Goal: Task Accomplishment & Management: Manage account settings

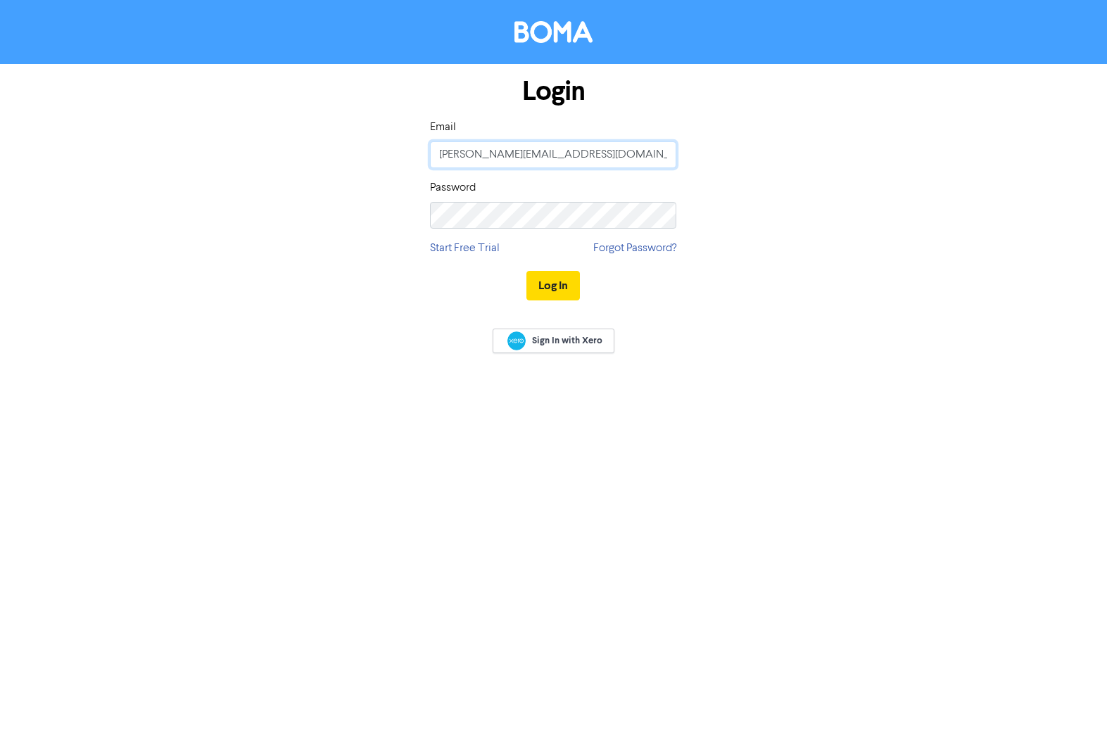
type input "[PERSON_NAME][EMAIL_ADDRESS][DOMAIN_NAME]"
click at [549, 282] on button "Log In" at bounding box center [552, 286] width 53 height 30
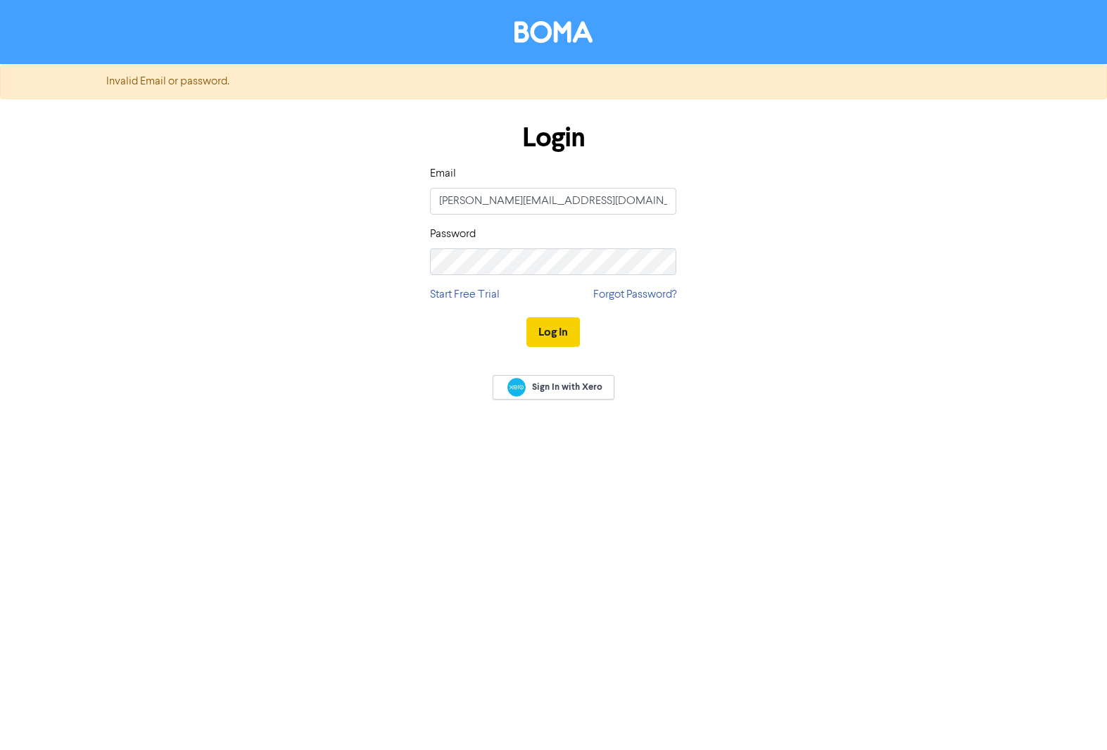
click at [547, 331] on button "Log In" at bounding box center [552, 332] width 53 height 30
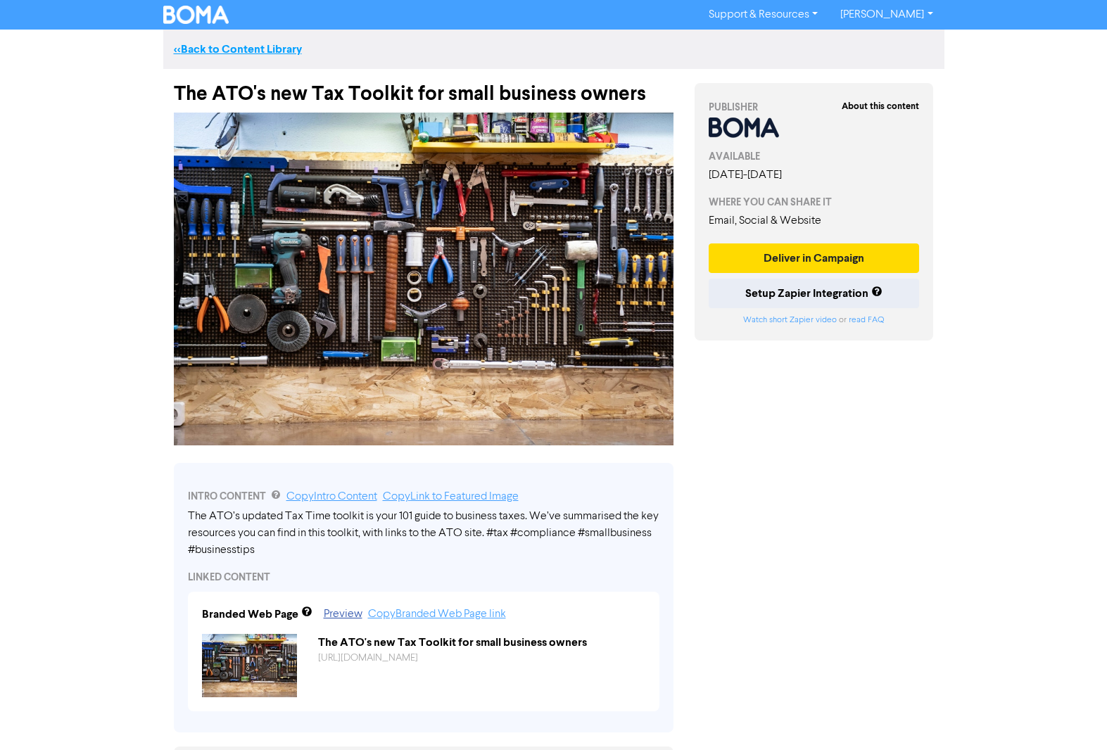
click at [237, 49] on link "<< Back to Content Library" at bounding box center [238, 49] width 128 height 14
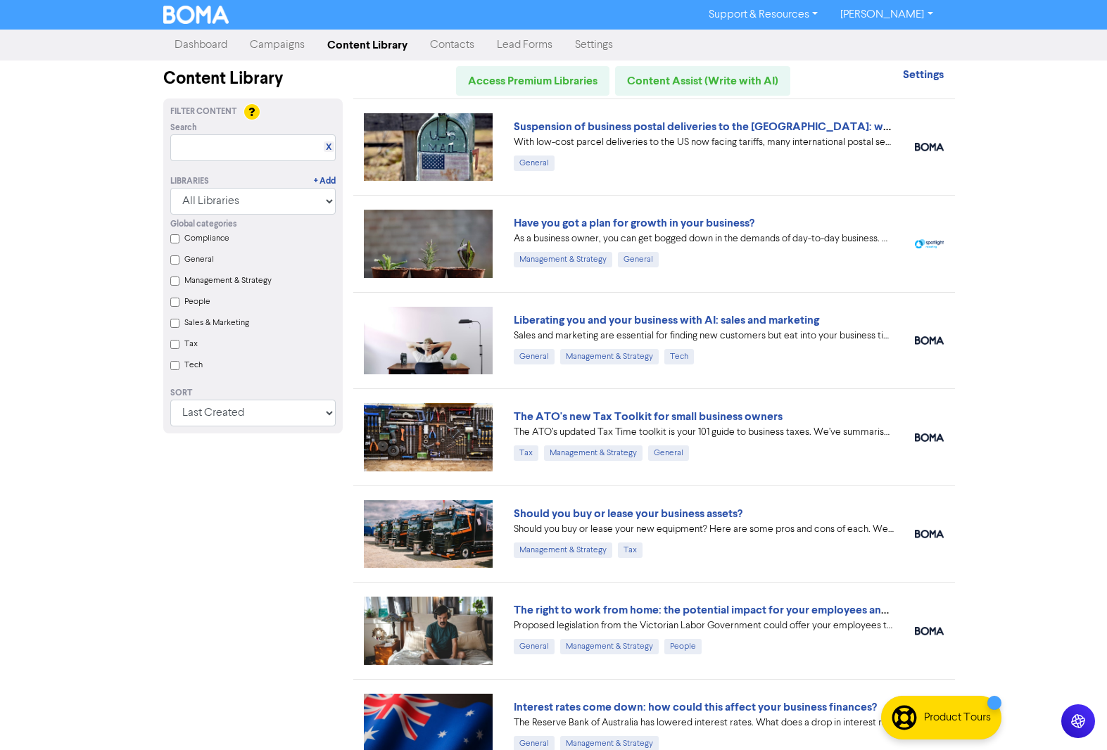
click at [283, 51] on link "Campaigns" at bounding box center [276, 45] width 77 height 28
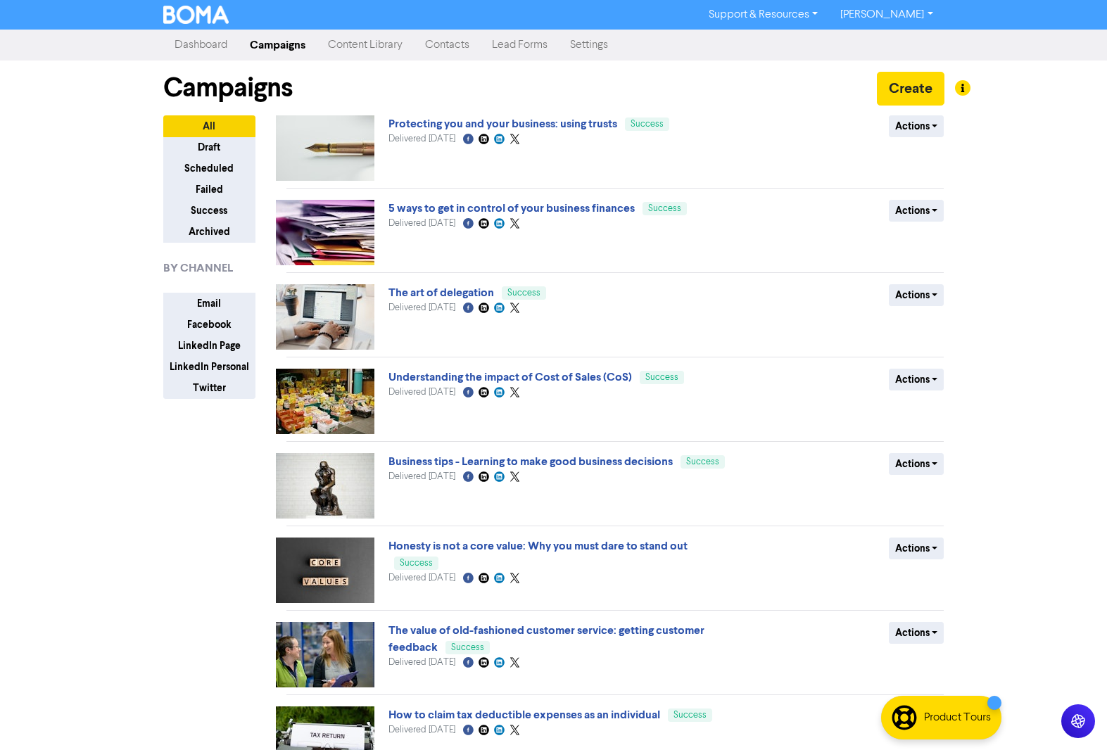
click at [369, 46] on link "Content Library" at bounding box center [365, 45] width 97 height 28
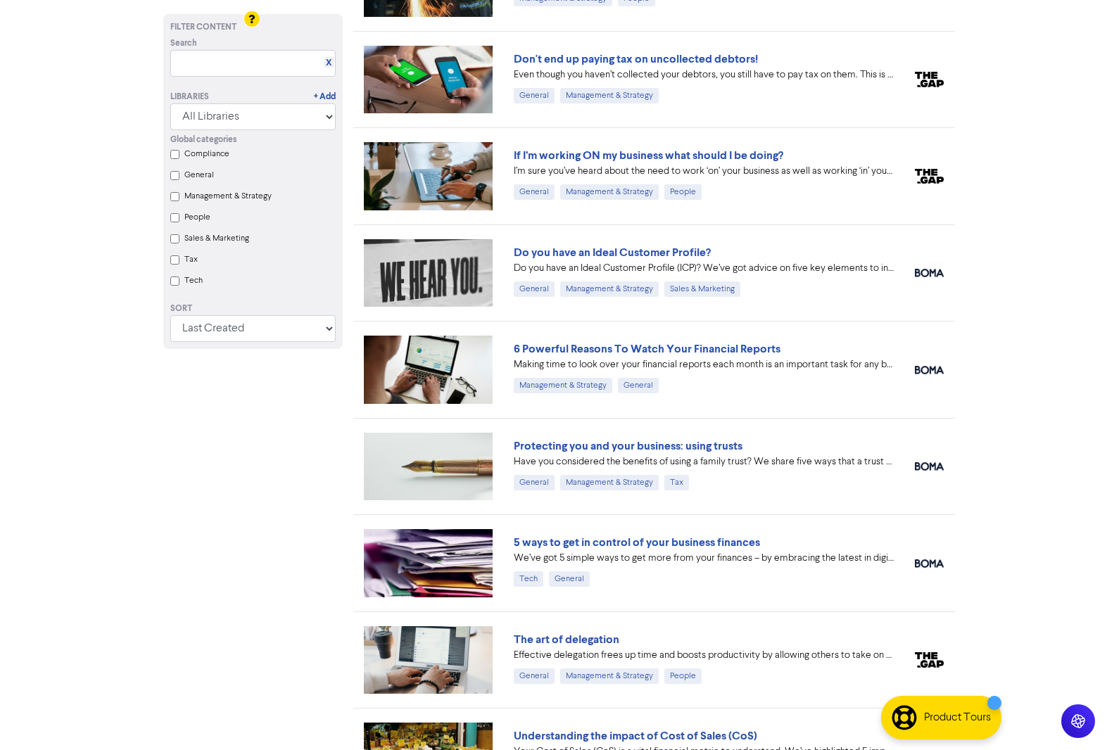
scroll to position [1703, 0]
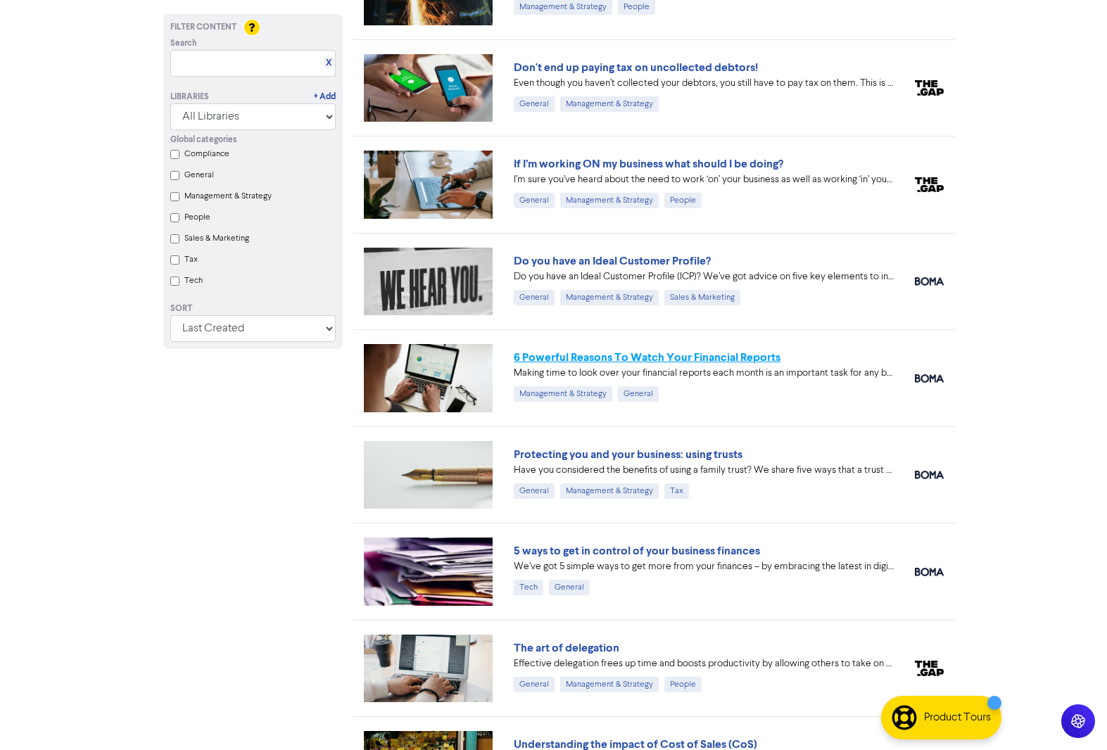
click at [656, 357] on link "6 Powerful Reasons To Watch Your Financial Reports" at bounding box center [647, 357] width 267 height 14
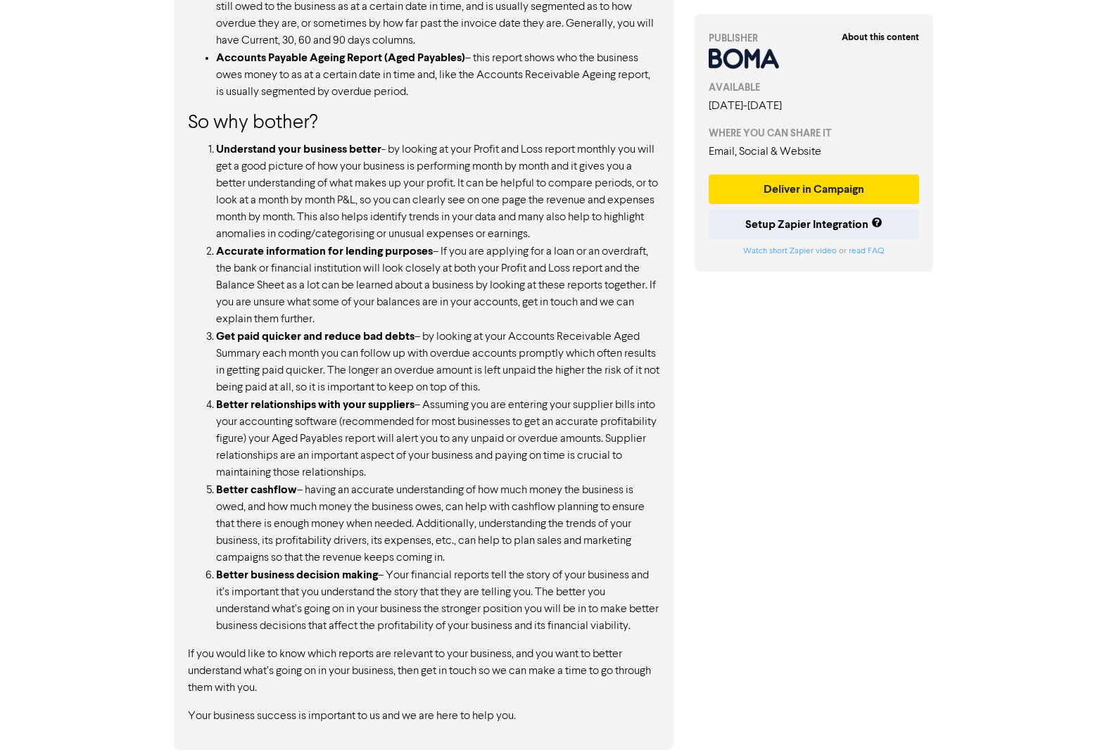
scroll to position [1195, 0]
click at [796, 189] on button "Deliver in Campaign" at bounding box center [813, 189] width 211 height 30
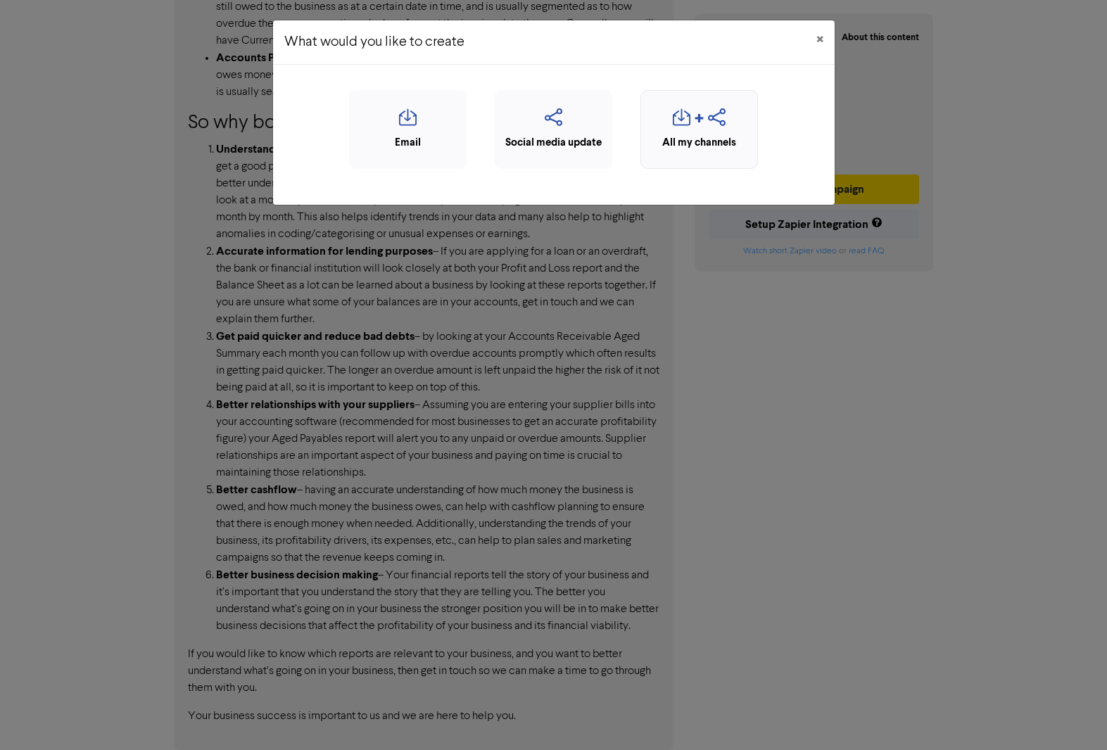
click at [666, 132] on div "button" at bounding box center [699, 121] width 102 height 27
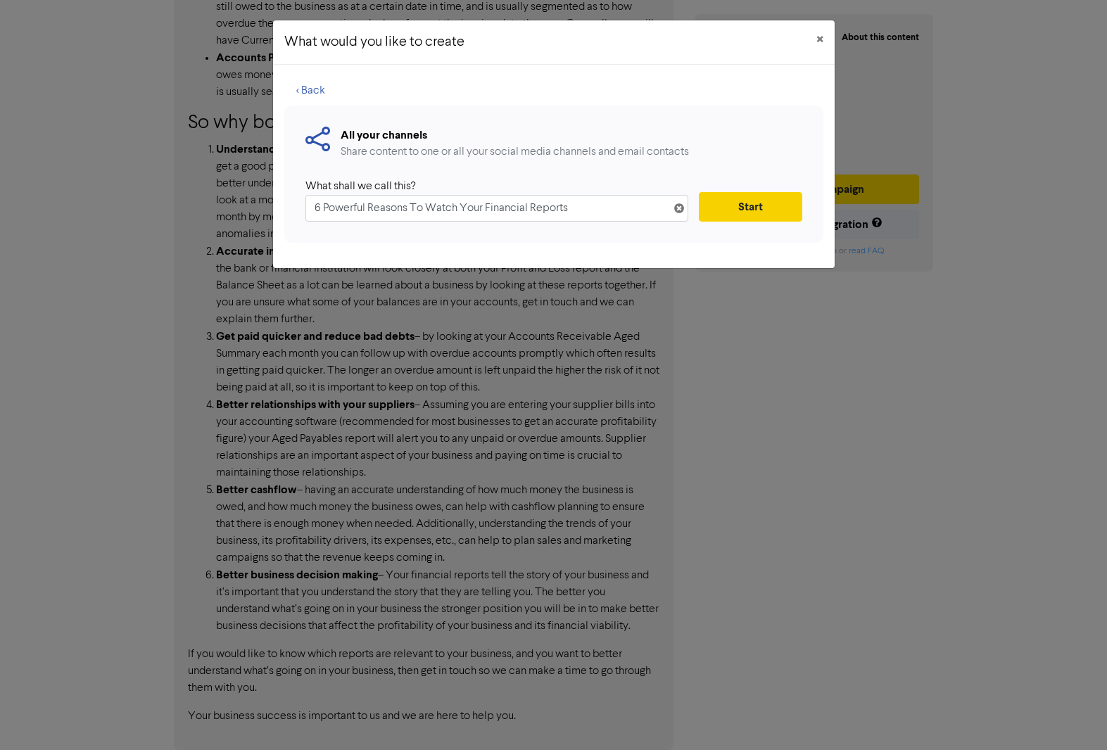
click at [740, 209] on button "Start" at bounding box center [750, 207] width 103 height 30
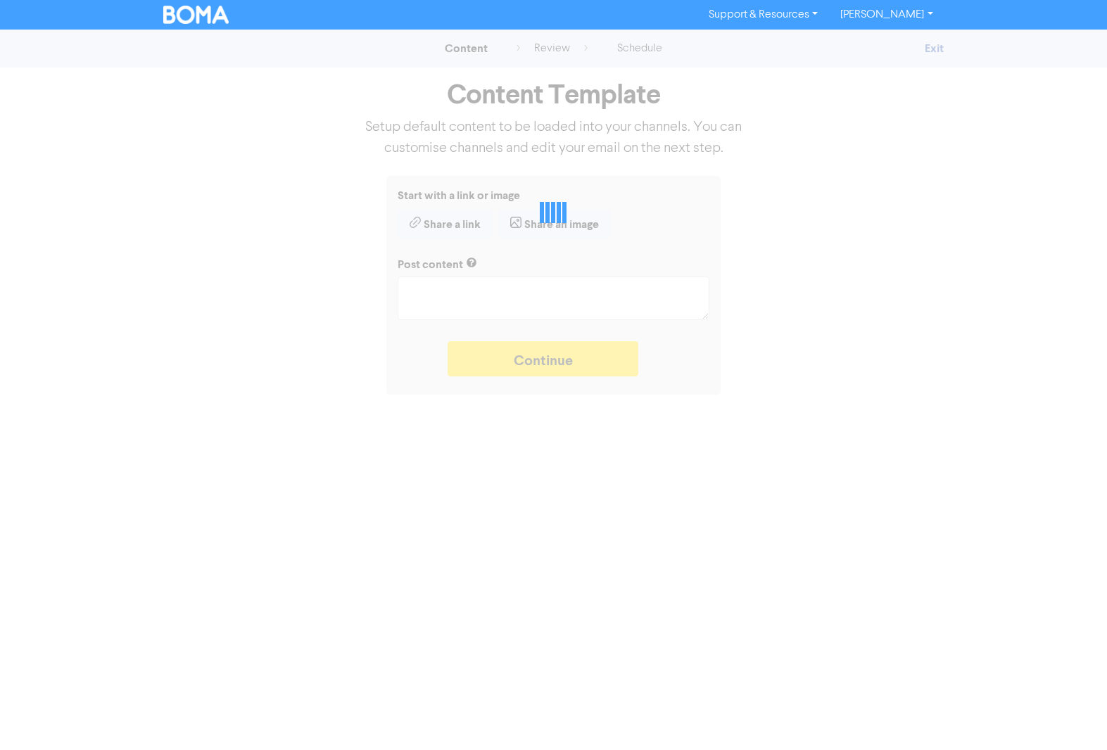
type textarea "x"
type textarea "Making time to look over your financial reports each month is an important task…"
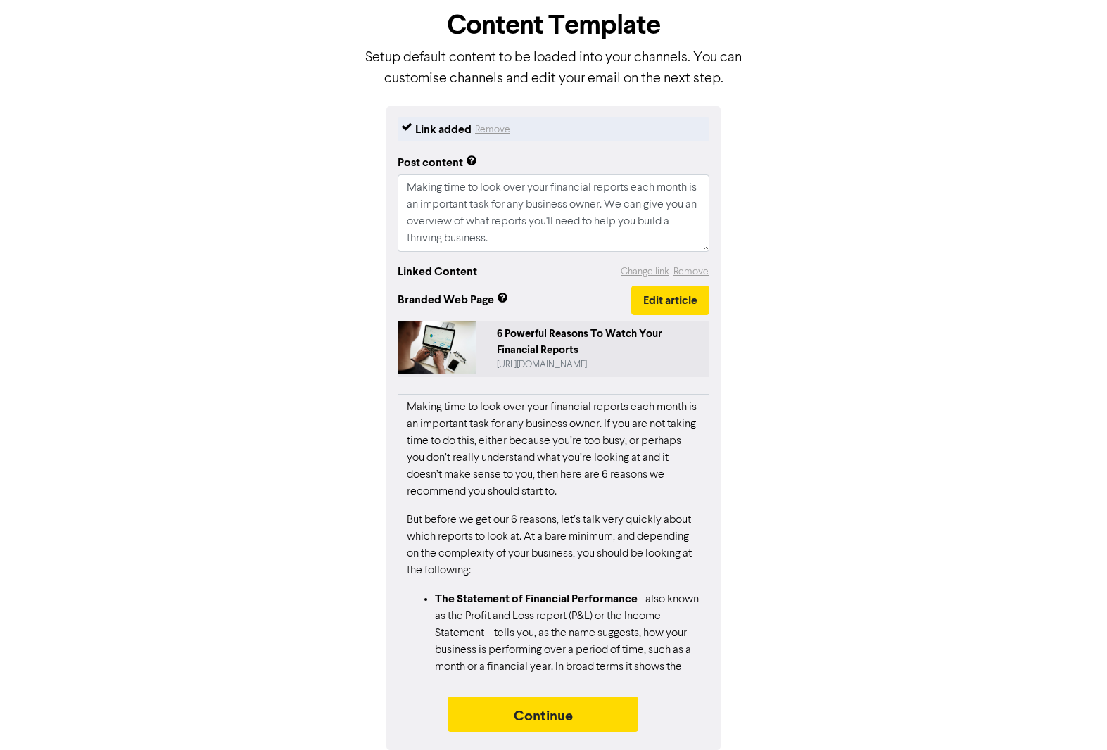
scroll to position [69, 0]
click at [544, 720] on button "Continue" at bounding box center [542, 714] width 191 height 35
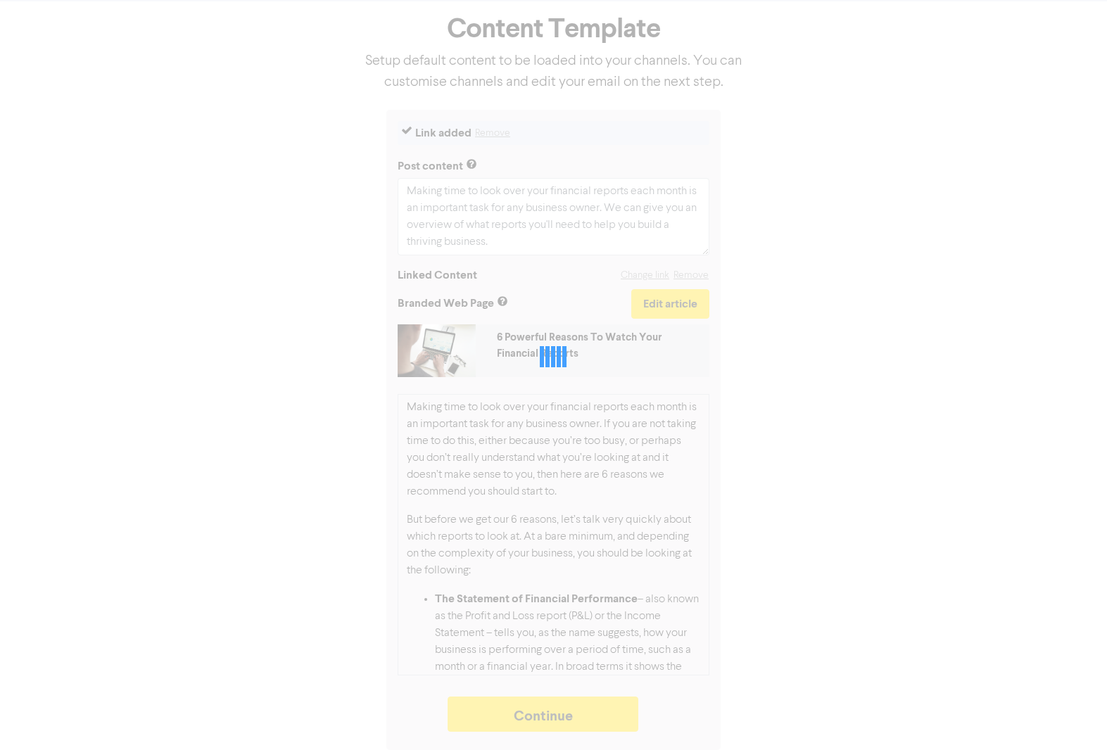
type textarea "x"
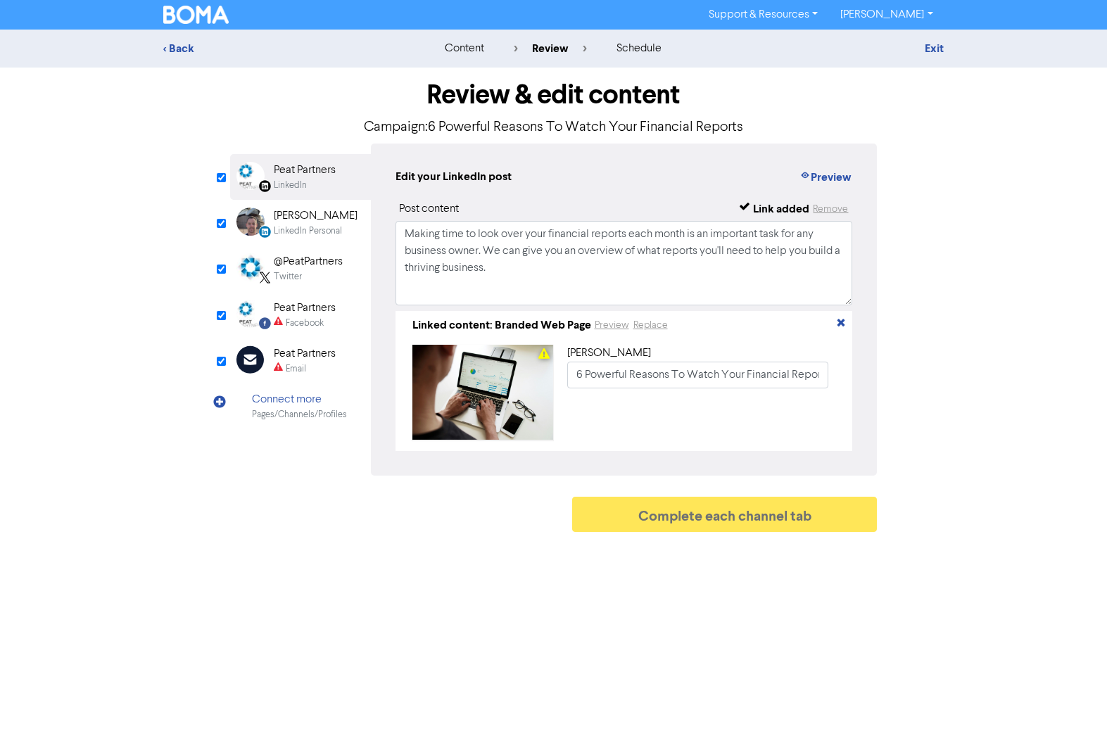
click at [227, 359] on div "Review & edit content Campaign: 6 Powerful Reasons To Watch Your Financial Repo…" at bounding box center [553, 303] width 668 height 471
click at [221, 361] on input "checkbox" at bounding box center [221, 361] width 9 height 9
checkbox input "false"
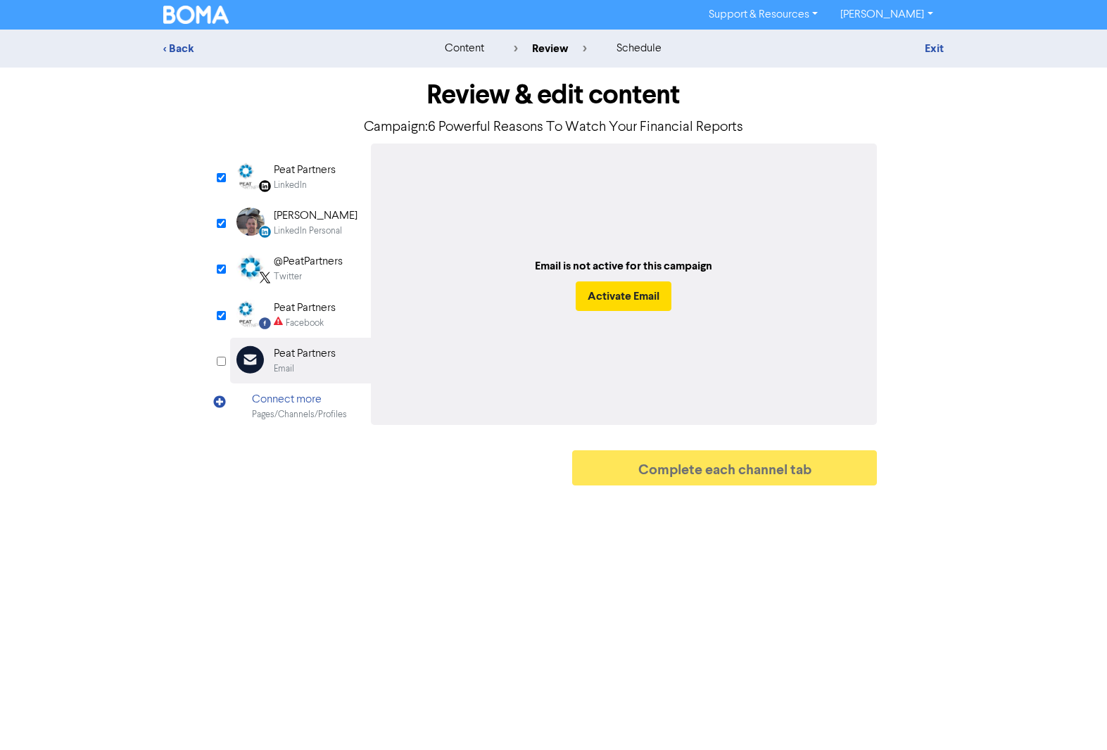
click at [304, 177] on div "Peat Partners" at bounding box center [305, 170] width 62 height 17
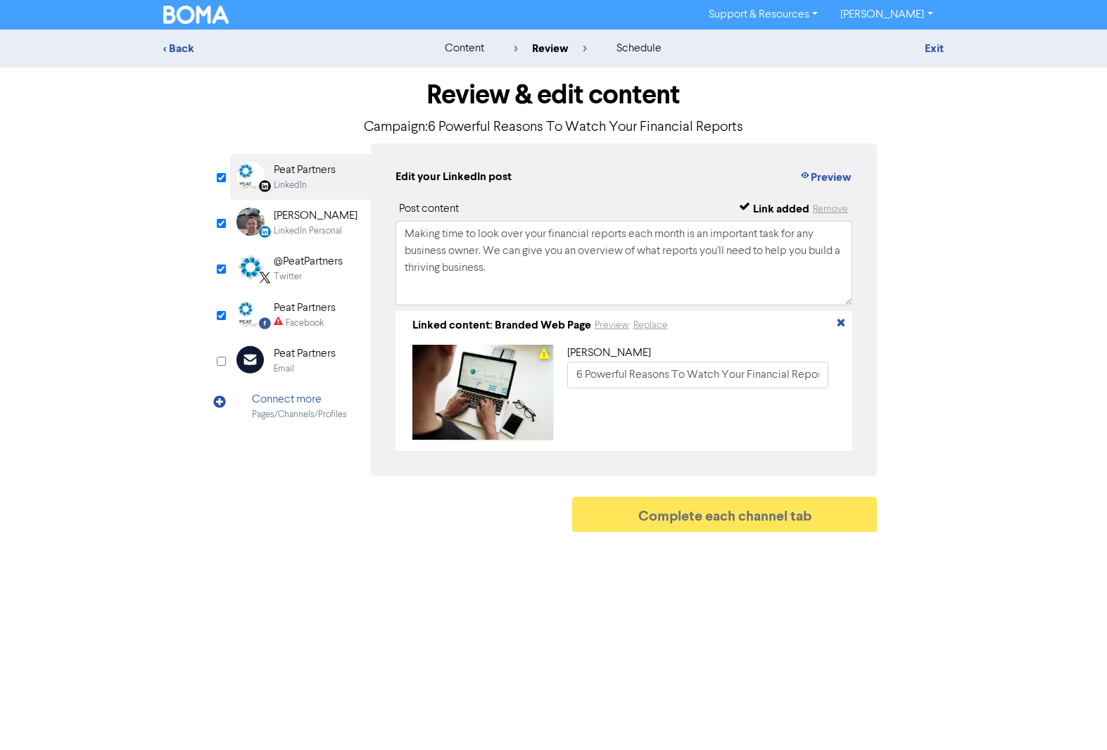
click at [305, 218] on div "[PERSON_NAME]" at bounding box center [316, 216] width 84 height 17
click at [303, 263] on div "@PeatPartners" at bounding box center [308, 261] width 69 height 17
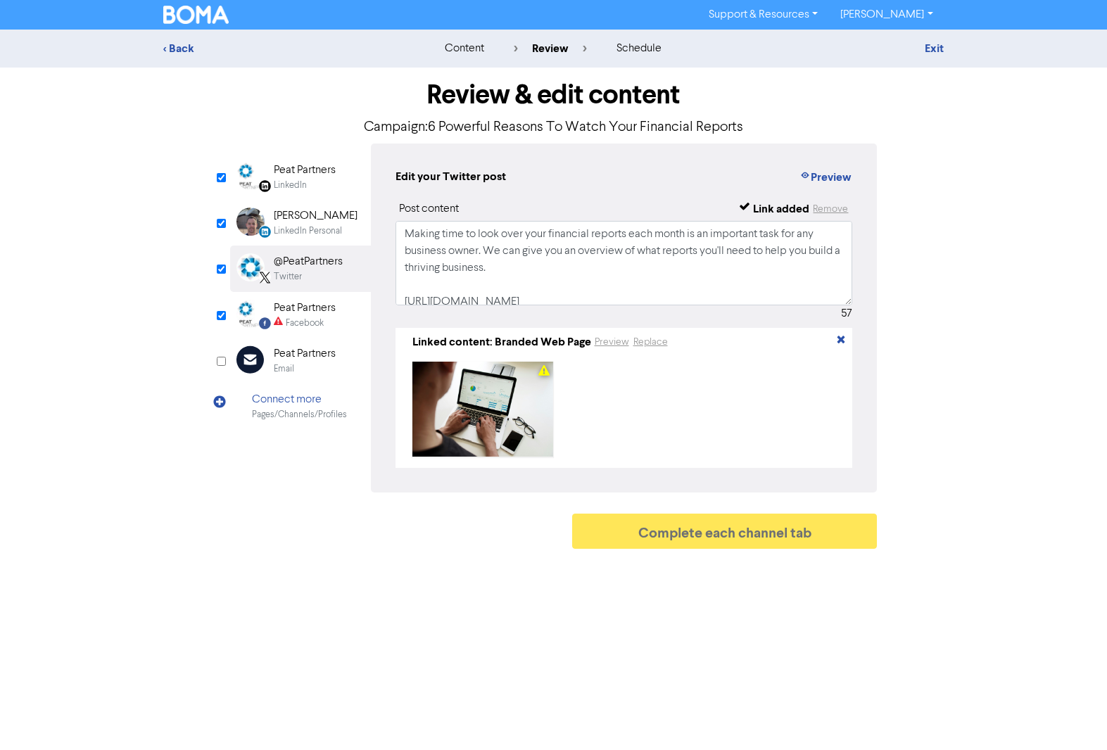
click at [303, 305] on div "Peat Partners" at bounding box center [305, 308] width 62 height 17
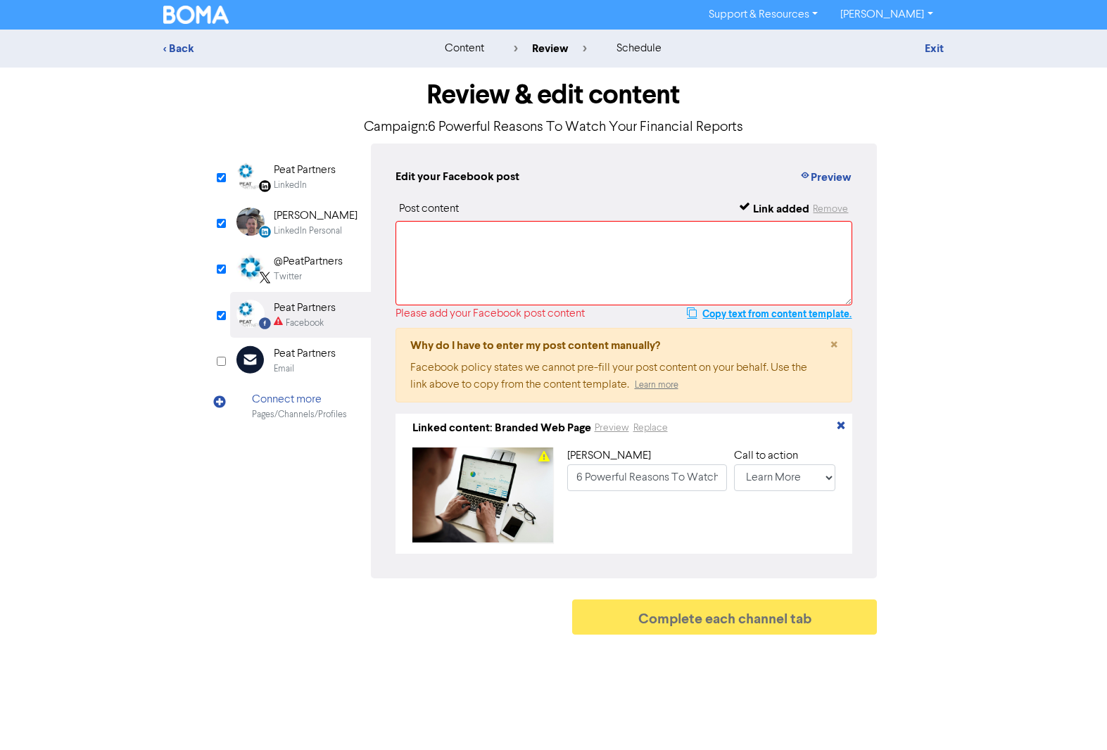
click at [738, 312] on button "Copy text from content template." at bounding box center [769, 313] width 166 height 17
click at [482, 236] on textarea at bounding box center [623, 263] width 457 height 84
paste textarea "Making time to look over your financial reports each month is an important task…"
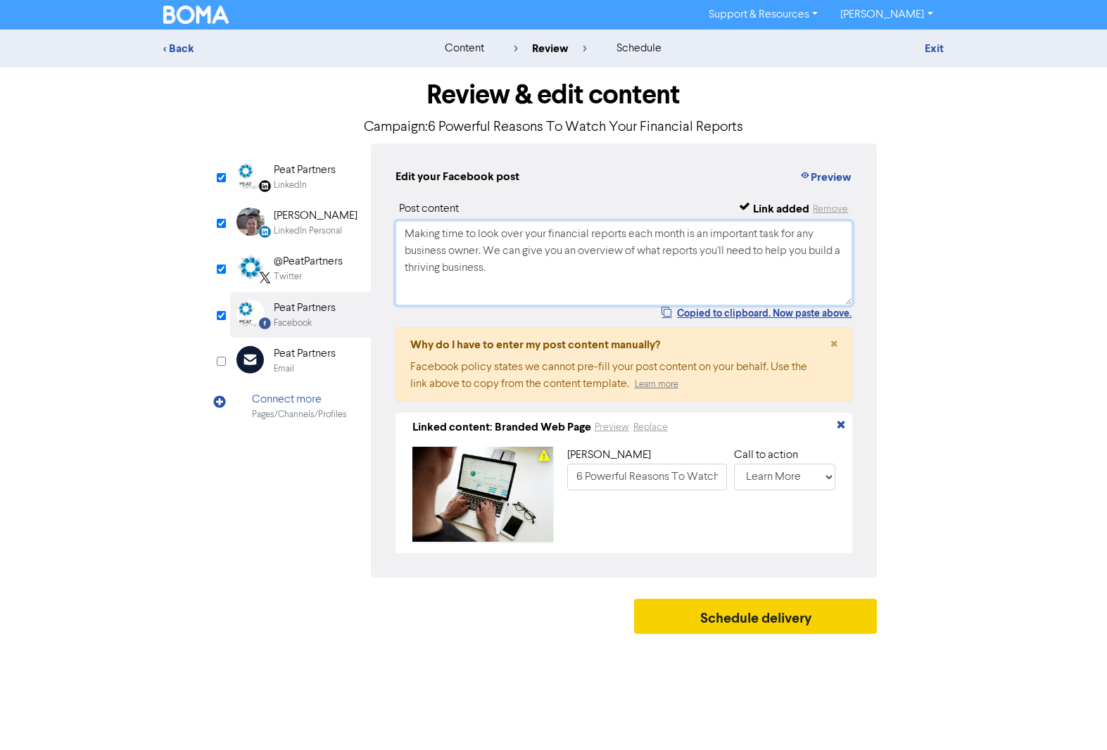
type textarea "Making time to look over your financial reports each month is an important task…"
click at [730, 623] on button "Schedule delivery" at bounding box center [755, 616] width 243 height 35
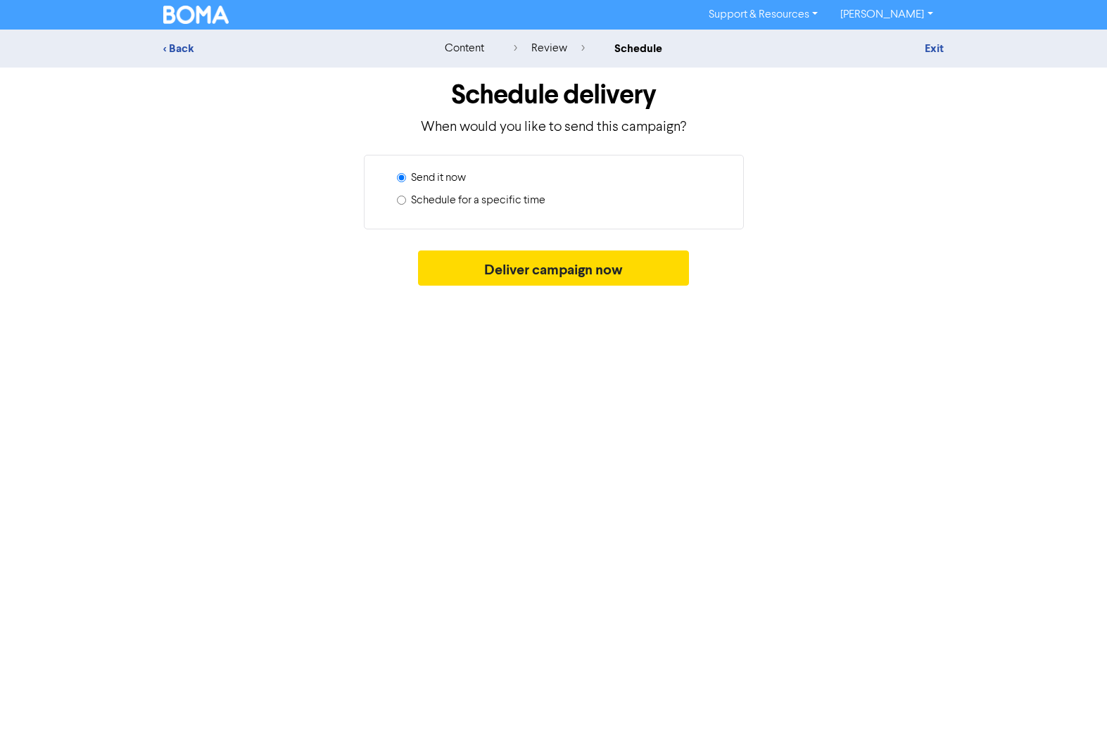
click at [400, 202] on input "Schedule for a specific time" at bounding box center [401, 200] width 9 height 9
radio input "true"
radio input "false"
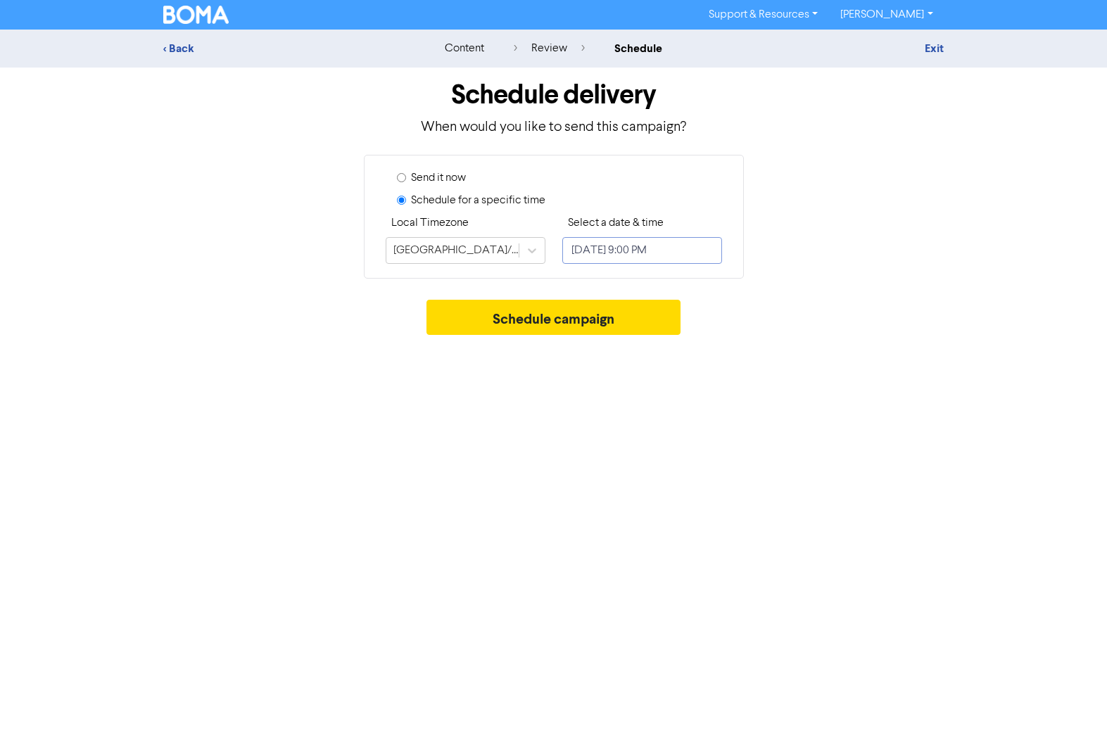
click at [630, 250] on input "[DATE] 9:00 PM" at bounding box center [642, 250] width 160 height 27
select select "8"
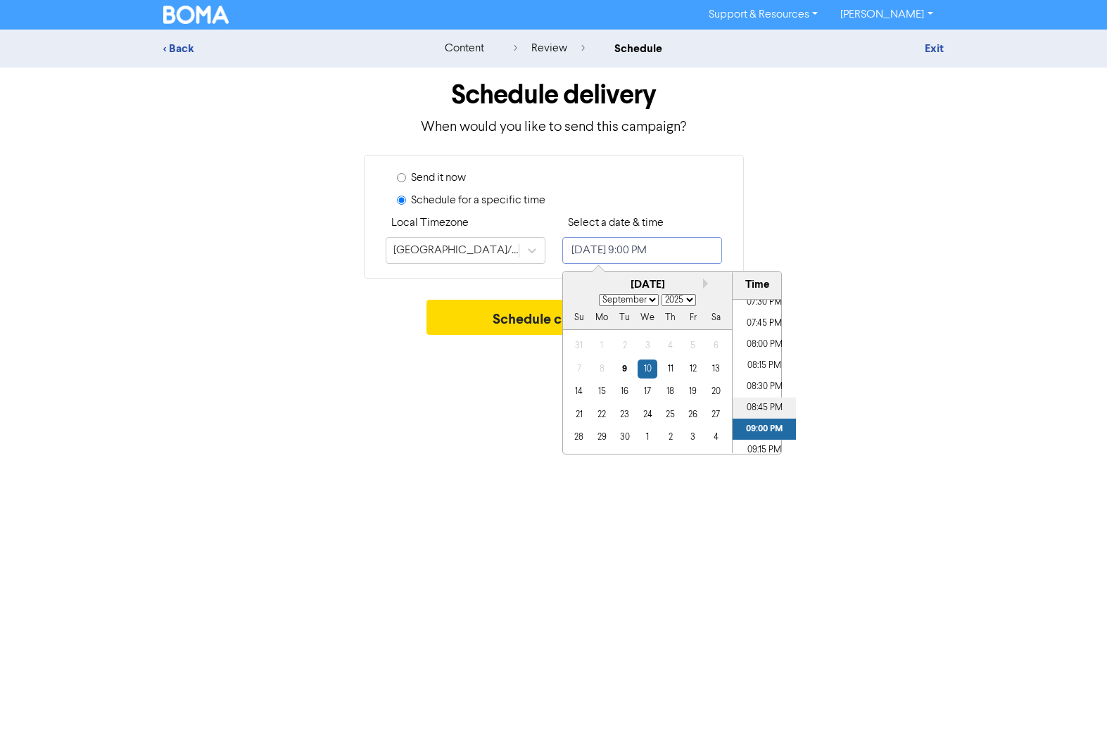
scroll to position [1651, 0]
click at [757, 305] on li "07:30 PM" at bounding box center [763, 305] width 63 height 21
type input "[DATE] 7:30 PM"
click at [524, 386] on div "Support & Resources Video Tutorials FAQ & Guides Marketing Education [PERSON_NA…" at bounding box center [553, 375] width 1107 height 750
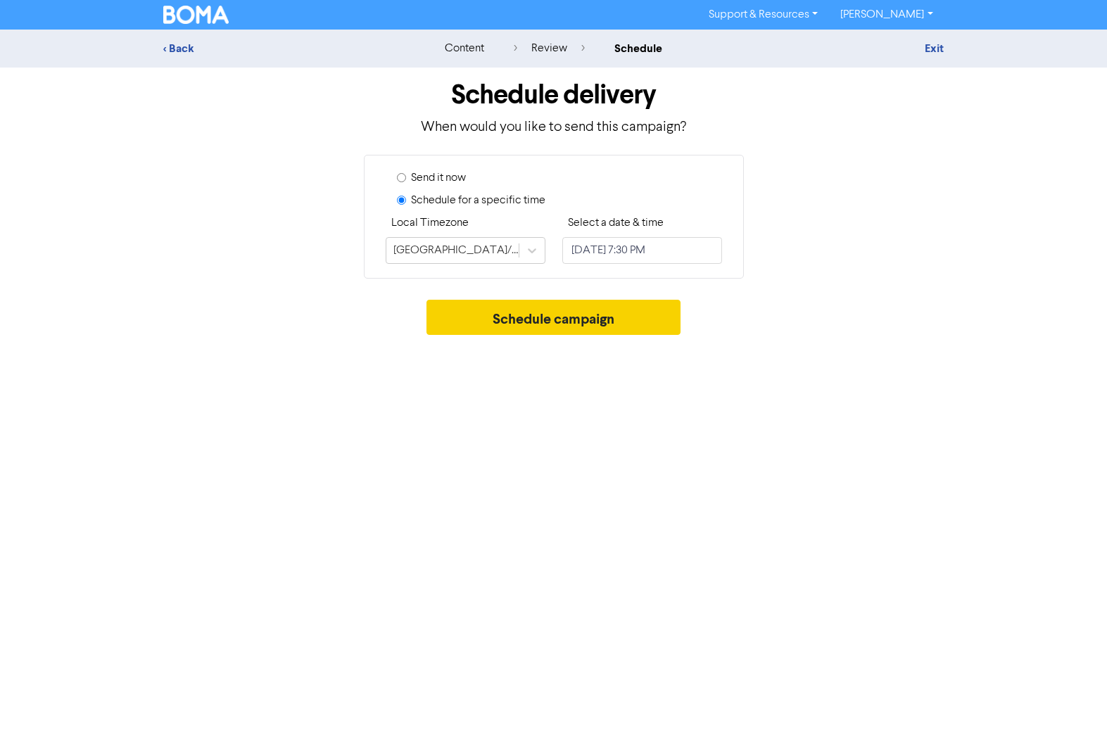
click at [540, 324] on button "Schedule campaign" at bounding box center [553, 317] width 254 height 35
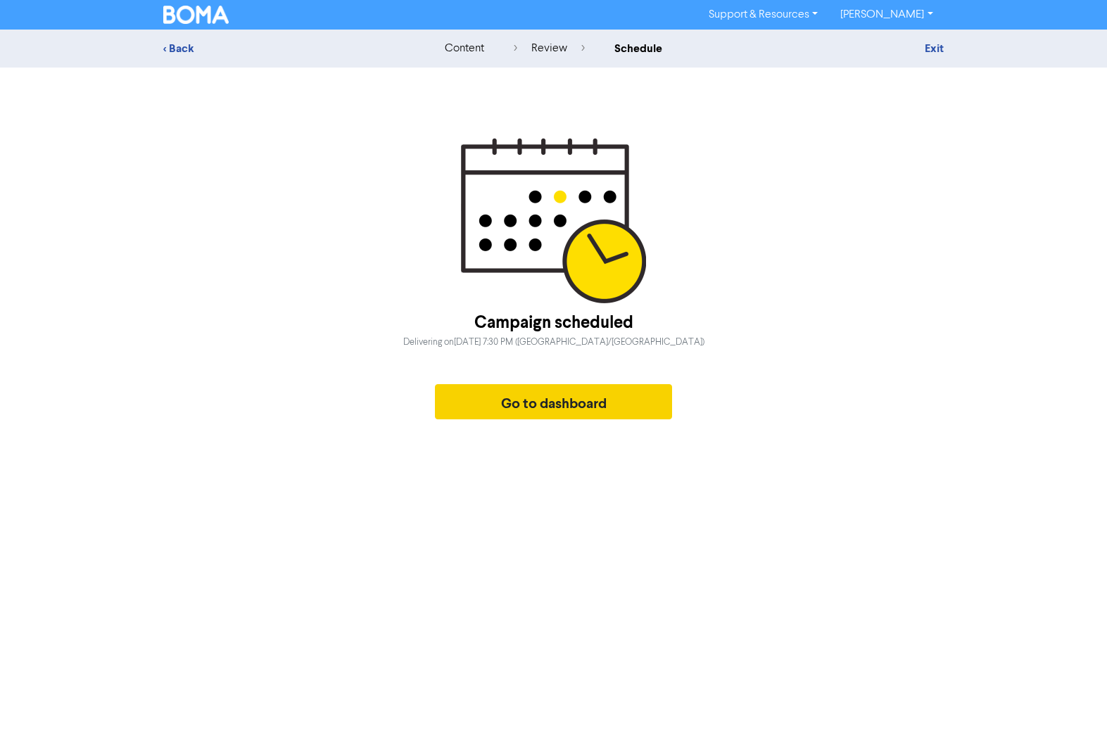
click at [531, 402] on button "Go to dashboard" at bounding box center [554, 401] width 238 height 35
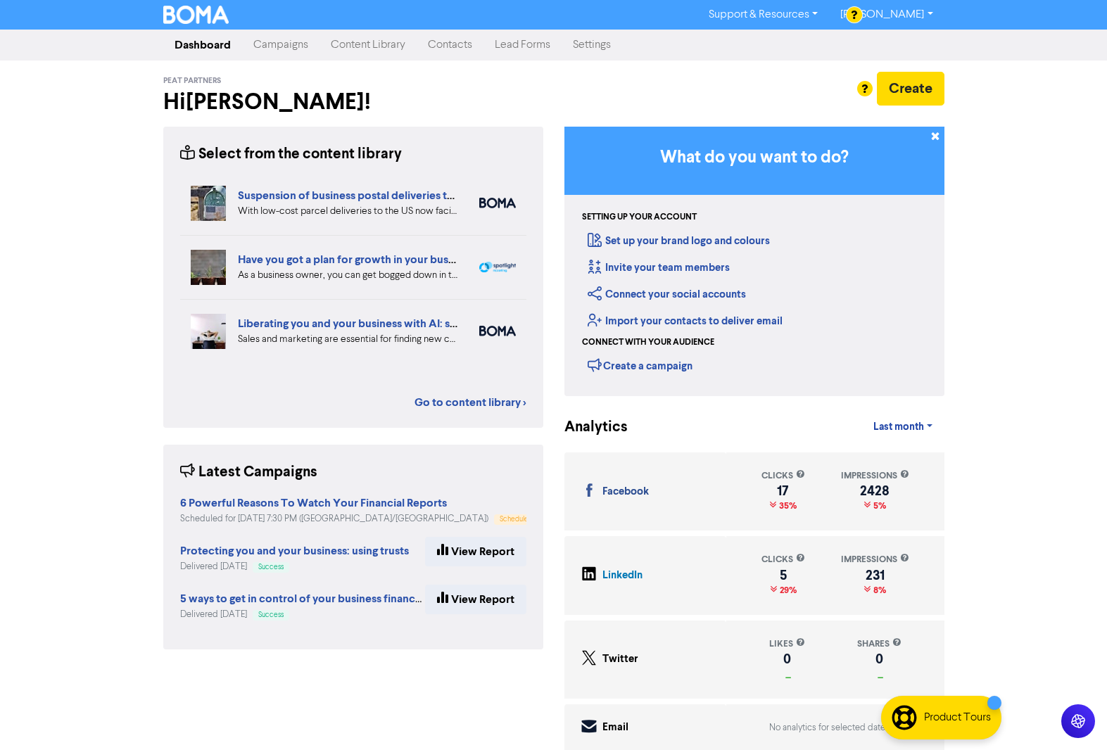
click at [273, 43] on link "Campaigns" at bounding box center [280, 45] width 77 height 28
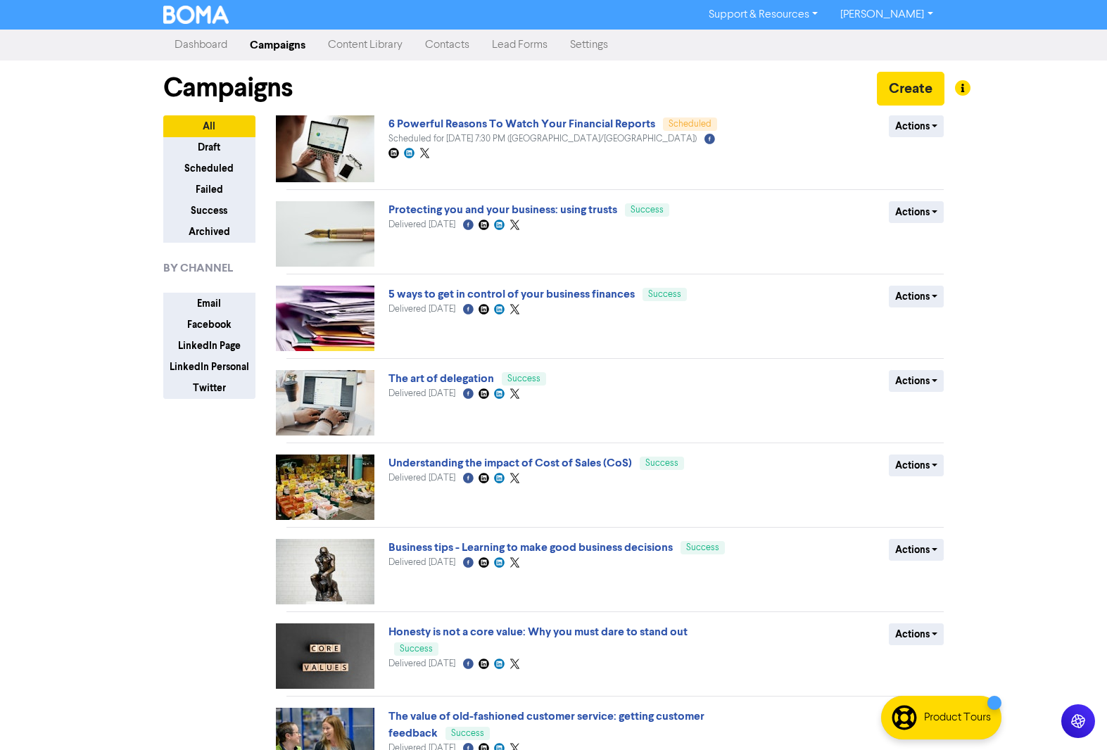
click at [362, 46] on link "Content Library" at bounding box center [365, 45] width 97 height 28
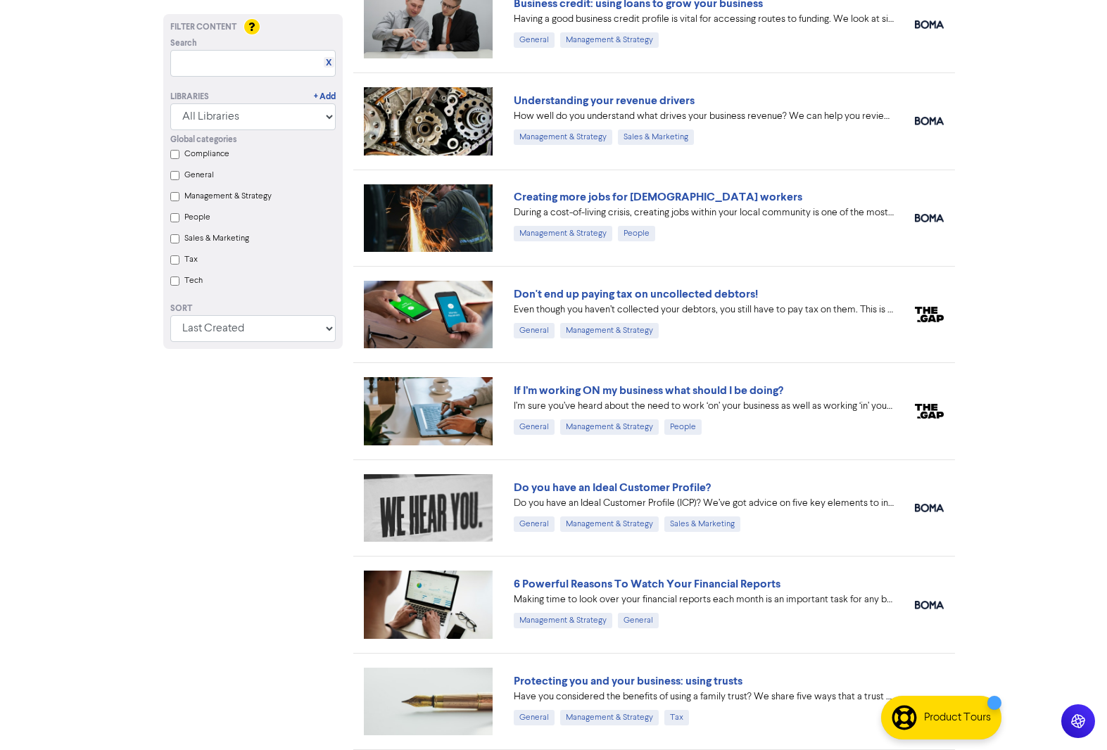
scroll to position [1476, 0]
click at [557, 487] on link "Do you have an Ideal Customer Profile?" at bounding box center [612, 488] width 197 height 14
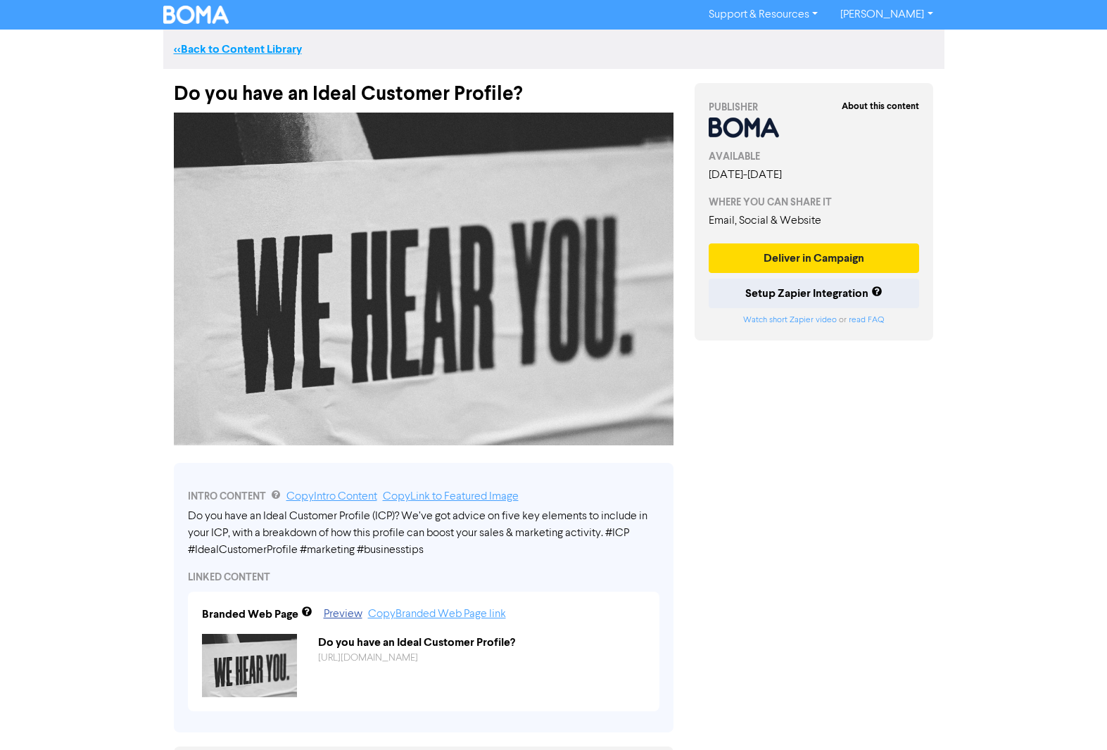
click at [237, 48] on link "<< Back to Content Library" at bounding box center [238, 49] width 128 height 14
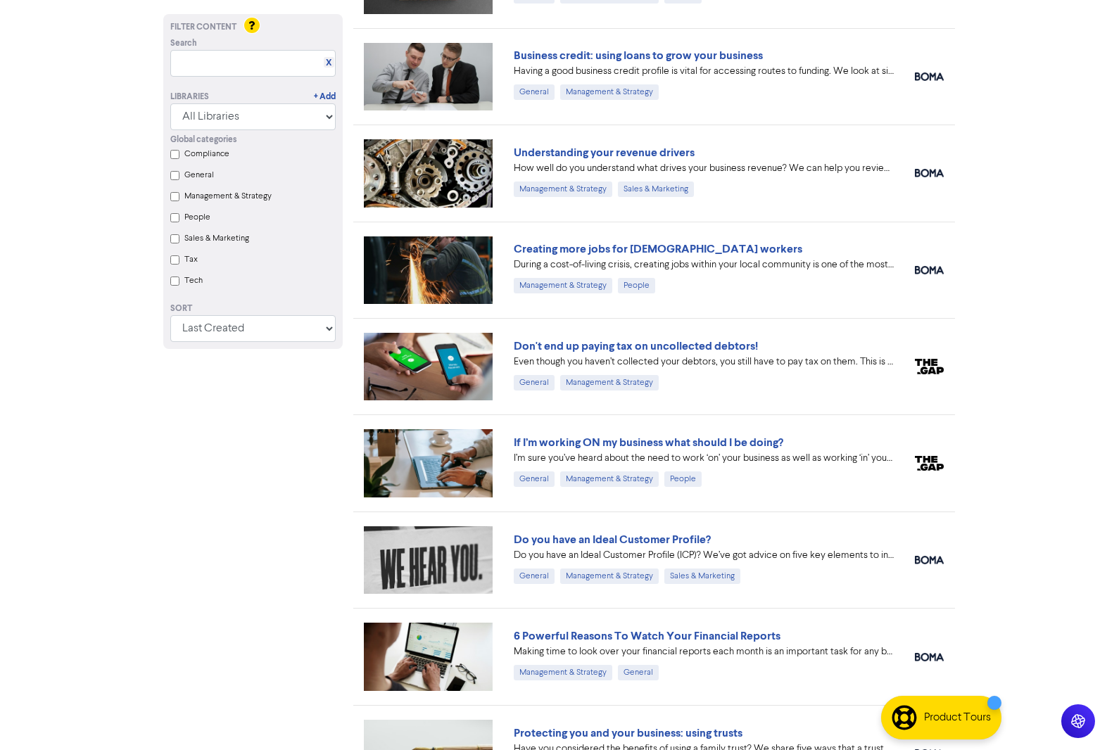
scroll to position [1425, 0]
click at [612, 438] on link "If I’m working ON my business what should I be doing?" at bounding box center [648, 442] width 269 height 14
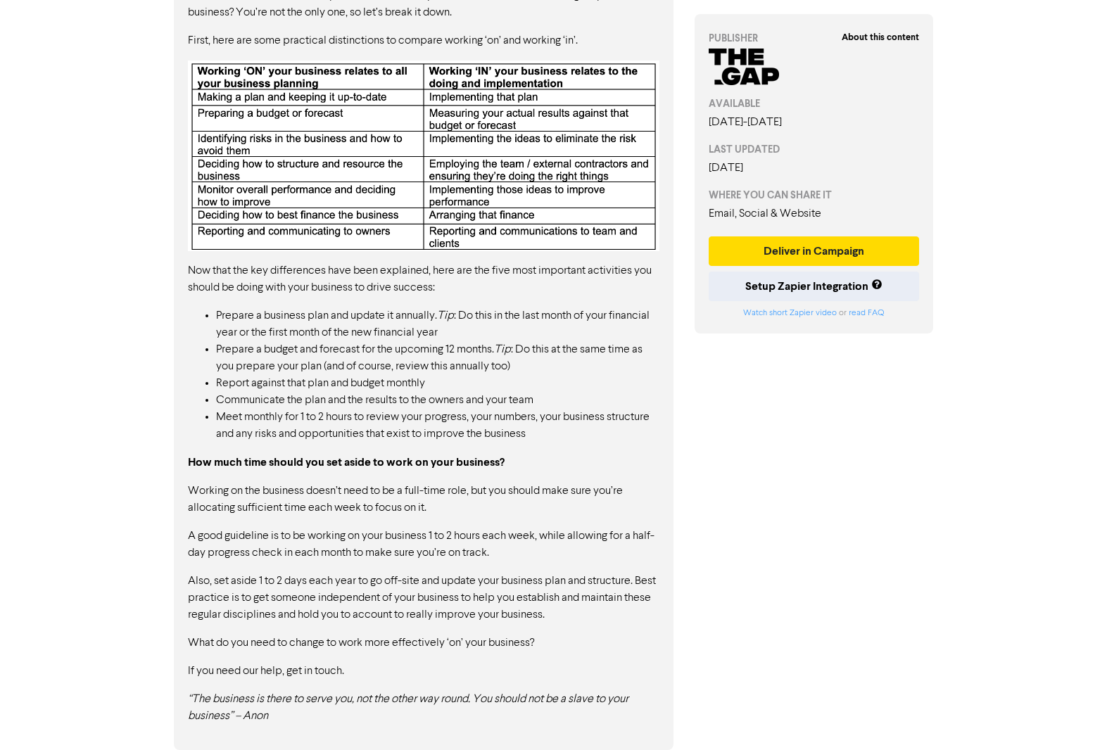
scroll to position [787, 0]
click at [809, 248] on button "Deliver in Campaign" at bounding box center [813, 251] width 211 height 30
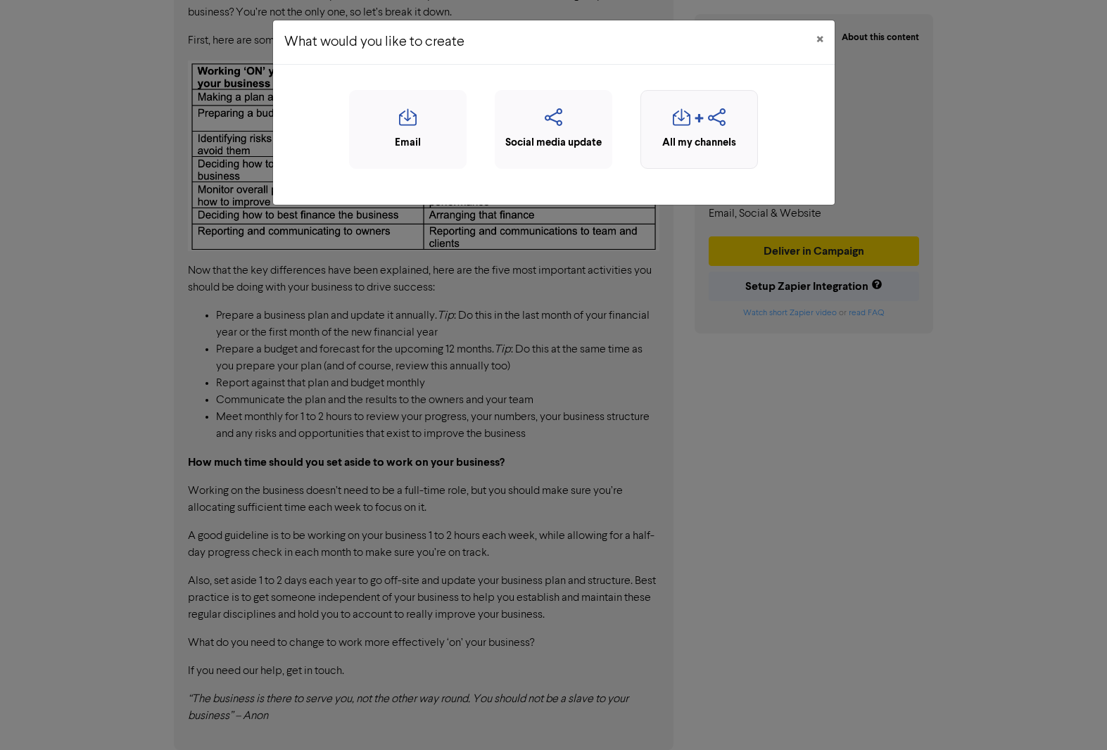
click at [694, 124] on icon "button" at bounding box center [699, 121] width 11 height 17
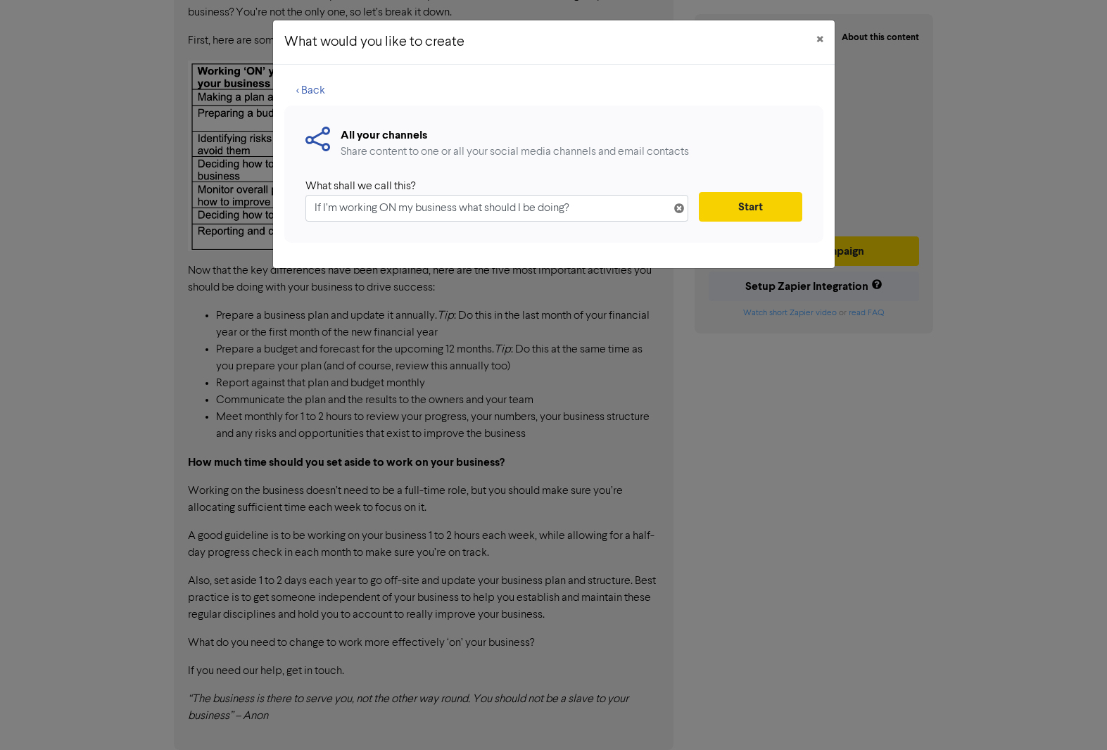
click at [778, 206] on button "Start" at bounding box center [750, 207] width 103 height 30
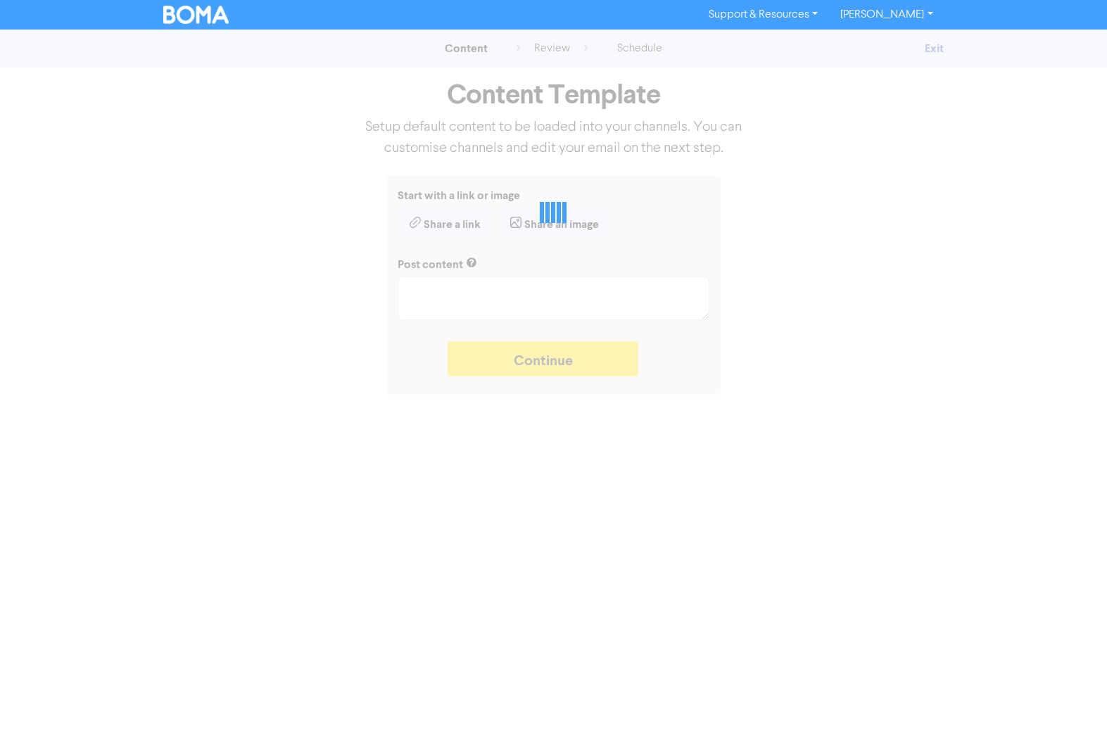
type textarea "x"
type textarea "I’m sure you’ve heard about the need to work ‘on’ your business as well as work…"
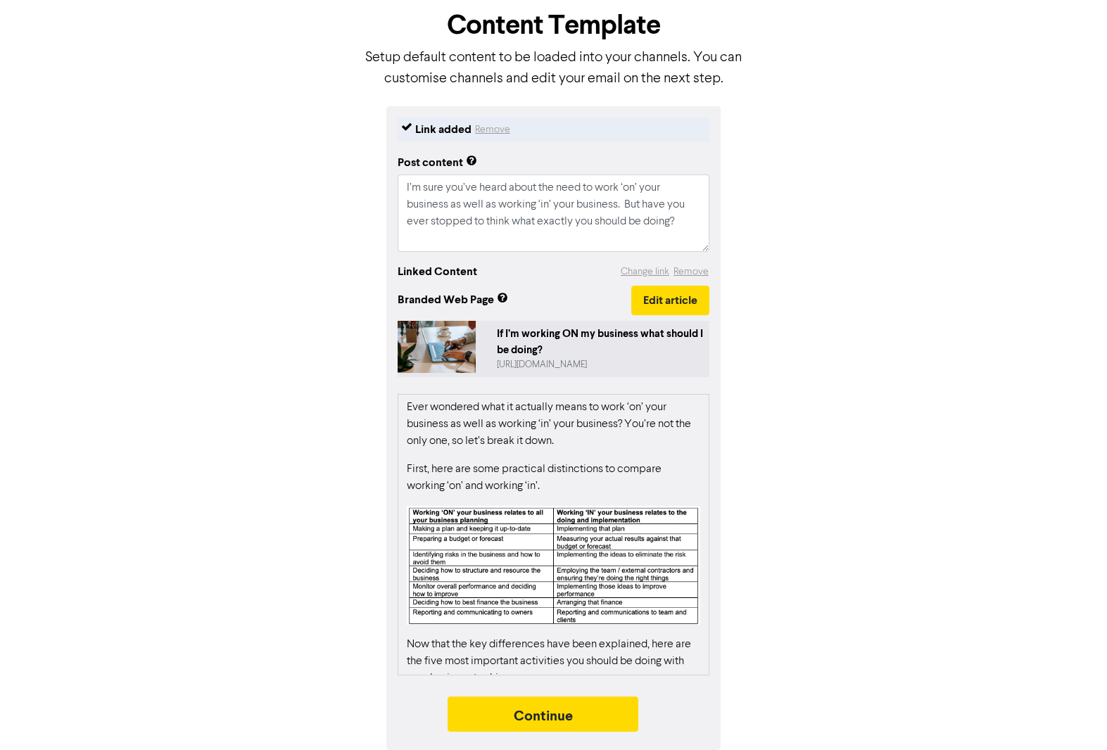
scroll to position [69, 0]
click at [546, 706] on button "Continue" at bounding box center [542, 714] width 191 height 35
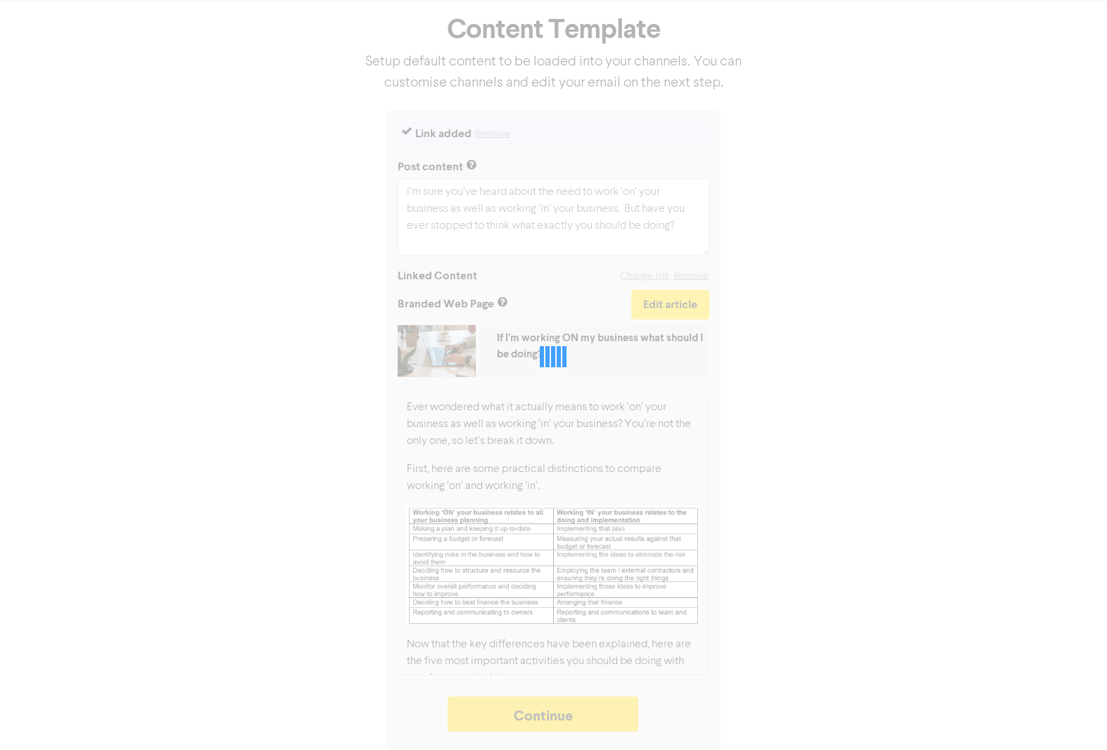
scroll to position [65, 0]
type textarea "x"
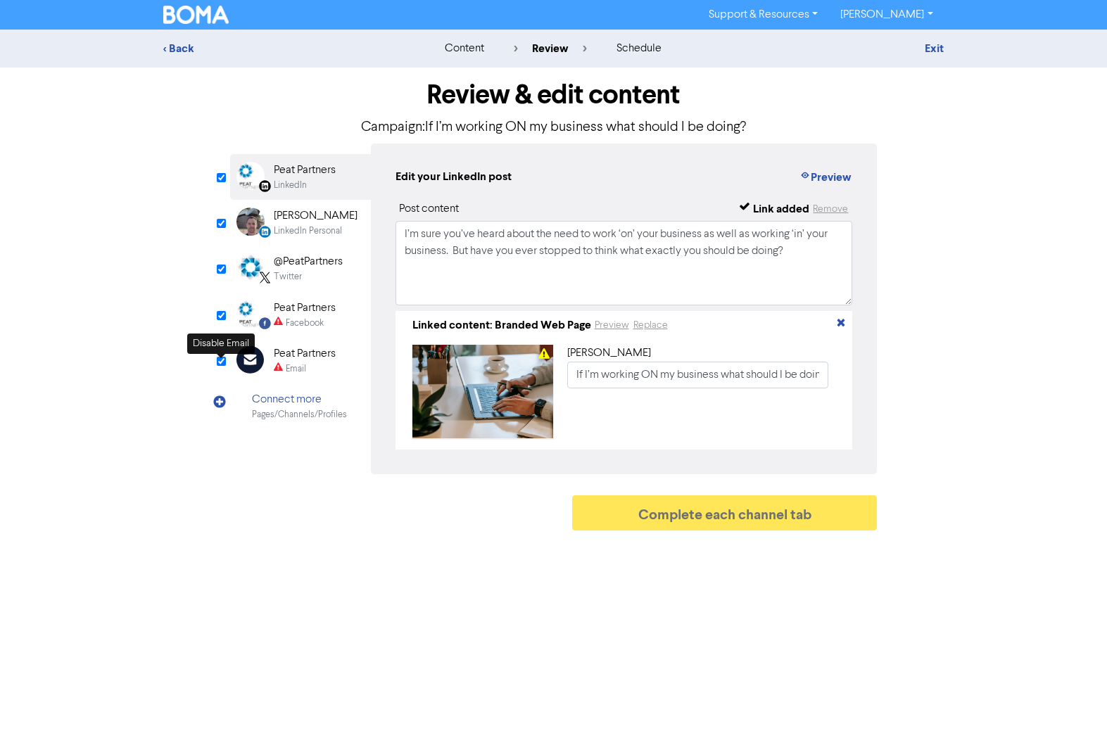
click at [218, 362] on input "checkbox" at bounding box center [221, 361] width 9 height 9
checkbox input "true"
type input "I’m sure you’ve heard about the need to work ‘on’ your business as well as work…"
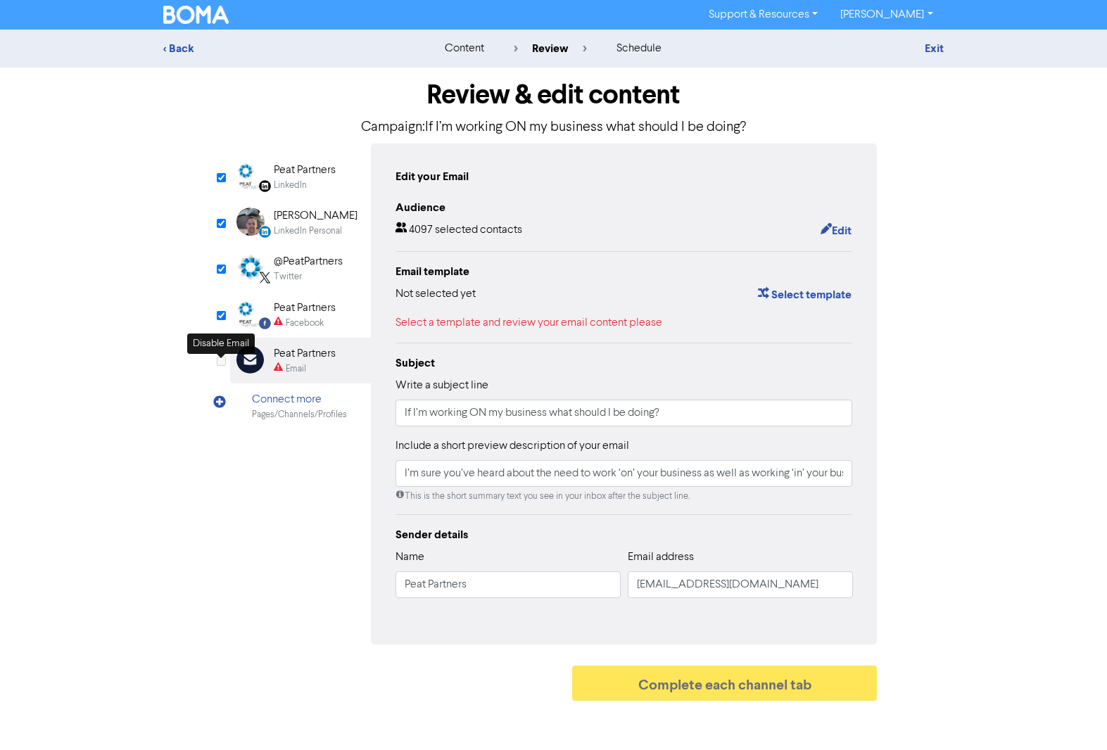
checkbox input "false"
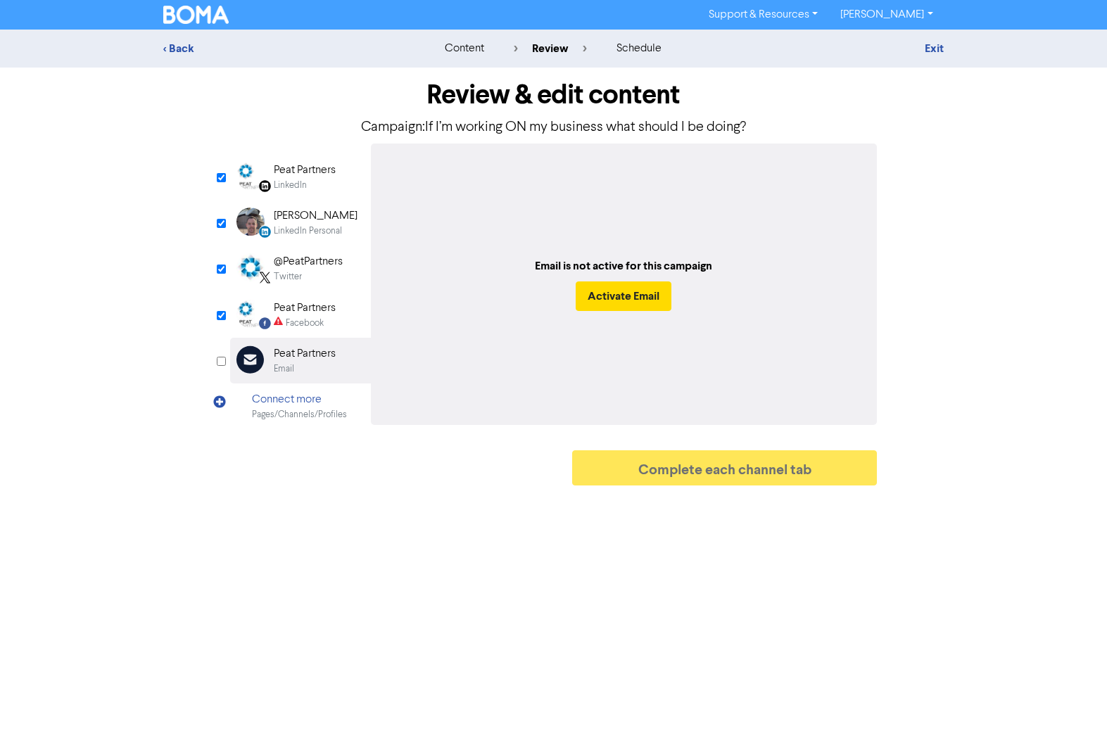
click at [285, 182] on div "LinkedIn" at bounding box center [290, 185] width 33 height 13
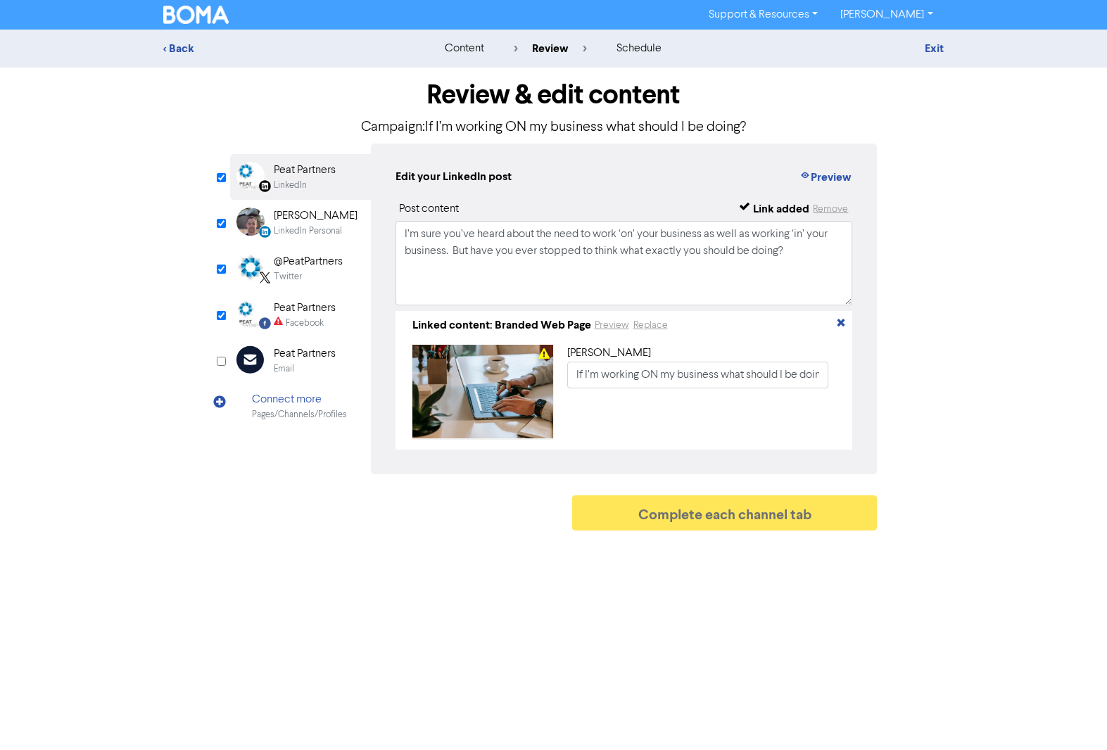
click at [287, 234] on div "LinkedIn Personal" at bounding box center [308, 230] width 68 height 13
click at [291, 270] on div "Twitter" at bounding box center [288, 276] width 28 height 13
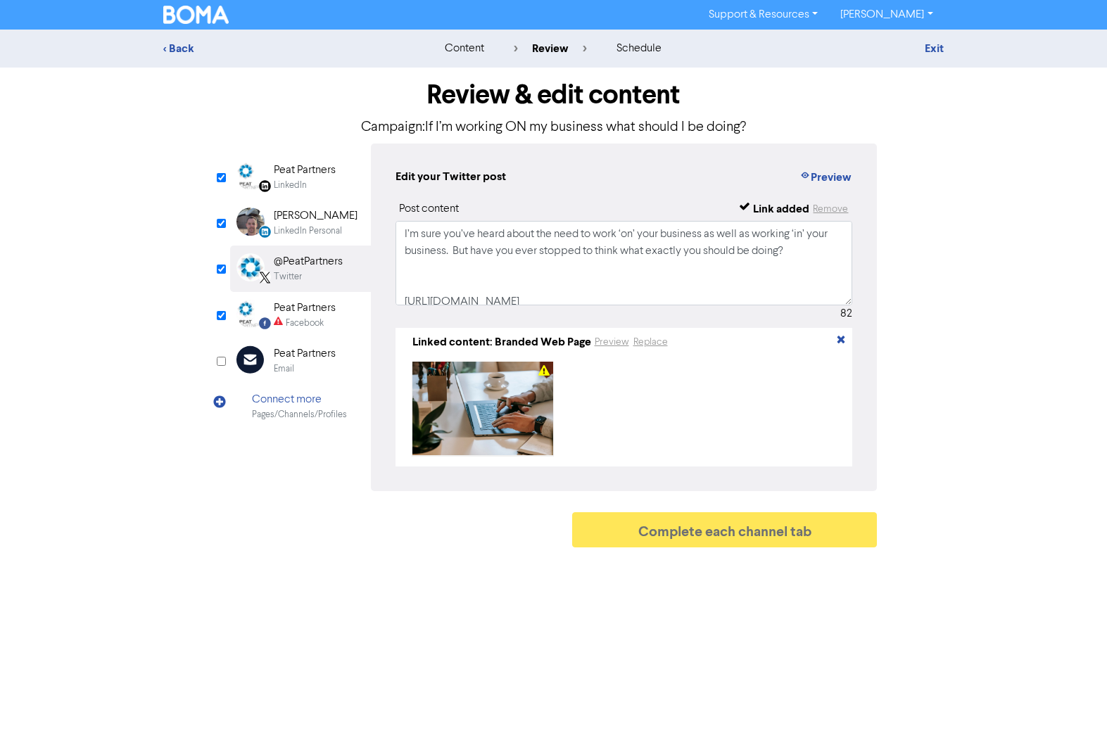
click at [293, 310] on div "Peat Partners" at bounding box center [305, 308] width 62 height 17
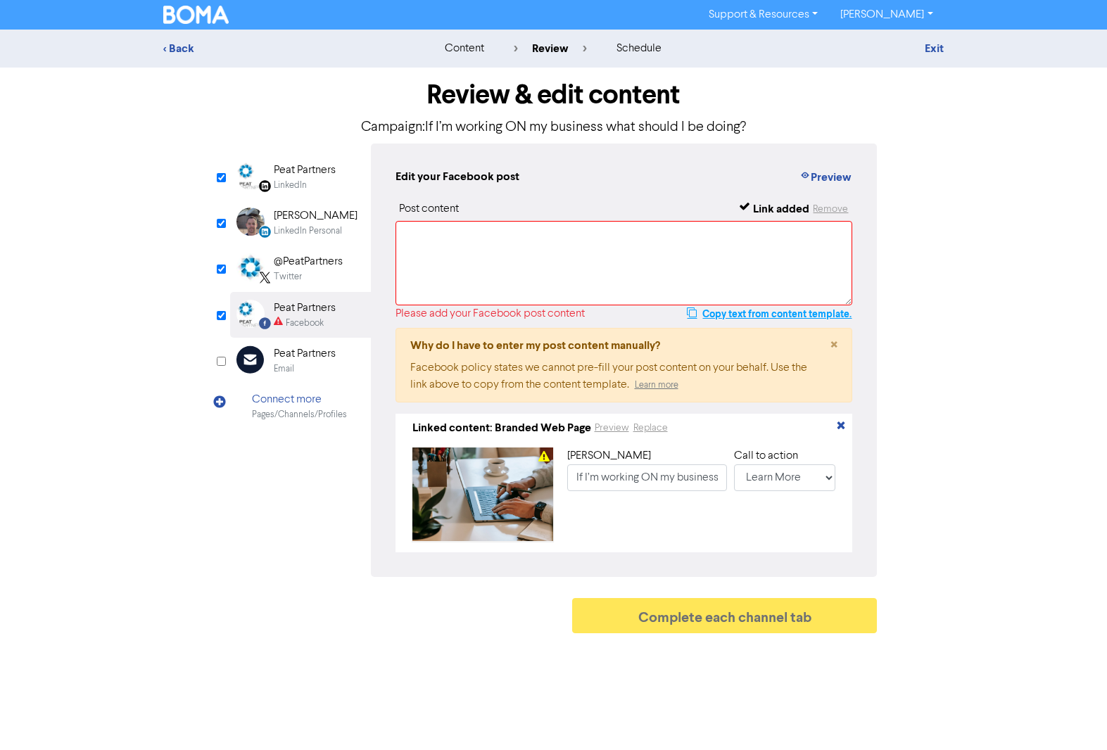
click at [726, 312] on button "Copy text from content template." at bounding box center [769, 313] width 166 height 17
click at [547, 236] on textarea at bounding box center [623, 263] width 457 height 84
paste textarea "I’m sure you’ve heard about the need to work ‘on’ your business as well as work…"
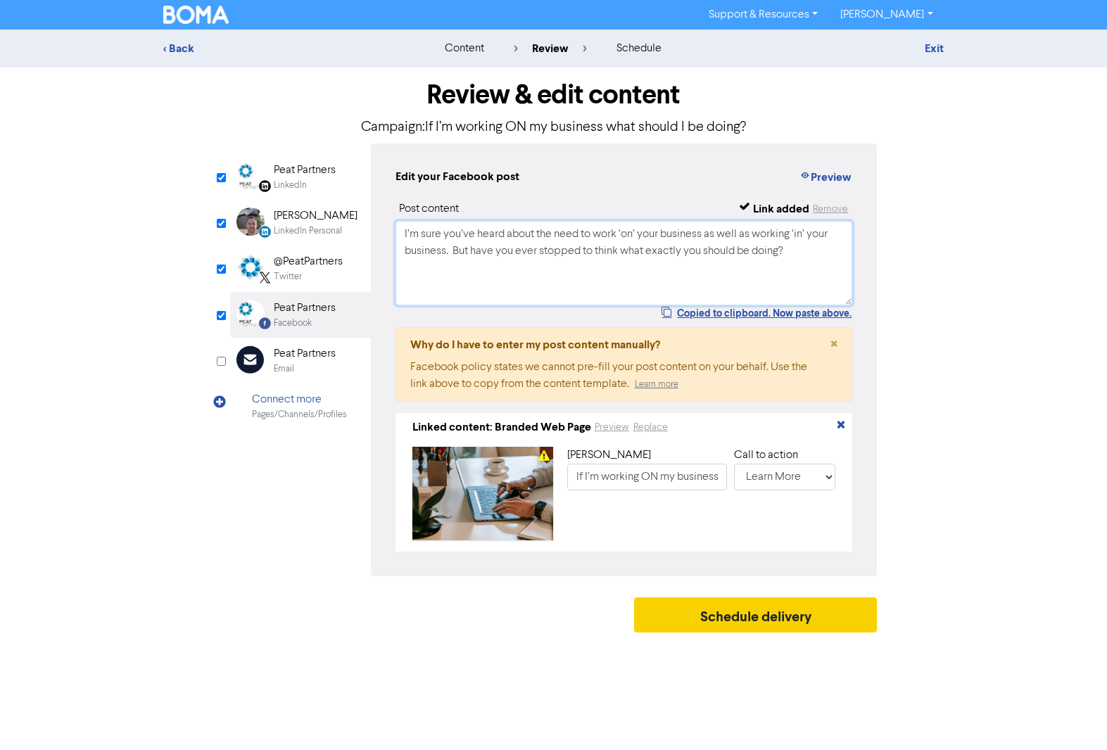
type textarea "I’m sure you’ve heard about the need to work ‘on’ your business as well as work…"
click at [781, 615] on button "Schedule delivery" at bounding box center [755, 614] width 243 height 35
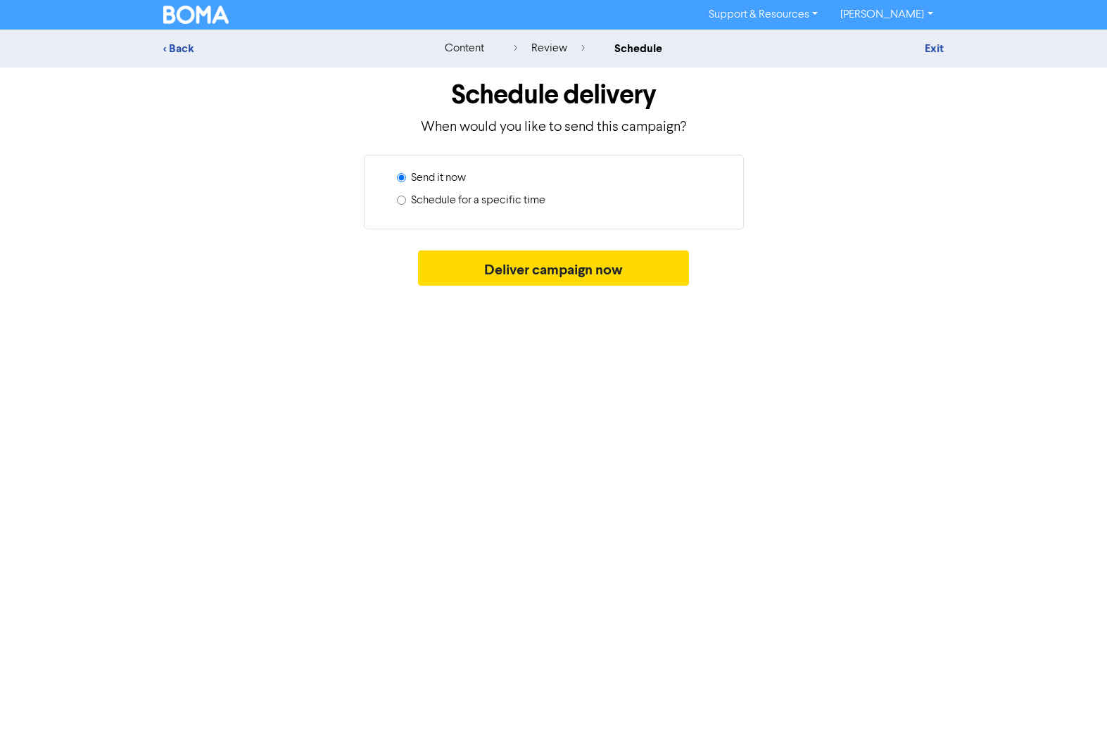
click at [440, 202] on label "Schedule for a specific time" at bounding box center [478, 200] width 134 height 17
click at [406, 202] on input "Schedule for a specific time" at bounding box center [401, 200] width 9 height 9
radio input "true"
radio input "false"
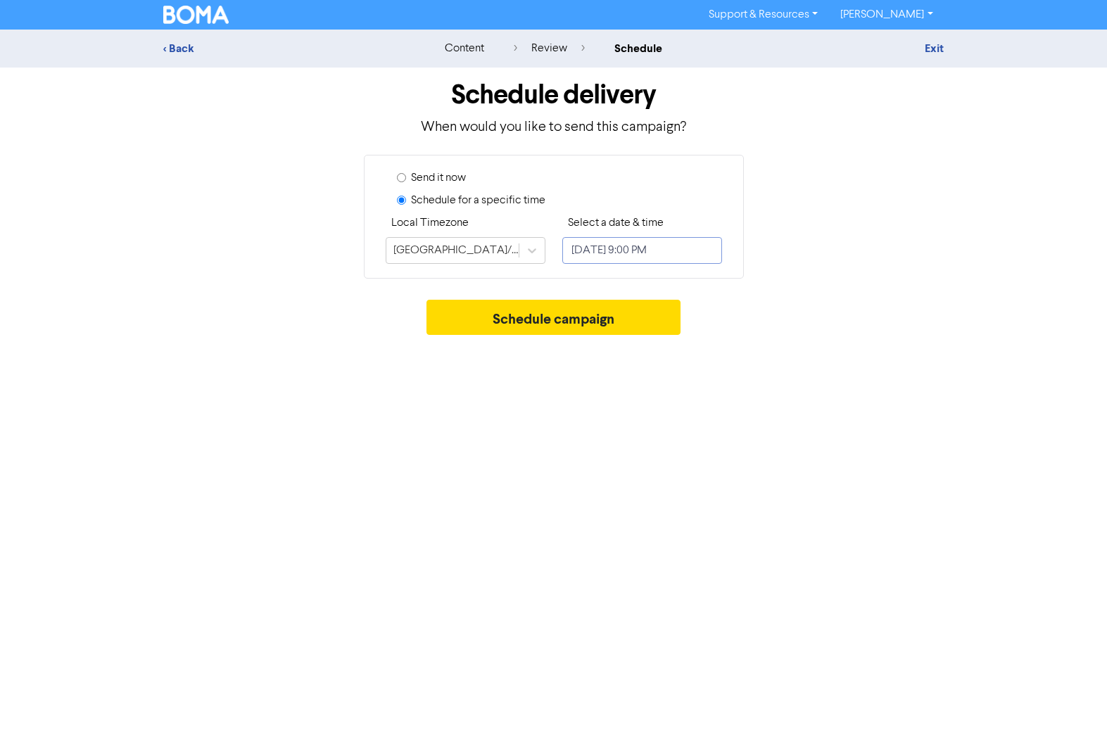
select select "8"
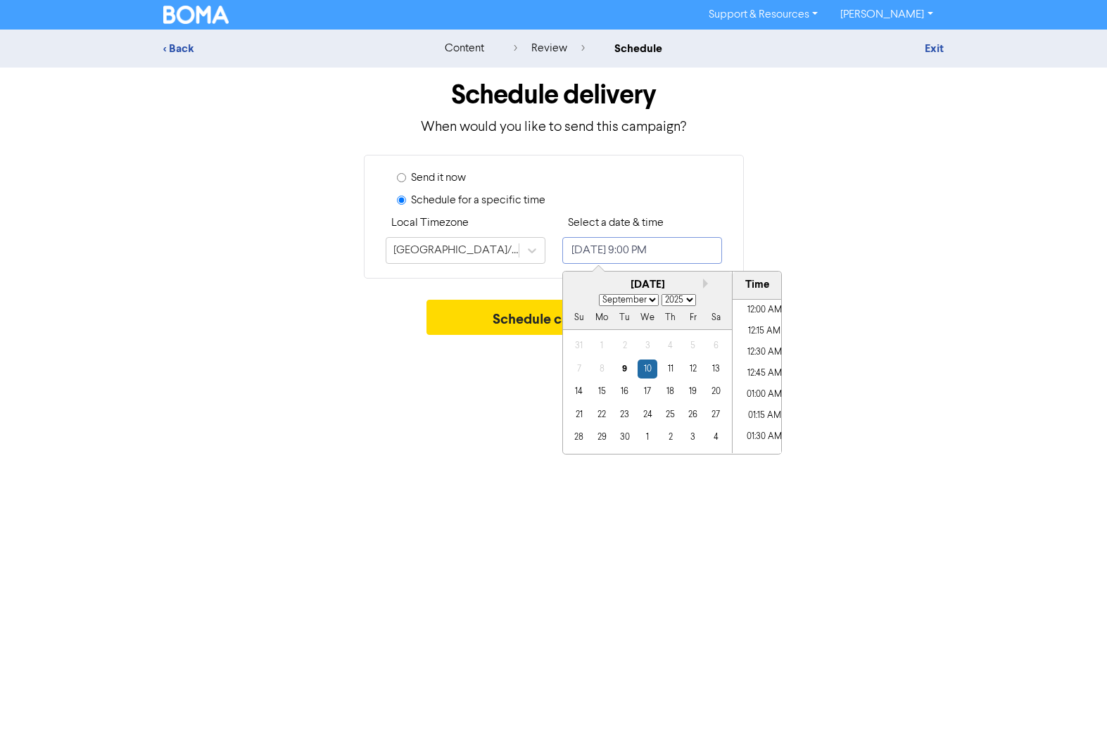
click at [599, 255] on input "[DATE] 9:00 PM" at bounding box center [642, 250] width 160 height 27
click at [713, 367] on div "13" at bounding box center [715, 369] width 19 height 19
click at [758, 354] on li "11:30 AM" at bounding box center [763, 355] width 63 height 21
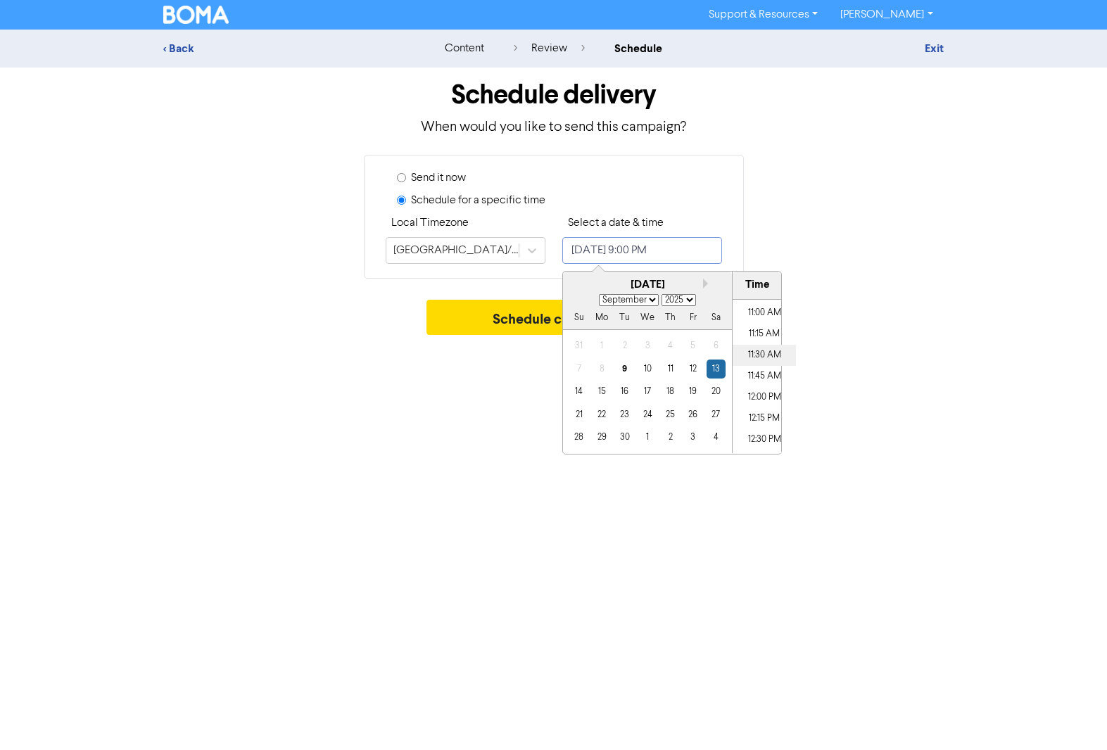
type input "[DATE] 11:30 AM"
click at [491, 367] on div "Support & Resources Video Tutorials FAQ & Guides Marketing Education [PERSON_NA…" at bounding box center [553, 375] width 1107 height 750
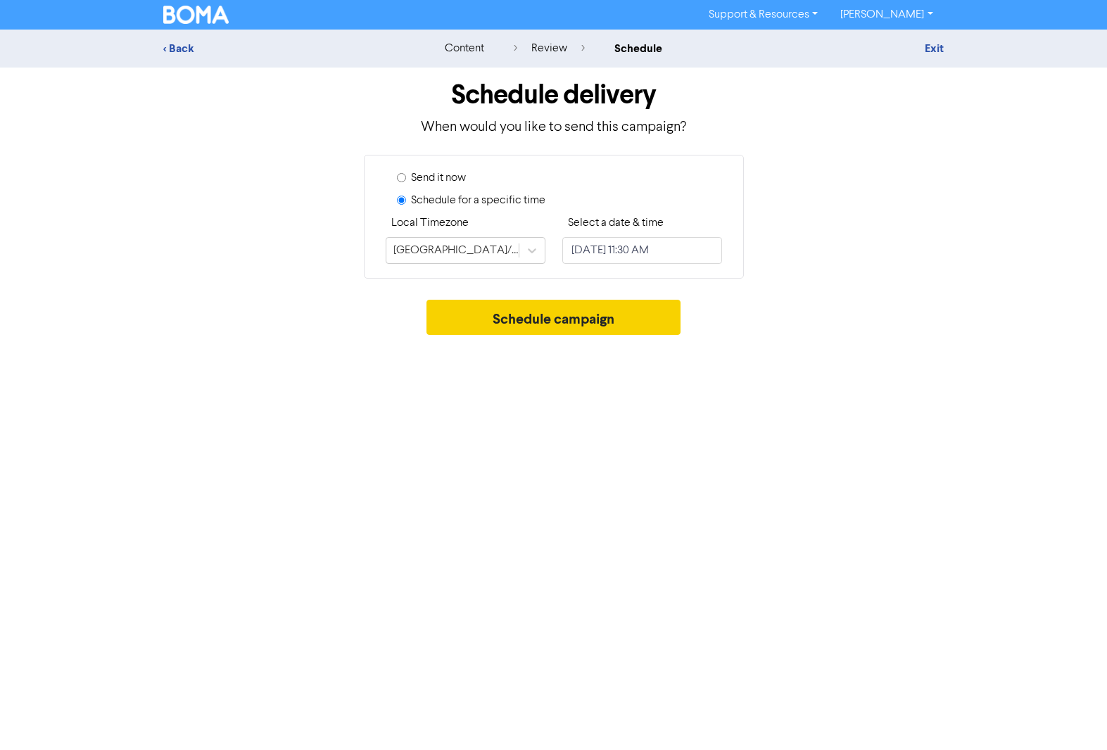
click at [543, 320] on button "Schedule campaign" at bounding box center [553, 317] width 254 height 35
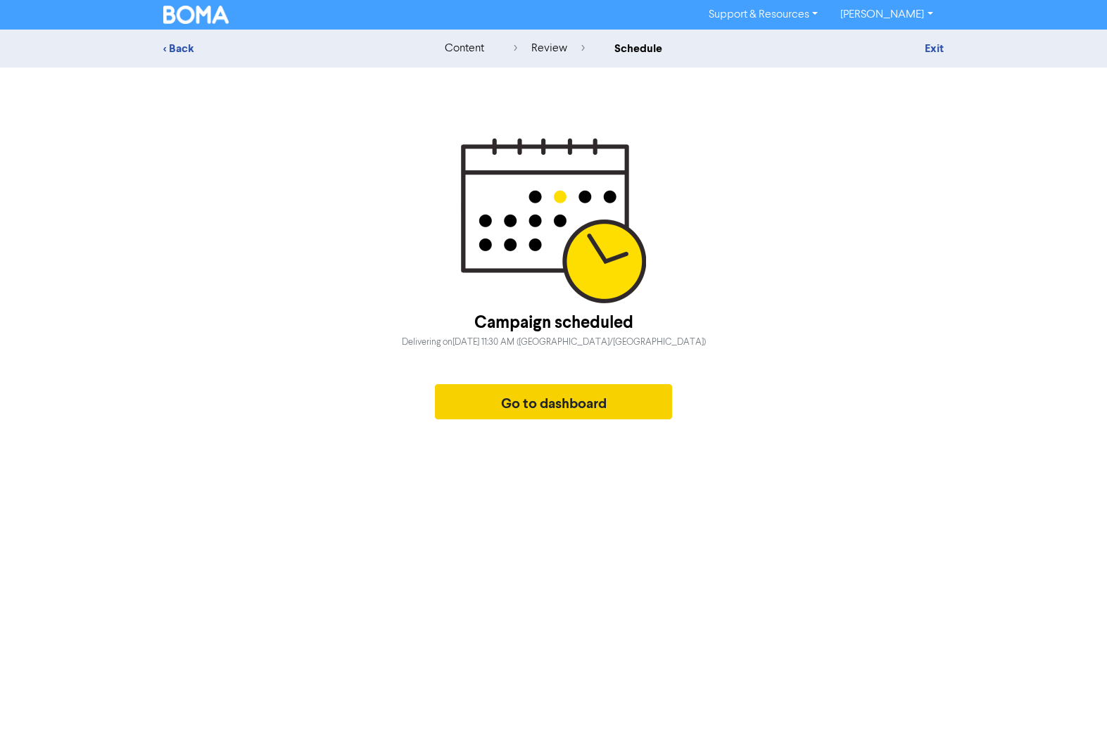
click at [521, 404] on button "Go to dashboard" at bounding box center [554, 401] width 238 height 35
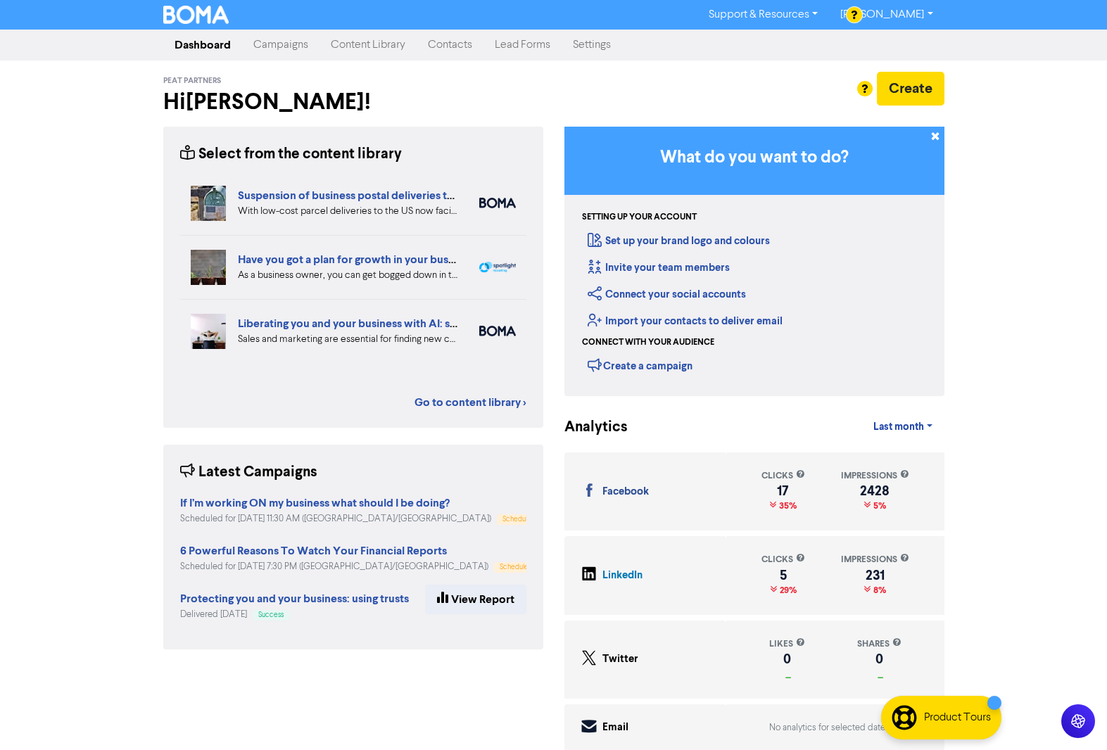
click at [284, 46] on link "Campaigns" at bounding box center [280, 45] width 77 height 28
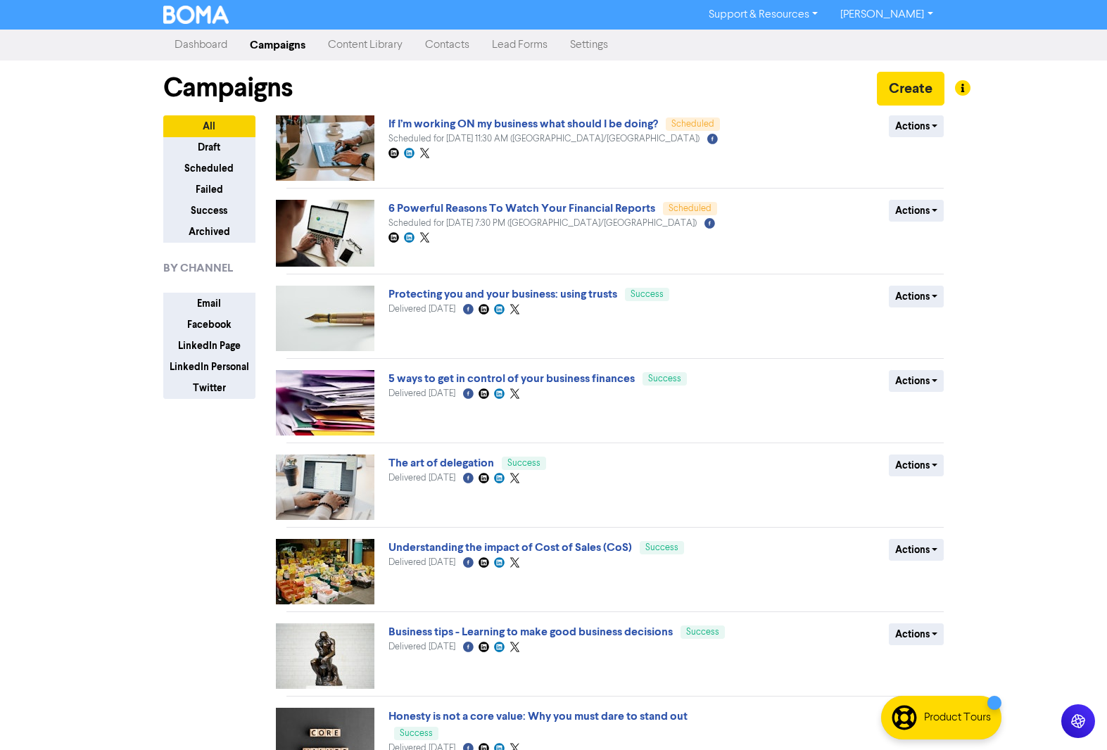
click at [364, 45] on link "Content Library" at bounding box center [365, 45] width 97 height 28
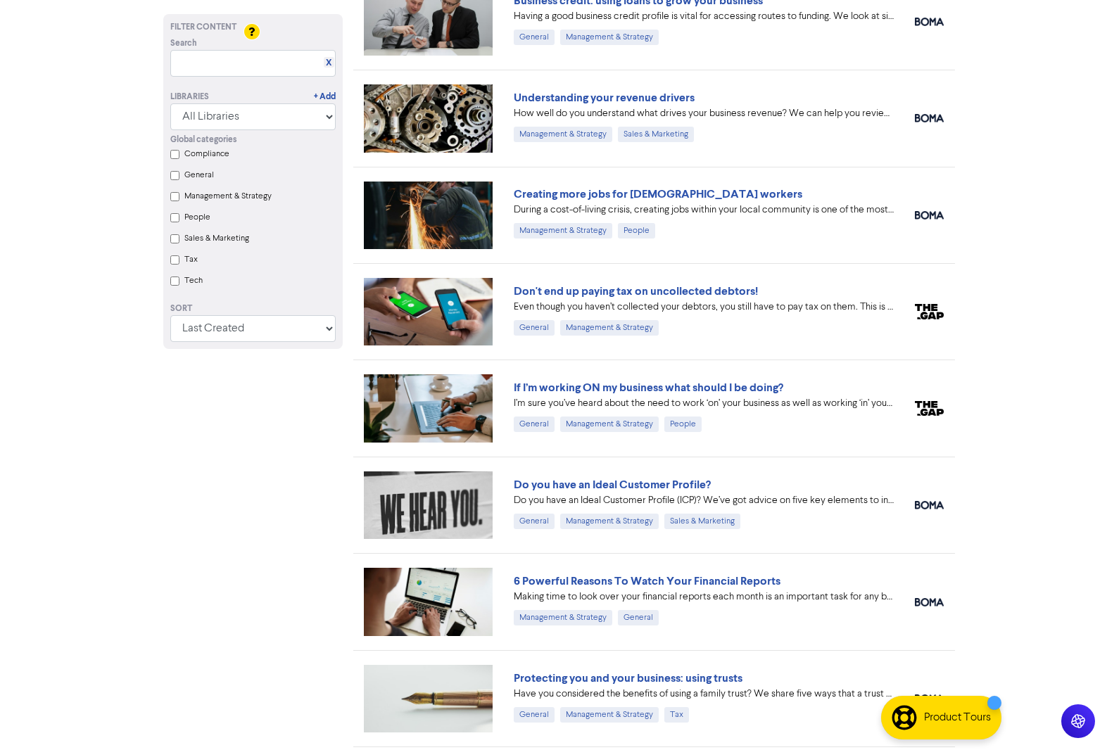
scroll to position [1485, 0]
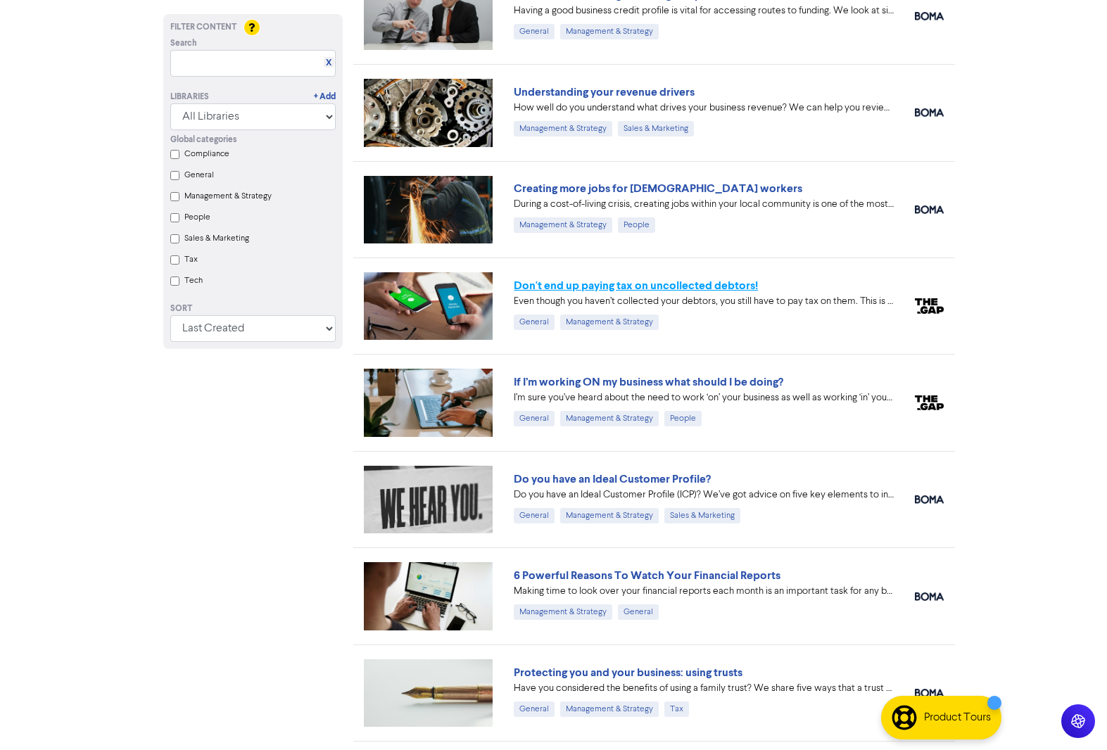
click at [682, 284] on link "Don't end up paying tax on uncollected debtors!" at bounding box center [636, 286] width 244 height 14
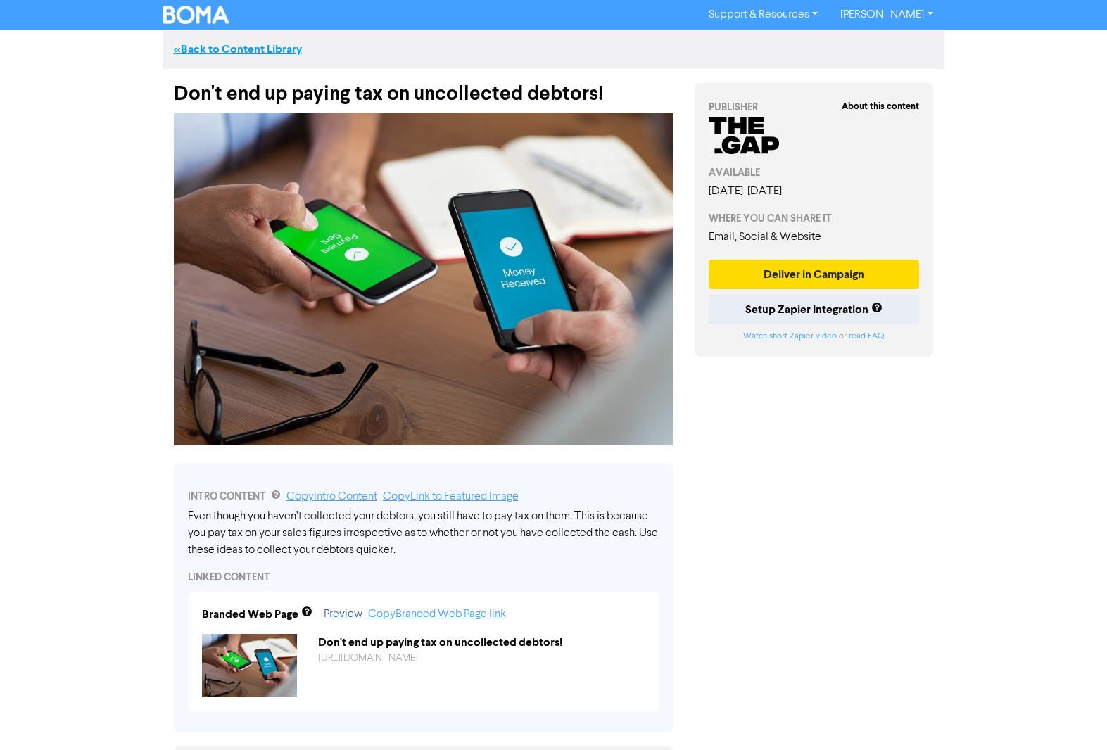
click at [257, 46] on link "<< Back to Content Library" at bounding box center [238, 49] width 128 height 14
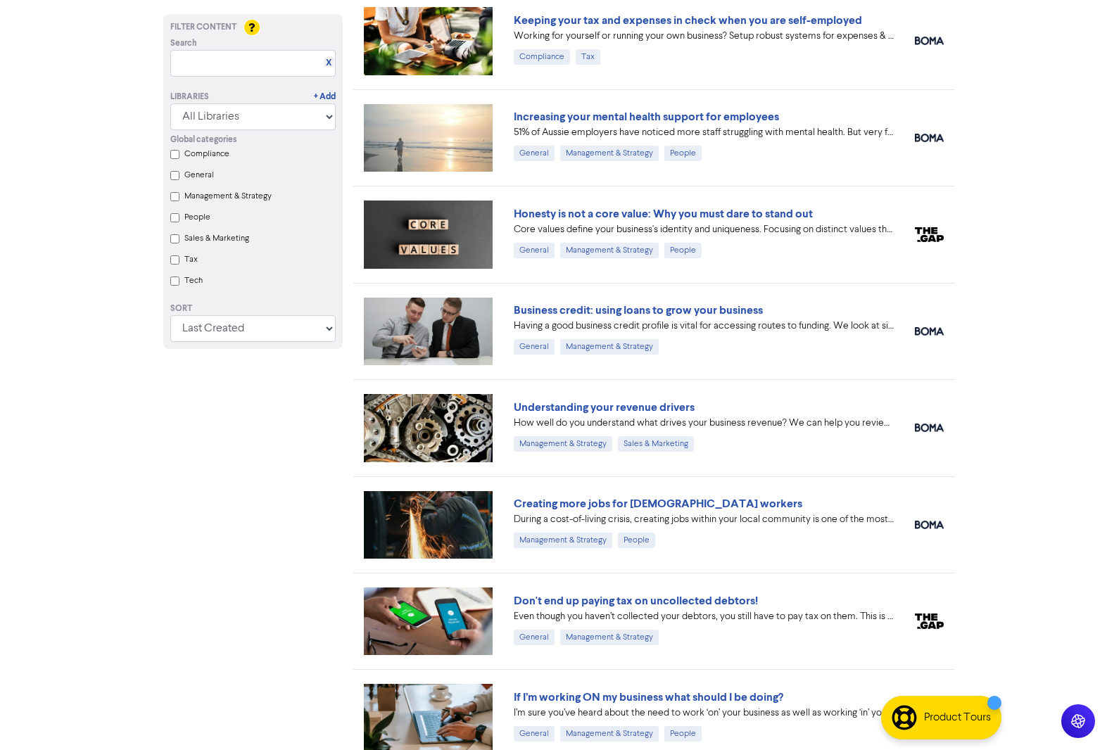
scroll to position [1172, 0]
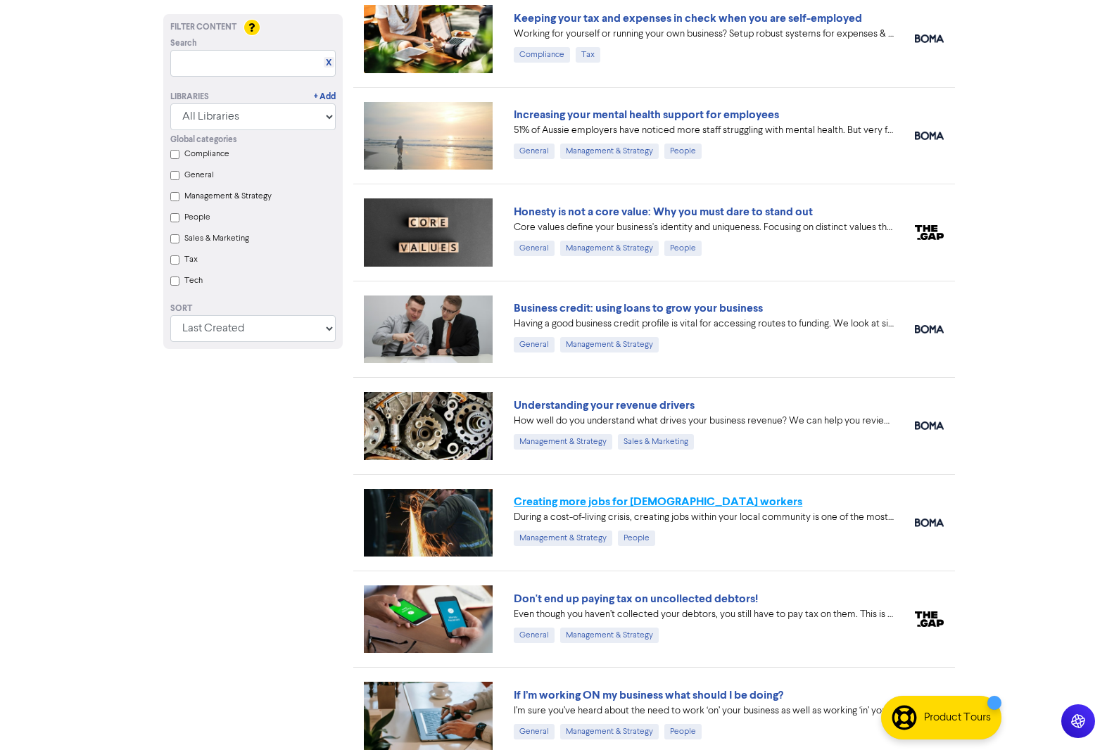
click at [656, 502] on link "Creating more jobs for [DEMOGRAPHIC_DATA] workers" at bounding box center [658, 502] width 288 height 14
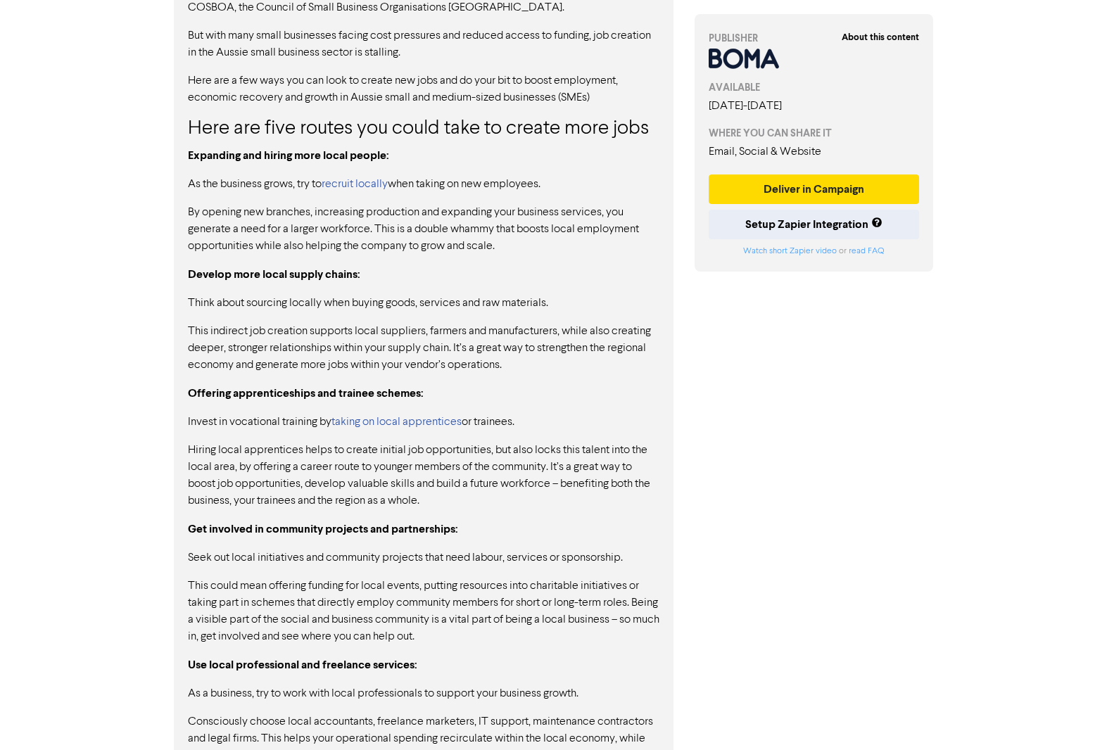
scroll to position [983, 0]
click at [806, 191] on button "Deliver in Campaign" at bounding box center [813, 189] width 211 height 30
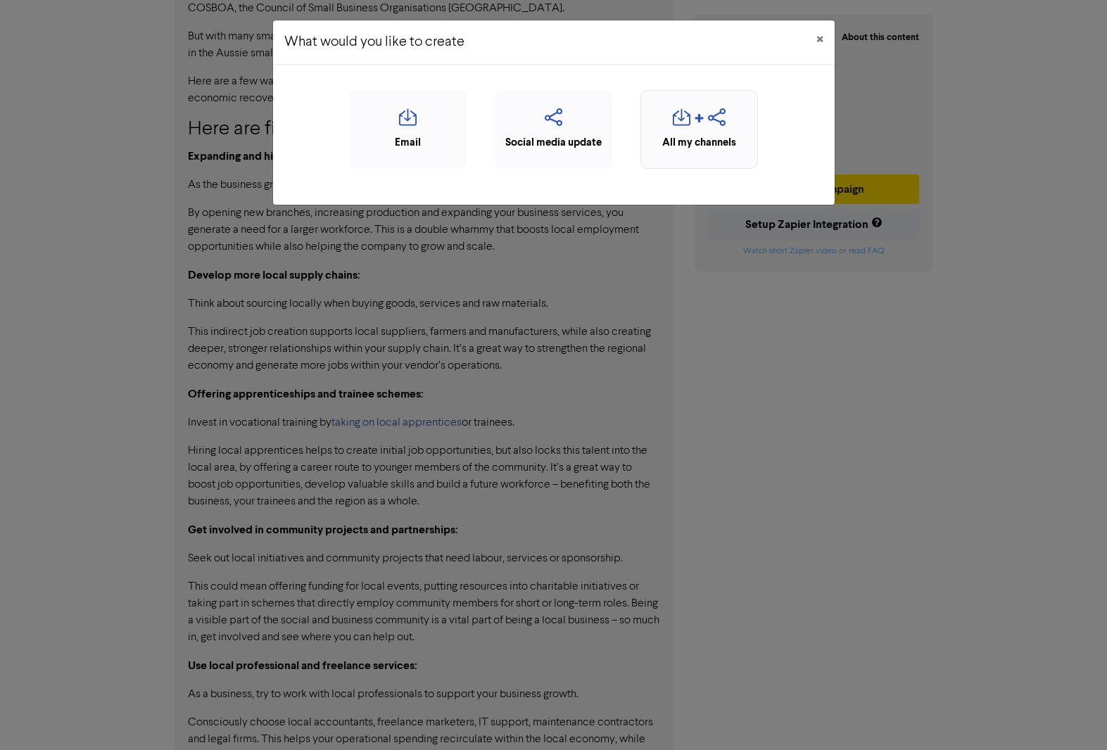
click at [700, 126] on icon "button" at bounding box center [699, 121] width 11 height 17
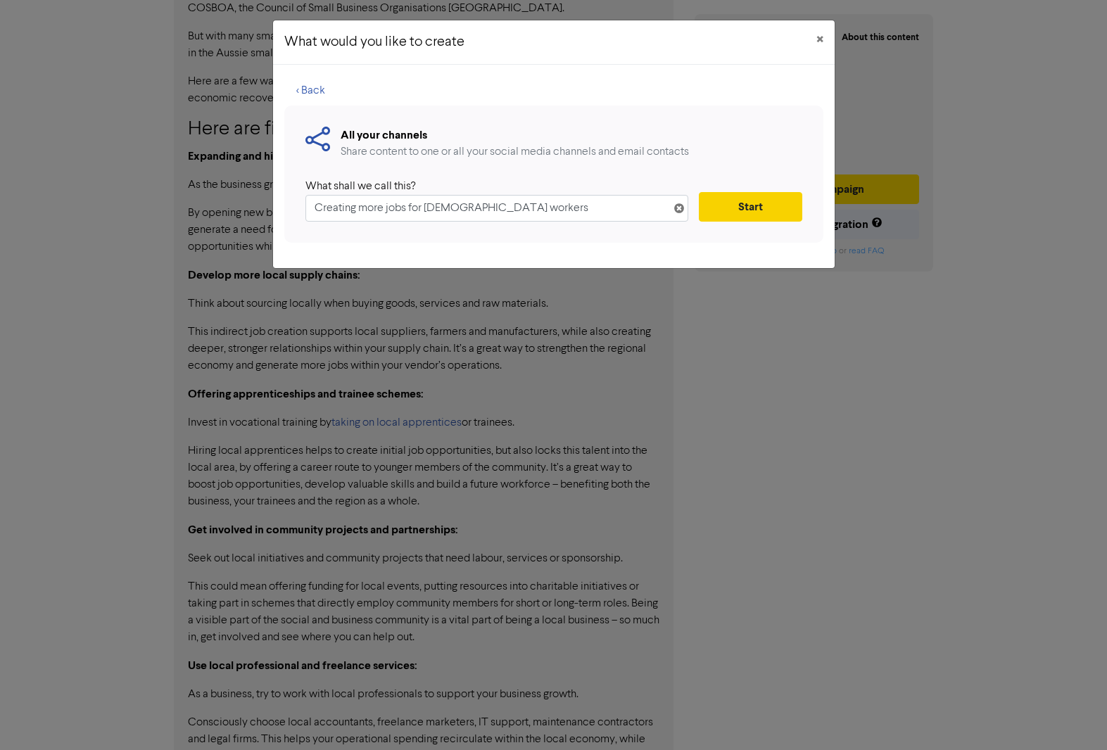
click at [739, 206] on button "Start" at bounding box center [750, 207] width 103 height 30
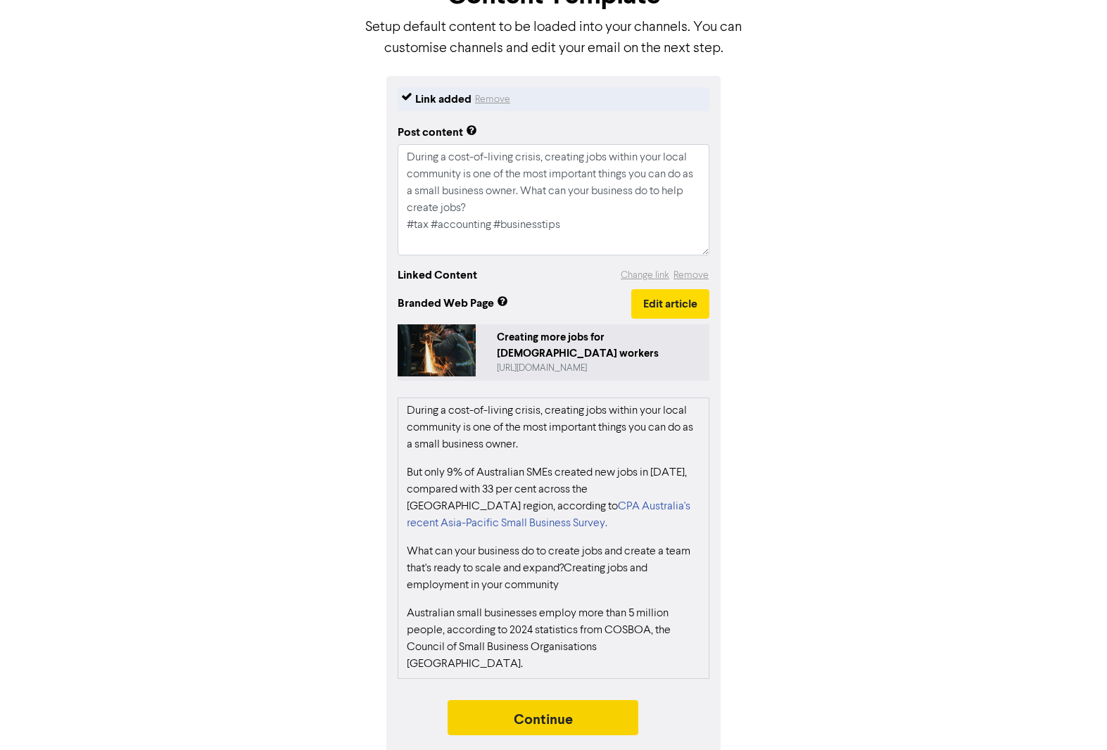
scroll to position [99, 0]
click at [518, 722] on button "Continue" at bounding box center [542, 718] width 191 height 35
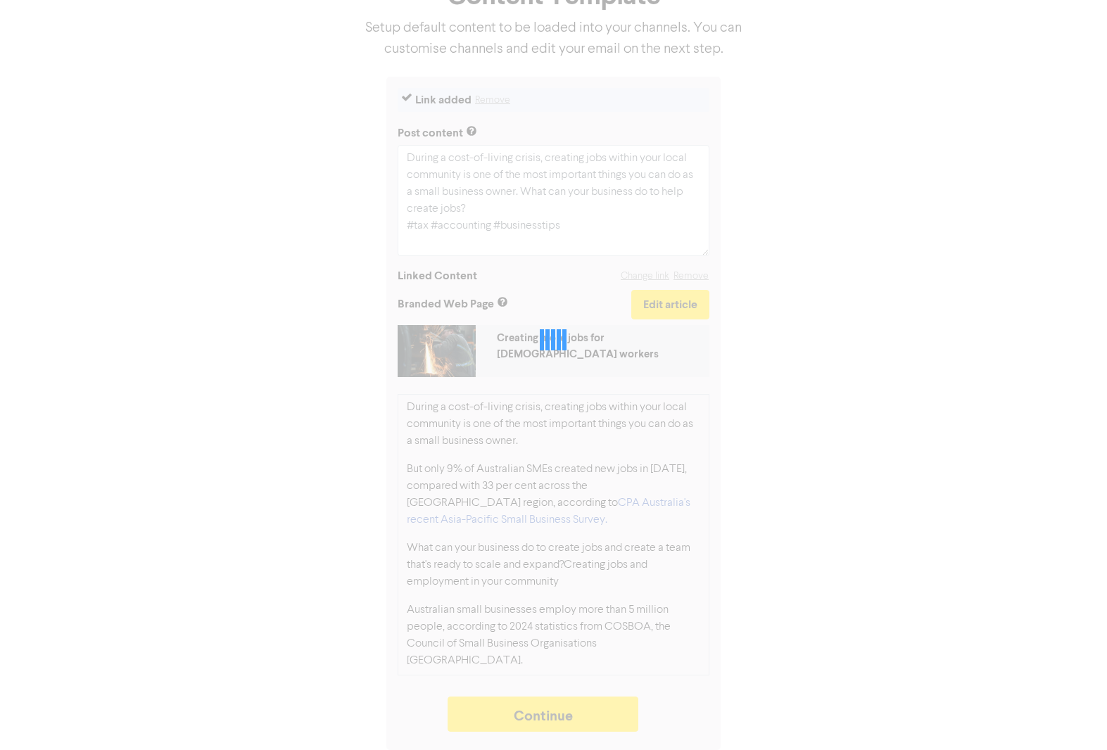
type textarea "x"
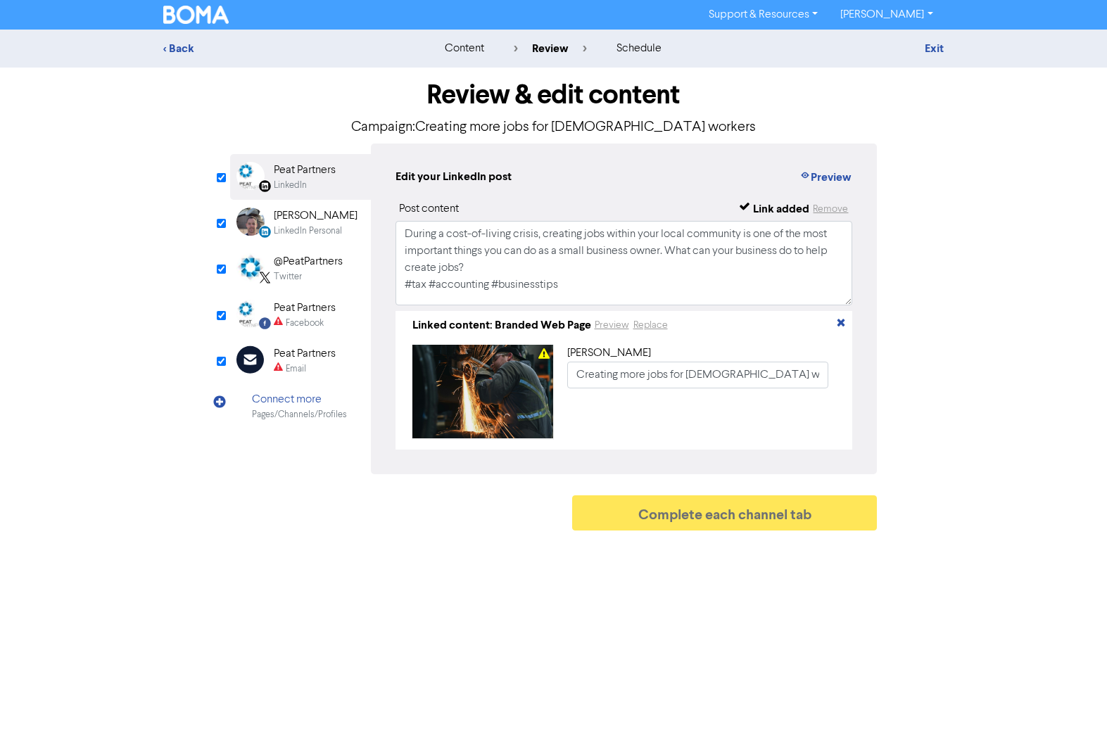
click at [215, 364] on div "Review & edit content Campaign: Creating more jobs for [DEMOGRAPHIC_DATA] worke…" at bounding box center [554, 303] width 802 height 470
click at [222, 360] on input "checkbox" at bounding box center [221, 361] width 9 height 9
checkbox input "true"
type input "During a cost-of-living crisis, creating jobs within your local community is on…"
checkbox input "false"
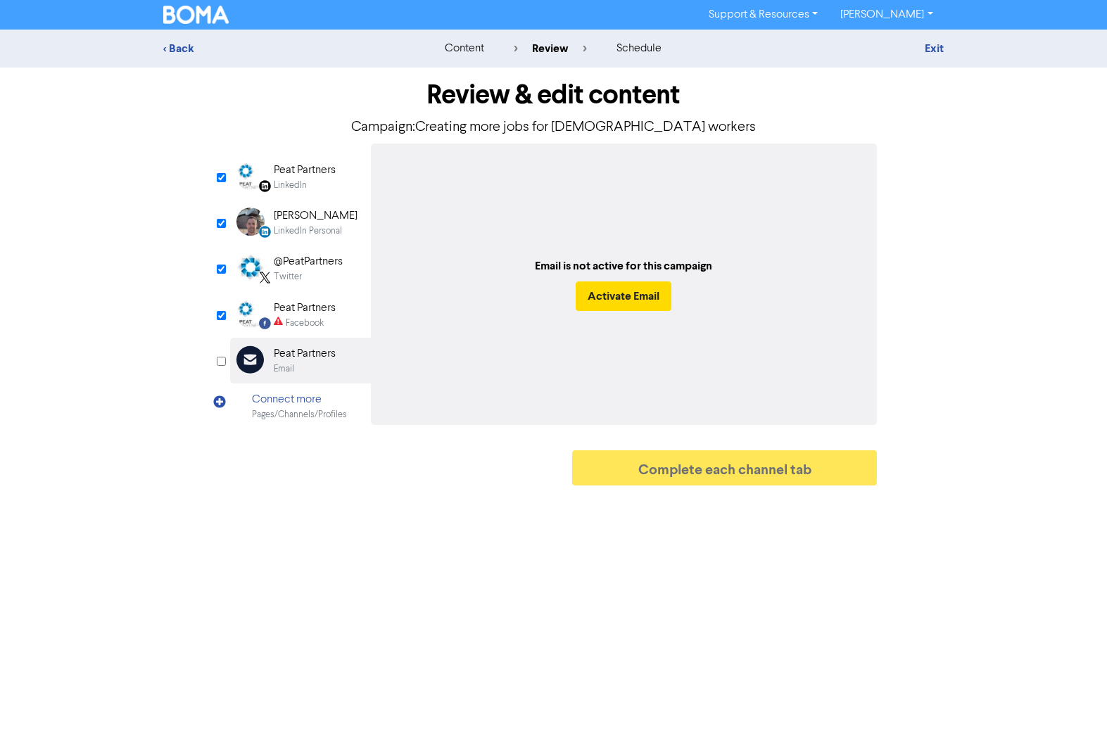
click at [297, 183] on div "LinkedIn" at bounding box center [290, 185] width 33 height 13
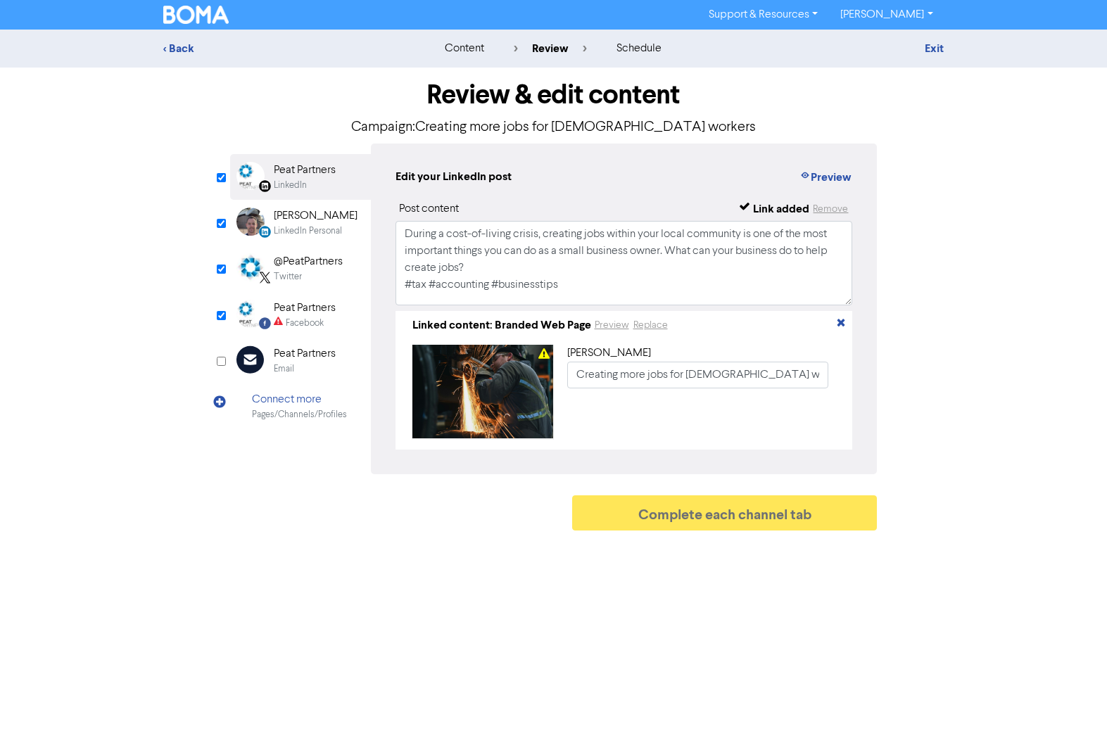
click at [296, 230] on div "LinkedIn Personal" at bounding box center [308, 230] width 68 height 13
click at [296, 266] on div "@PeatPartners" at bounding box center [308, 261] width 69 height 17
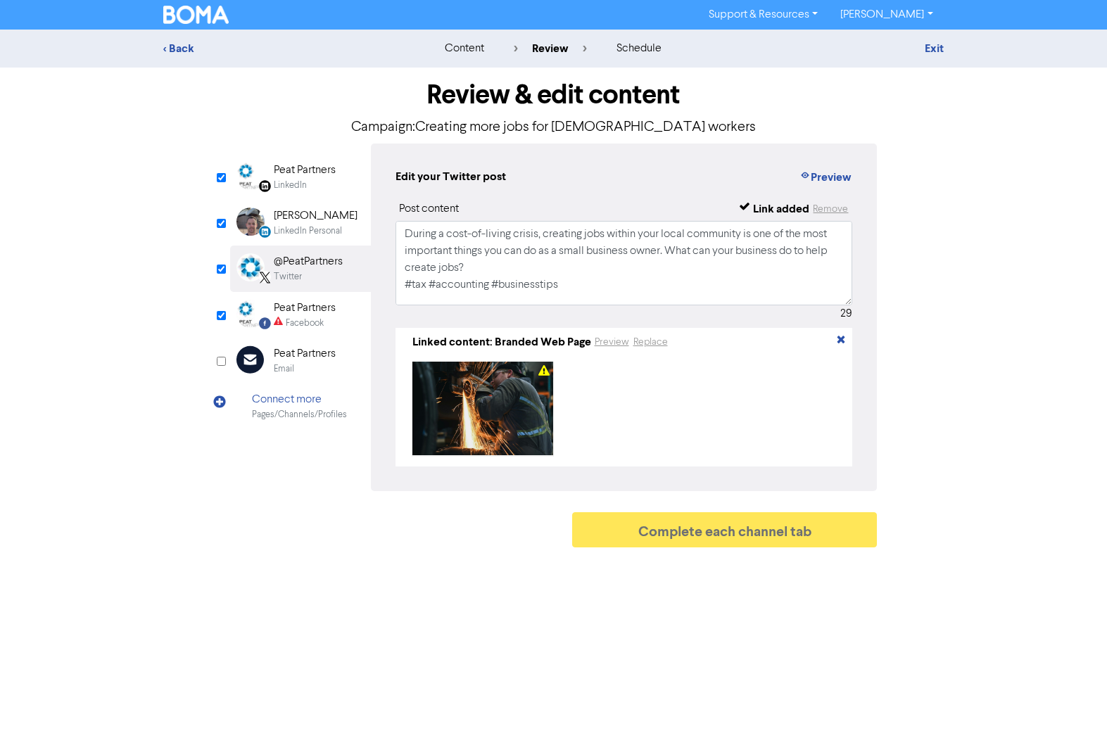
click at [297, 310] on div "Peat Partners" at bounding box center [305, 308] width 62 height 17
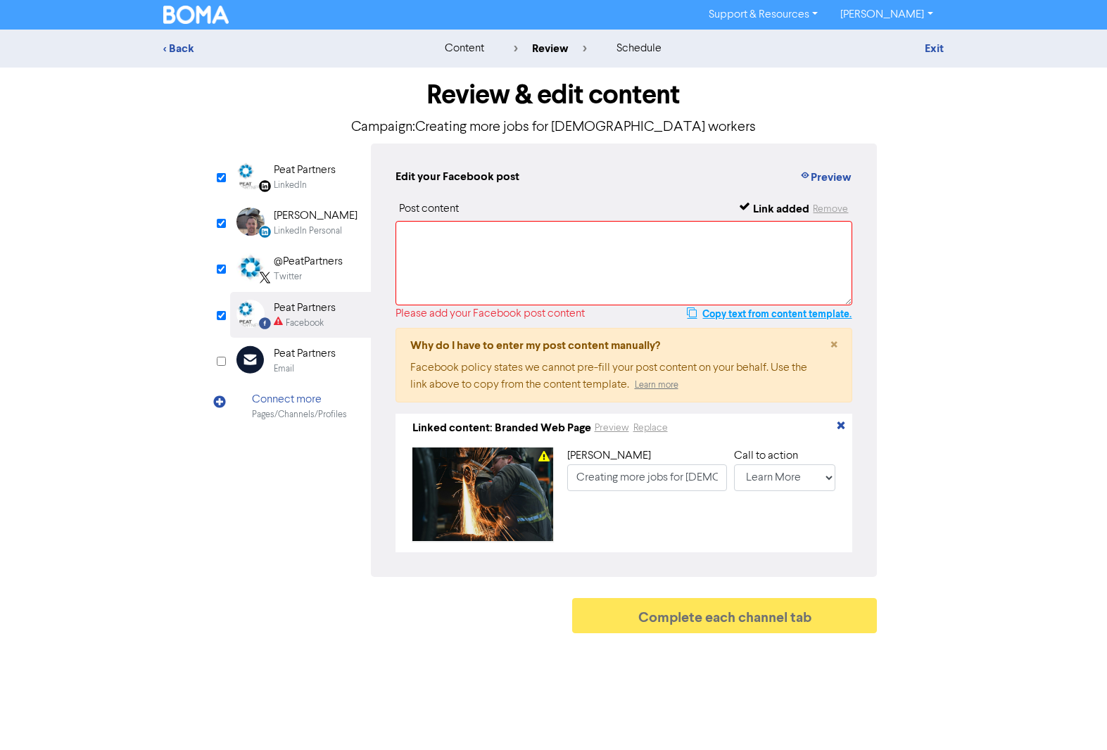
click at [749, 315] on button "Copy text from content template." at bounding box center [769, 313] width 166 height 17
click at [462, 263] on textarea at bounding box center [623, 263] width 457 height 84
paste textarea "During a cost-of-living crisis, creating jobs within your local community is on…"
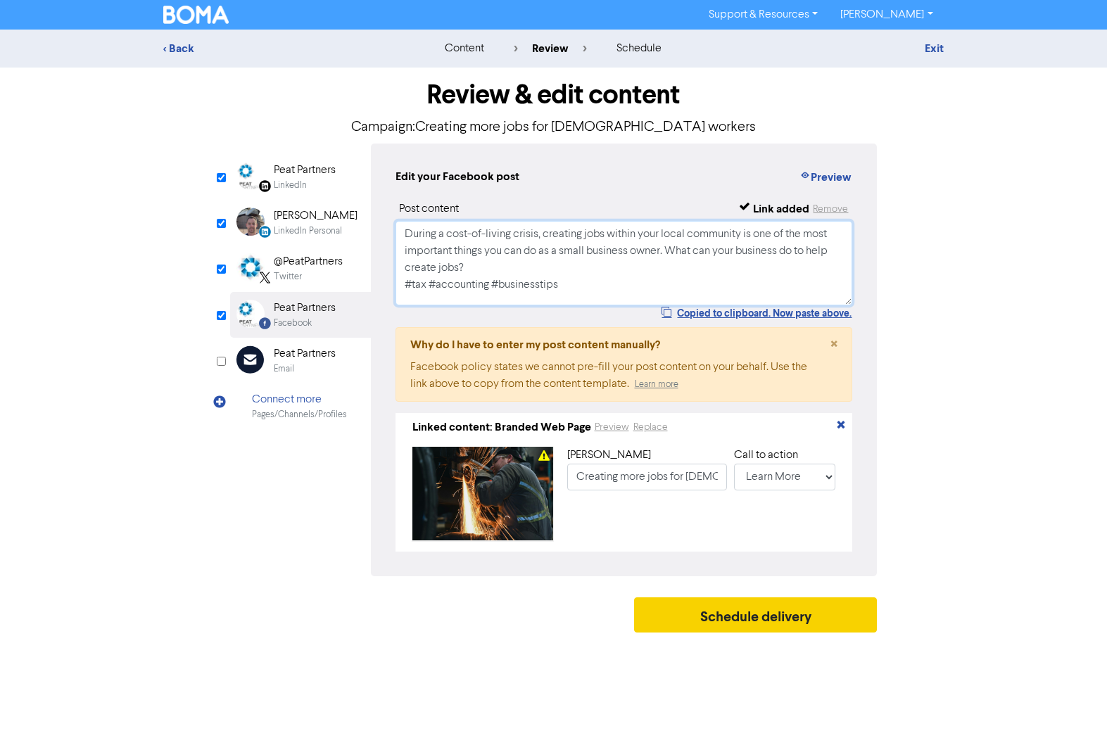
type textarea "During a cost-of-living crisis, creating jobs within your local community is on…"
click at [743, 619] on button "Schedule delivery" at bounding box center [755, 614] width 243 height 35
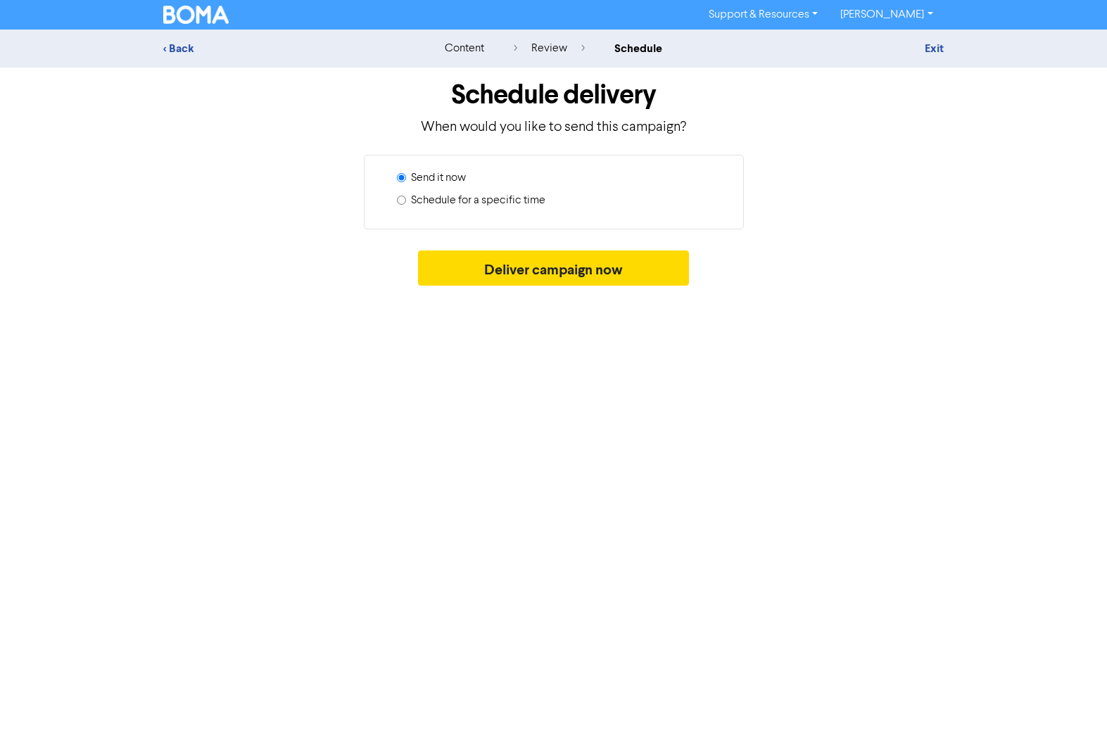
click at [446, 197] on label "Schedule for a specific time" at bounding box center [478, 200] width 134 height 17
click at [406, 197] on input "Schedule for a specific time" at bounding box center [401, 200] width 9 height 9
radio input "true"
radio input "false"
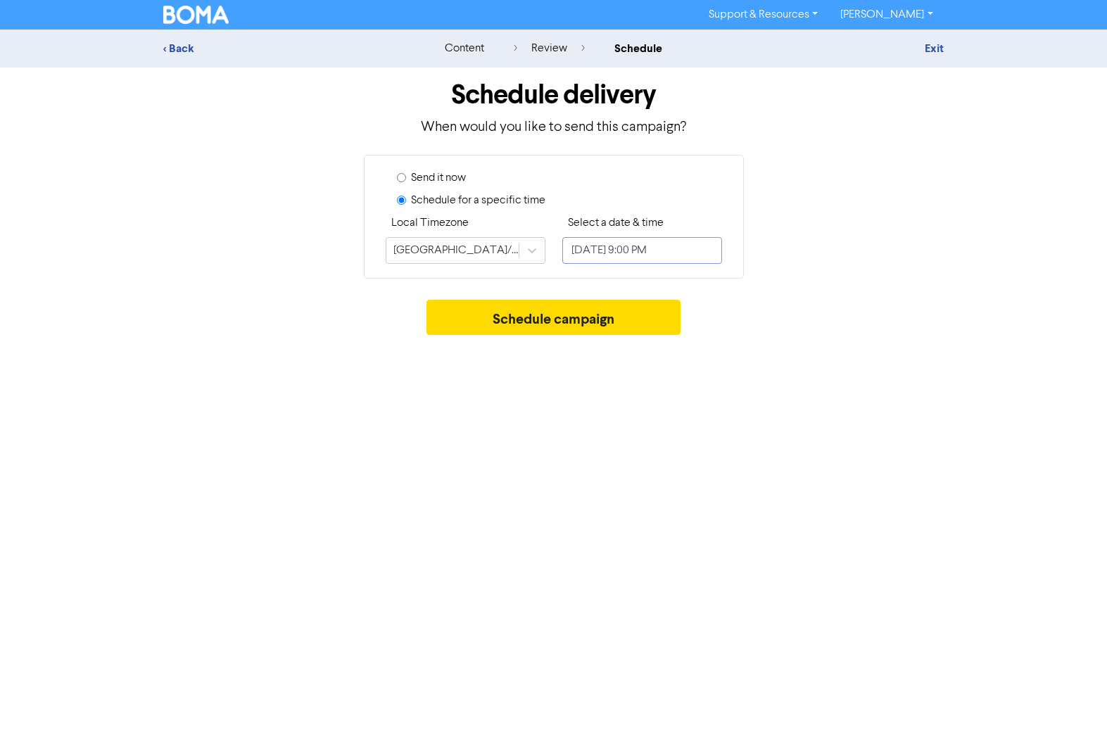
click at [601, 242] on input "[DATE] 9:00 PM" at bounding box center [642, 250] width 160 height 27
select select "8"
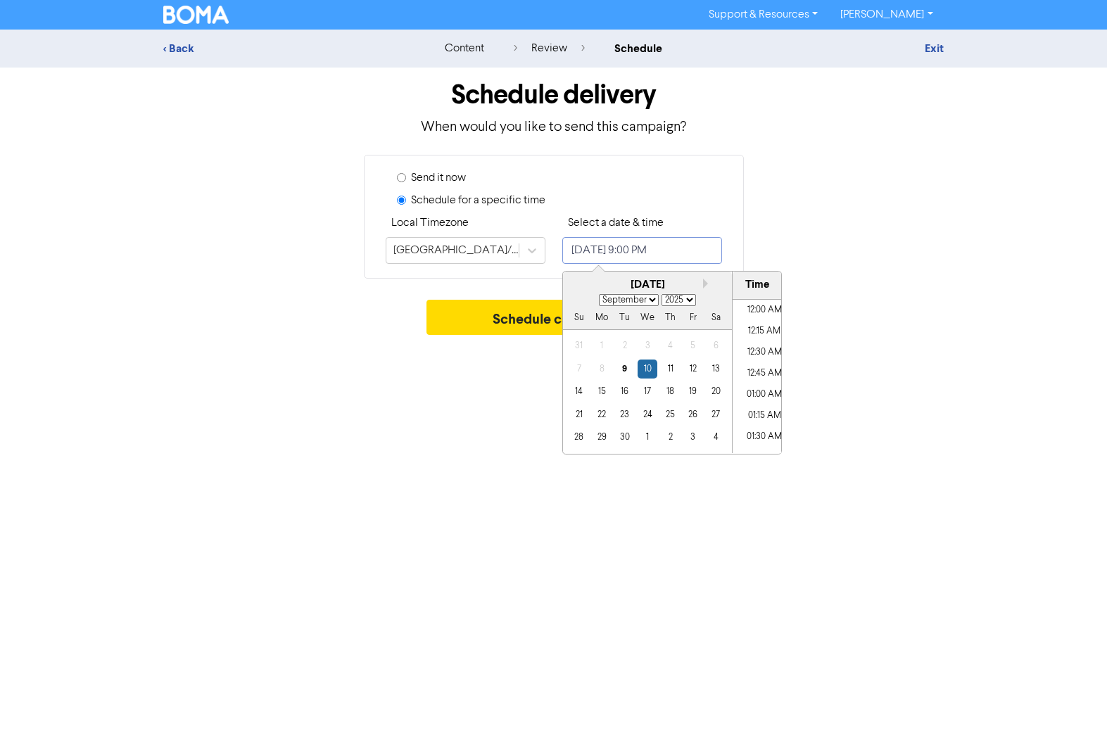
scroll to position [1707, 0]
click at [580, 390] on div "14" at bounding box center [578, 391] width 19 height 19
click at [758, 412] on li "01:00 PM" at bounding box center [763, 417] width 63 height 21
type input "[DATE] 1:00 PM"
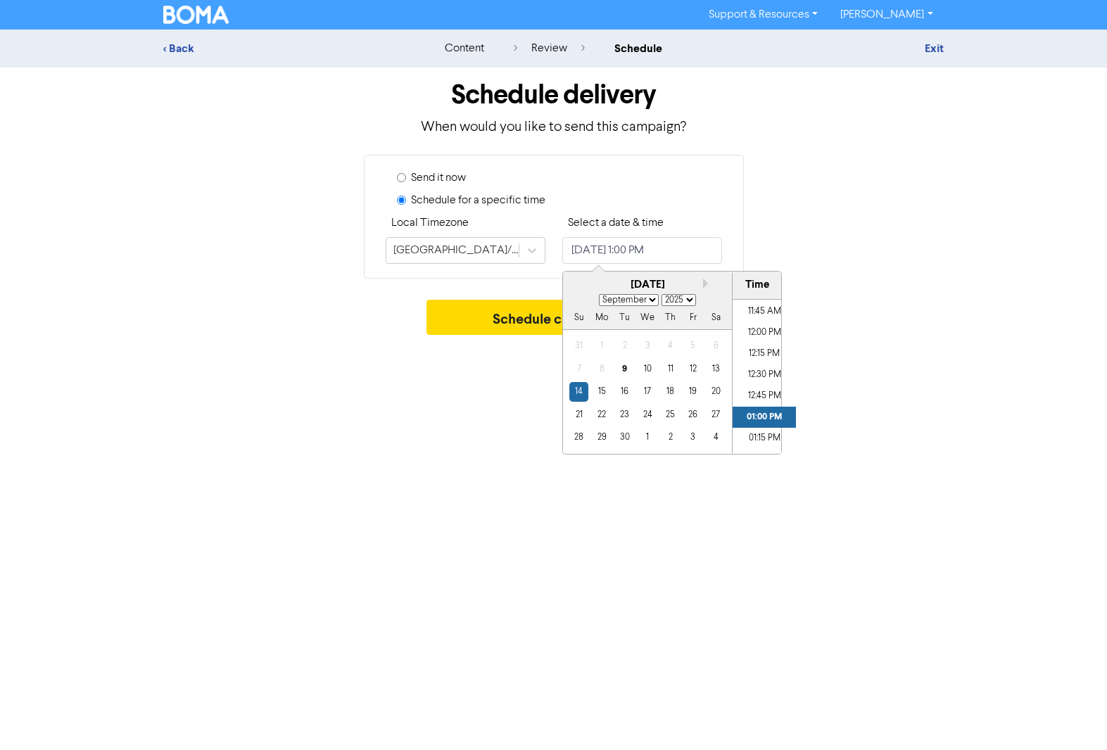
click at [480, 380] on div "Support & Resources Video Tutorials FAQ & Guides Marketing Education [PERSON_NA…" at bounding box center [553, 375] width 1107 height 750
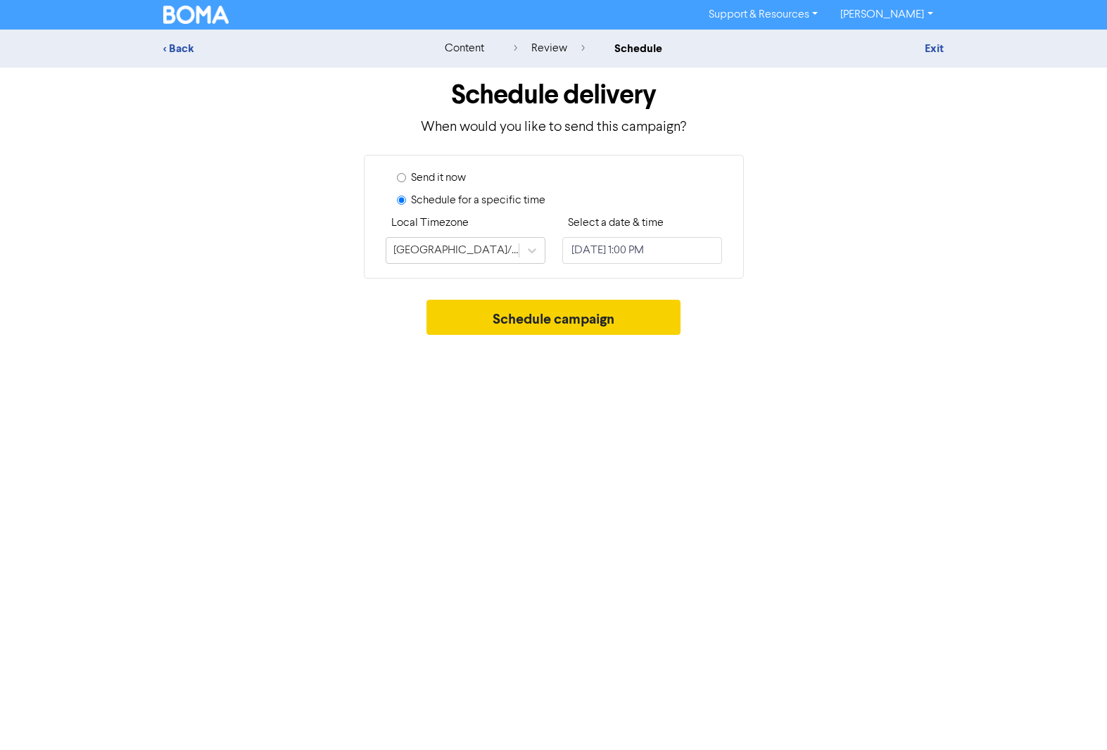
click at [559, 314] on button "Schedule campaign" at bounding box center [553, 317] width 254 height 35
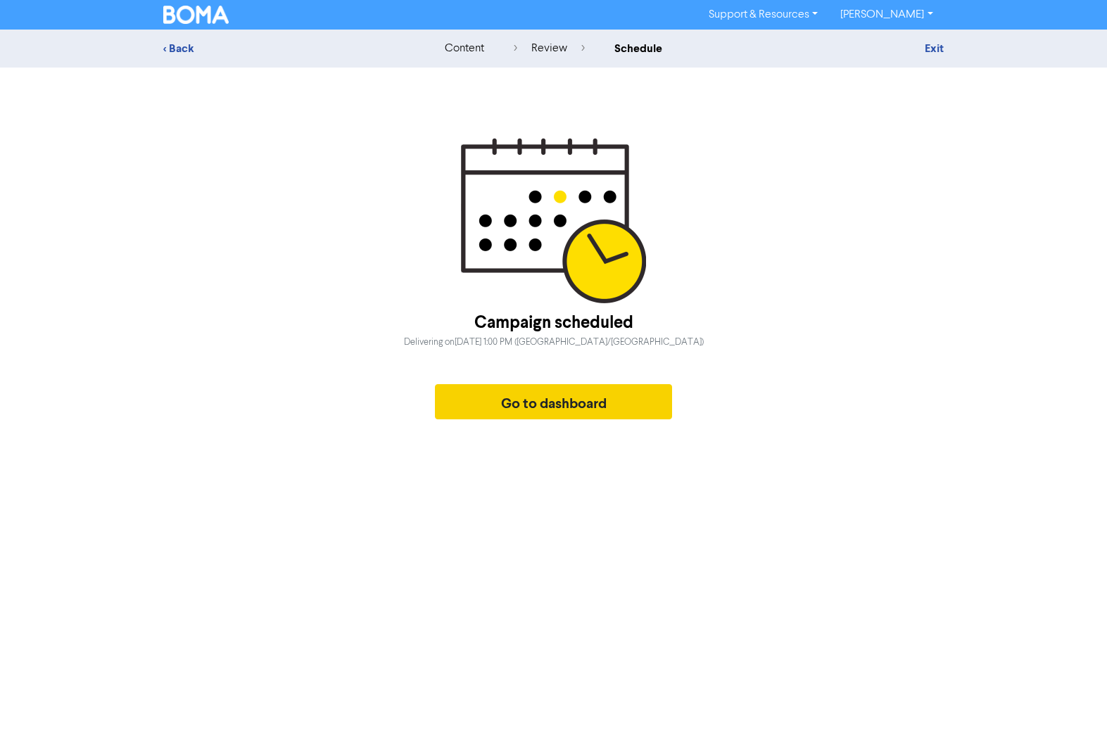
click at [533, 395] on button "Go to dashboard" at bounding box center [554, 401] width 238 height 35
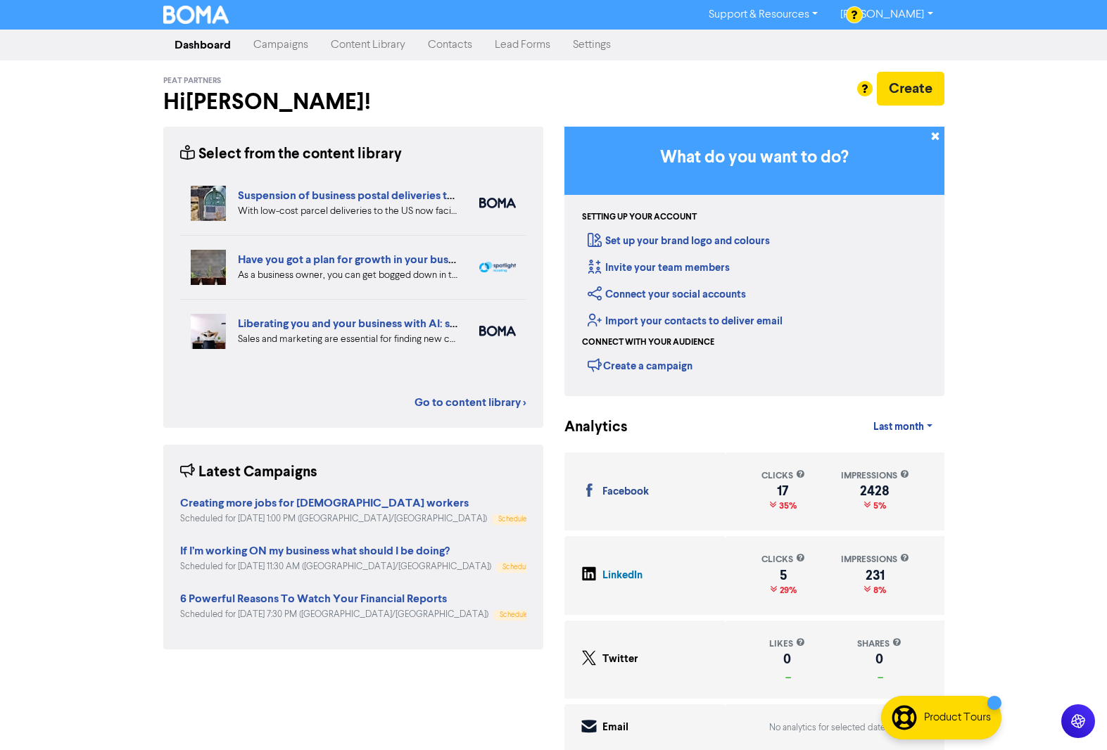
click at [286, 42] on link "Campaigns" at bounding box center [280, 45] width 77 height 28
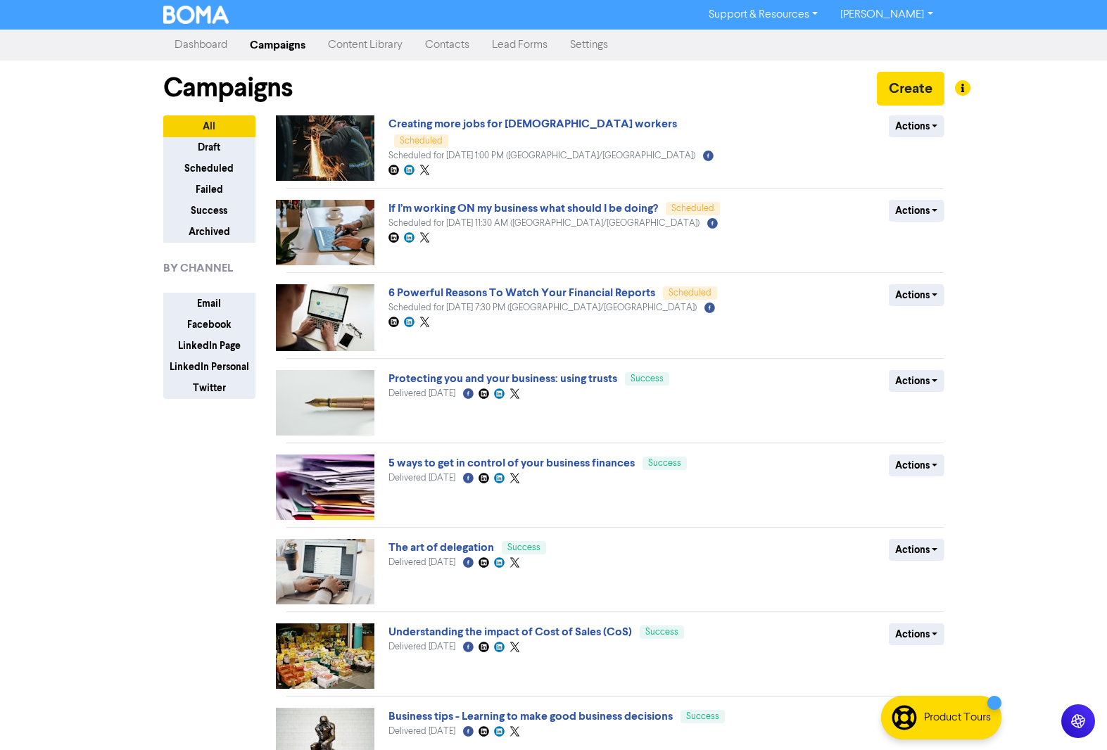
click at [350, 44] on link "Content Library" at bounding box center [365, 45] width 97 height 28
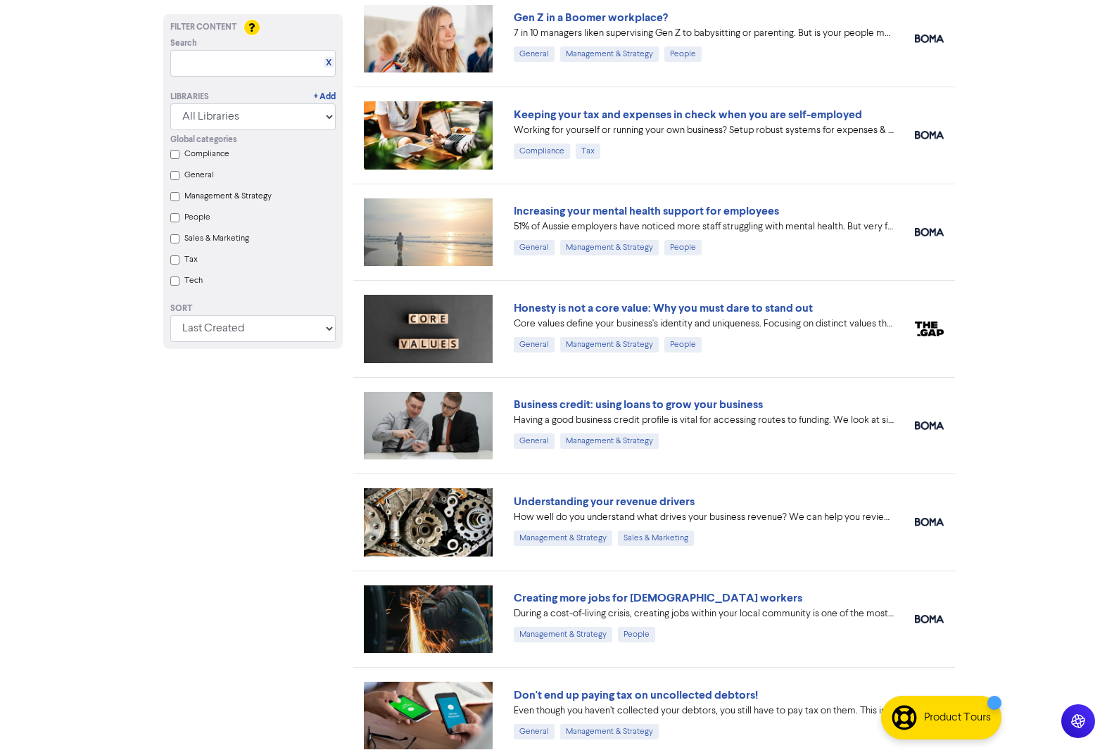
scroll to position [1077, 0]
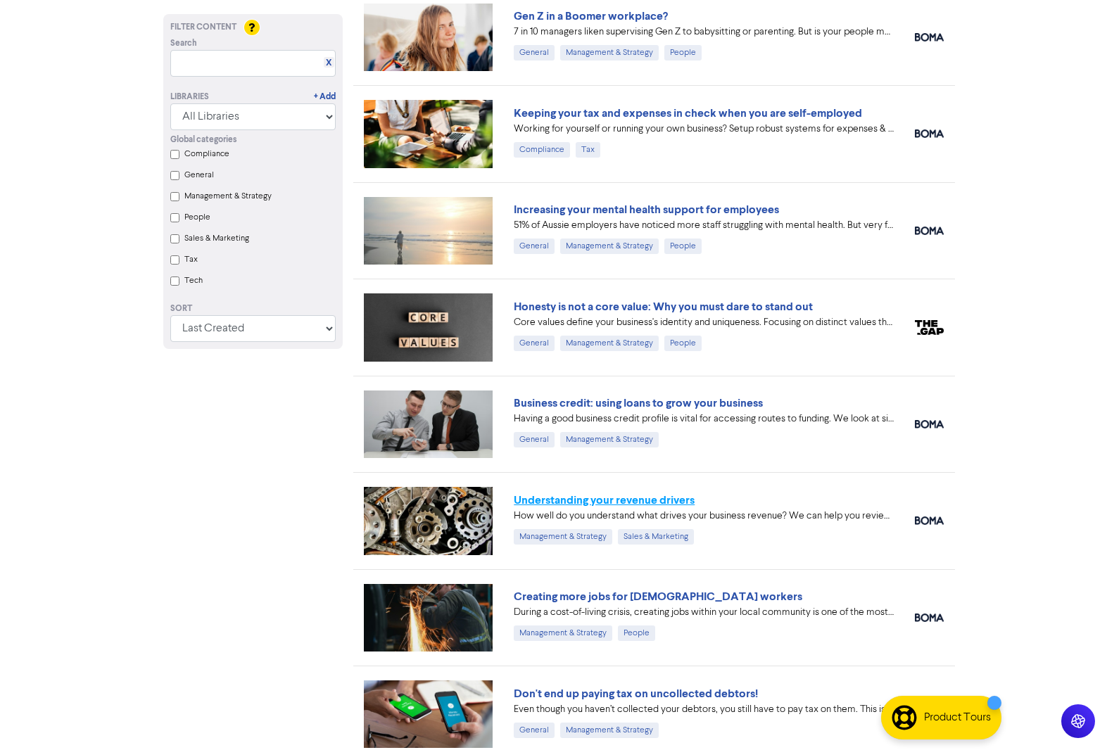
click at [585, 503] on link "Understanding your revenue drivers" at bounding box center [604, 500] width 181 height 14
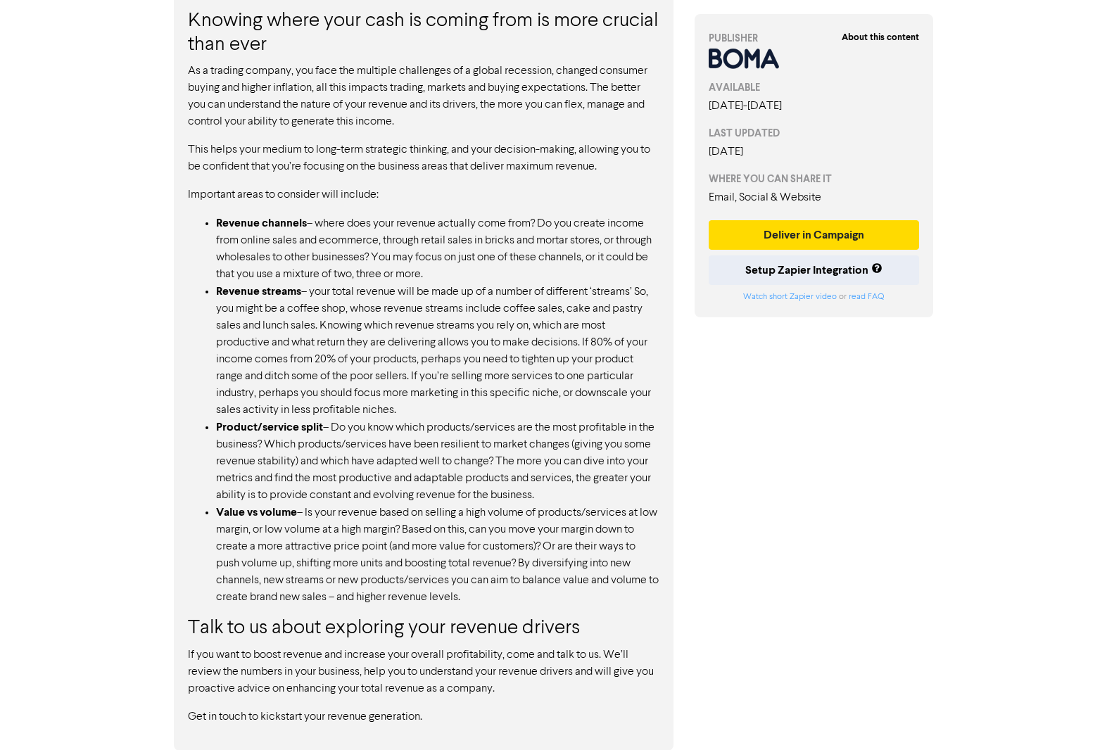
scroll to position [899, 0]
click at [803, 229] on button "Deliver in Campaign" at bounding box center [813, 235] width 211 height 30
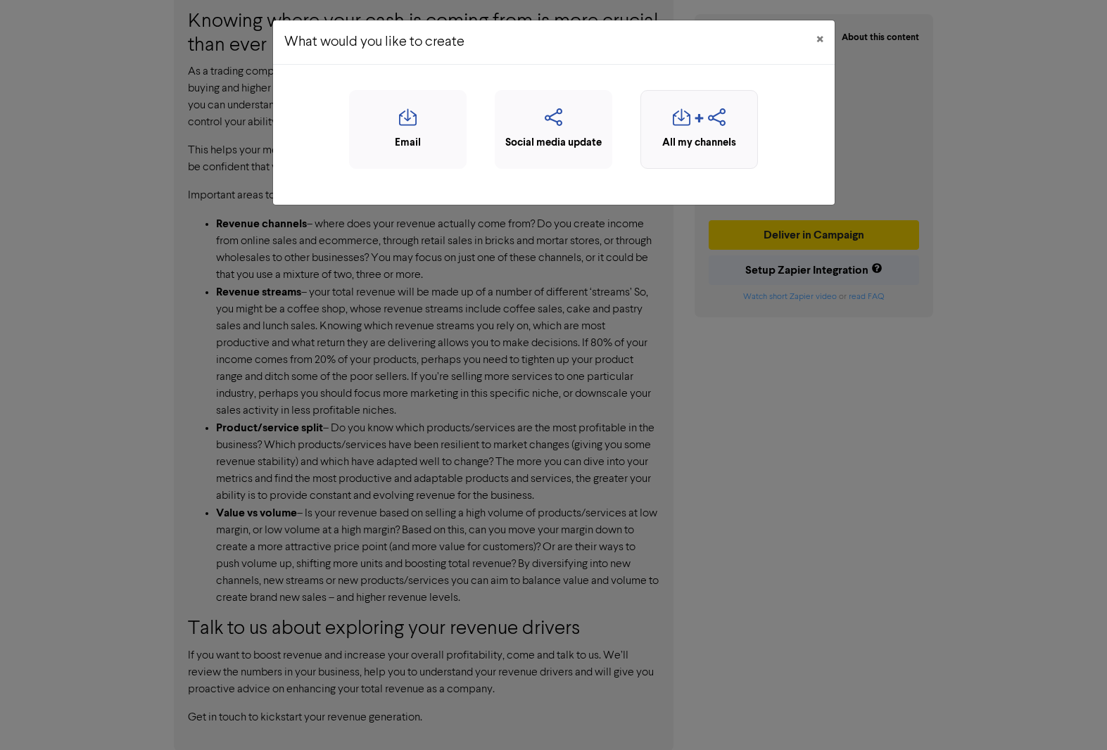
click at [691, 117] on div "button" at bounding box center [699, 121] width 102 height 27
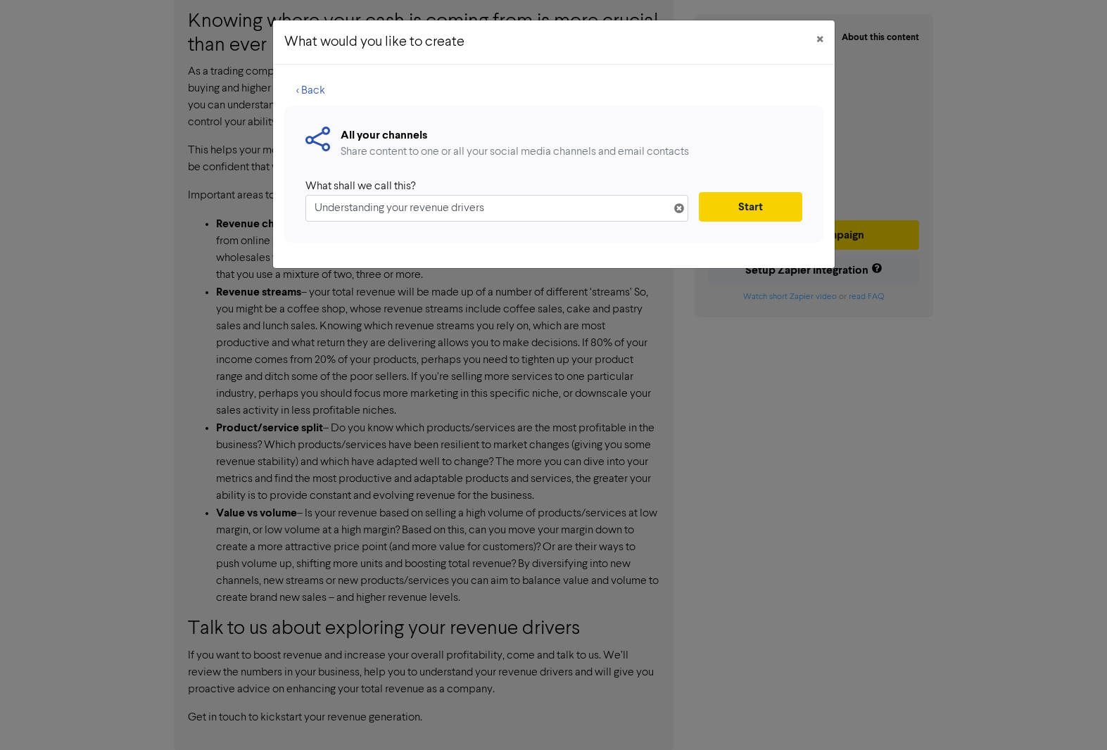
click at [759, 203] on button "Start" at bounding box center [750, 207] width 103 height 30
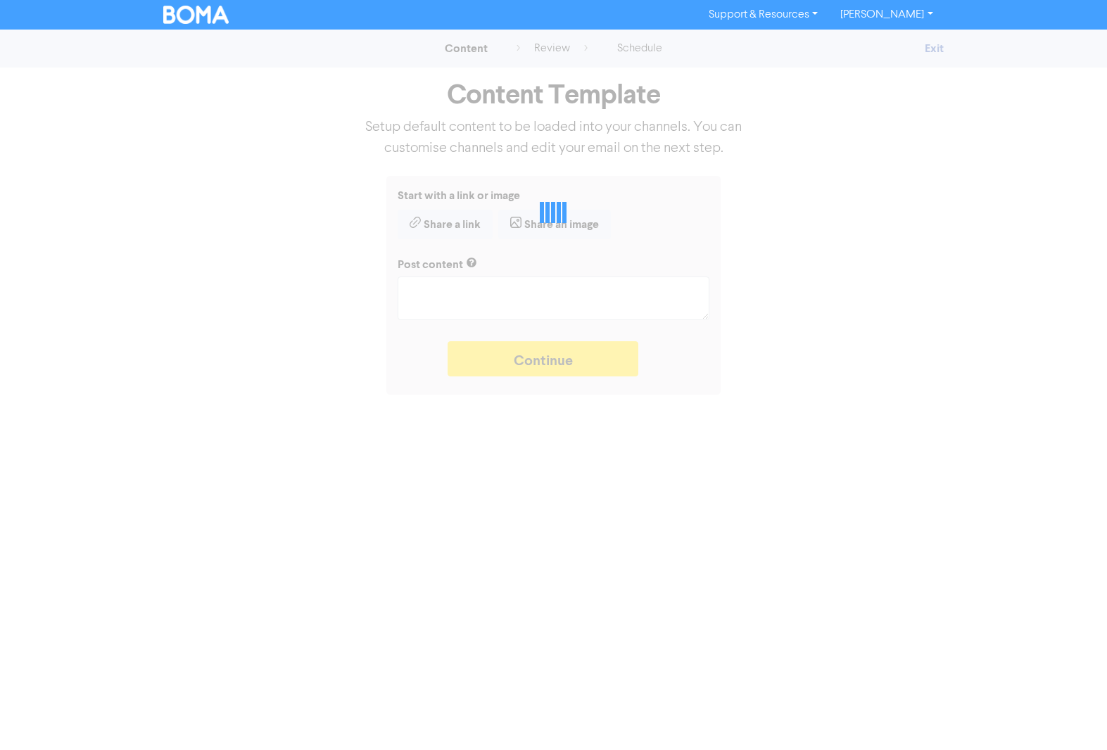
type textarea "x"
type textarea "How well do you understand what drives your business revenue? We can help you r…"
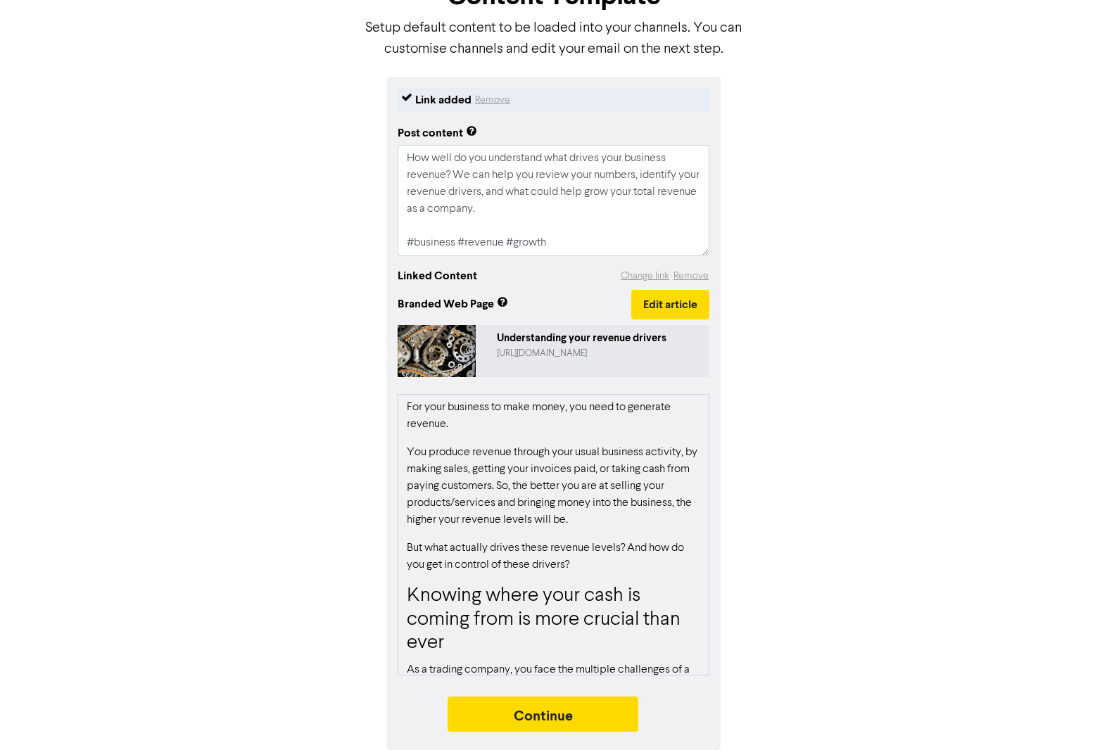
scroll to position [99, 0]
click at [555, 713] on button "Continue" at bounding box center [542, 713] width 191 height 35
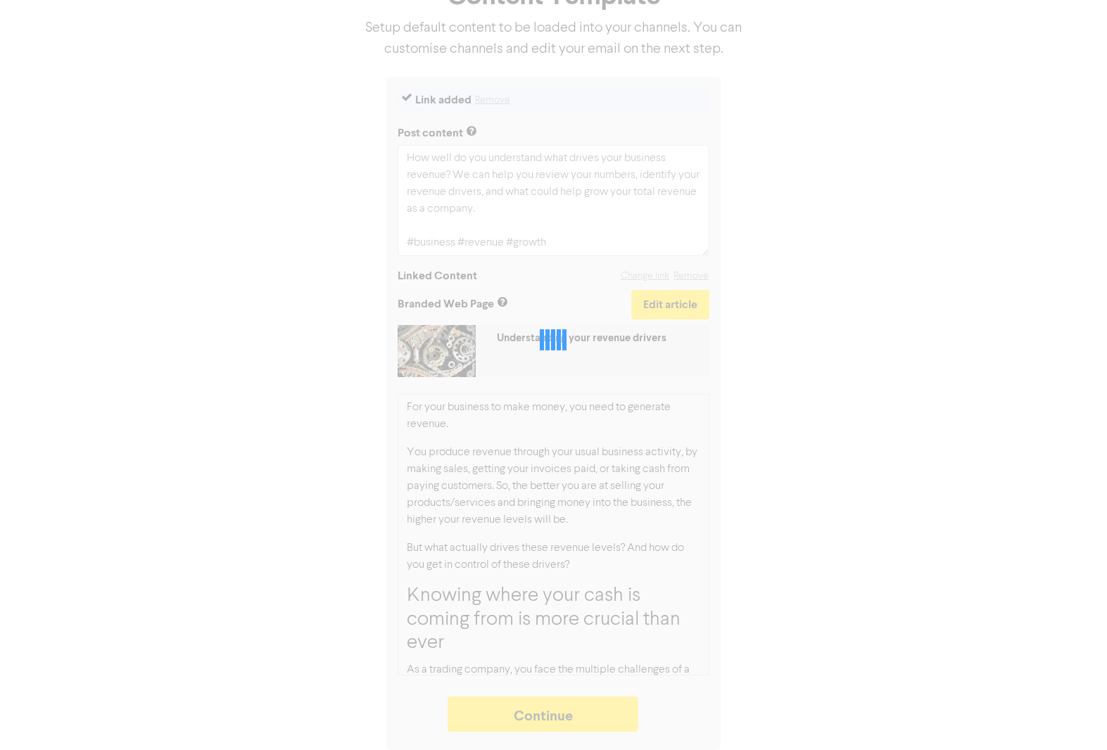
type textarea "x"
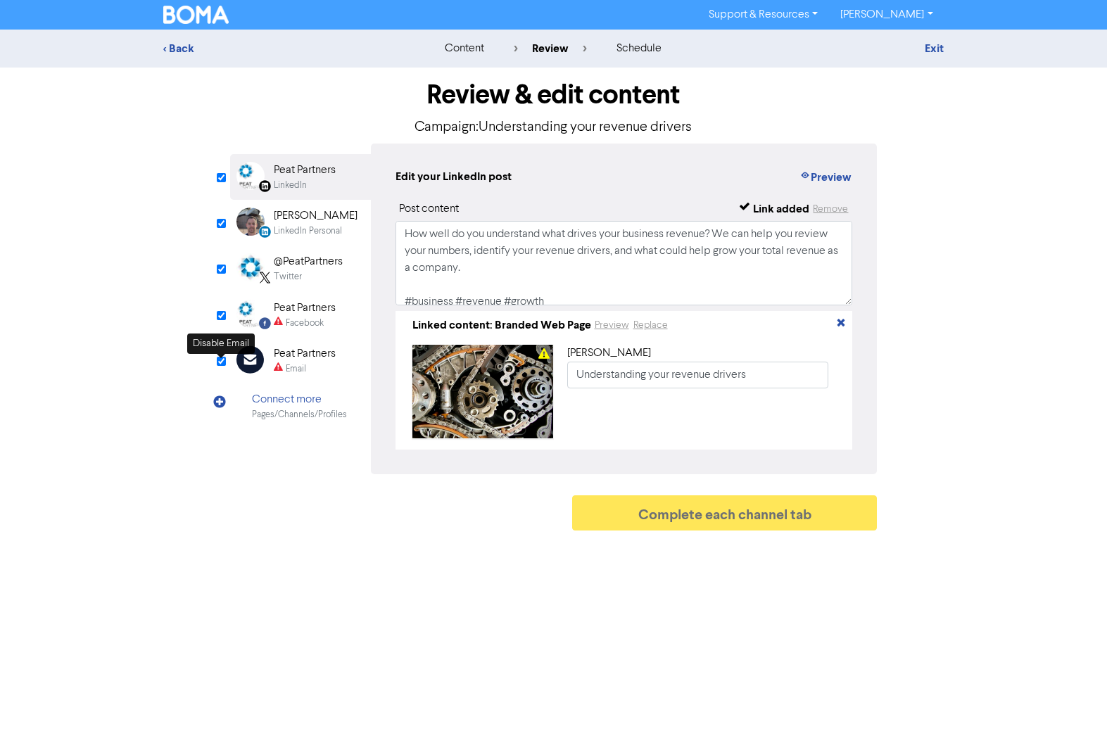
click at [221, 364] on input "checkbox" at bounding box center [221, 361] width 9 height 9
checkbox input "true"
type input "How well do you understand what drives your business revenue? We can help you r…"
checkbox input "false"
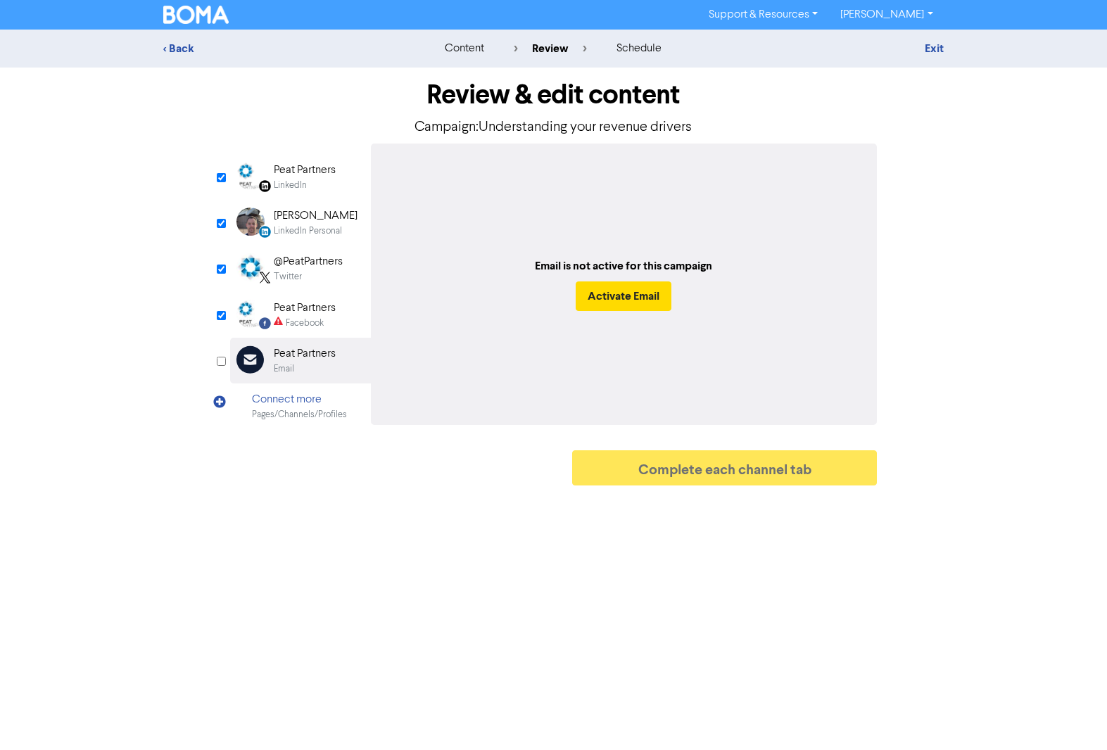
click at [295, 174] on div "Peat Partners" at bounding box center [305, 170] width 62 height 17
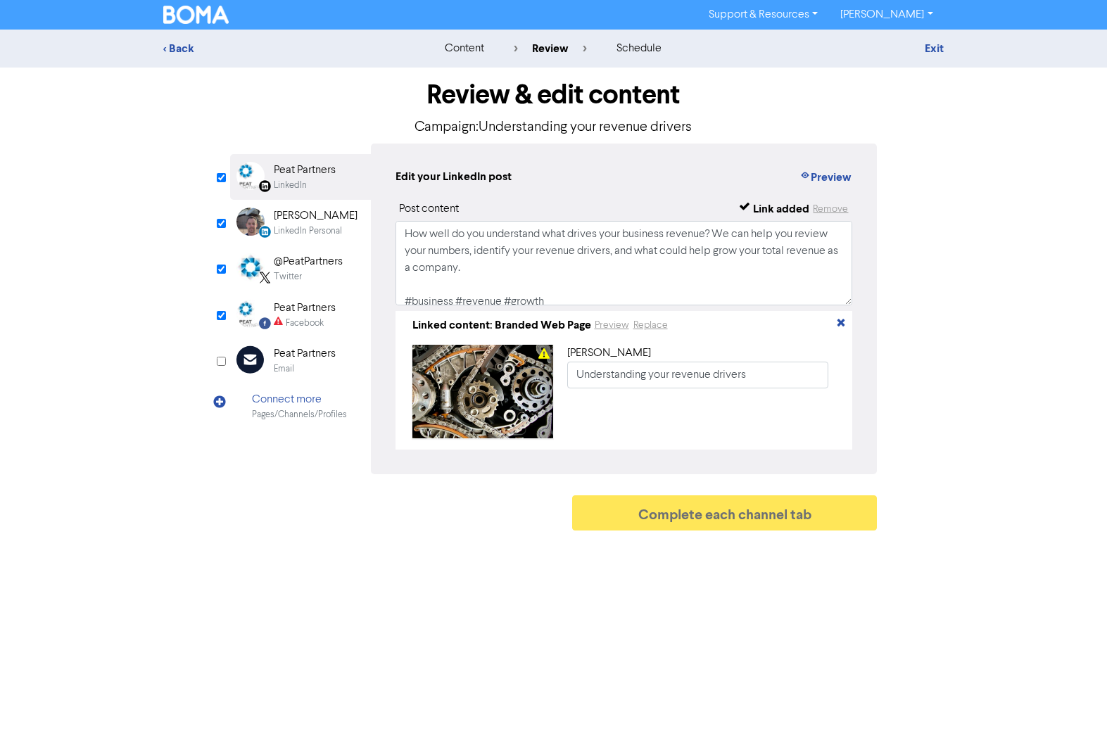
click at [296, 234] on div "LinkedIn Personal" at bounding box center [308, 230] width 68 height 13
click at [295, 288] on div "@PeatPartners Twitter" at bounding box center [300, 269] width 141 height 46
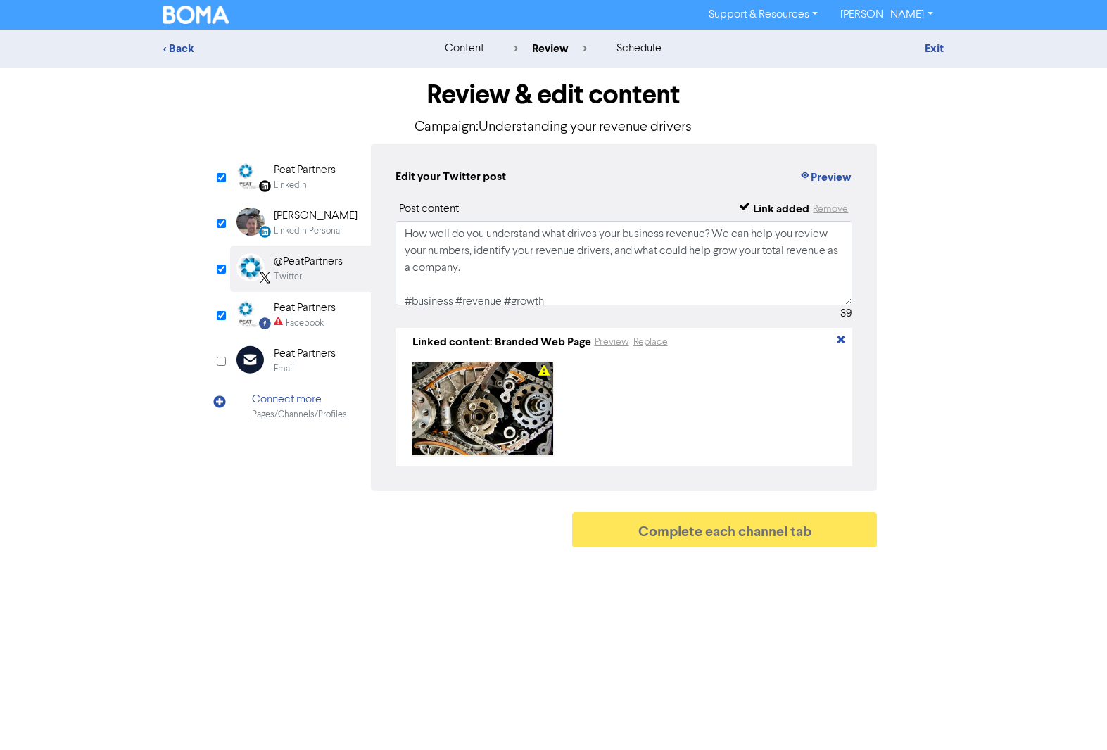
click at [300, 320] on div "Facebook" at bounding box center [305, 323] width 38 height 13
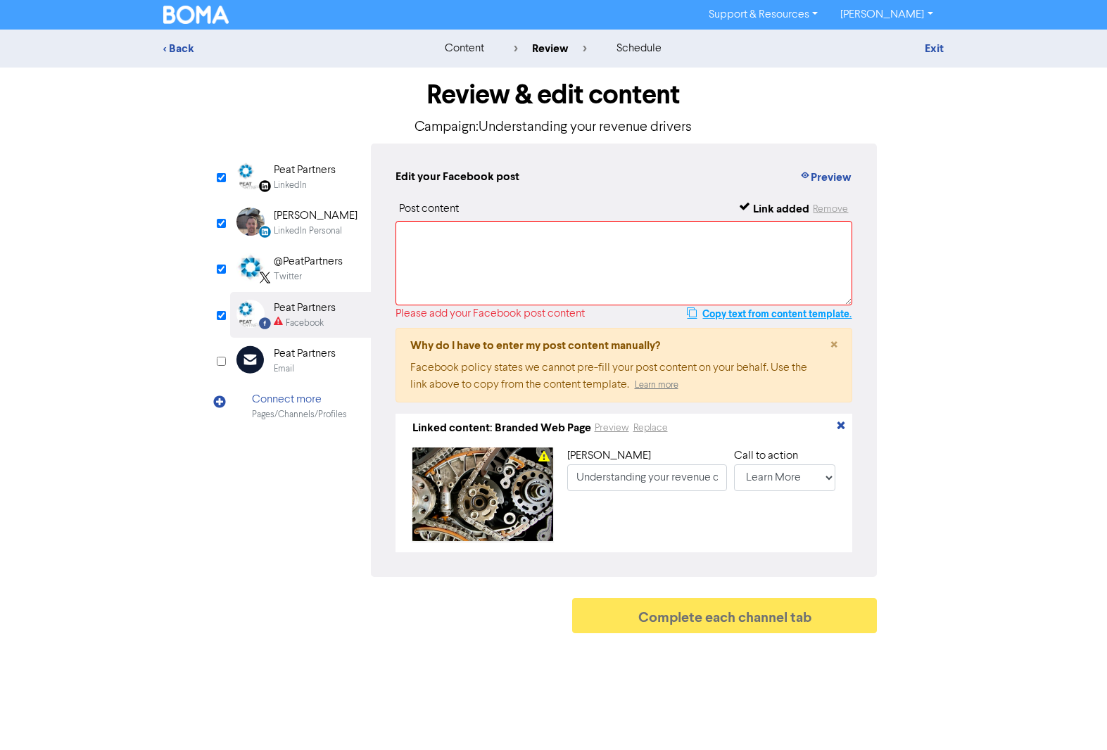
click at [722, 317] on button "Copy text from content template." at bounding box center [769, 313] width 166 height 17
click at [444, 251] on textarea at bounding box center [623, 263] width 457 height 84
paste textarea "How well do you understand what drives your business revenue? We can help you r…"
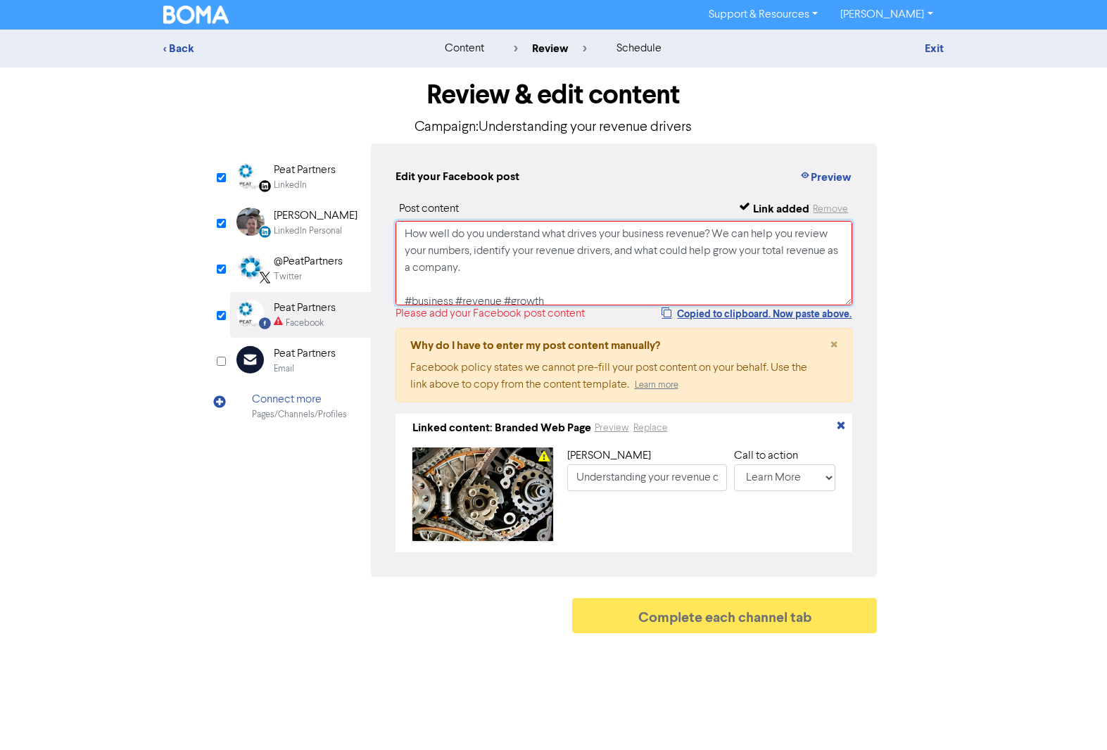
scroll to position [3, 0]
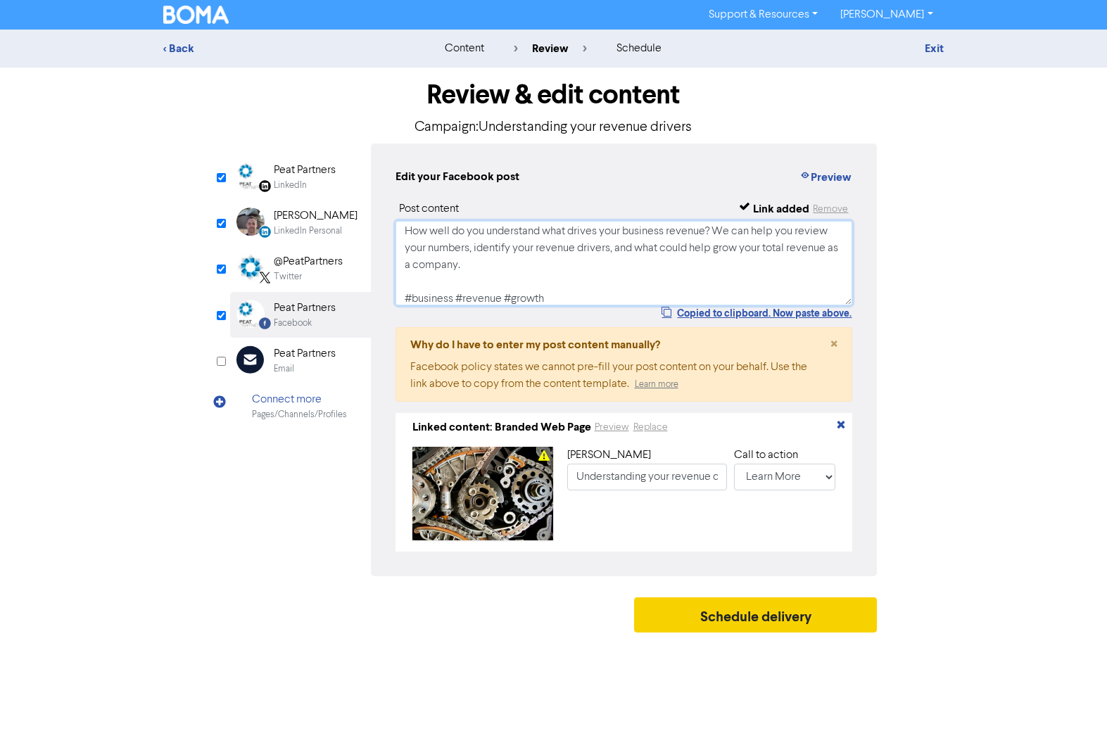
type textarea "How well do you understand what drives your business revenue? We can help you r…"
click at [743, 622] on button "Schedule delivery" at bounding box center [755, 614] width 243 height 35
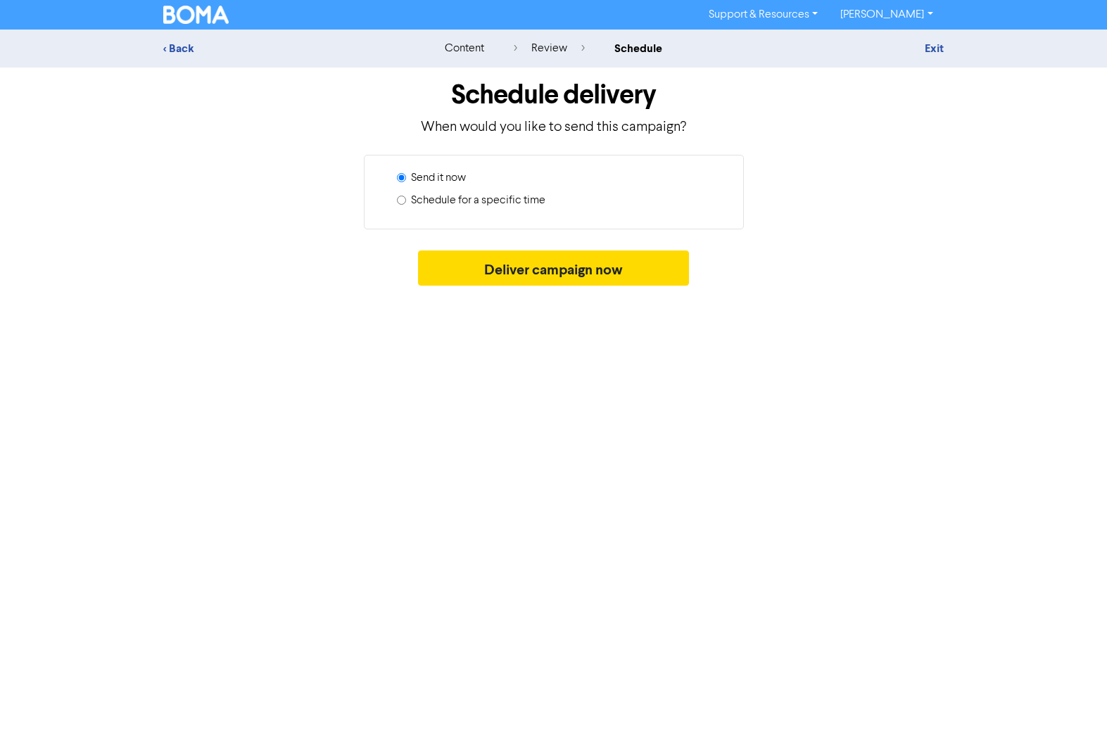
click at [497, 198] on label "Schedule for a specific time" at bounding box center [478, 200] width 134 height 17
click at [406, 198] on input "Schedule for a specific time" at bounding box center [401, 200] width 9 height 9
radio input "true"
radio input "false"
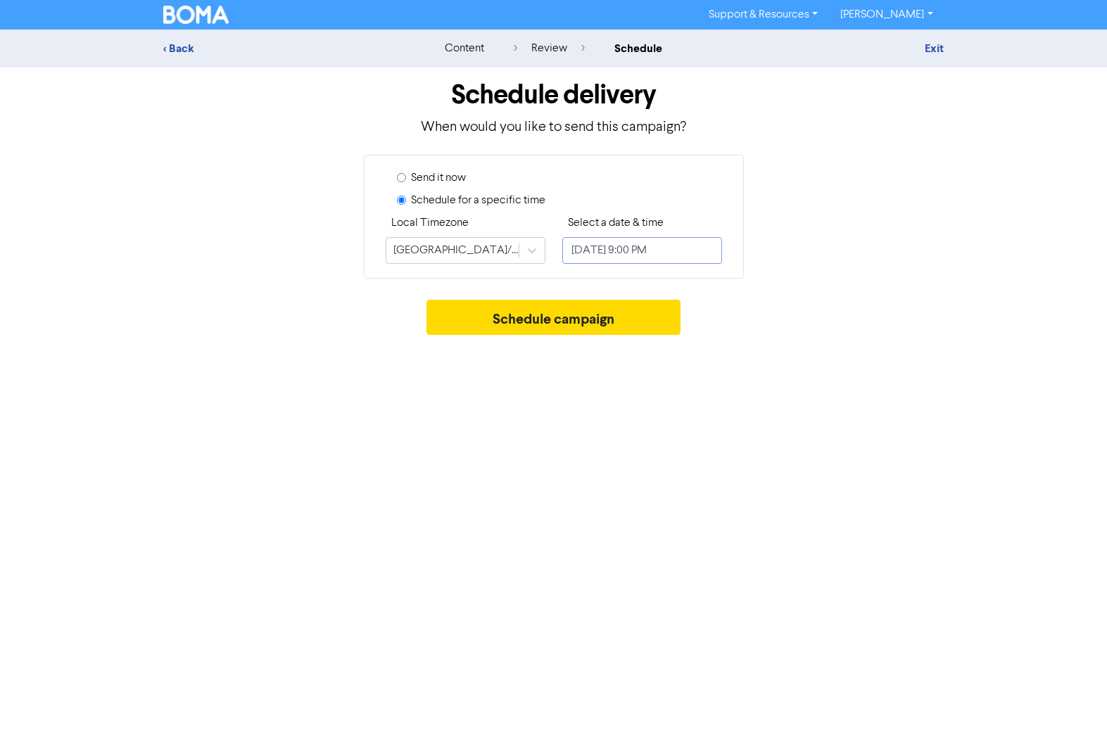
click at [602, 250] on input "[DATE] 9:00 PM" at bounding box center [642, 250] width 160 height 27
select select "8"
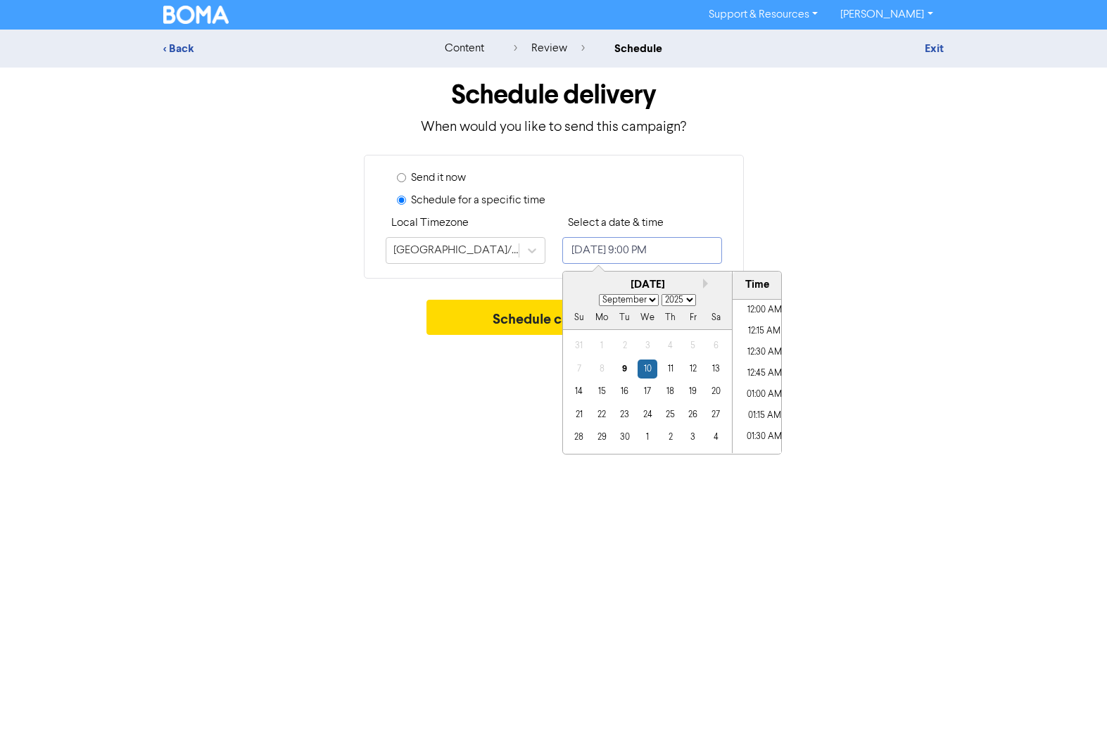
scroll to position [1707, 0]
click at [673, 390] on div "18" at bounding box center [669, 391] width 19 height 19
click at [764, 347] on li "06:30 PM" at bounding box center [763, 350] width 63 height 21
type input "[DATE] 6:30 PM"
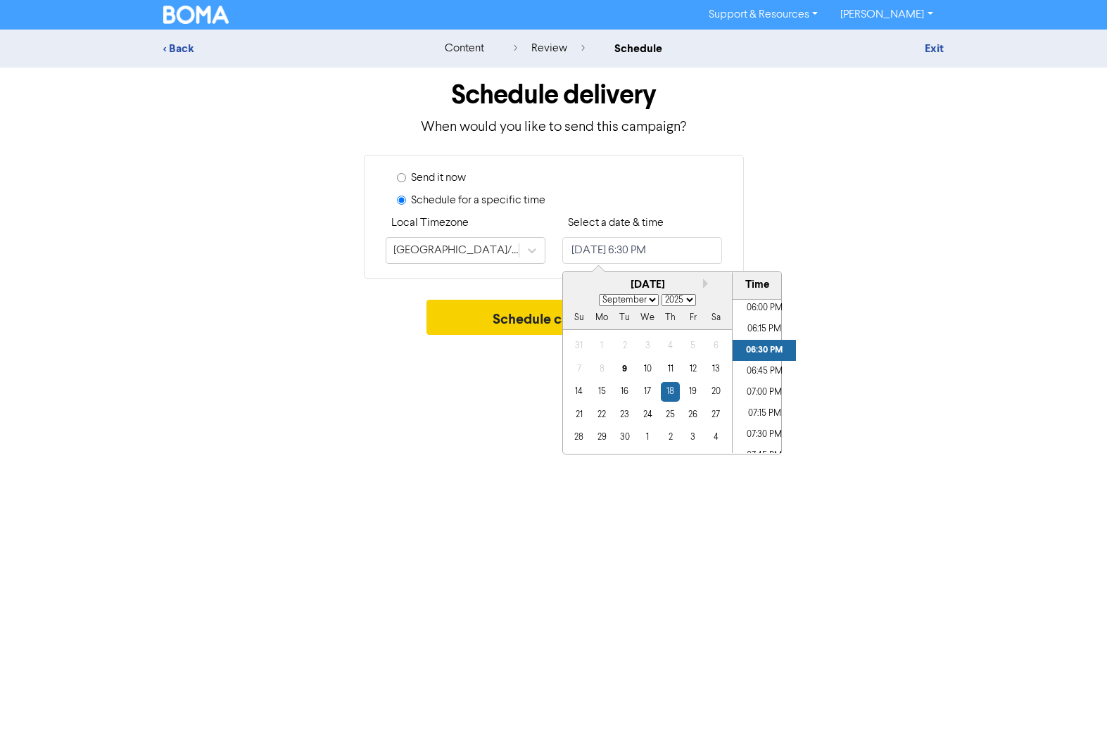
click at [520, 317] on button "Schedule campaign" at bounding box center [553, 317] width 254 height 35
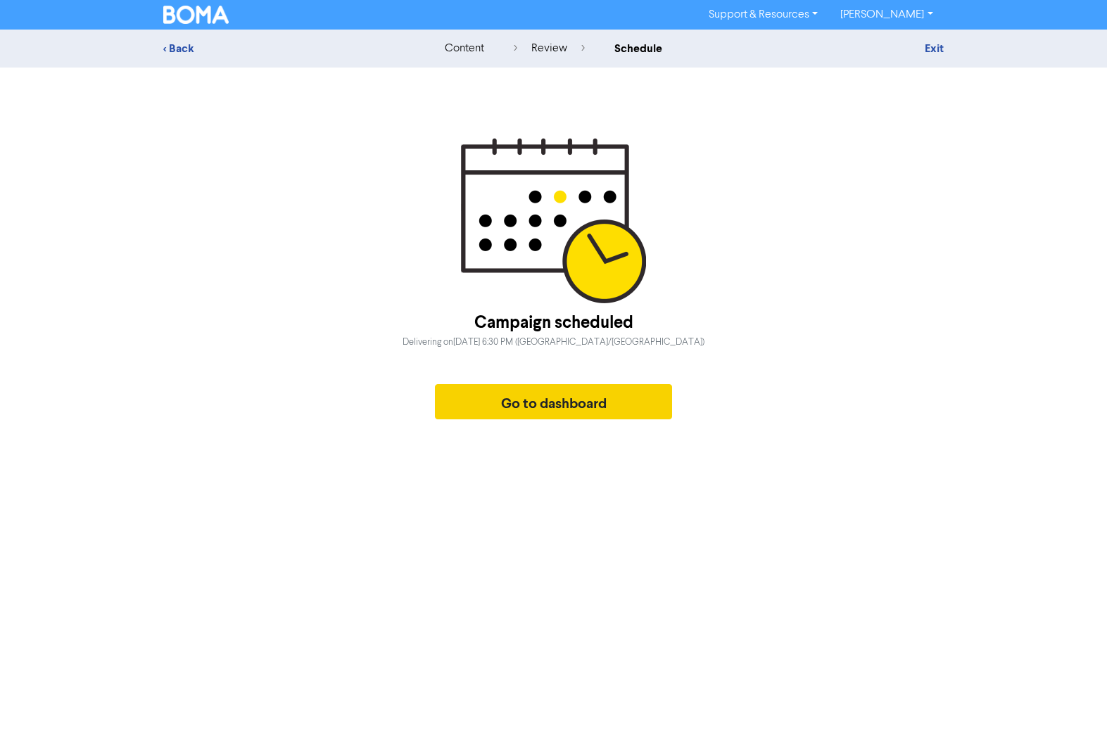
click at [536, 410] on button "Go to dashboard" at bounding box center [554, 401] width 238 height 35
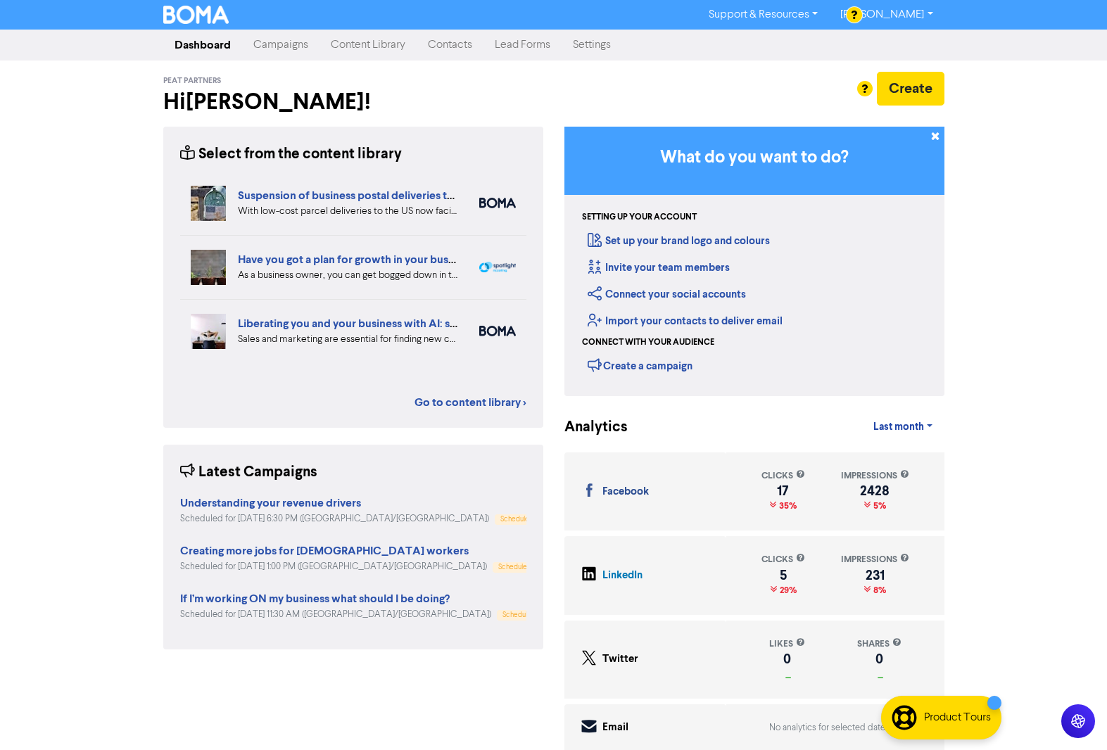
click at [272, 45] on link "Campaigns" at bounding box center [280, 45] width 77 height 28
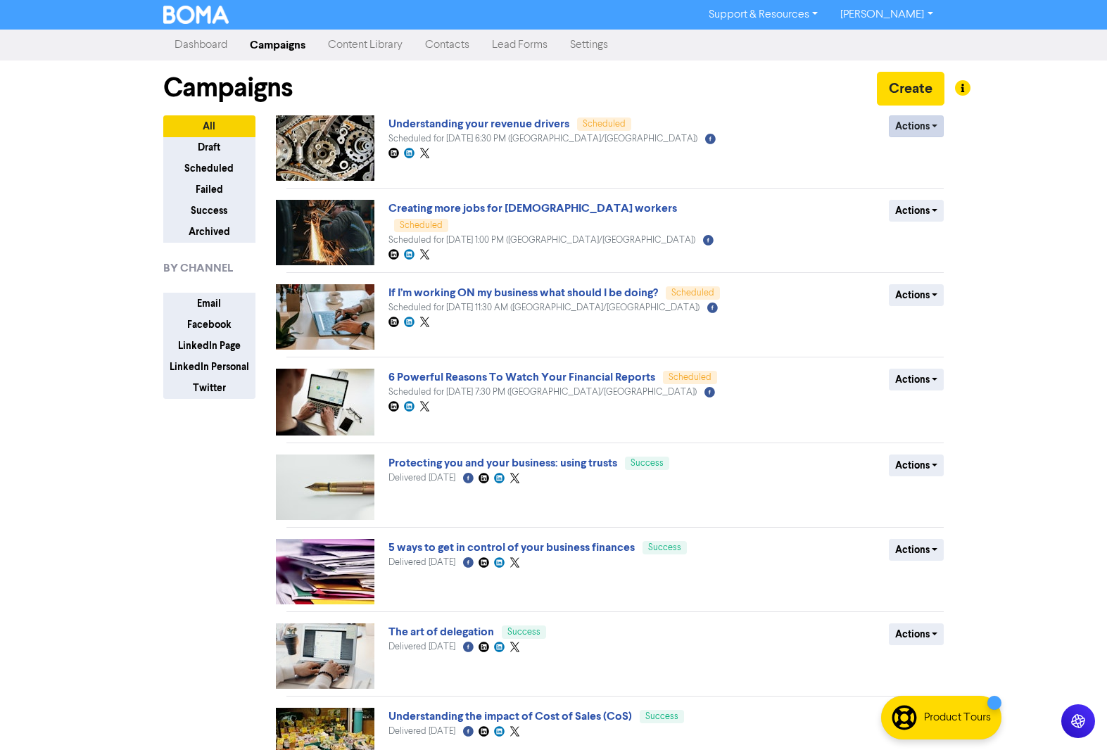
click at [906, 129] on button "Actions" at bounding box center [917, 126] width 56 height 22
click at [929, 155] on button "Revert to draft" at bounding box center [944, 156] width 111 height 23
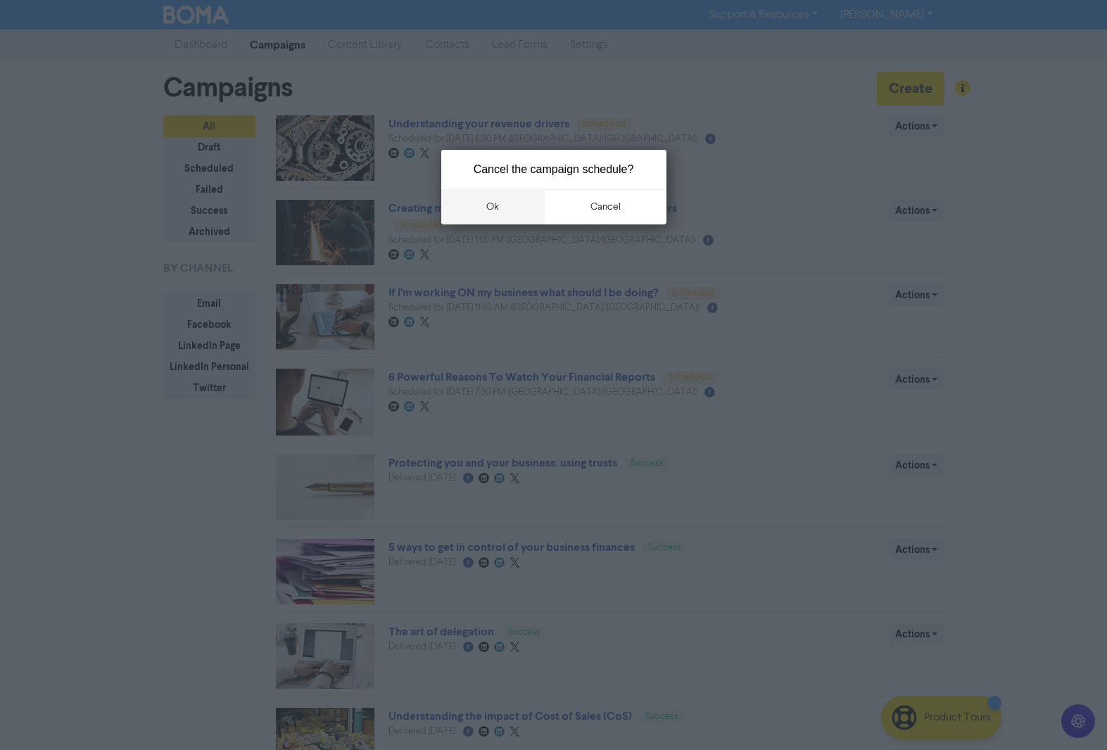
click at [487, 208] on button "ok" at bounding box center [493, 206] width 104 height 35
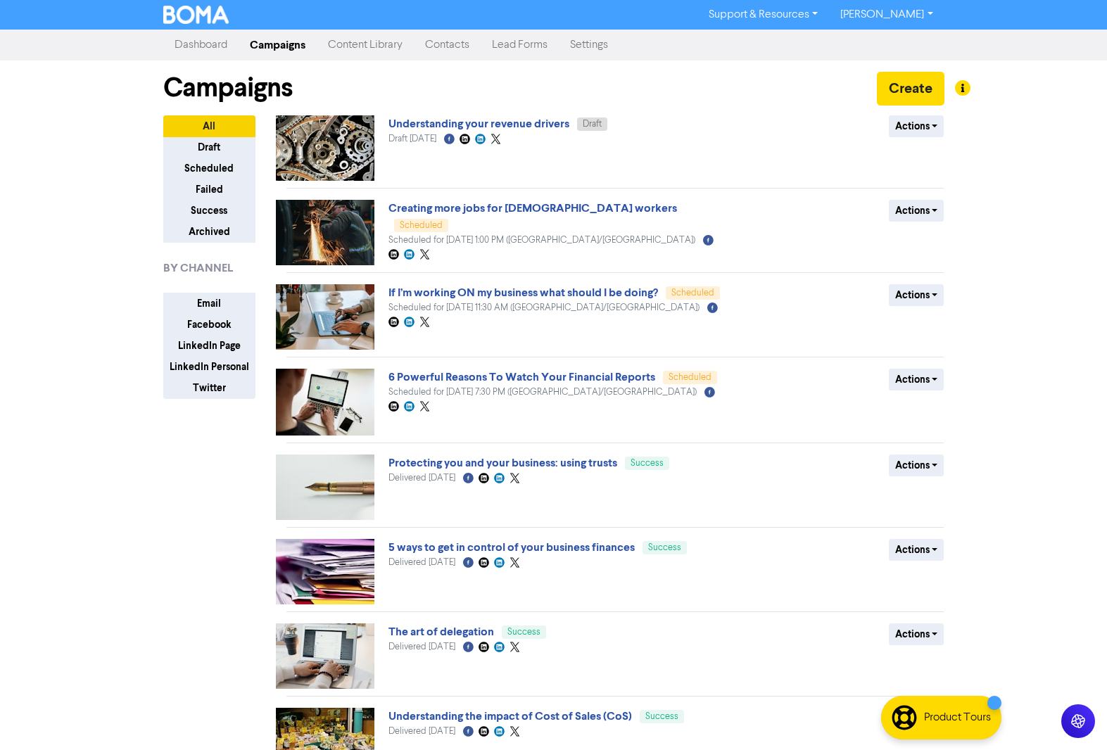
click at [345, 49] on link "Content Library" at bounding box center [365, 45] width 97 height 28
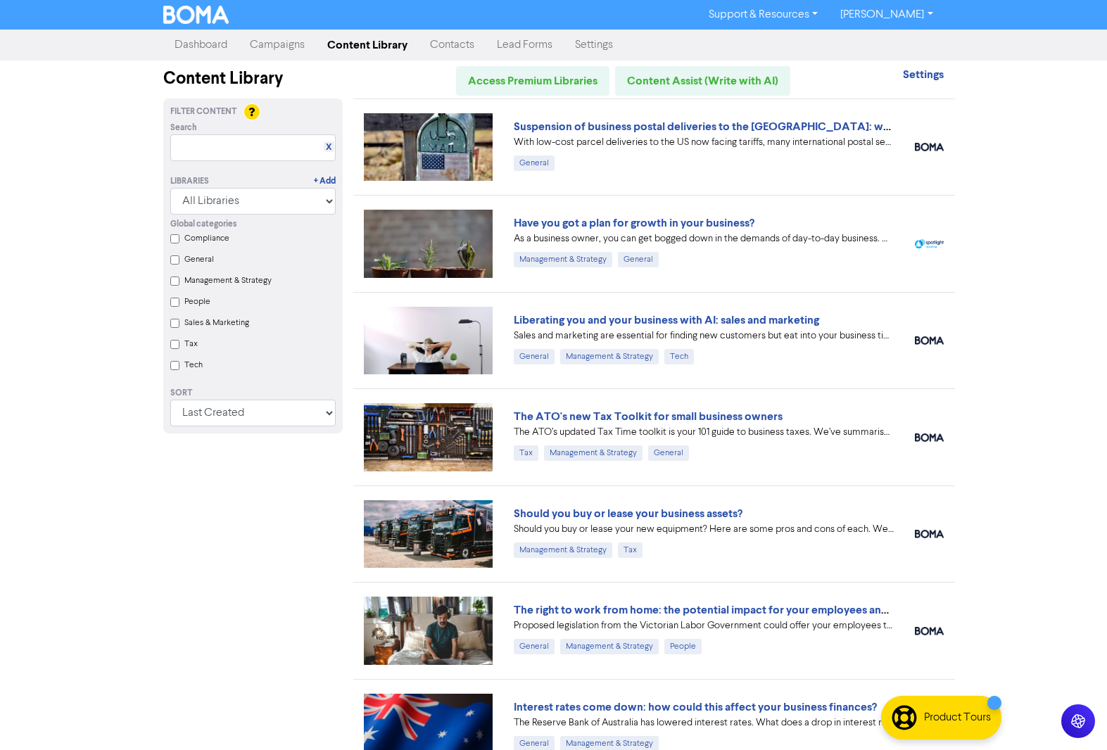
click at [274, 44] on link "Campaigns" at bounding box center [276, 45] width 77 height 28
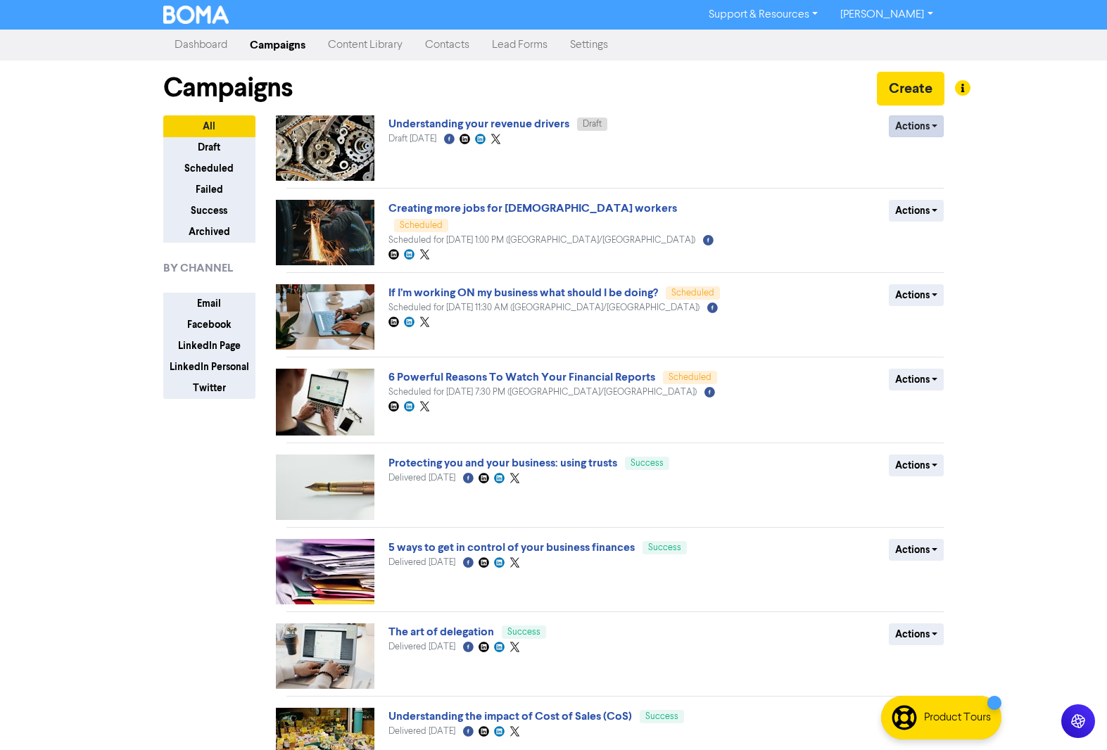
click at [917, 127] on button "Actions" at bounding box center [917, 126] width 56 height 22
click at [485, 122] on link "Understanding your revenue drivers" at bounding box center [478, 124] width 181 height 14
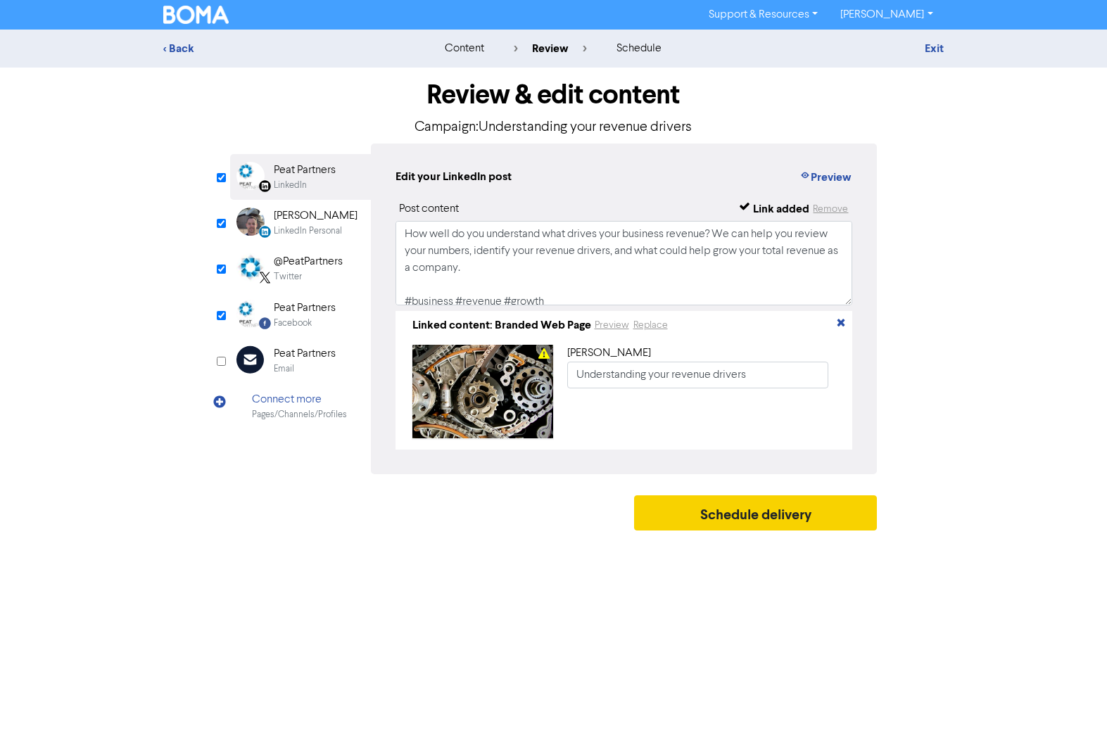
click at [760, 527] on button "Schedule delivery" at bounding box center [755, 512] width 243 height 35
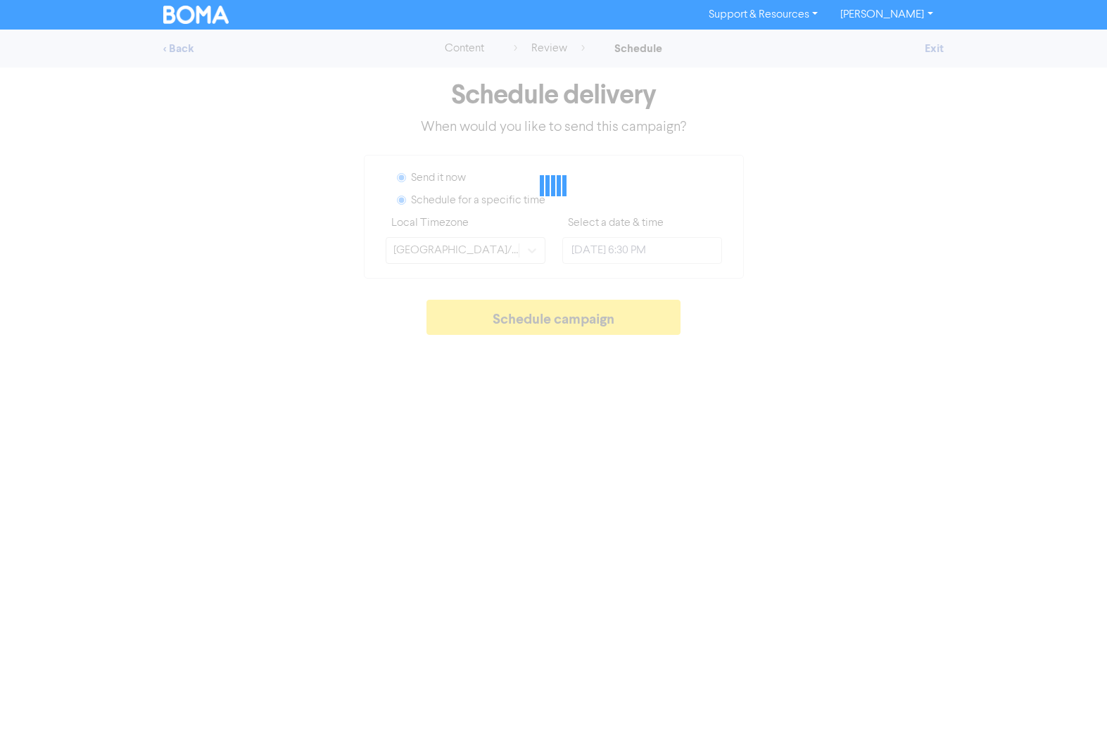
radio input "true"
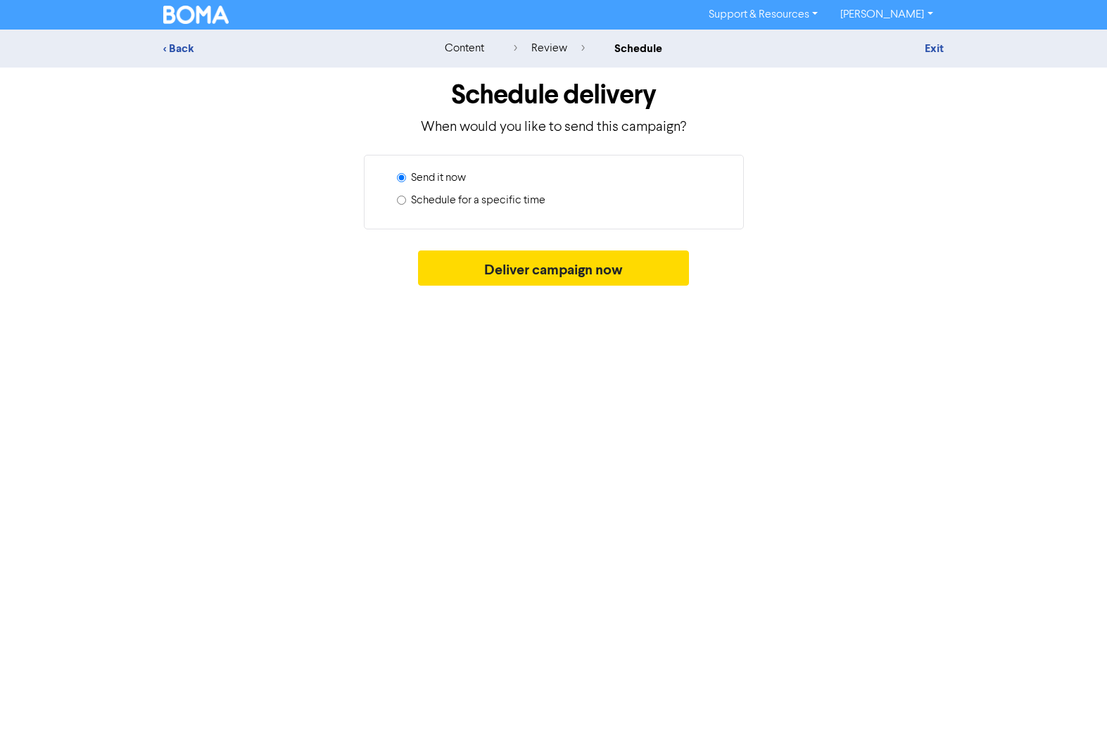
click at [495, 202] on label "Schedule for a specific time" at bounding box center [478, 200] width 134 height 17
click at [406, 202] on input "Schedule for a specific time" at bounding box center [401, 200] width 9 height 9
radio input "true"
radio input "false"
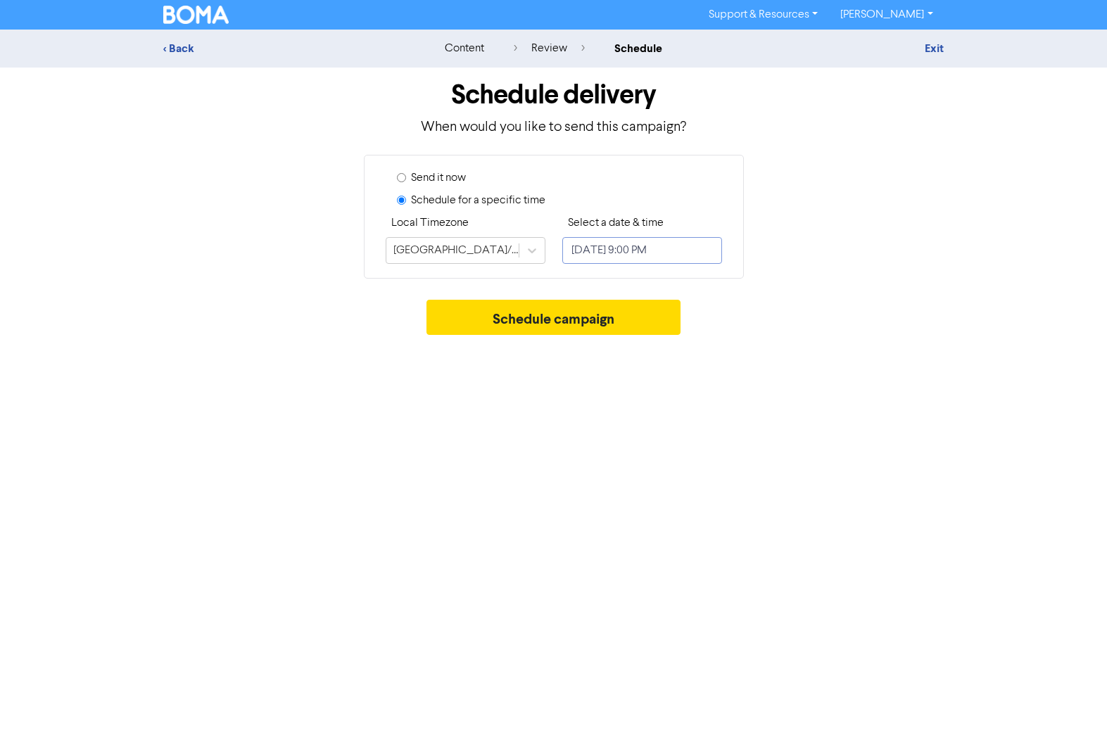
click at [614, 257] on input "[DATE] 9:00 PM" at bounding box center [642, 250] width 160 height 27
select select "8"
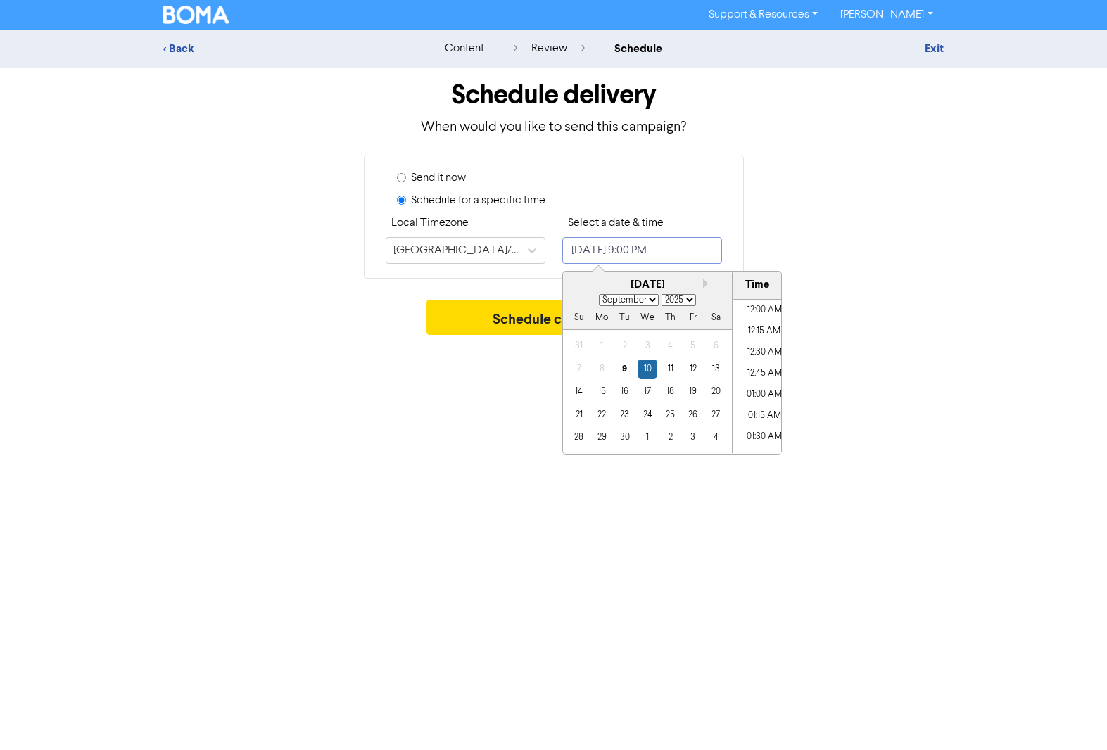
scroll to position [1707, 0]
click at [629, 390] on div "16" at bounding box center [623, 391] width 19 height 19
click at [753, 329] on li "07:00 PM" at bounding box center [763, 339] width 63 height 21
type input "[DATE] 7:00 PM"
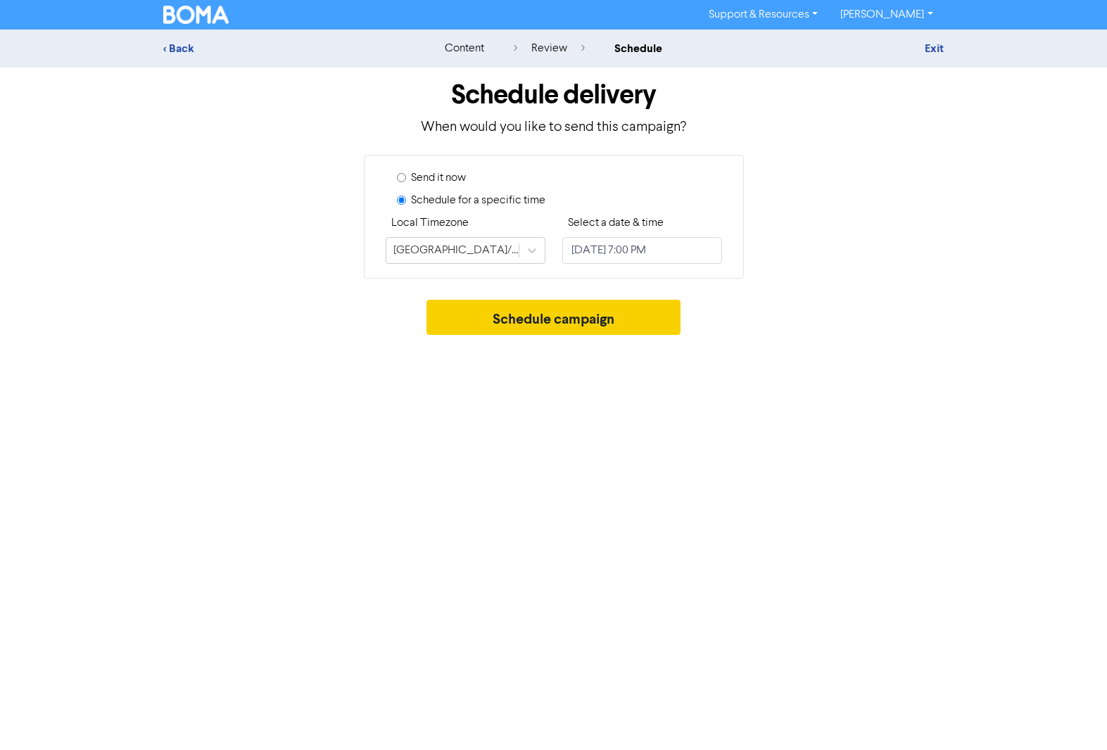
click at [466, 326] on button "Schedule campaign" at bounding box center [553, 317] width 254 height 35
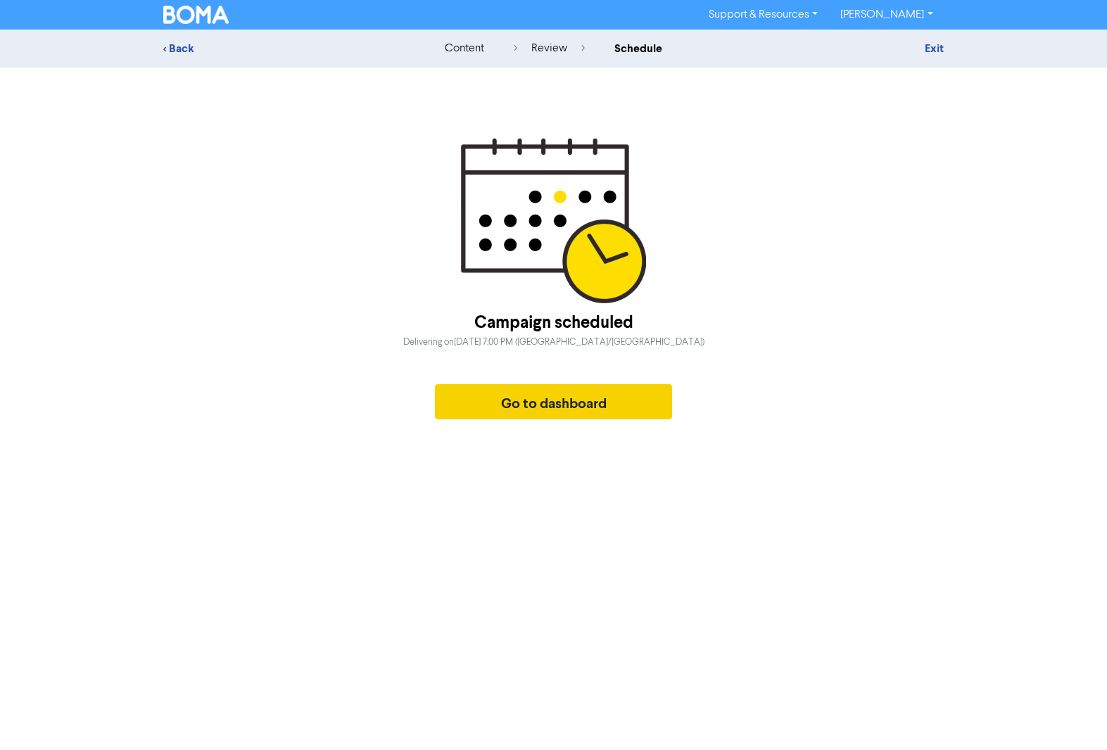
click at [537, 412] on button "Go to dashboard" at bounding box center [554, 401] width 238 height 35
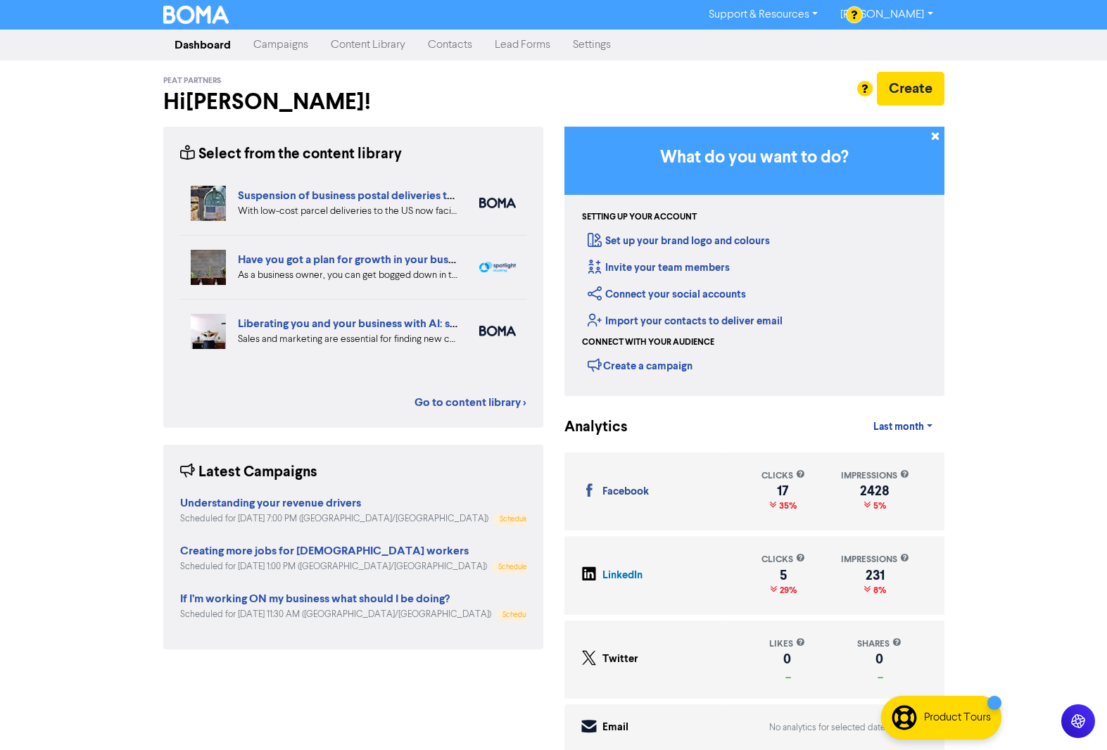
click at [274, 45] on link "Campaigns" at bounding box center [280, 45] width 77 height 28
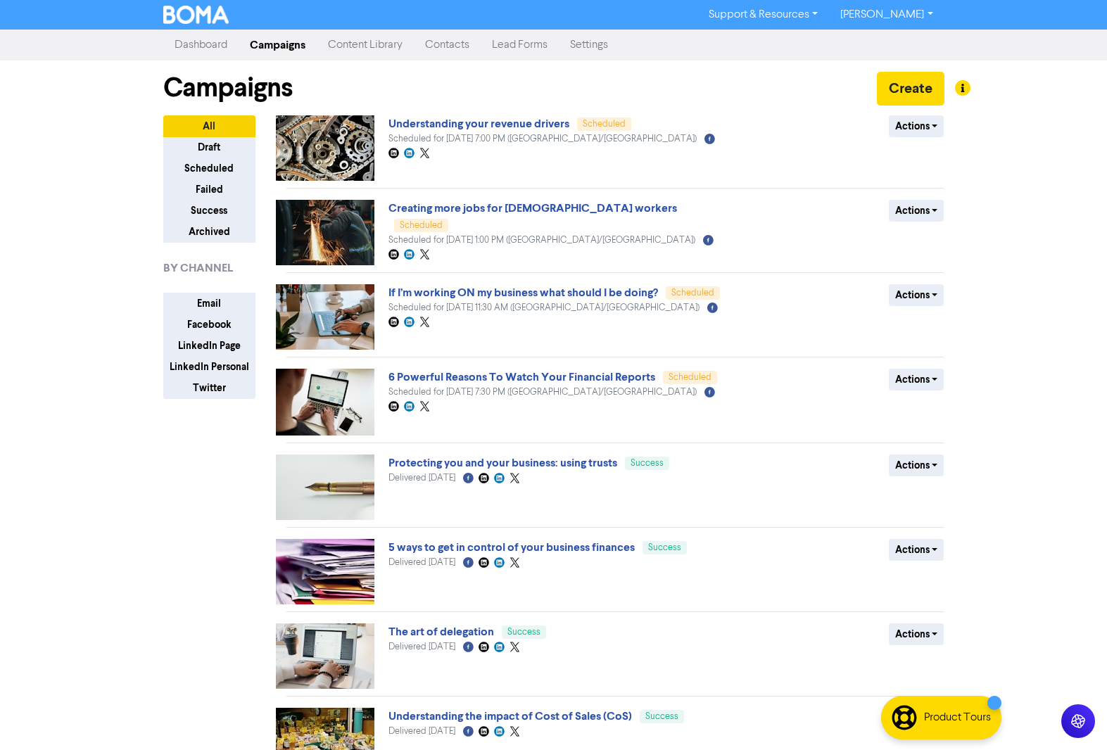
click at [370, 47] on link "Content Library" at bounding box center [365, 45] width 97 height 28
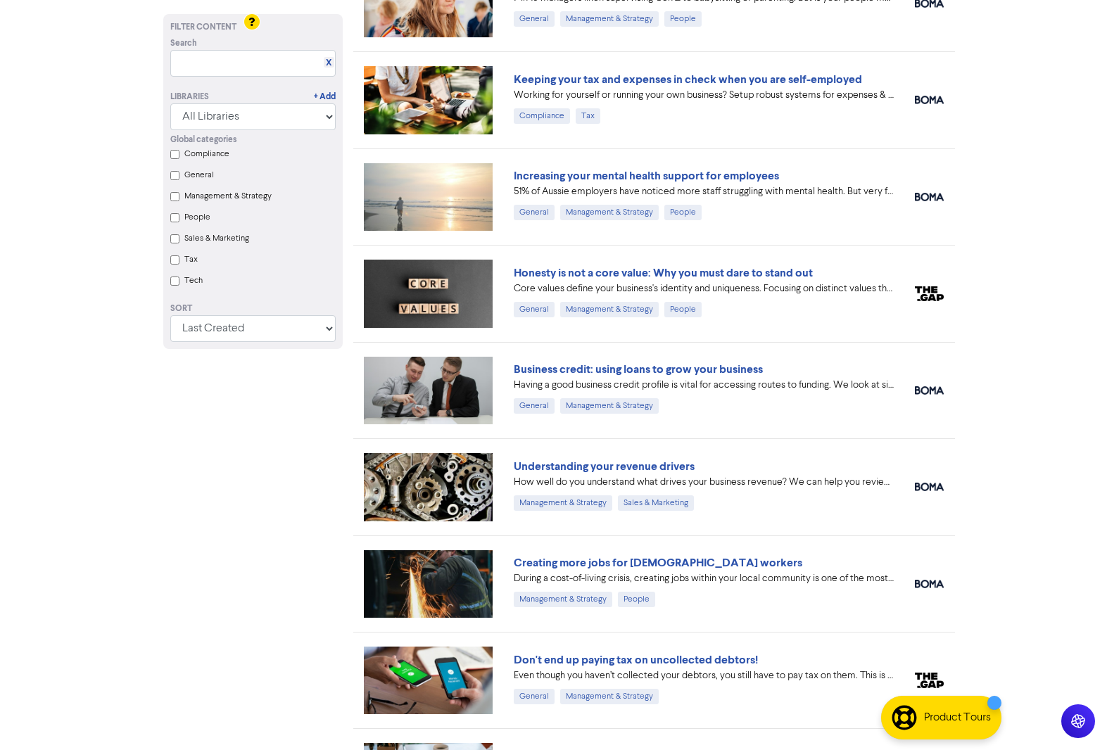
scroll to position [1125, 0]
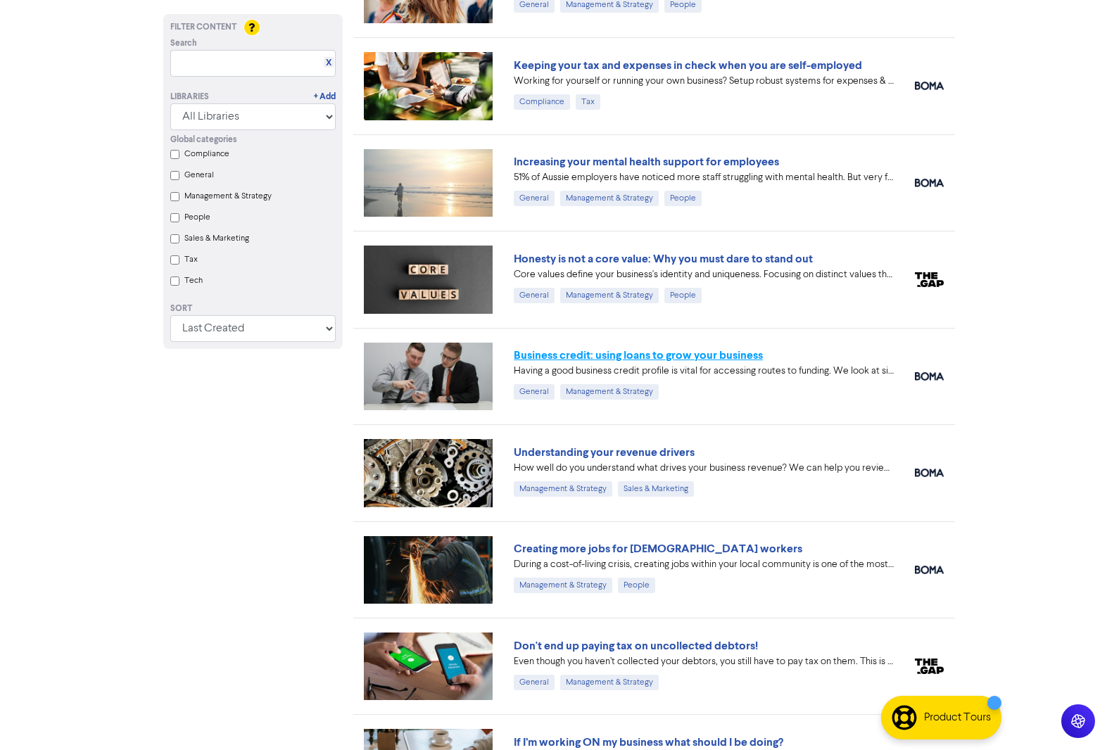
click at [646, 357] on link "Business credit: using loans to grow your business" at bounding box center [638, 355] width 249 height 14
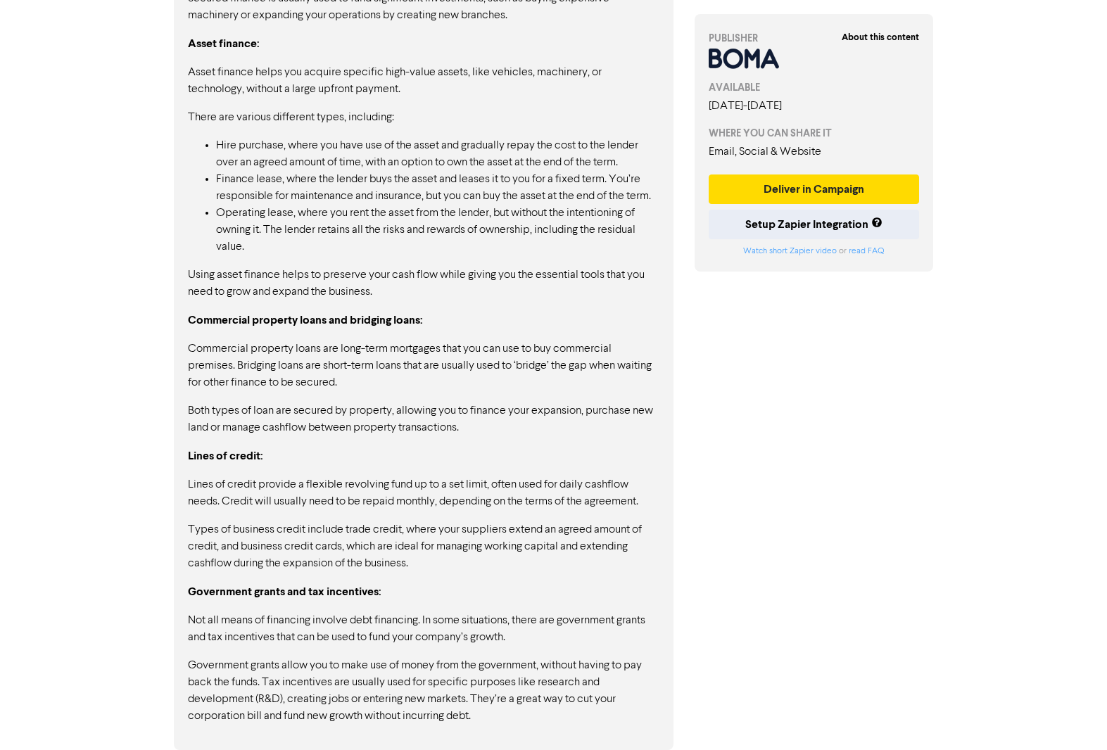
scroll to position [1779, 0]
click at [783, 192] on button "Deliver in Campaign" at bounding box center [813, 189] width 211 height 30
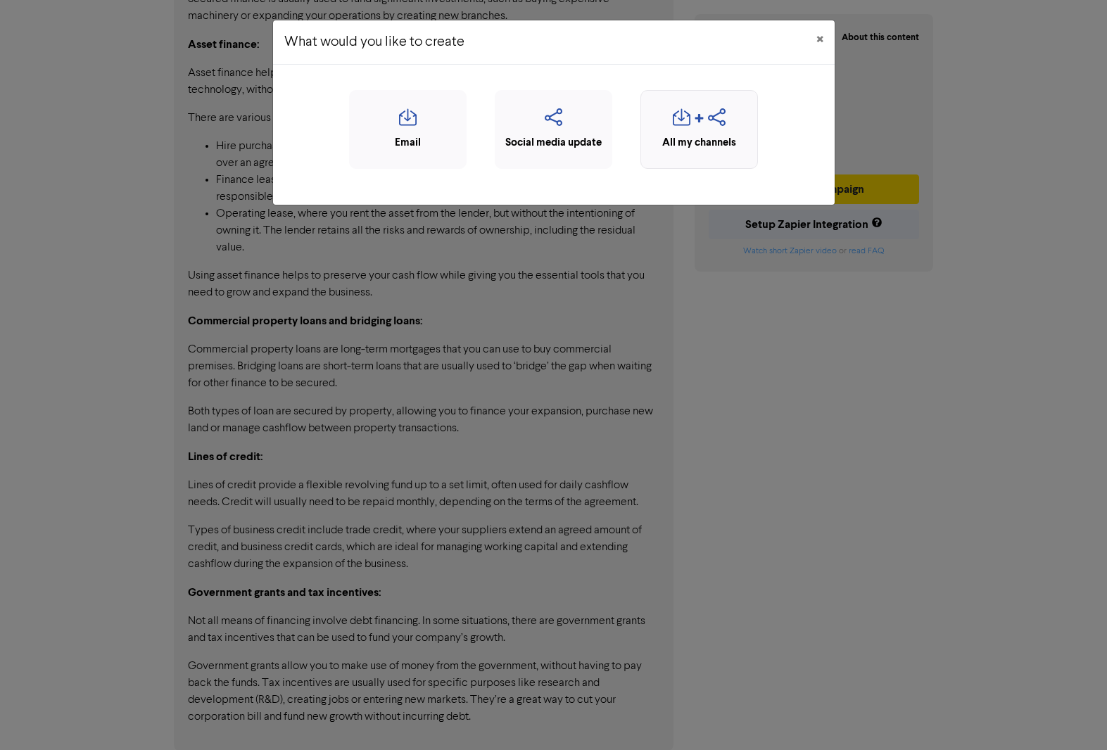
click at [666, 158] on div "All my channels" at bounding box center [698, 129] width 117 height 79
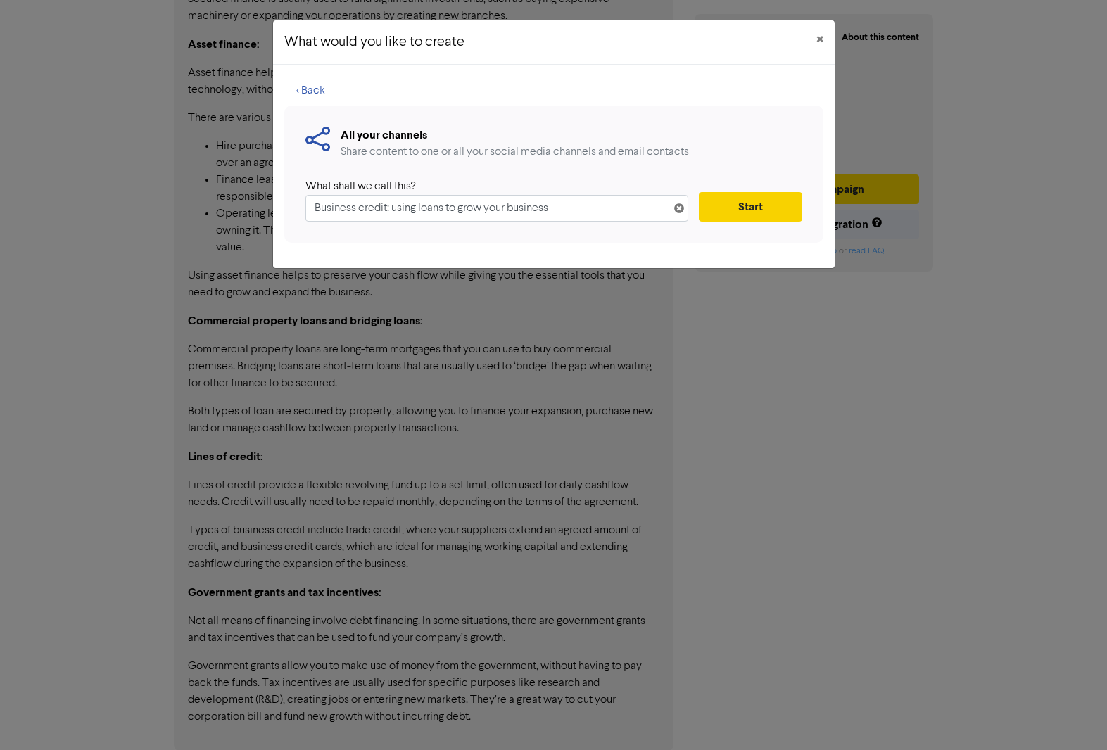
click at [756, 215] on button "Start" at bounding box center [750, 207] width 103 height 30
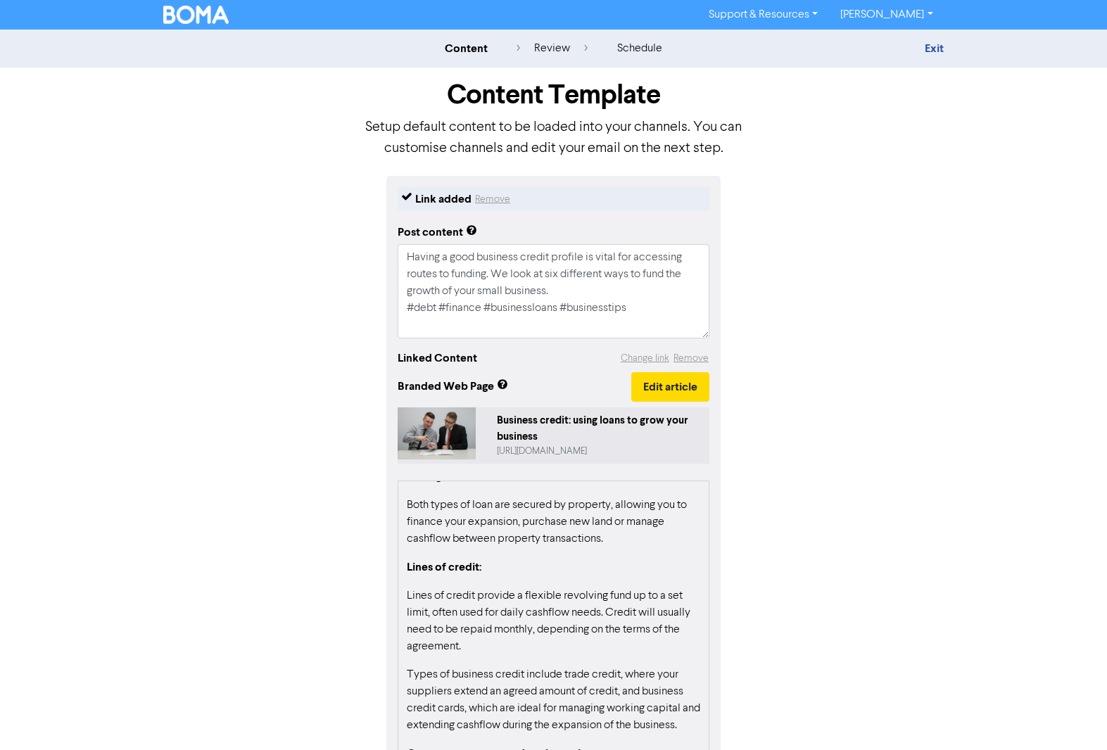
scroll to position [2025, 0]
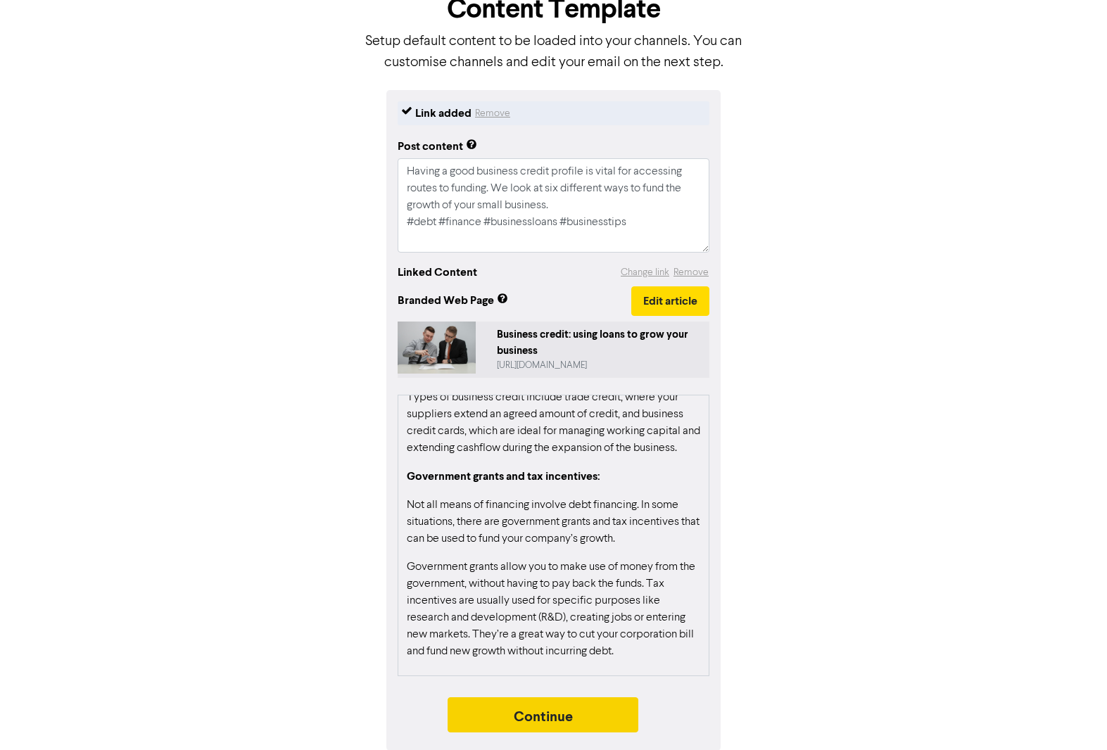
click at [540, 708] on button "Continue" at bounding box center [542, 714] width 191 height 35
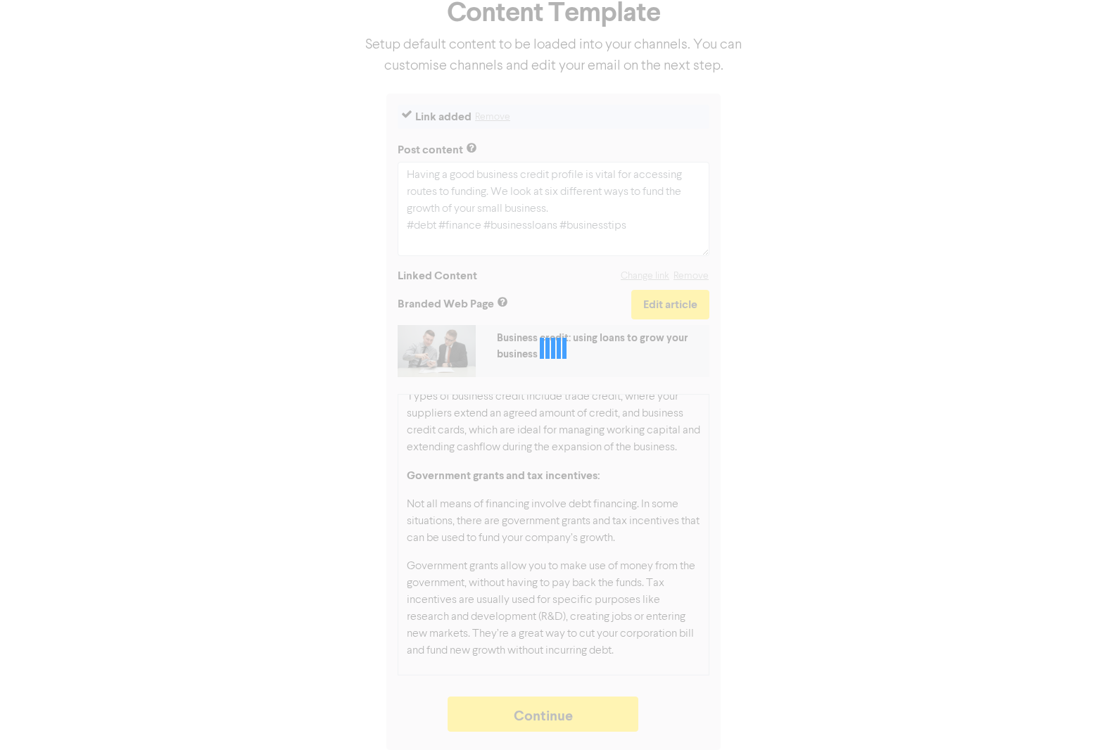
type textarea "x"
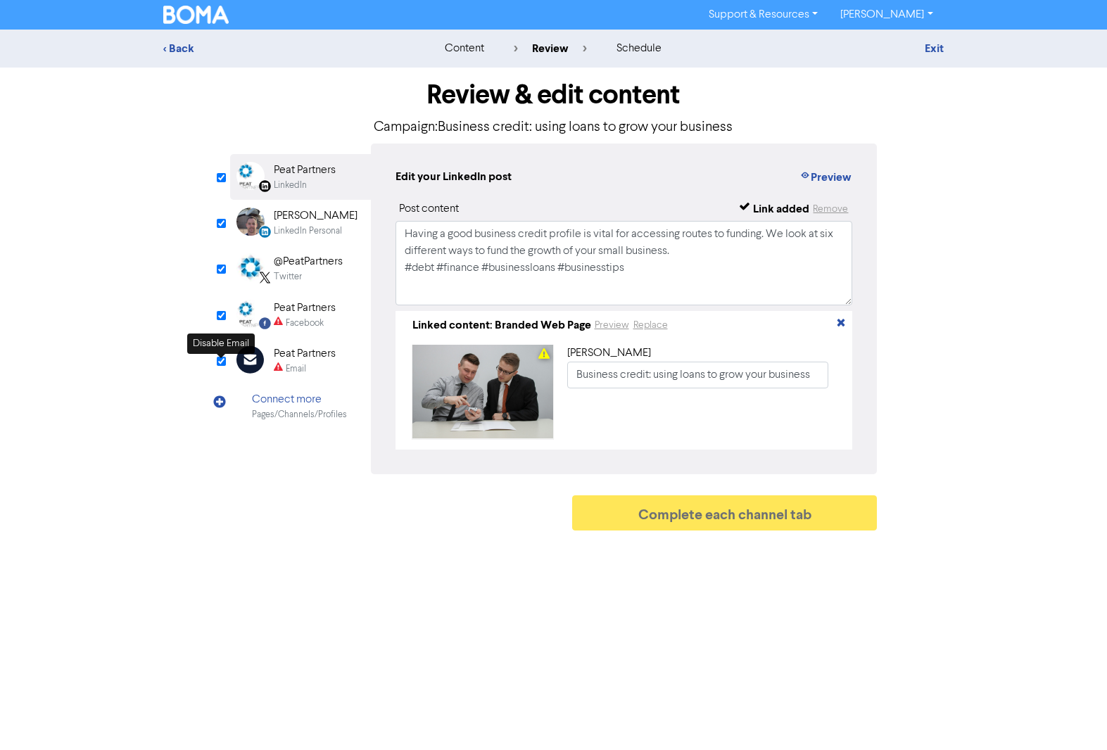
click at [220, 364] on input "checkbox" at bounding box center [221, 361] width 9 height 9
checkbox input "true"
type input "Having a good business credit profile is vital for accessing routes to funding.…"
checkbox input "false"
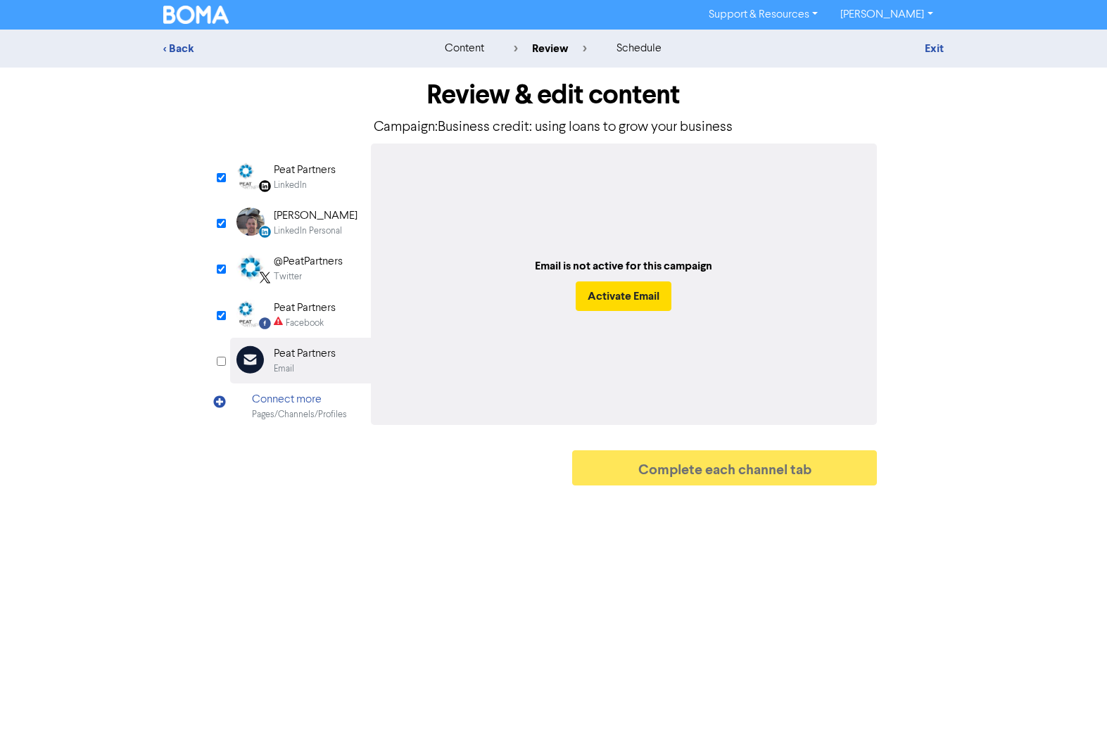
click at [281, 189] on div "LinkedIn" at bounding box center [290, 185] width 33 height 13
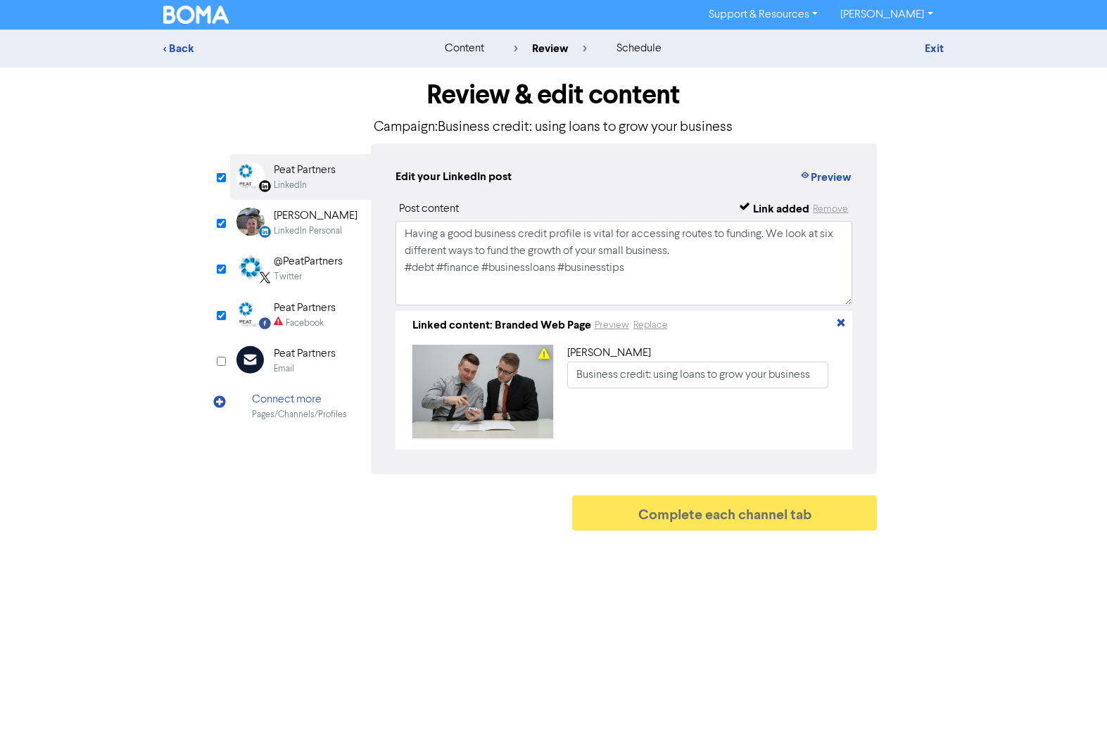
click at [296, 227] on div "LinkedIn Personal" at bounding box center [308, 230] width 68 height 13
click at [298, 264] on div "@PeatPartners" at bounding box center [308, 261] width 69 height 17
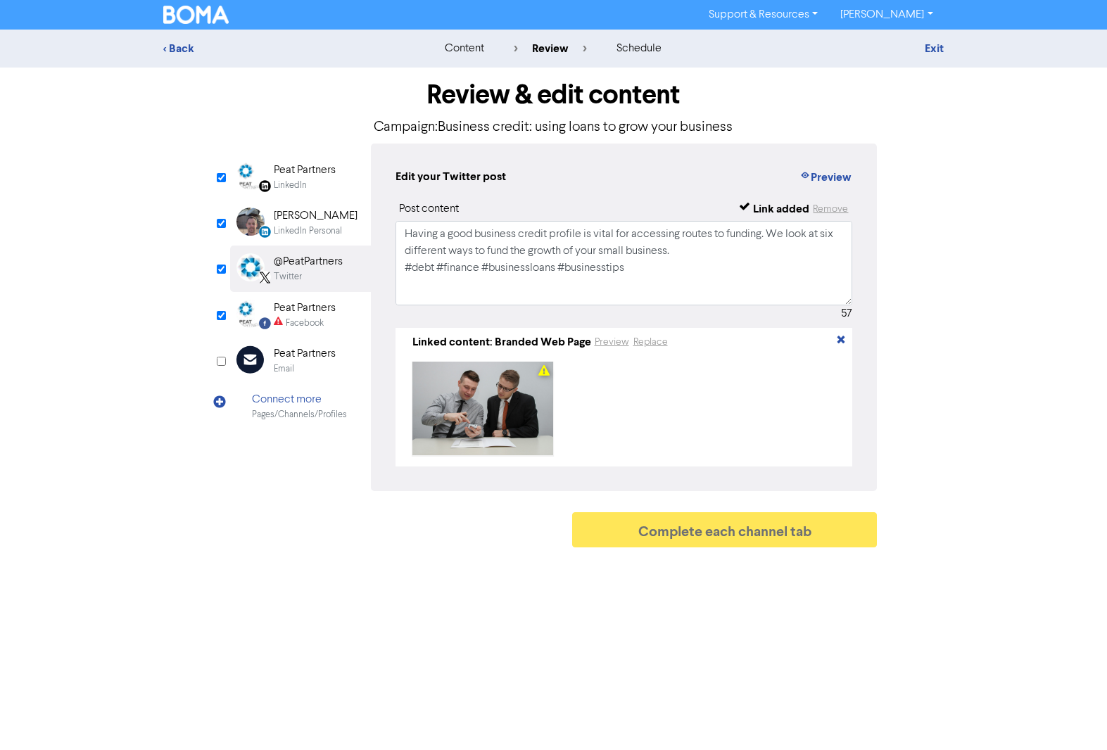
click at [303, 306] on div "Peat Partners" at bounding box center [305, 308] width 62 height 17
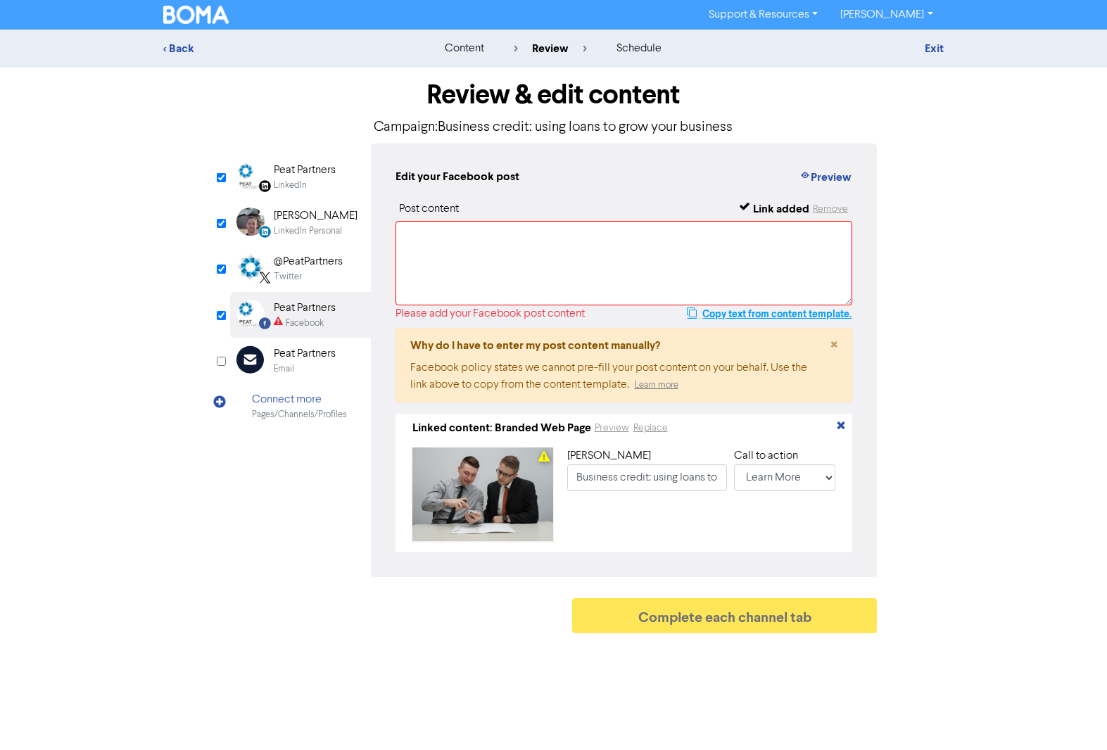
click at [742, 316] on button "Copy text from content template." at bounding box center [769, 313] width 166 height 17
click at [478, 255] on textarea at bounding box center [623, 263] width 457 height 84
paste textarea "Having a good business credit profile is vital for accessing routes to funding.…"
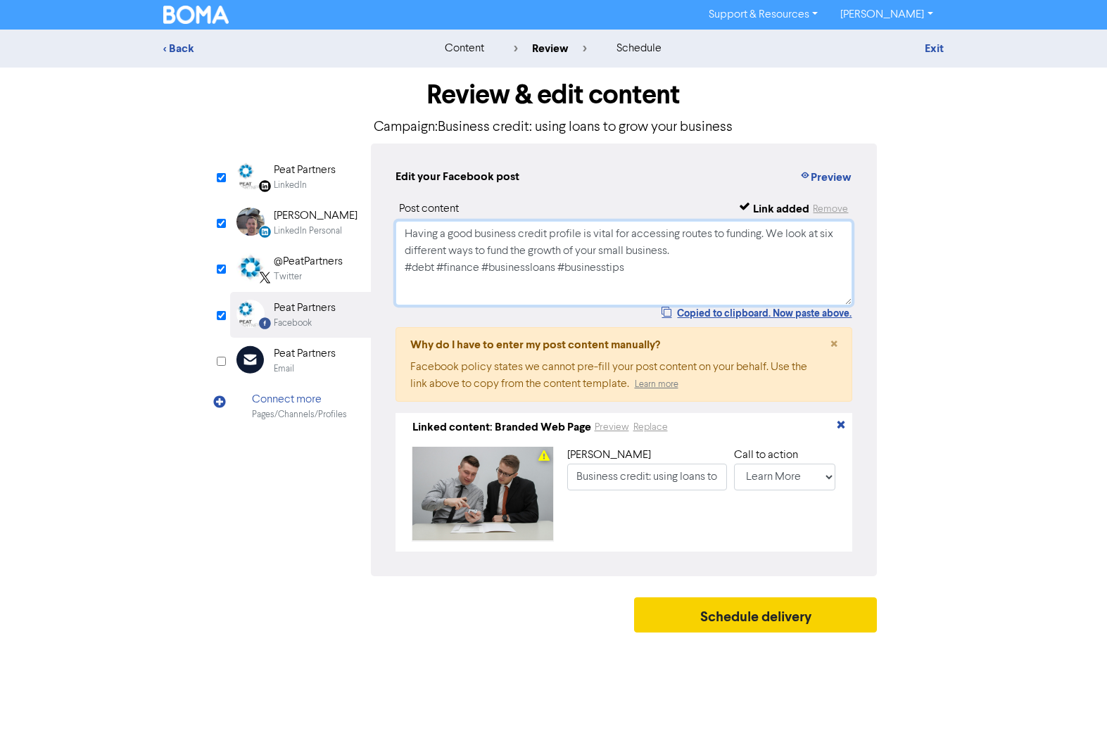
type textarea "Having a good business credit profile is vital for accessing routes to funding.…"
click at [768, 624] on button "Schedule delivery" at bounding box center [755, 614] width 243 height 35
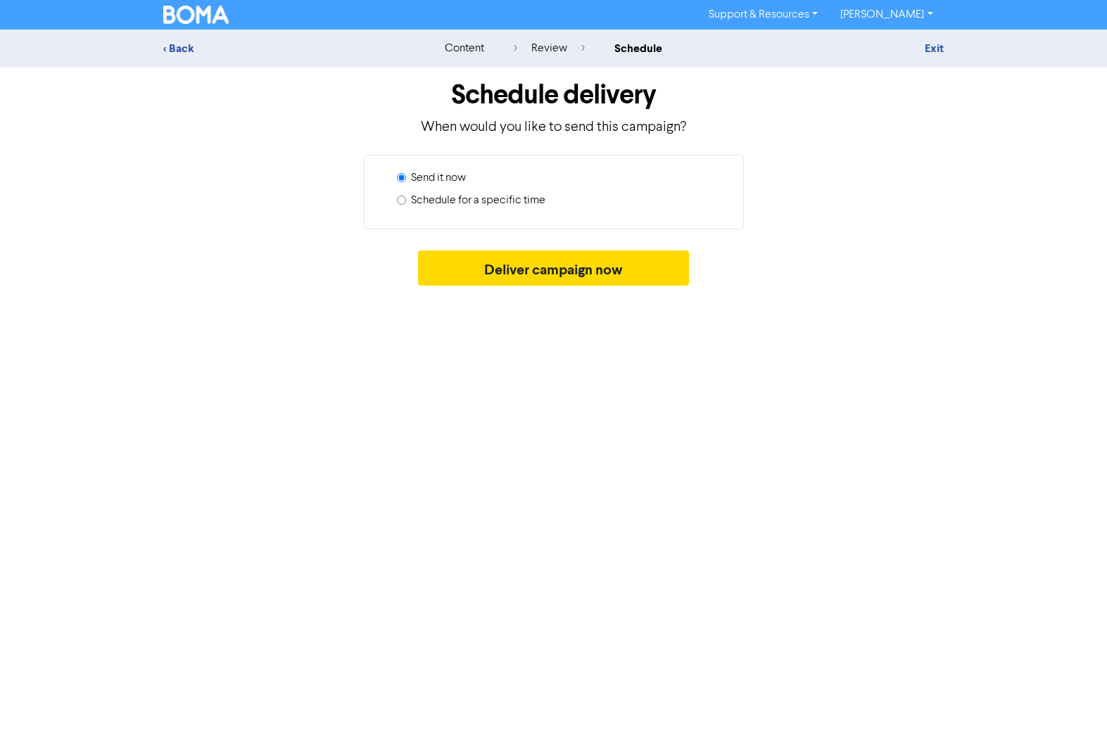
click at [448, 203] on label "Schedule for a specific time" at bounding box center [478, 200] width 134 height 17
click at [406, 203] on input "Schedule for a specific time" at bounding box center [401, 200] width 9 height 9
radio input "true"
radio input "false"
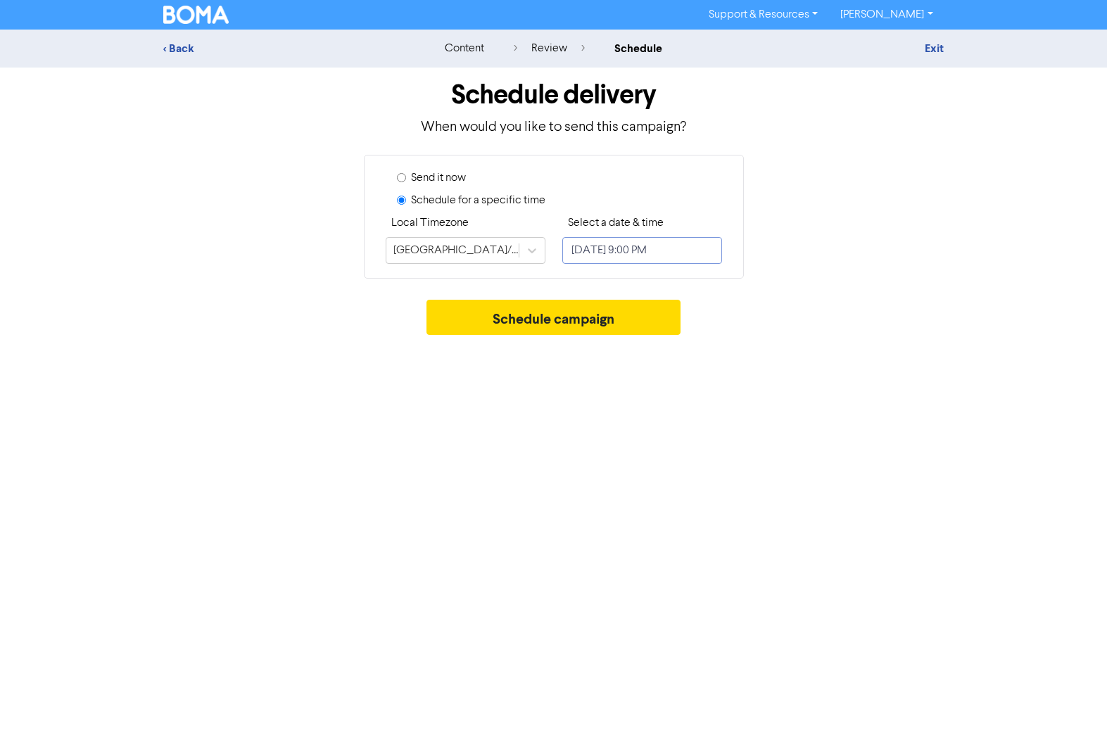
select select "8"
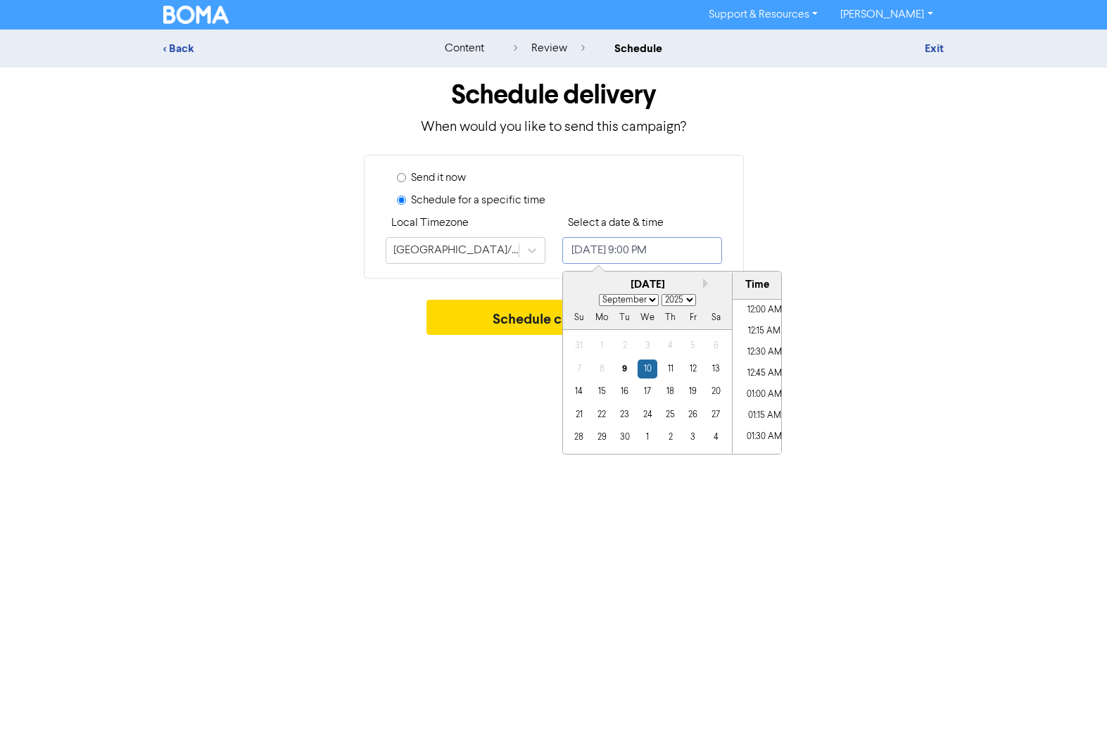
click at [612, 251] on input "[DATE] 9:00 PM" at bounding box center [642, 250] width 160 height 27
click at [666, 391] on div "18" at bounding box center [669, 391] width 19 height 19
click at [762, 400] on li "07:30 PM" at bounding box center [763, 407] width 63 height 21
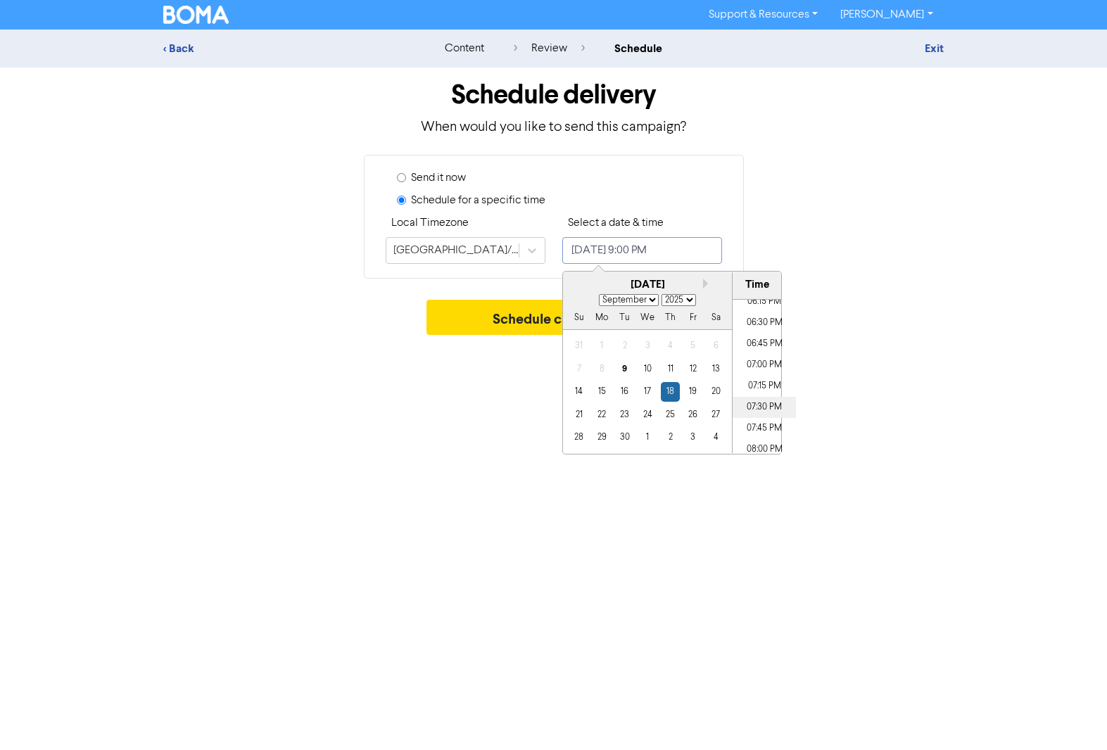
type input "[DATE] 7:30 PM"
click at [484, 376] on div "Support & Resources Video Tutorials FAQ & Guides Marketing Education [PERSON_NA…" at bounding box center [553, 375] width 1107 height 750
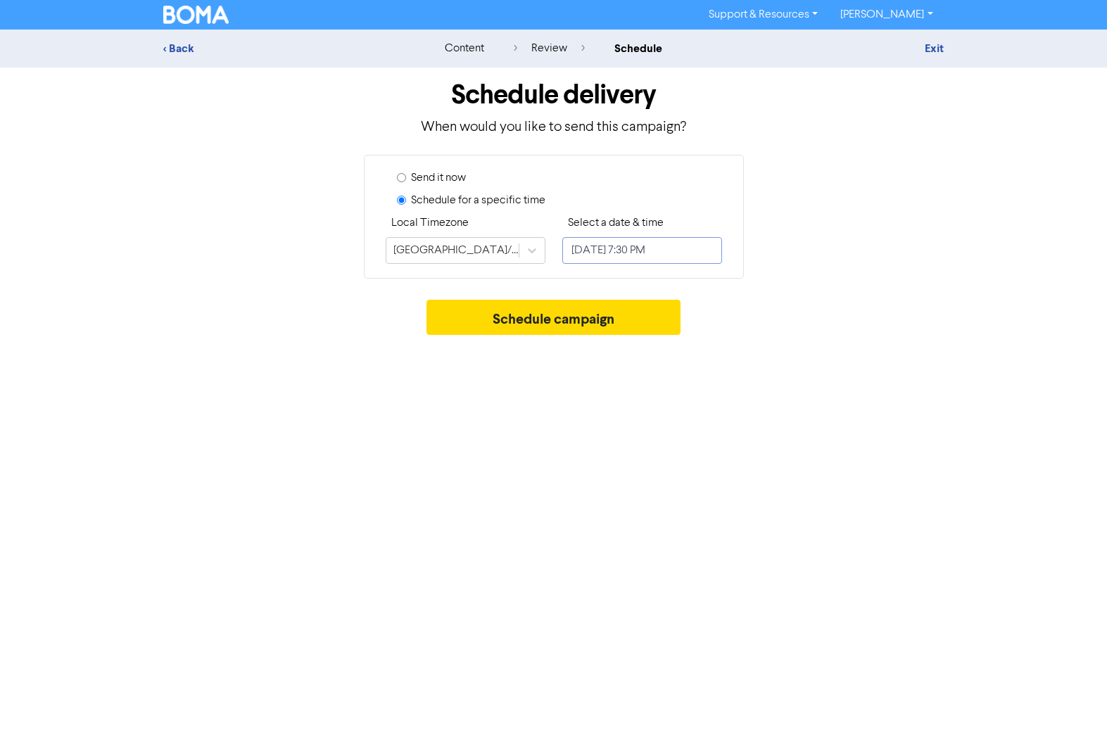
click at [602, 250] on input "[DATE] 7:30 PM" at bounding box center [642, 250] width 160 height 27
select select "8"
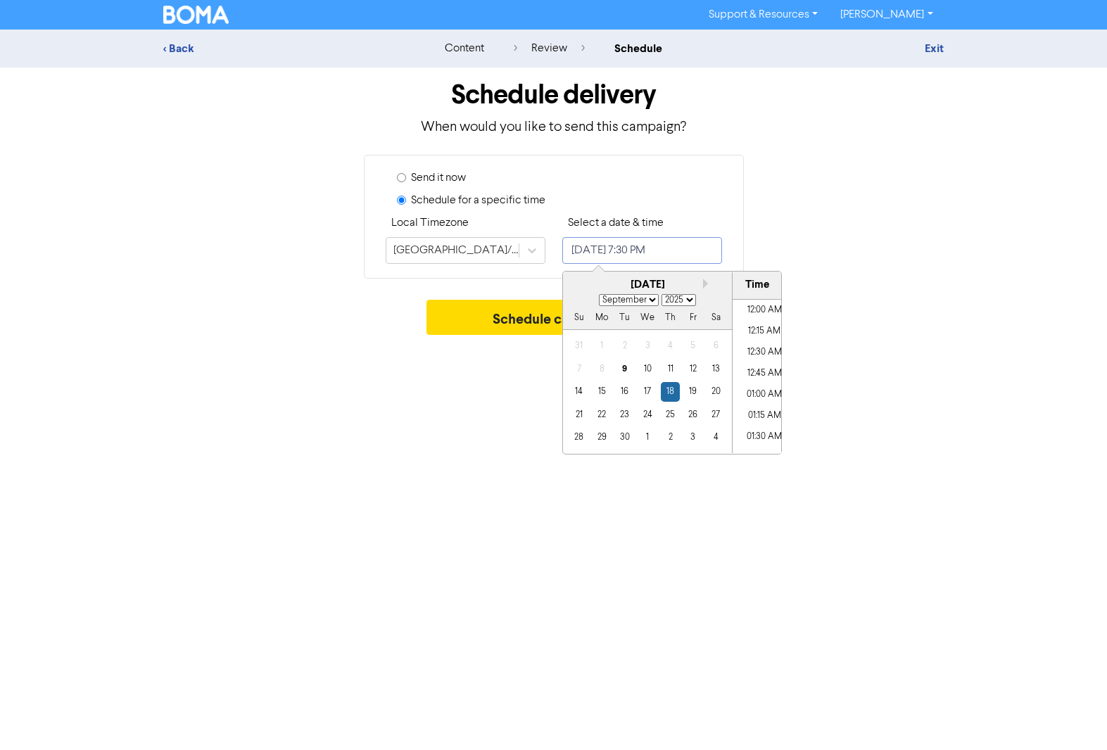
scroll to position [1580, 0]
click at [525, 382] on div "Support & Resources Video Tutorials FAQ & Guides Marketing Education [PERSON_NA…" at bounding box center [553, 375] width 1107 height 750
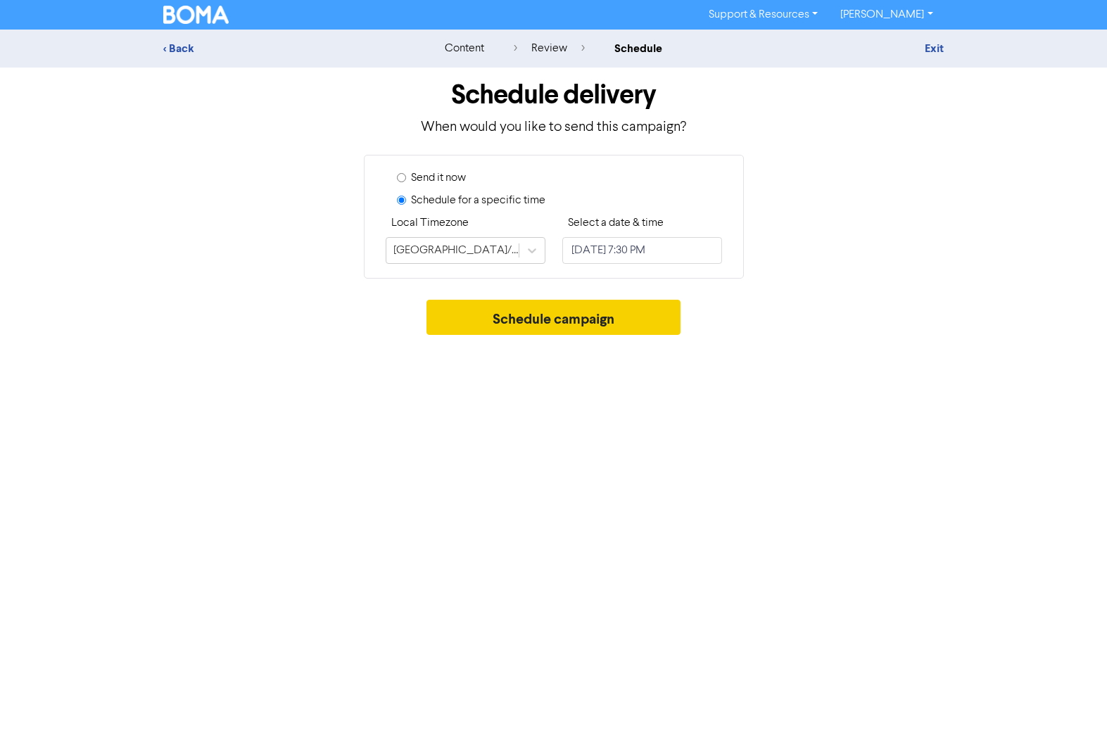
click at [549, 322] on button "Schedule campaign" at bounding box center [553, 317] width 254 height 35
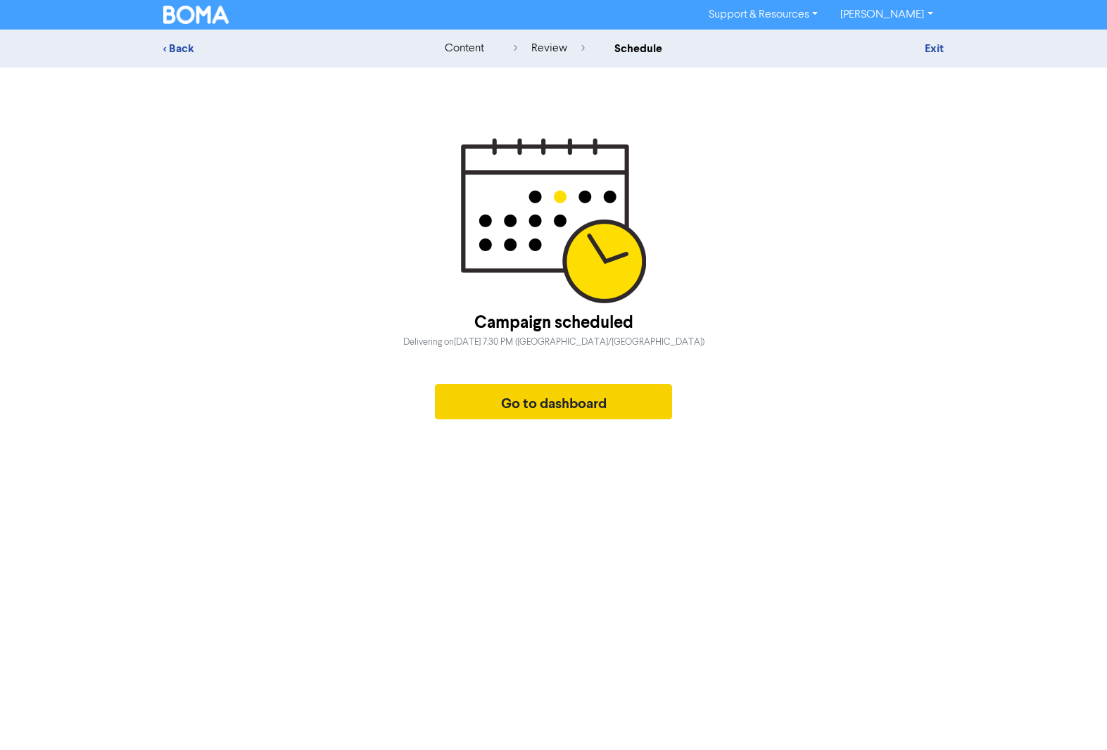
click at [556, 406] on button "Go to dashboard" at bounding box center [554, 401] width 238 height 35
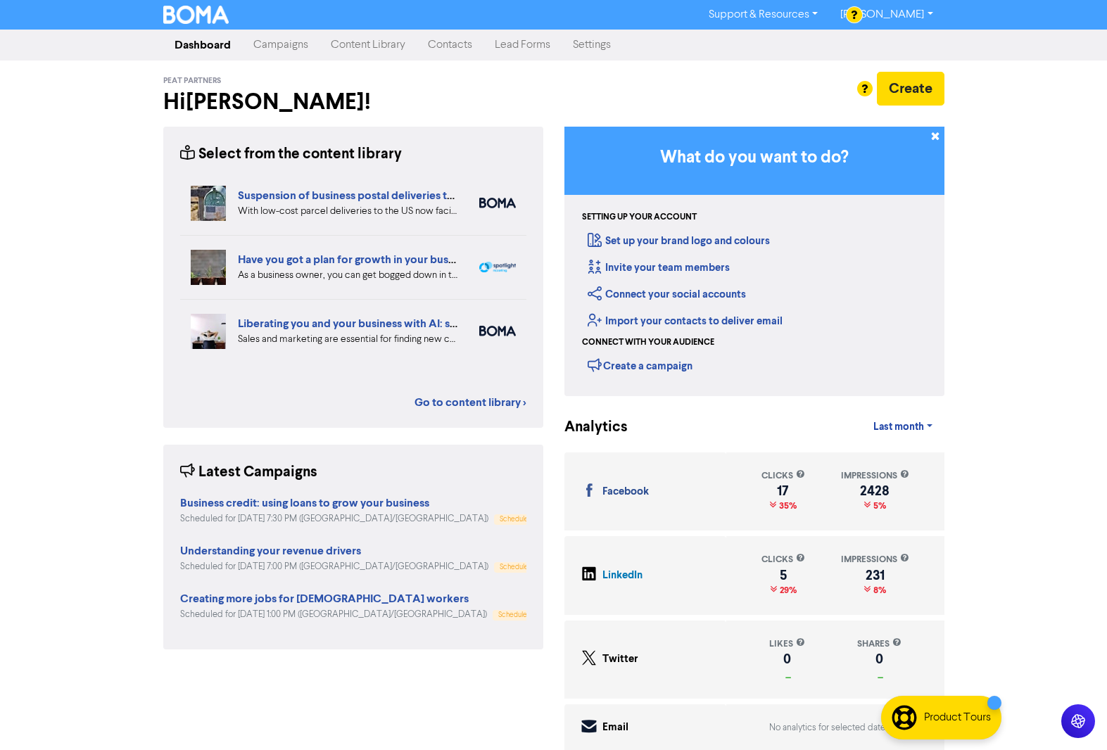
click at [274, 47] on link "Campaigns" at bounding box center [280, 45] width 77 height 28
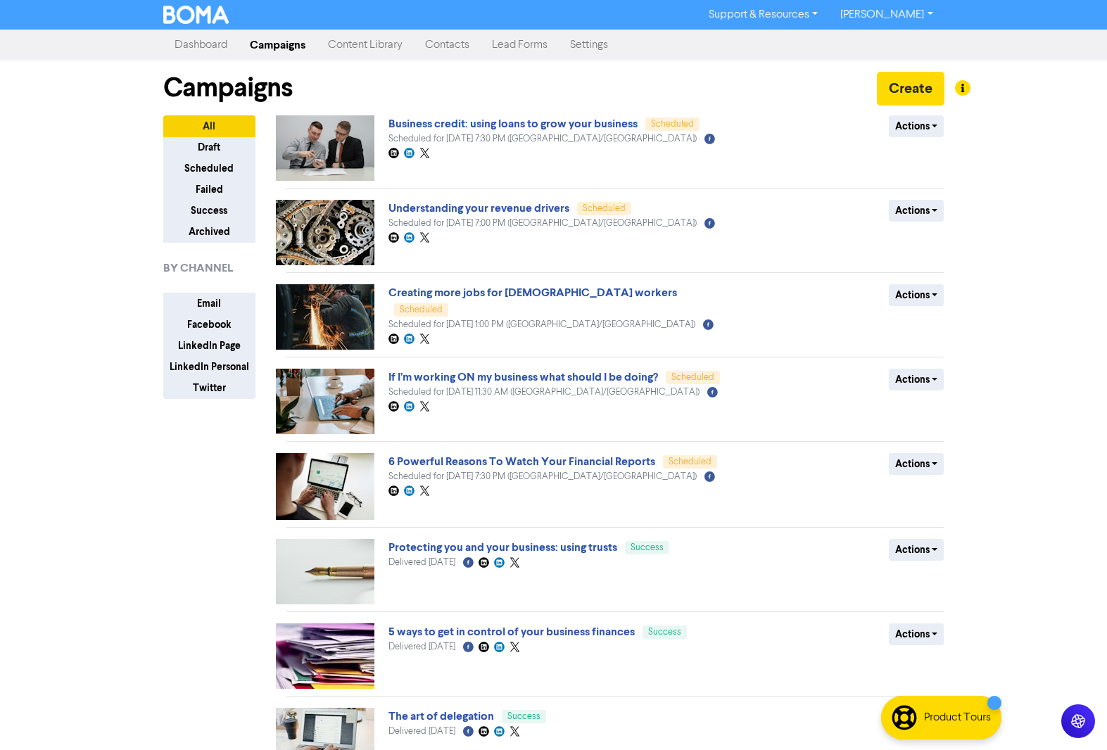
click at [374, 44] on link "Content Library" at bounding box center [365, 45] width 97 height 28
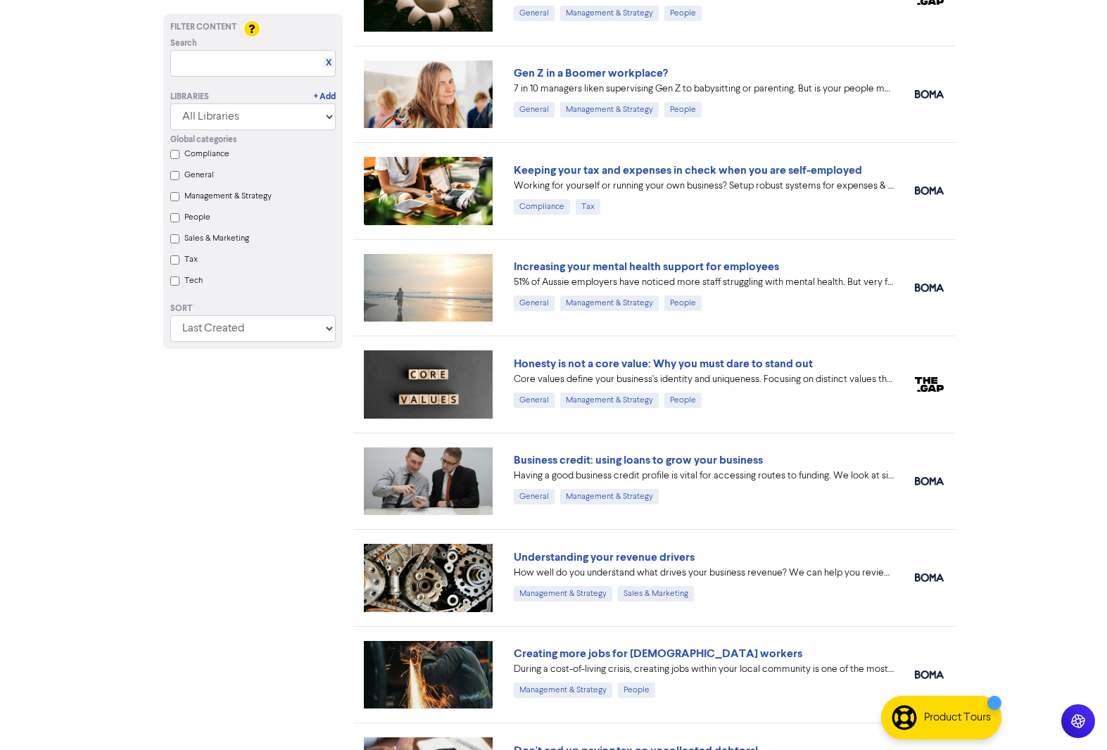
scroll to position [1022, 0]
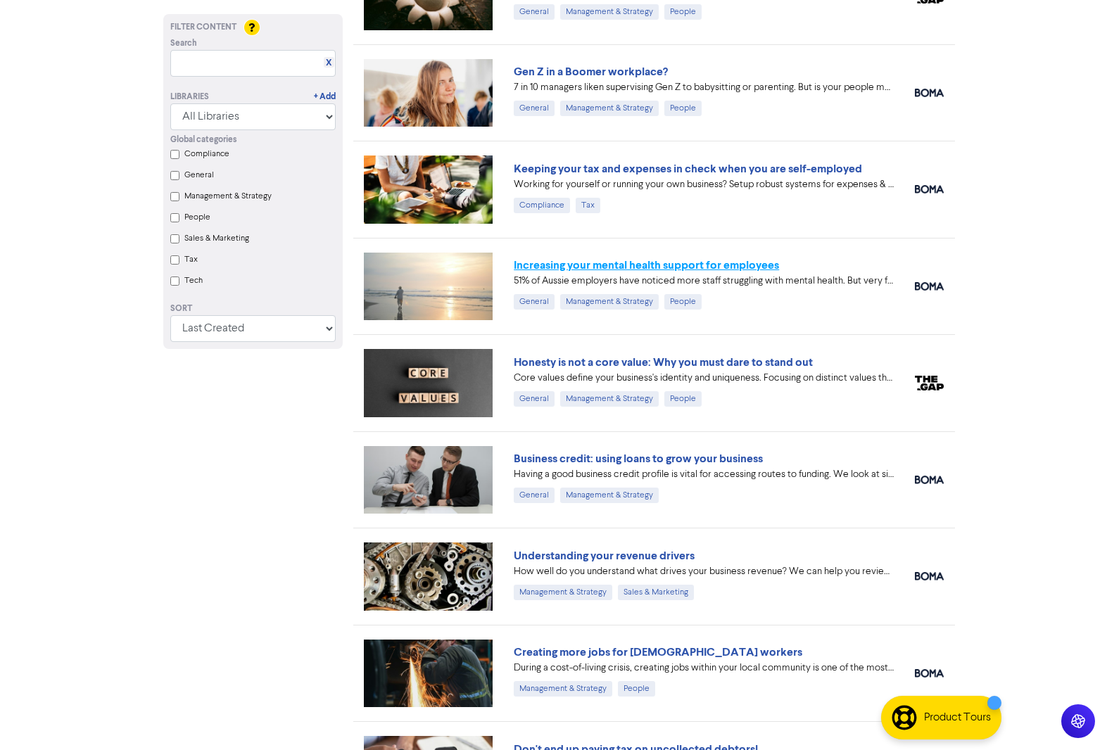
click at [571, 265] on link "Increasing your mental health support for employees" at bounding box center [646, 265] width 265 height 14
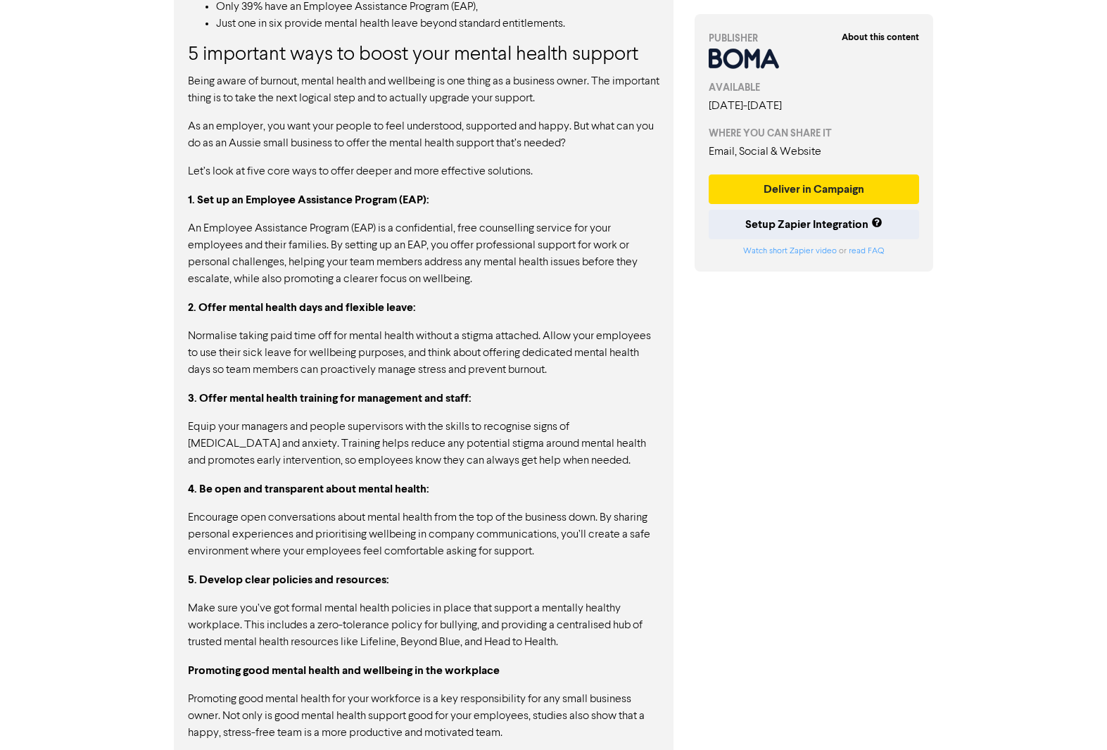
scroll to position [1006, 0]
click at [838, 191] on button "Deliver in Campaign" at bounding box center [813, 189] width 211 height 30
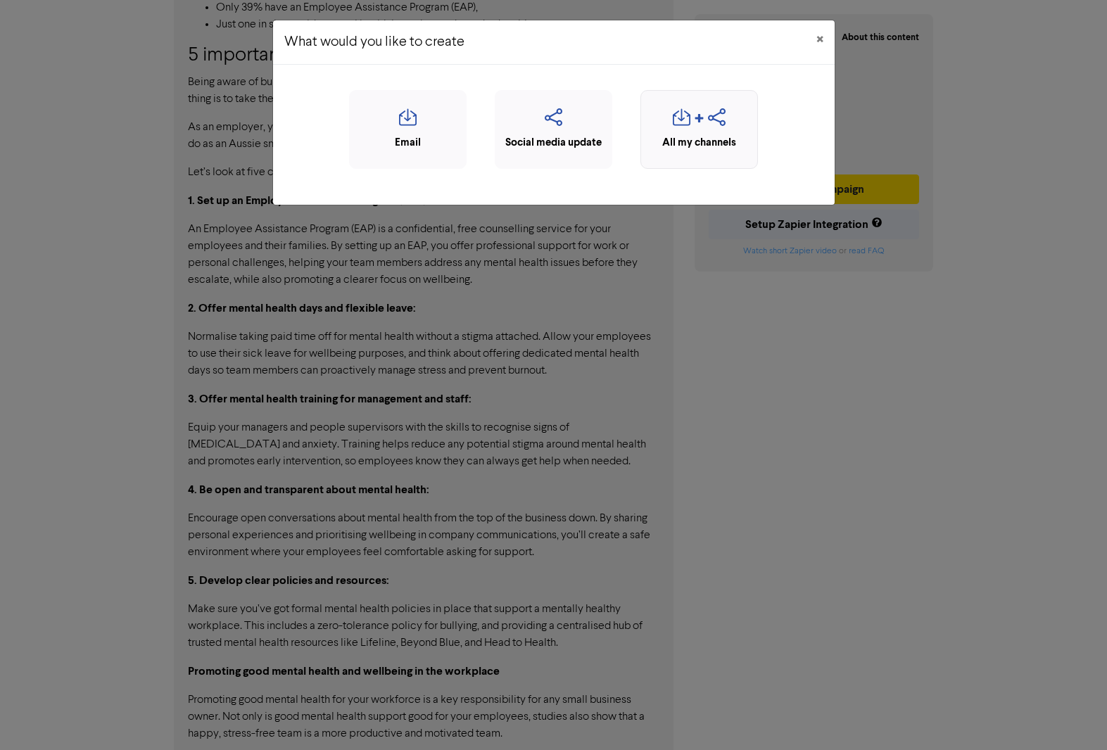
click at [686, 123] on icon "button" at bounding box center [682, 121] width 18 height 27
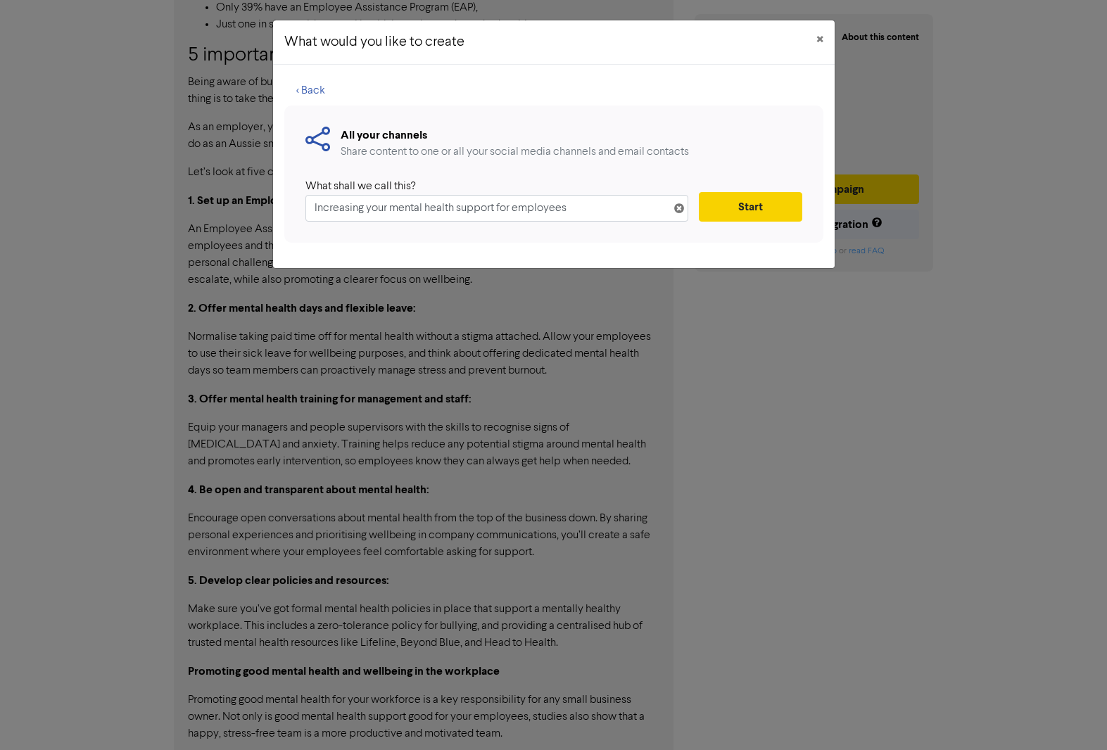
click at [755, 205] on button "Start" at bounding box center [750, 207] width 103 height 30
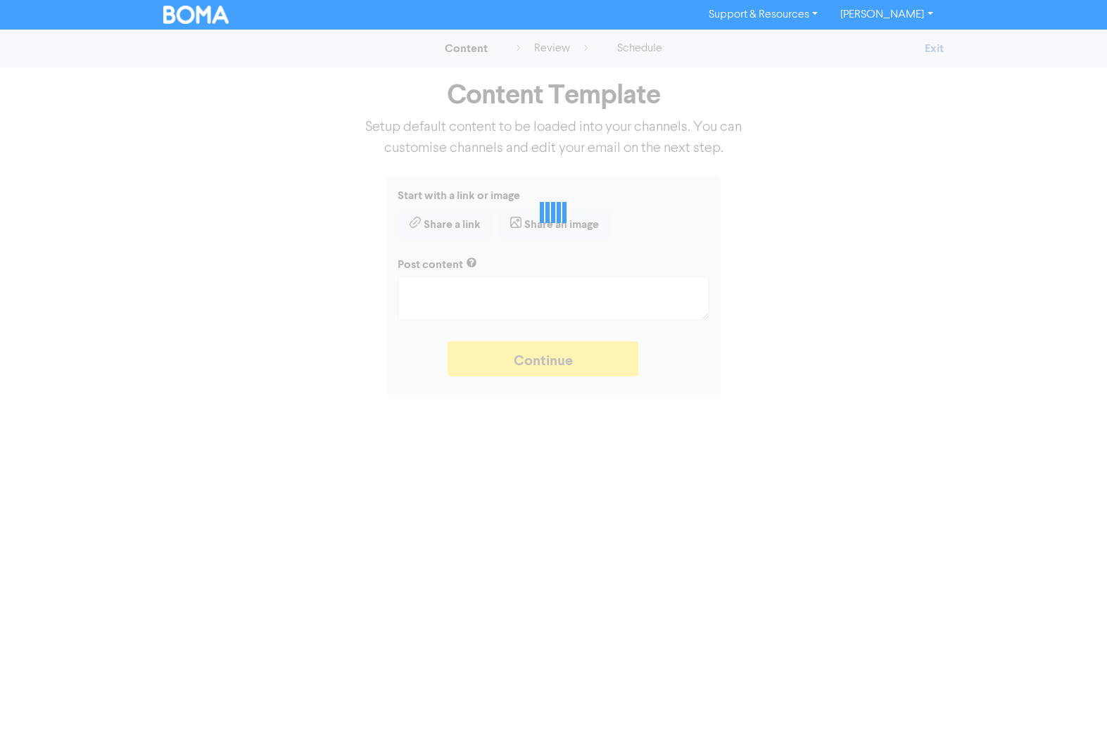
type textarea "x"
type textarea "51% of Aussie employers have noticed more staff struggling with mental health. …"
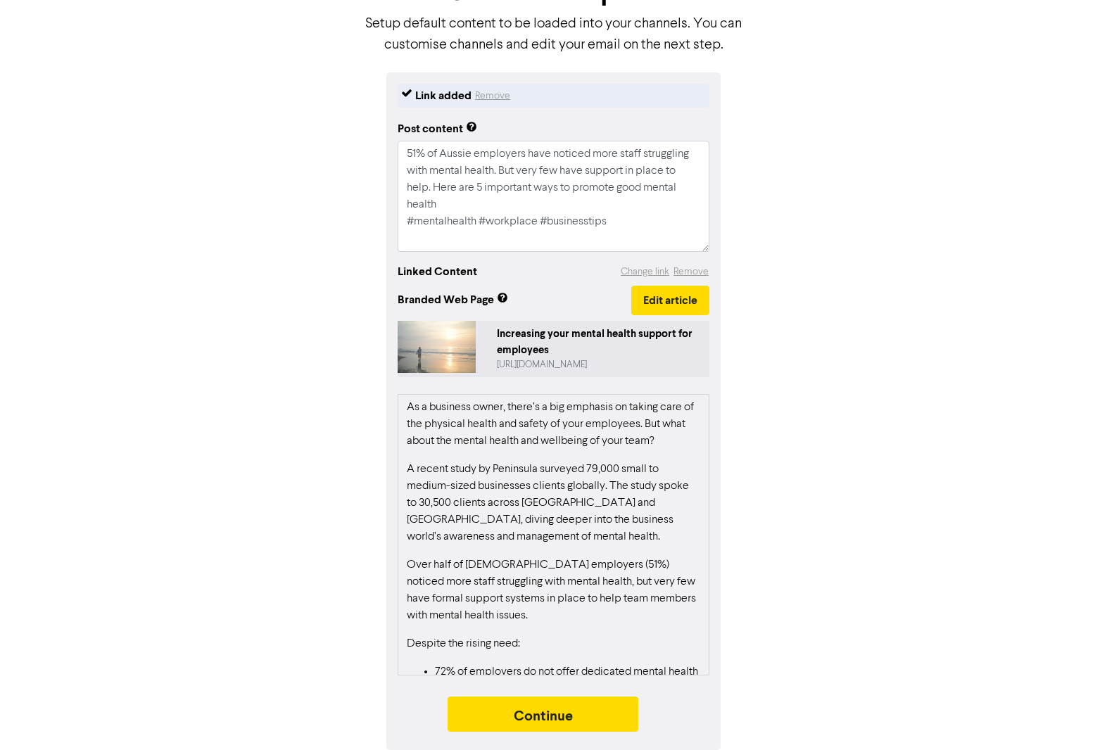
scroll to position [103, 0]
click at [537, 709] on button "Continue" at bounding box center [542, 714] width 191 height 35
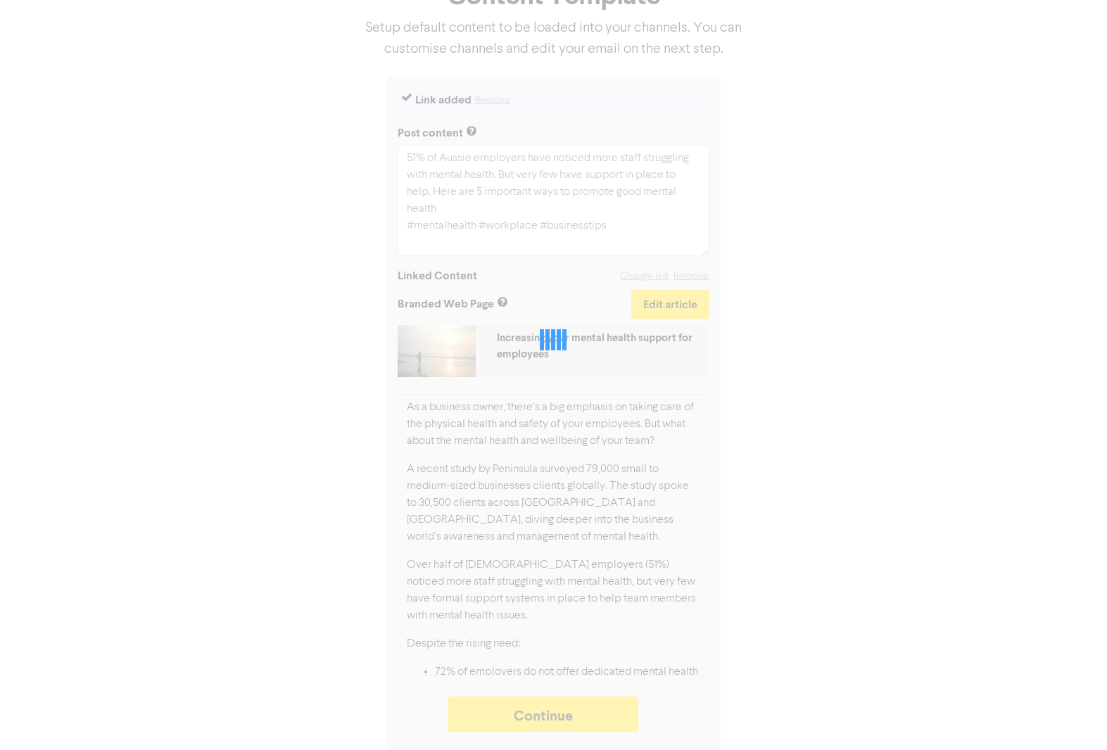
type textarea "x"
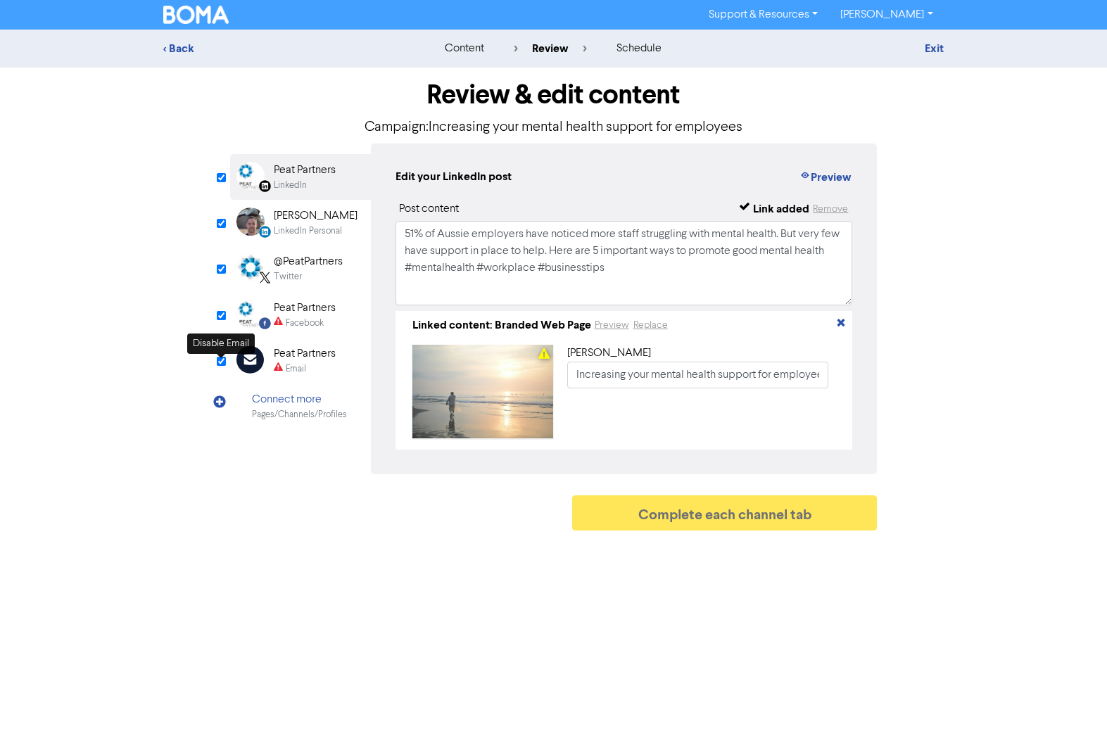
click at [219, 360] on input "checkbox" at bounding box center [221, 361] width 9 height 9
checkbox input "true"
type input "51% of Aussie employers have noticed more staff struggling with mental health. …"
checkbox input "false"
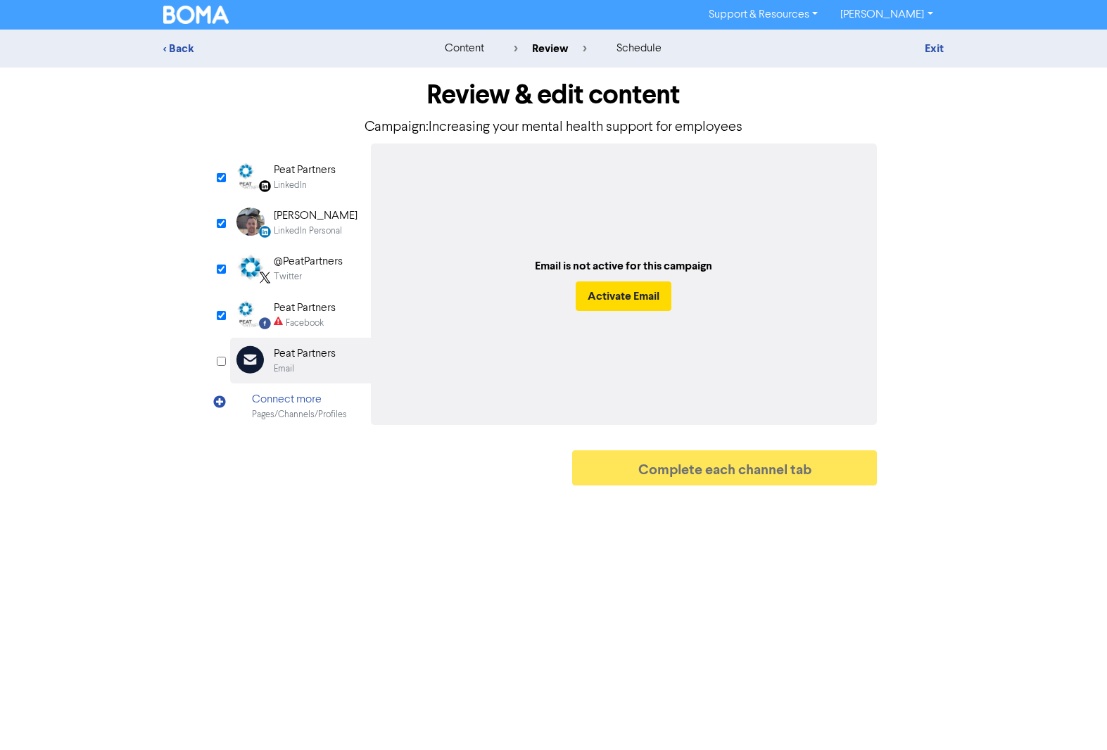
click at [288, 180] on div "LinkedIn" at bounding box center [290, 185] width 33 height 13
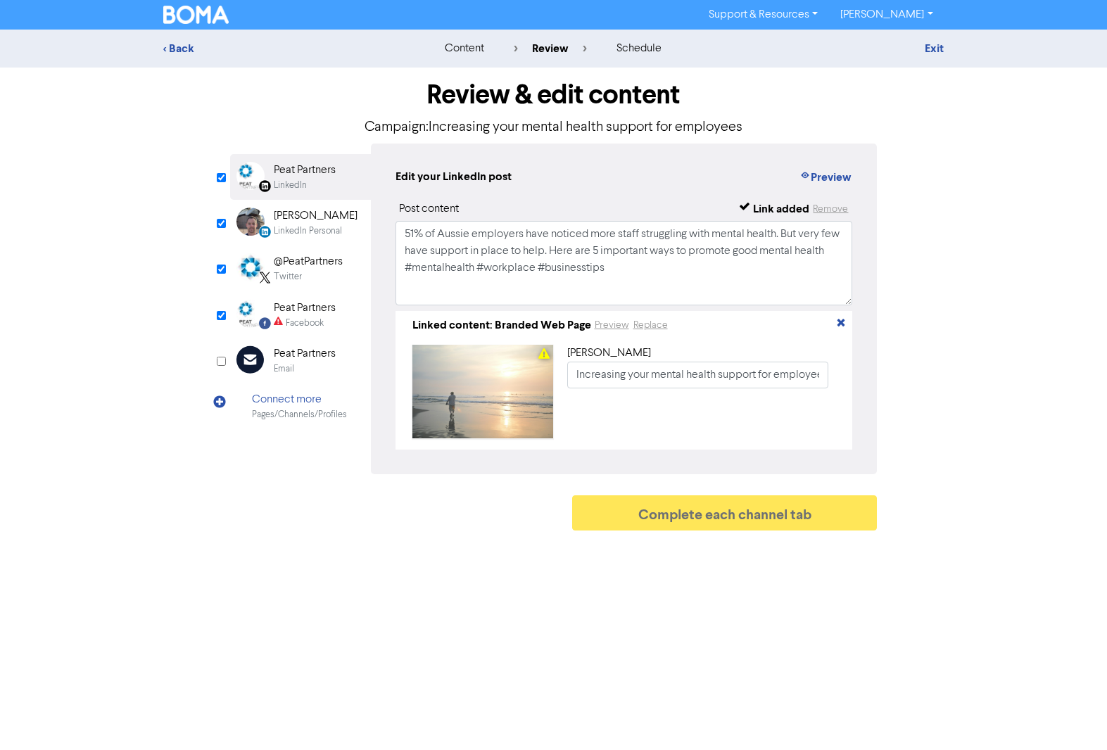
click at [290, 225] on div "LinkedIn Personal" at bounding box center [308, 230] width 68 height 13
click at [290, 267] on div "@PeatPartners" at bounding box center [308, 261] width 69 height 17
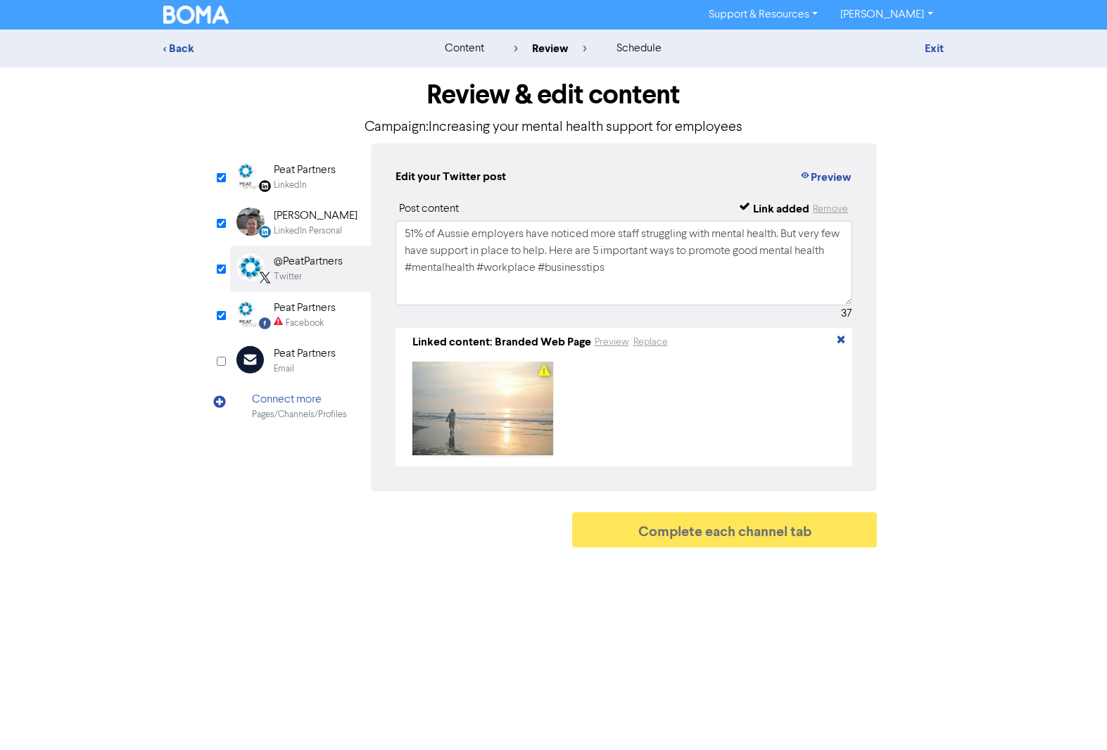
click at [306, 317] on div "Facebook" at bounding box center [305, 323] width 38 height 13
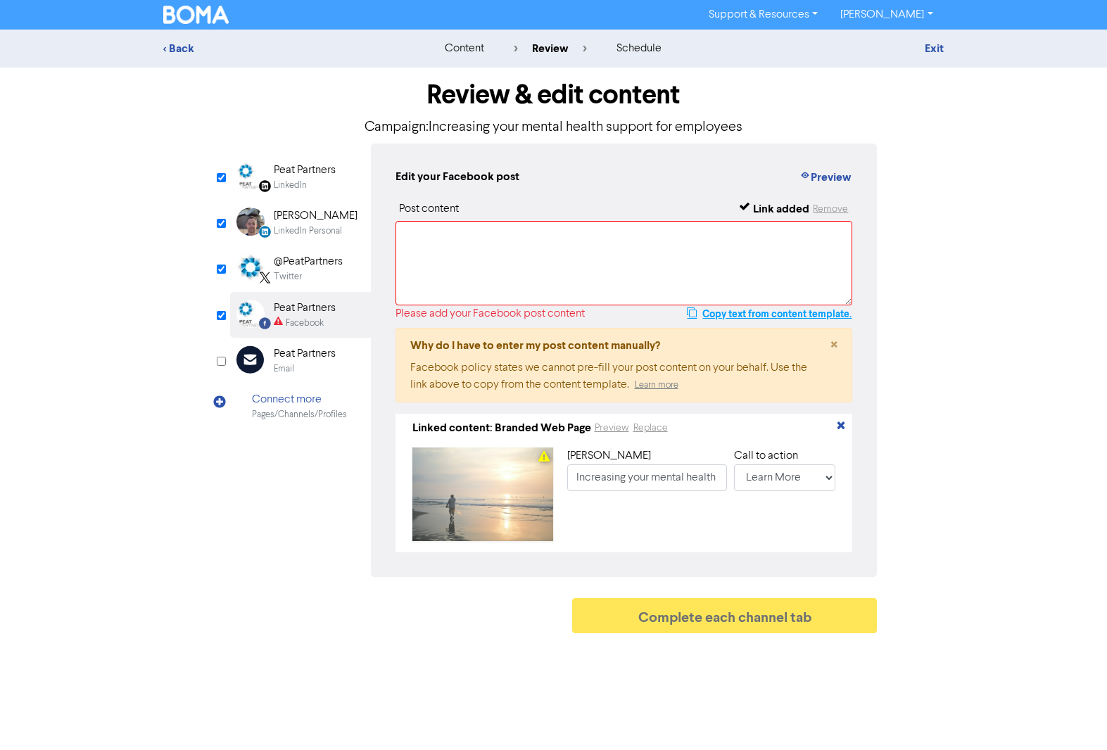
click at [728, 312] on button "Copy text from content template." at bounding box center [769, 313] width 166 height 17
click at [450, 255] on textarea at bounding box center [623, 263] width 457 height 84
paste textarea "51% of Aussie employers have noticed more staff struggling with mental health. …"
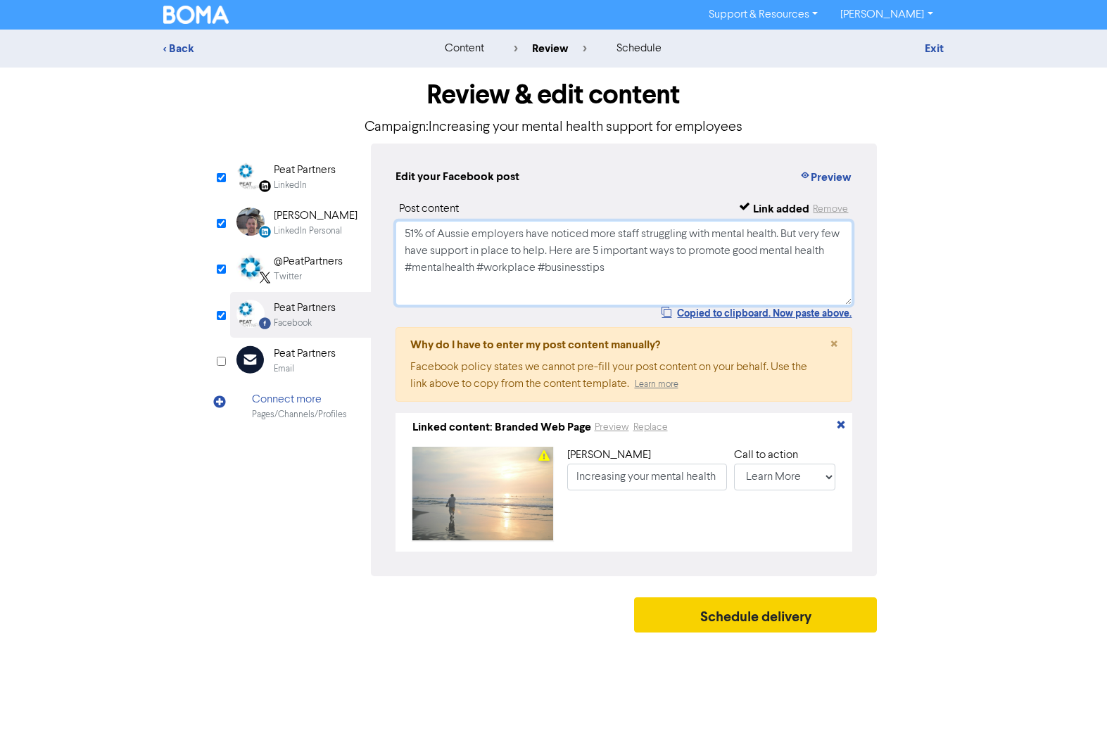
type textarea "51% of Aussie employers have noticed more staff struggling with mental health. …"
click at [757, 623] on button "Schedule delivery" at bounding box center [755, 614] width 243 height 35
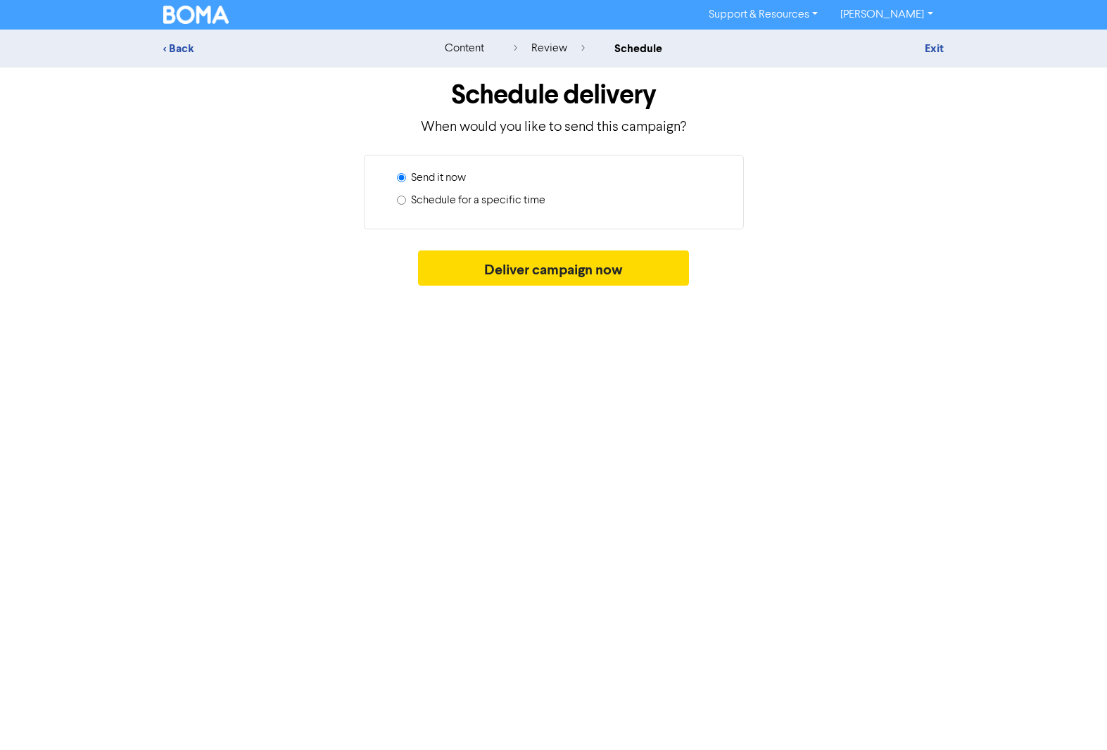
click at [531, 195] on label "Schedule for a specific time" at bounding box center [478, 200] width 134 height 17
click at [406, 196] on input "Schedule for a specific time" at bounding box center [401, 200] width 9 height 9
radio input "true"
radio input "false"
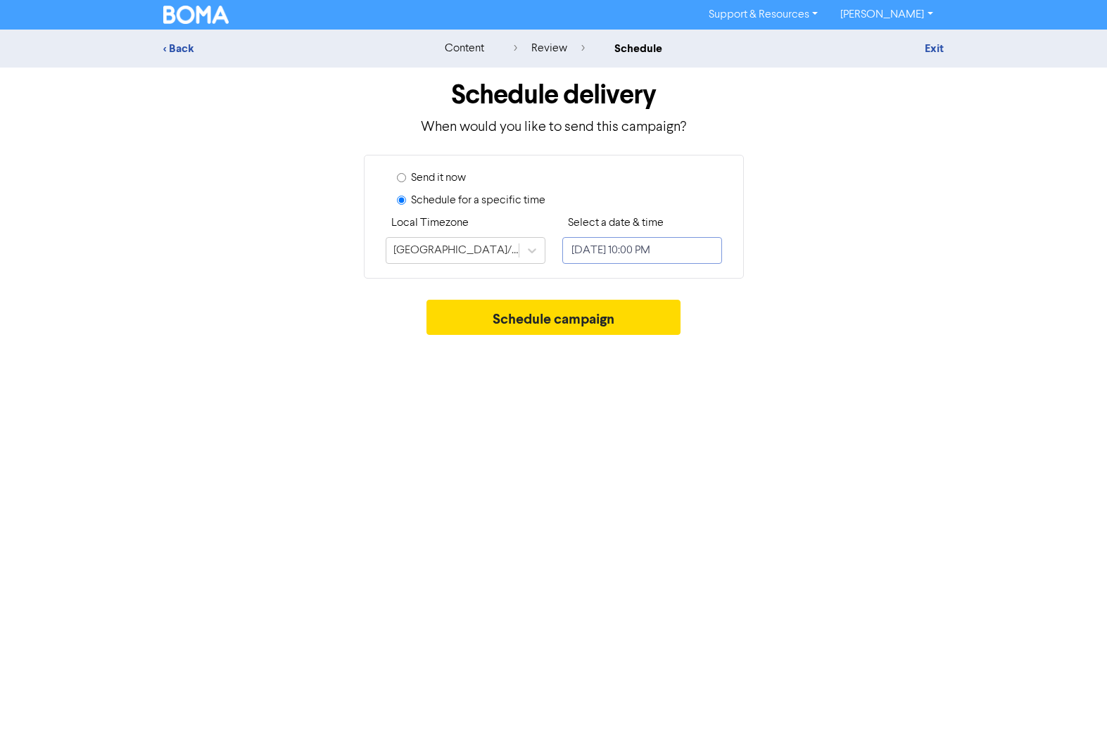
select select "8"
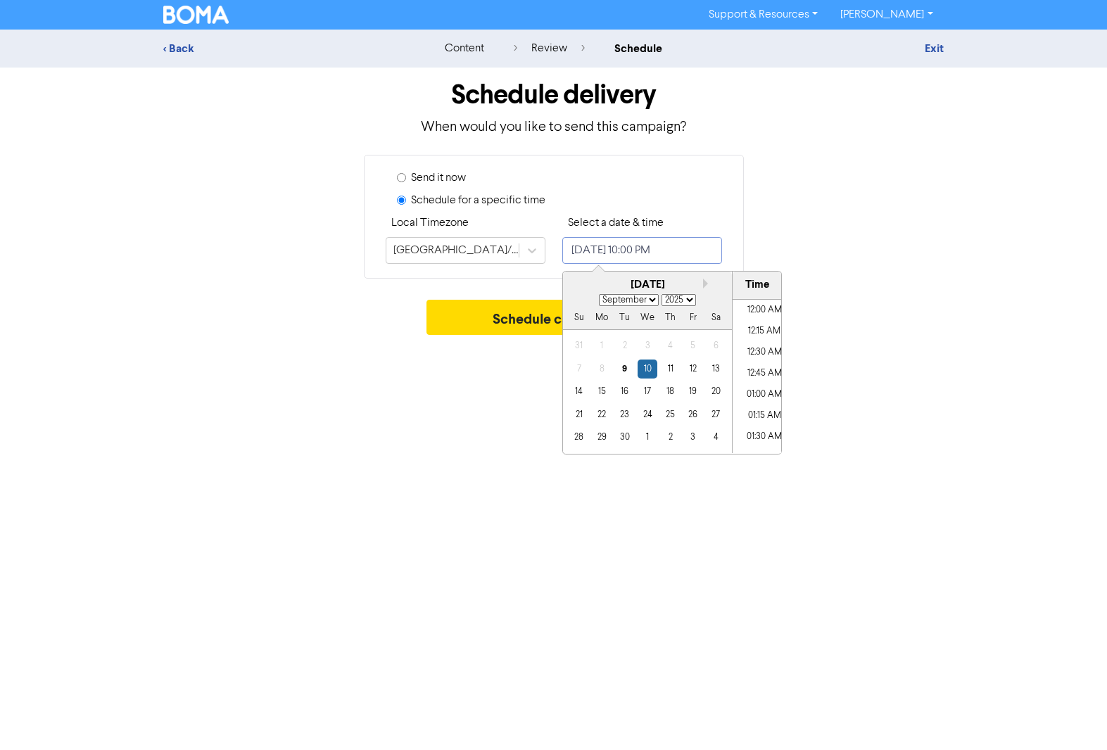
click at [599, 239] on input "[DATE] 10:00 PM" at bounding box center [642, 250] width 160 height 27
click at [577, 412] on div "21" at bounding box center [578, 414] width 19 height 19
click at [758, 355] on li "02:00 PM" at bounding box center [763, 355] width 63 height 21
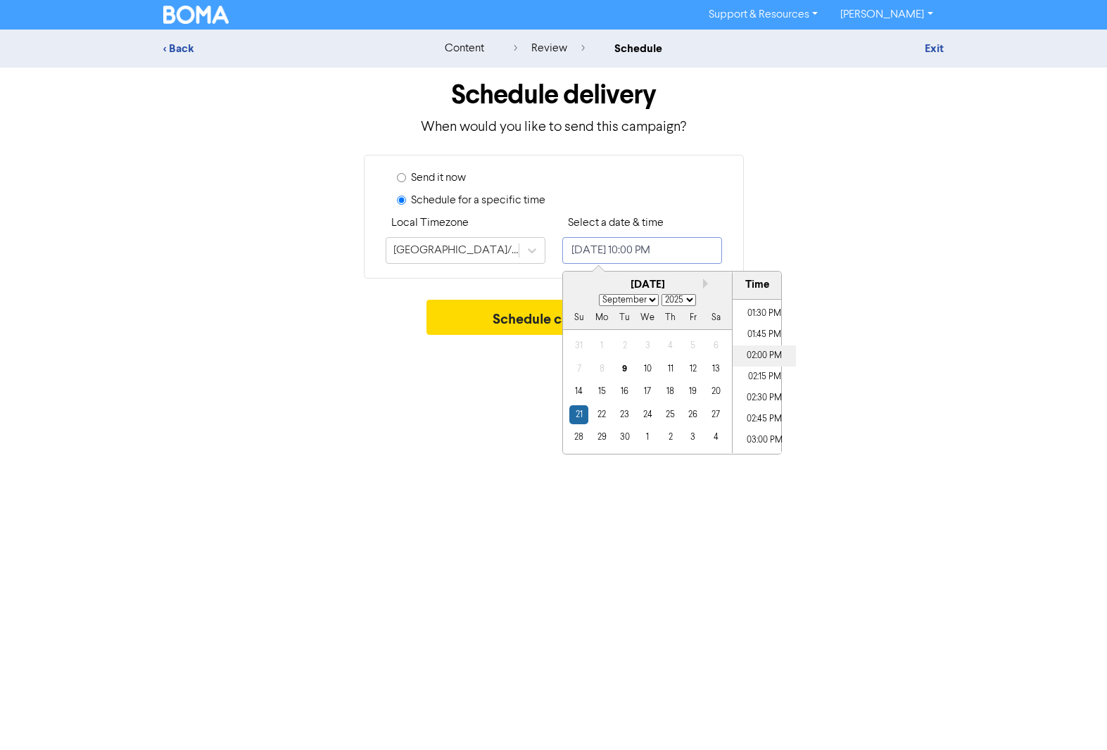
type input "[DATE] 2:00 PM"
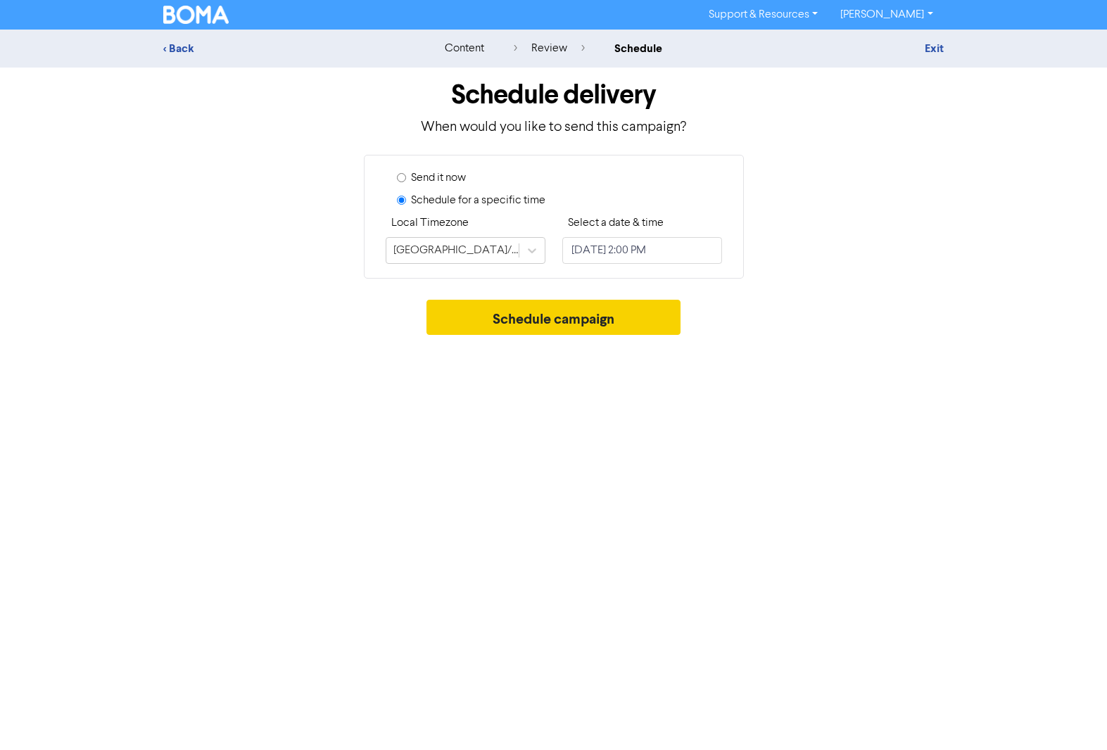
click at [521, 314] on button "Schedule campaign" at bounding box center [553, 317] width 254 height 35
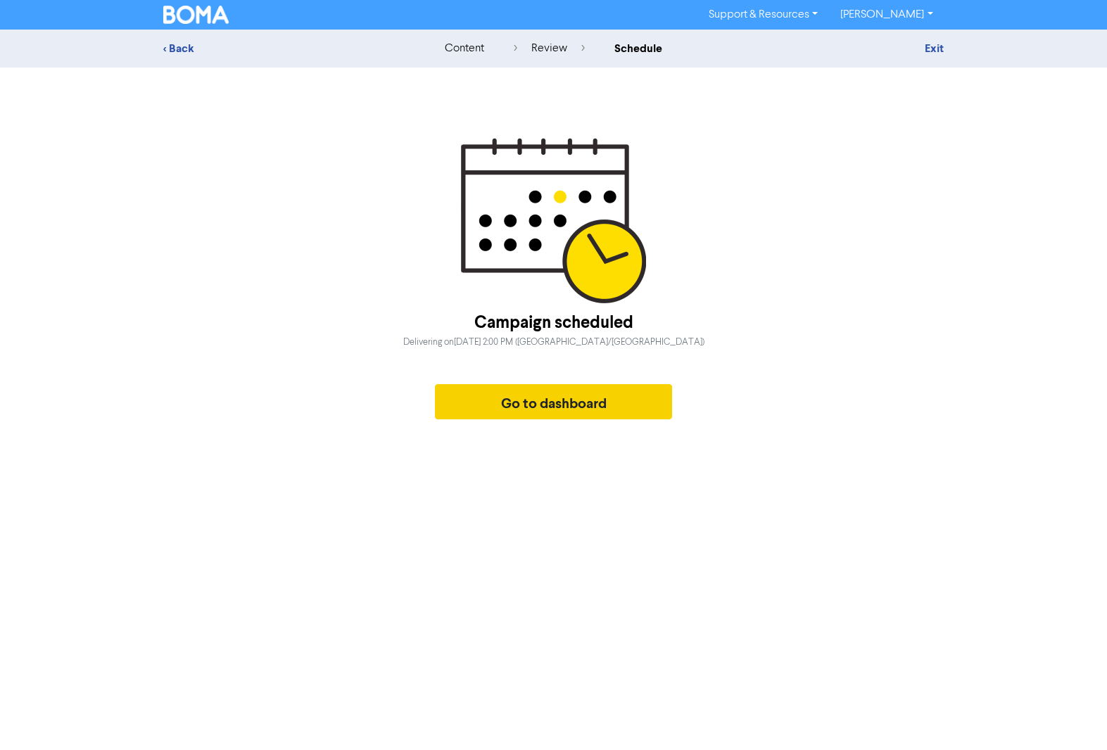
click at [530, 400] on button "Go to dashboard" at bounding box center [554, 401] width 238 height 35
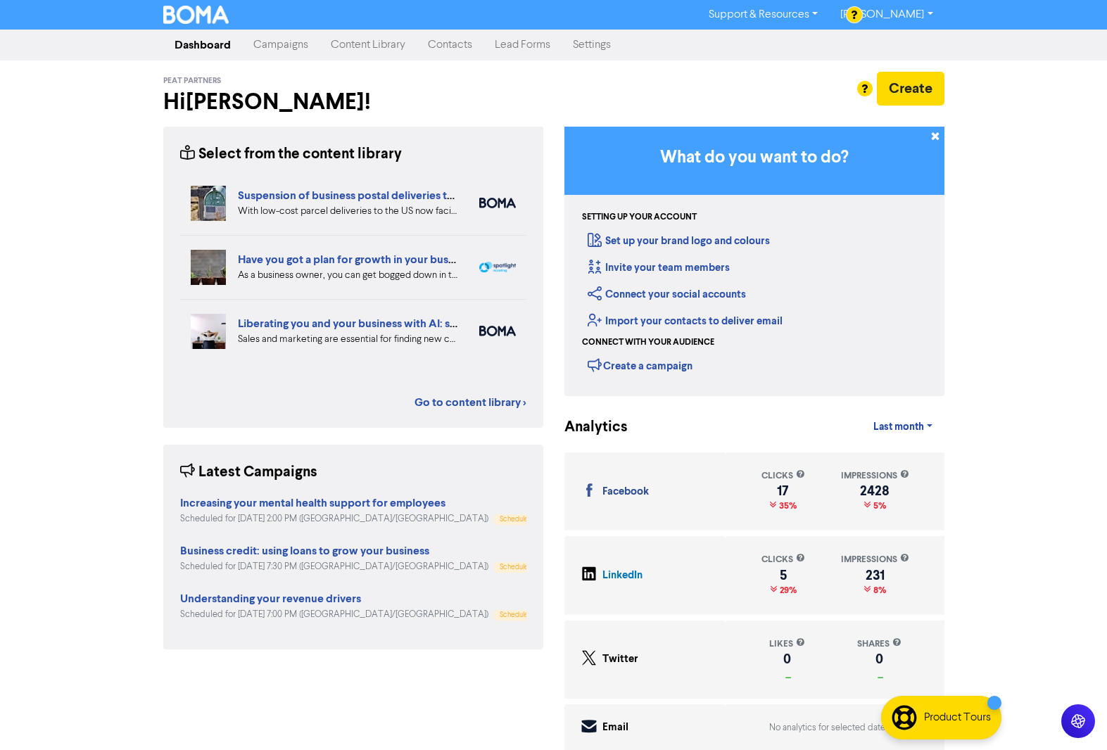
click at [272, 44] on link "Campaigns" at bounding box center [280, 45] width 77 height 28
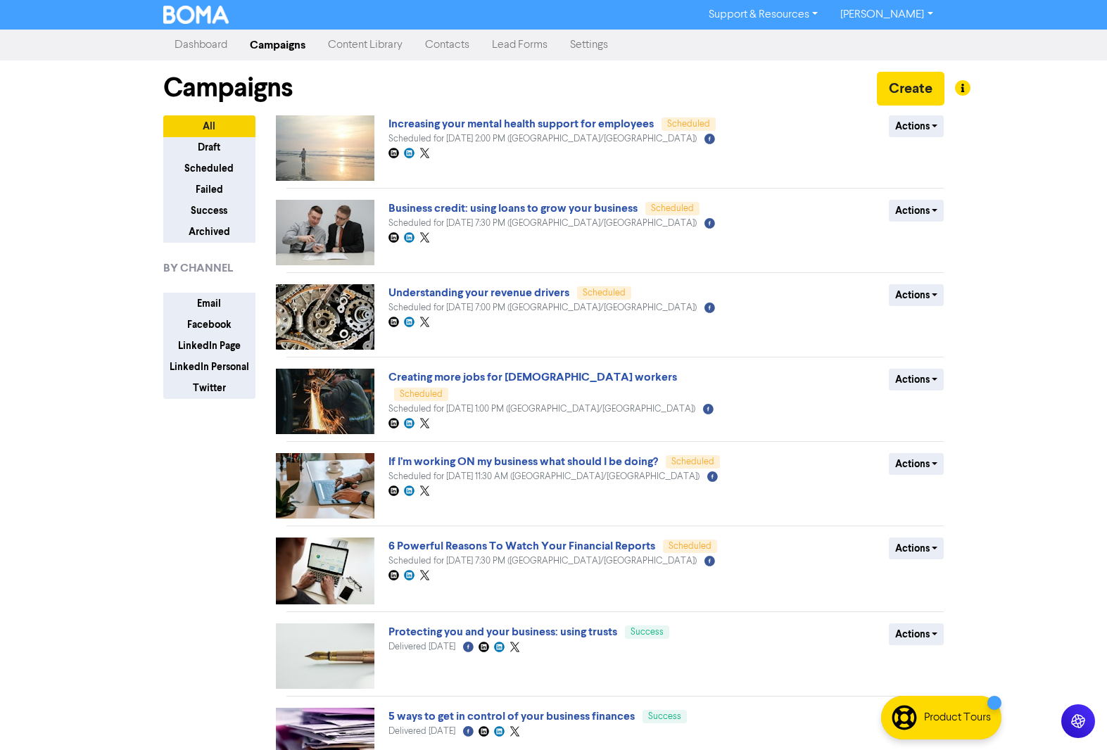
click at [379, 42] on link "Content Library" at bounding box center [365, 45] width 97 height 28
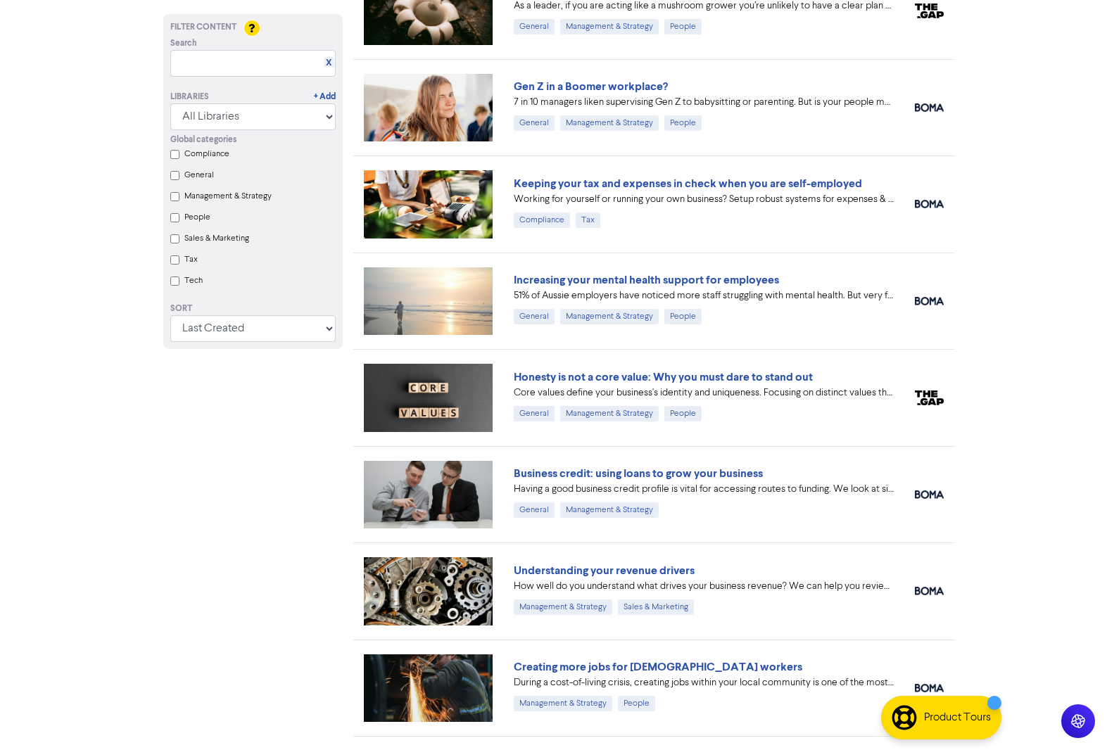
scroll to position [1006, 0]
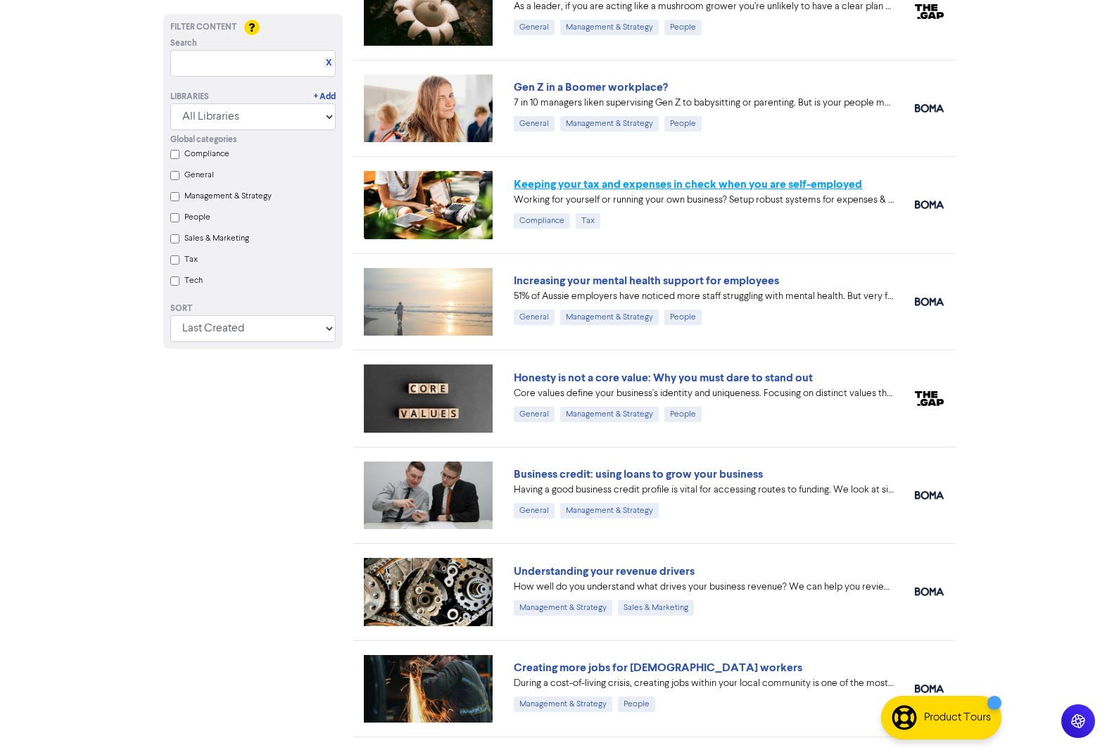
click at [670, 186] on link "Keeping your tax and expenses in check when you are self-employed" at bounding box center [688, 184] width 348 height 14
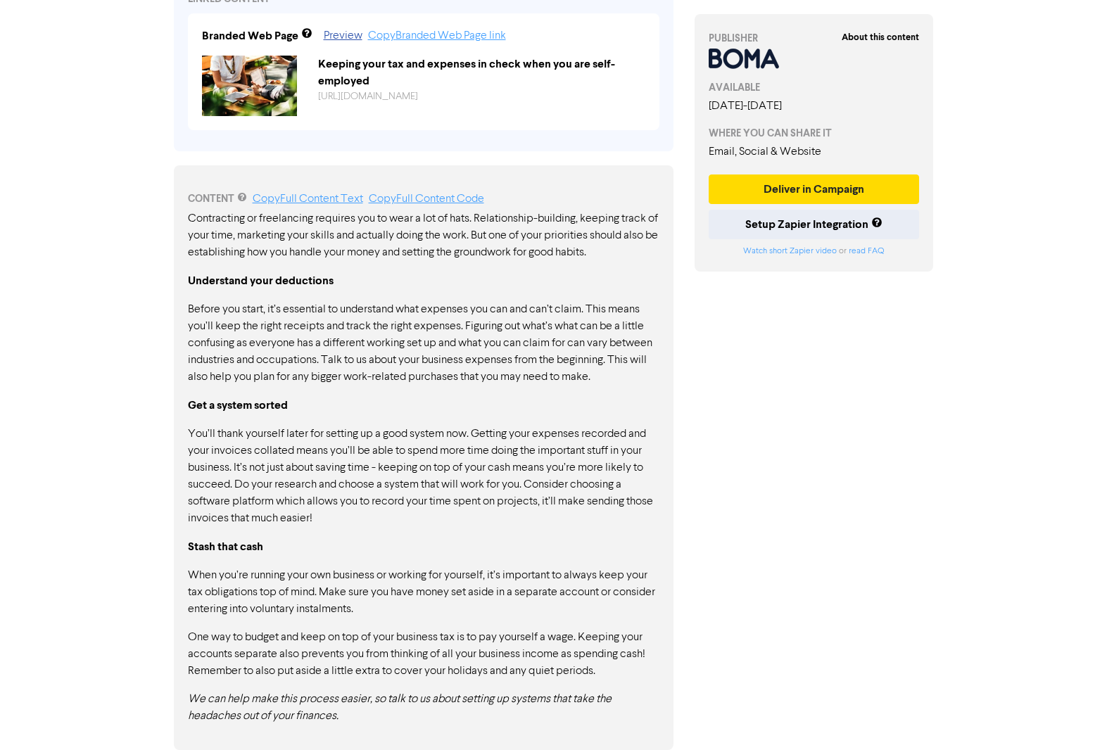
scroll to position [585, 0]
click at [791, 196] on button "Deliver in Campaign" at bounding box center [813, 189] width 211 height 30
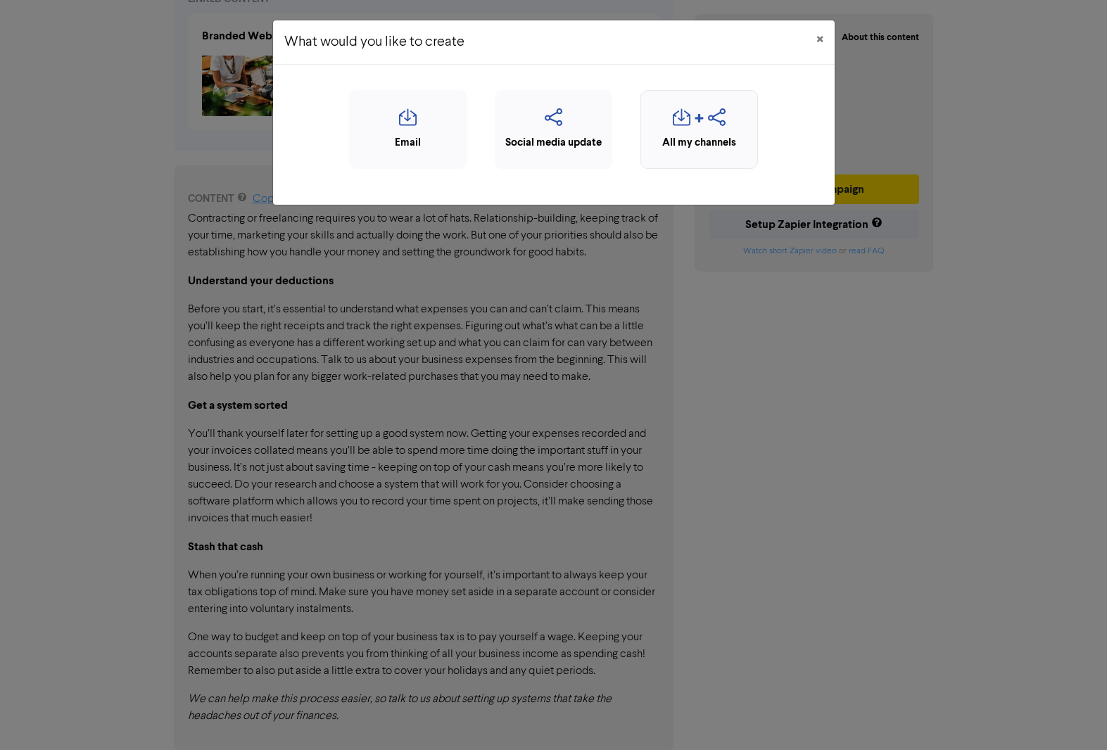
click at [671, 127] on div "button" at bounding box center [699, 121] width 102 height 27
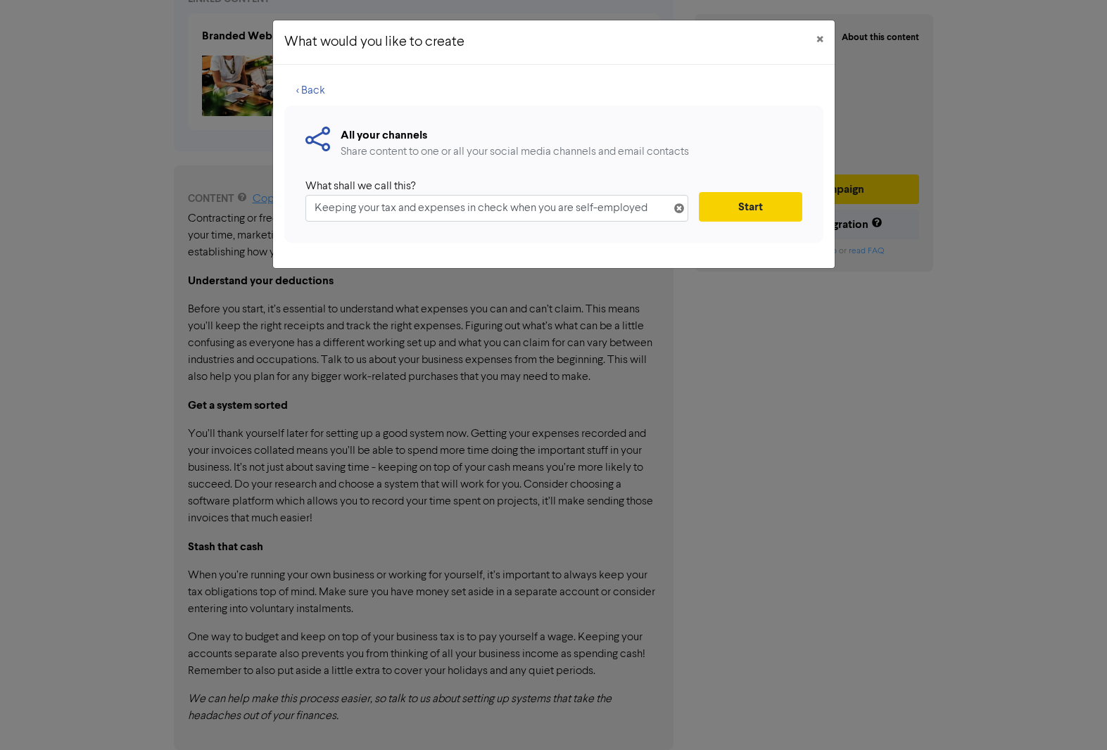
click at [742, 210] on button "Start" at bounding box center [750, 207] width 103 height 30
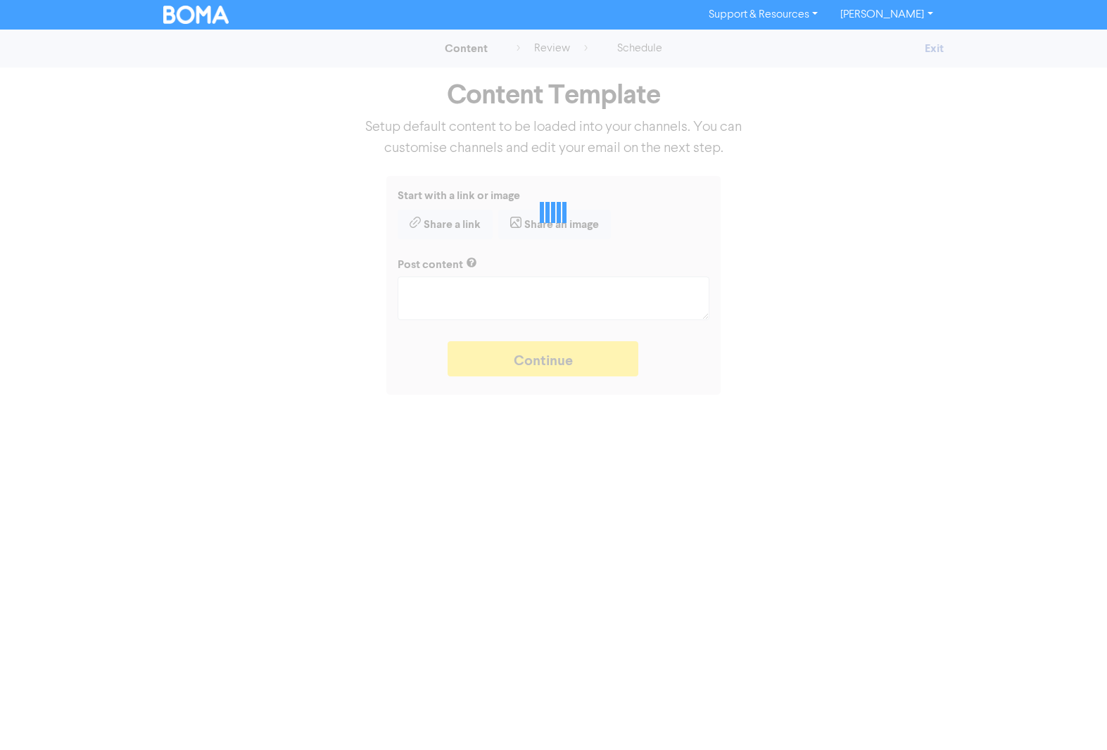
type textarea "x"
type textarea "Working for yourself or running your own business? Setup robust systems for exp…"
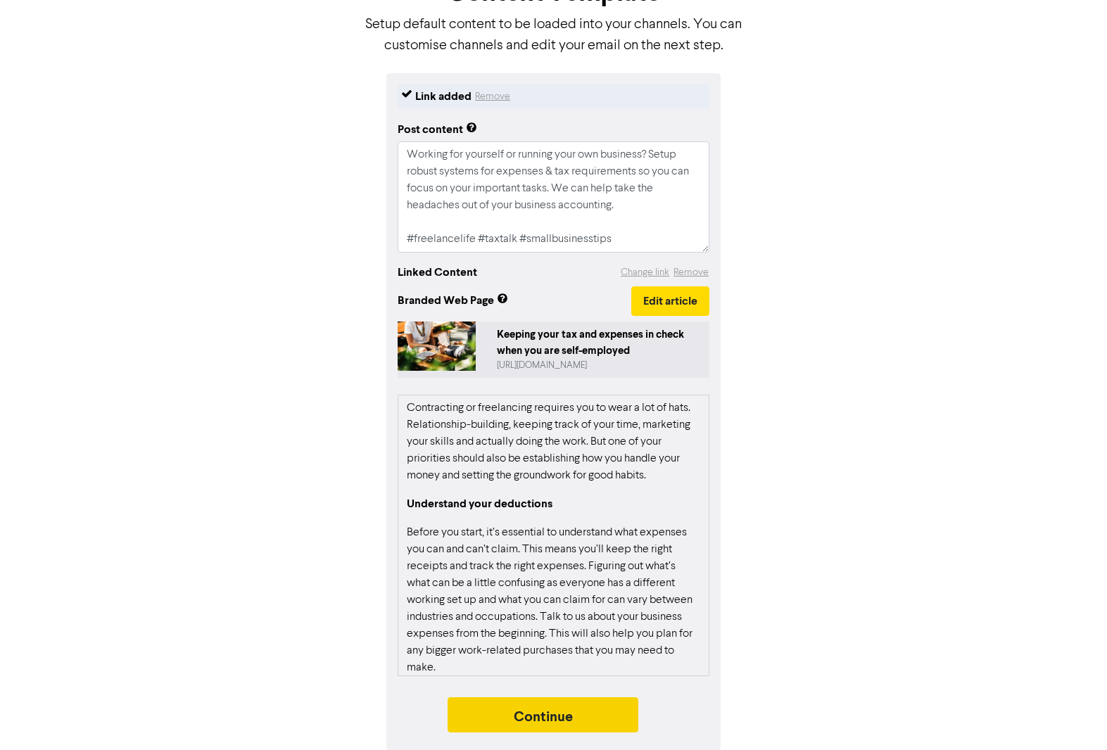
click at [521, 713] on button "Continue" at bounding box center [542, 714] width 191 height 35
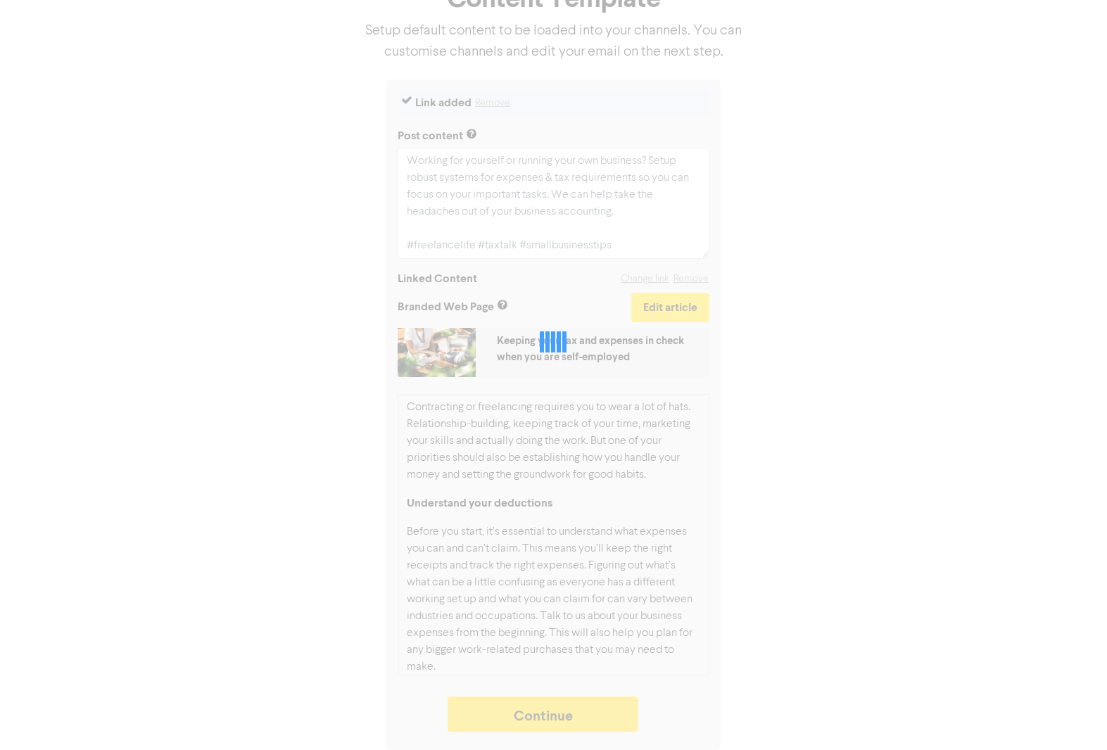
scroll to position [96, 0]
type textarea "x"
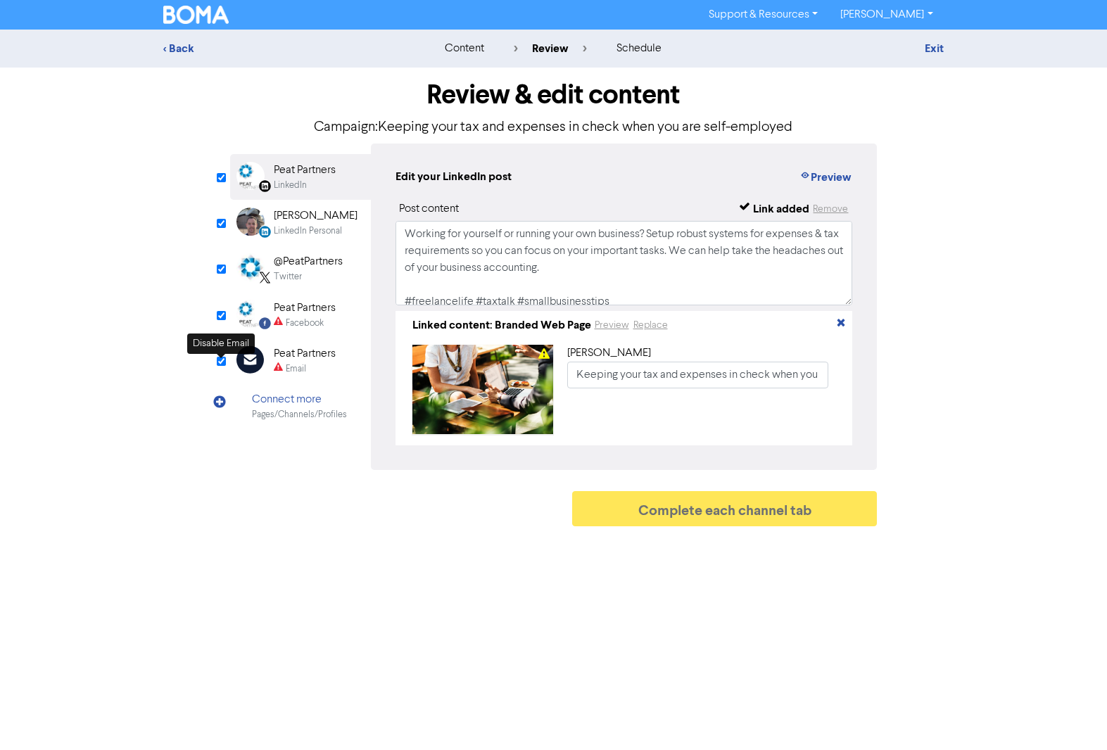
click at [222, 362] on input "checkbox" at bounding box center [221, 361] width 9 height 9
checkbox input "true"
type input "Working for yourself or running your own business? Setup robust systems for exp…"
checkbox input "false"
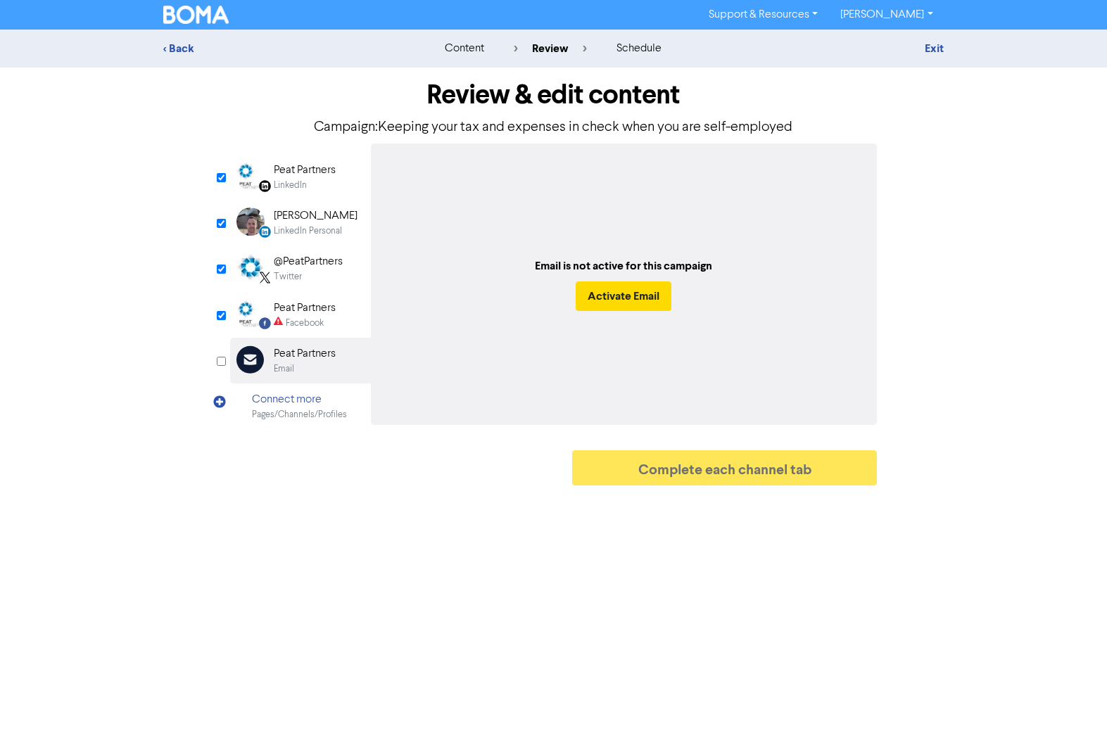
click at [286, 177] on div "Peat Partners" at bounding box center [305, 170] width 62 height 17
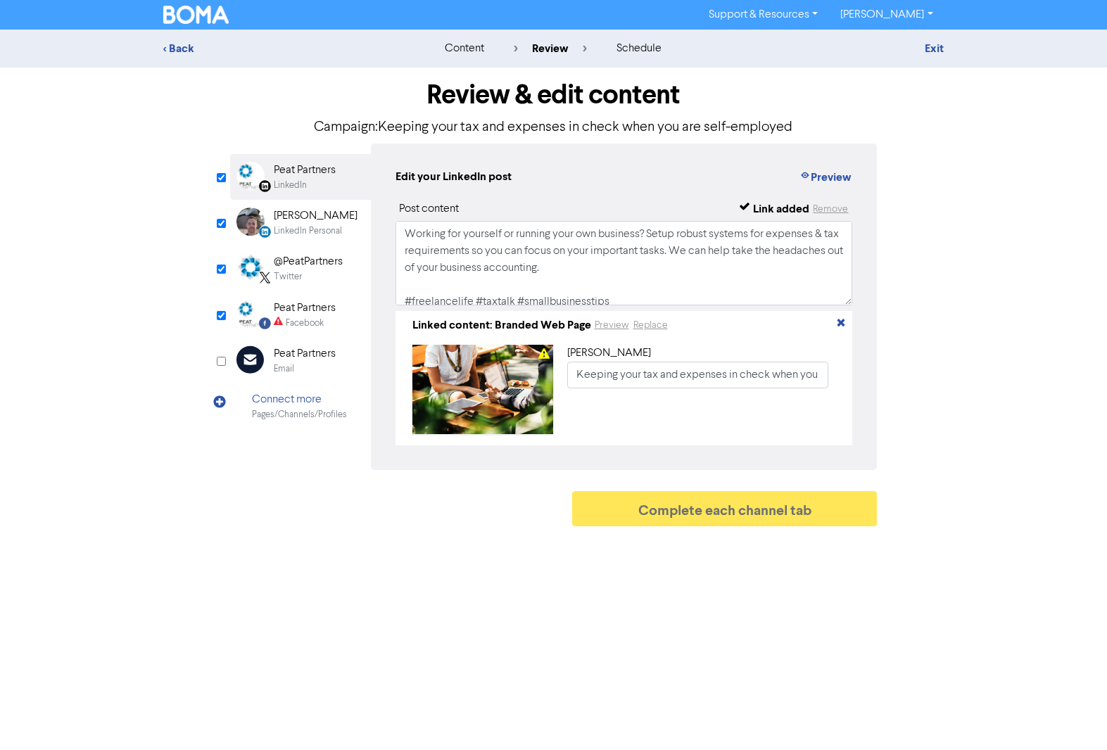
click at [296, 232] on div "LinkedIn Personal" at bounding box center [308, 230] width 68 height 13
click at [297, 272] on div "Twitter" at bounding box center [288, 276] width 28 height 13
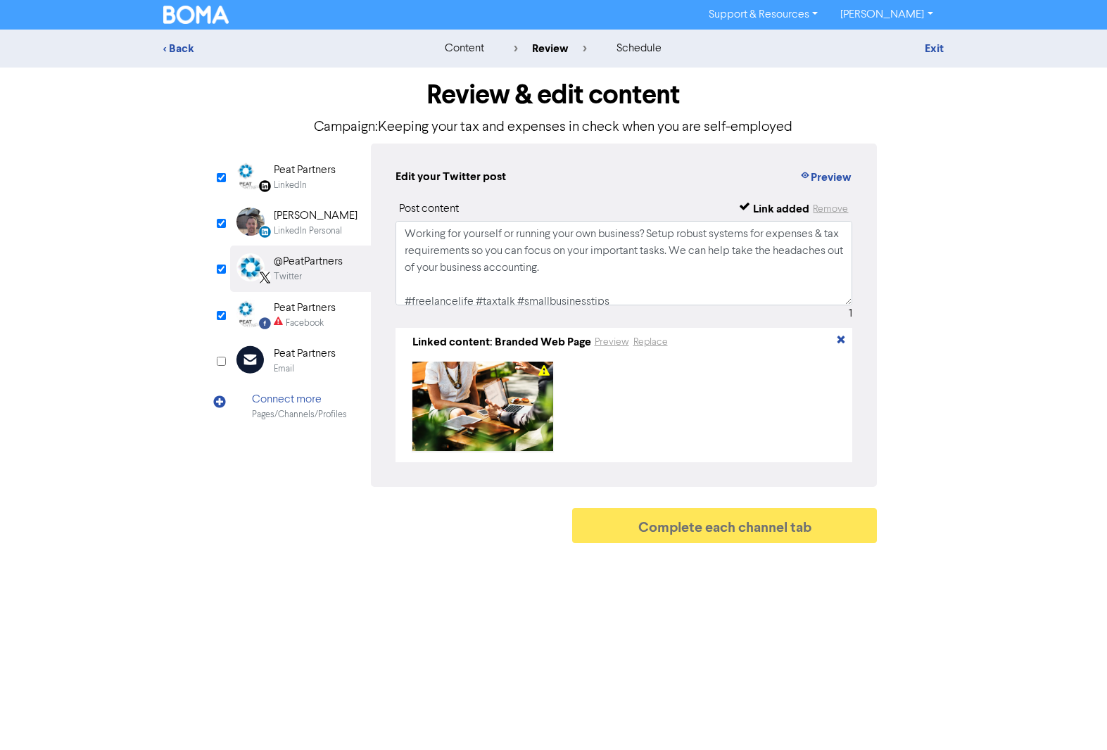
click at [297, 308] on div "Peat Partners" at bounding box center [305, 308] width 62 height 17
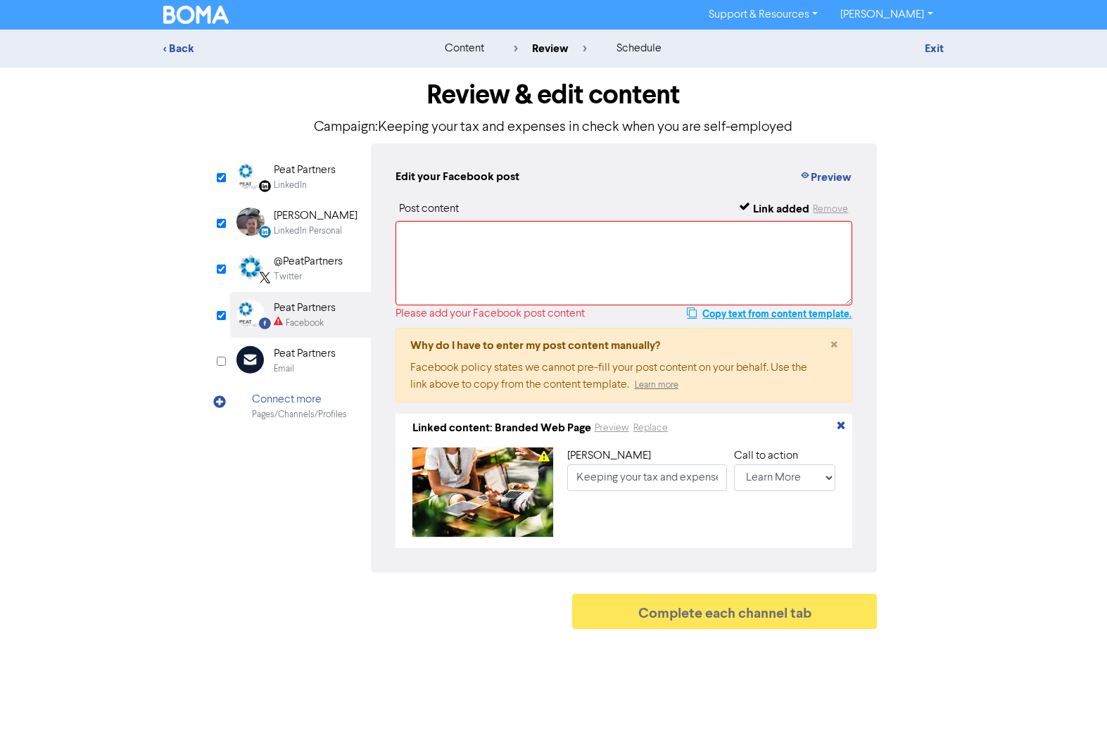
click at [715, 319] on button "Copy text from content template." at bounding box center [769, 313] width 166 height 17
click at [465, 248] on textarea at bounding box center [623, 263] width 457 height 84
paste textarea "Working for yourself or running your own business? Setup robust systems for exp…"
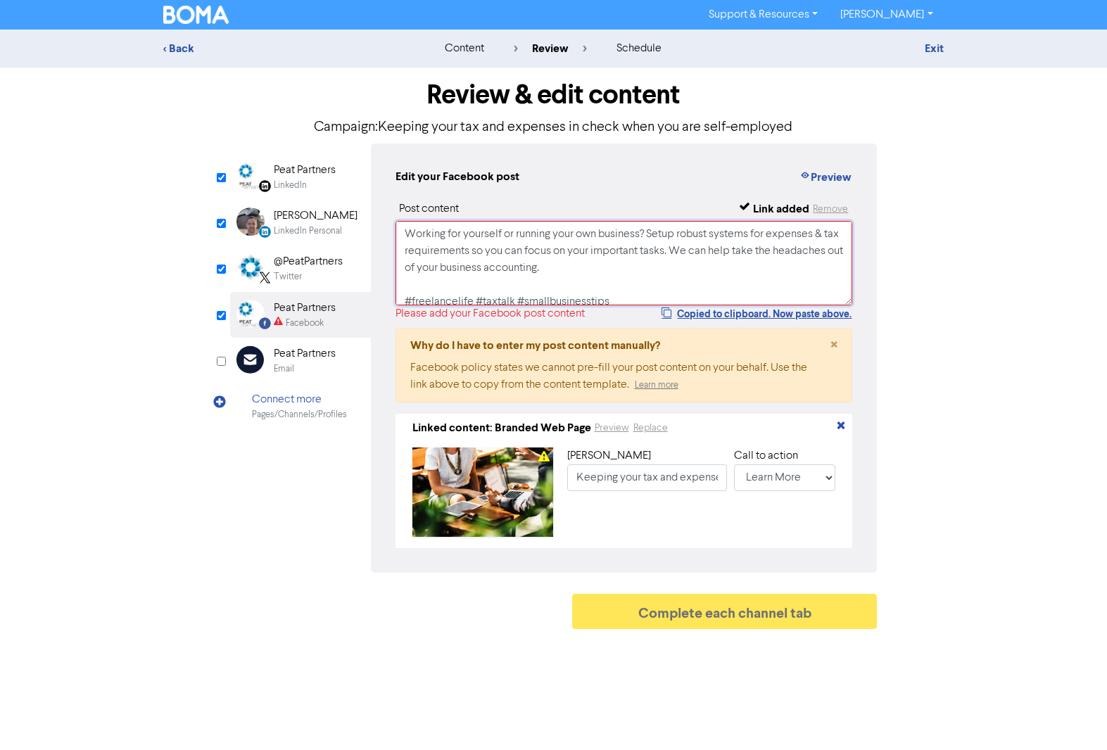
scroll to position [3, 0]
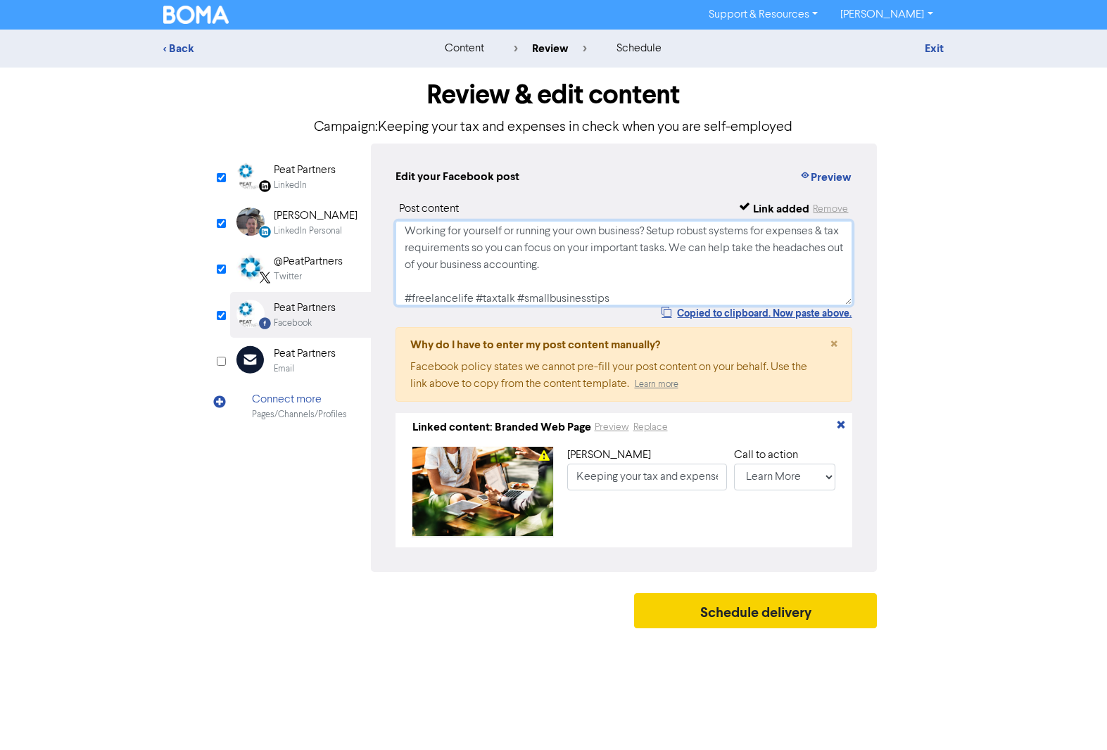
type textarea "Working for yourself or running your own business? Setup robust systems for exp…"
click at [760, 621] on button "Schedule delivery" at bounding box center [755, 610] width 243 height 35
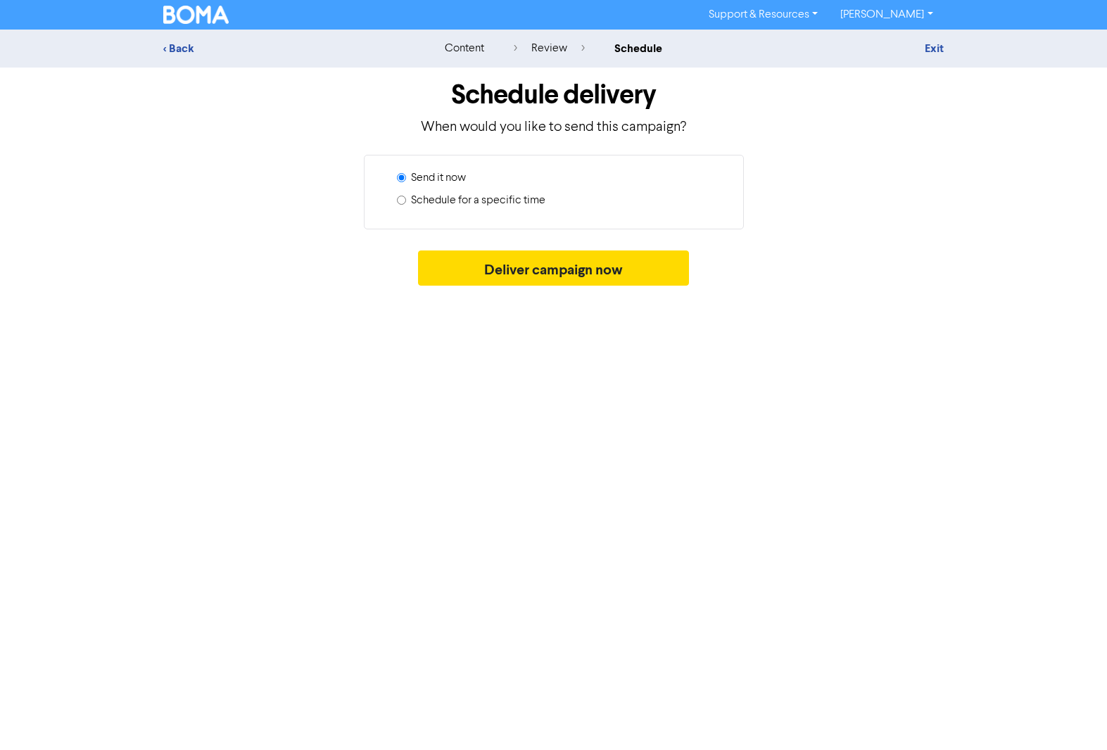
click at [488, 203] on label "Schedule for a specific time" at bounding box center [478, 200] width 134 height 17
click at [406, 203] on input "Schedule for a specific time" at bounding box center [401, 200] width 9 height 9
radio input "true"
radio input "false"
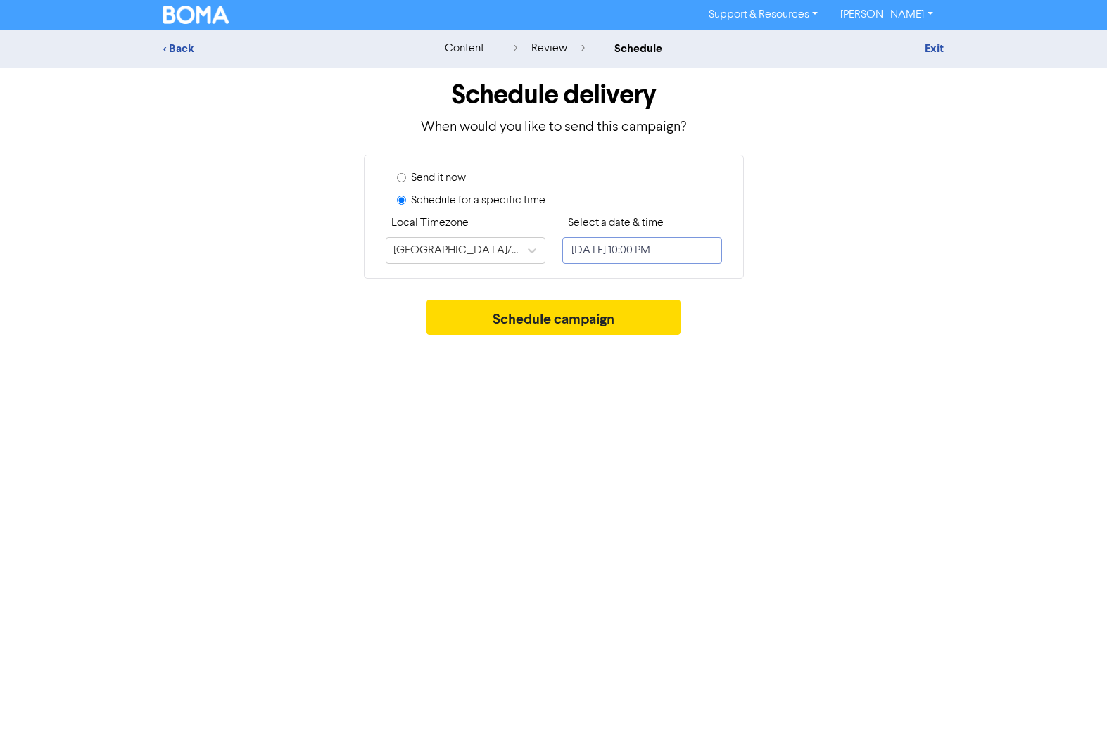
select select "8"
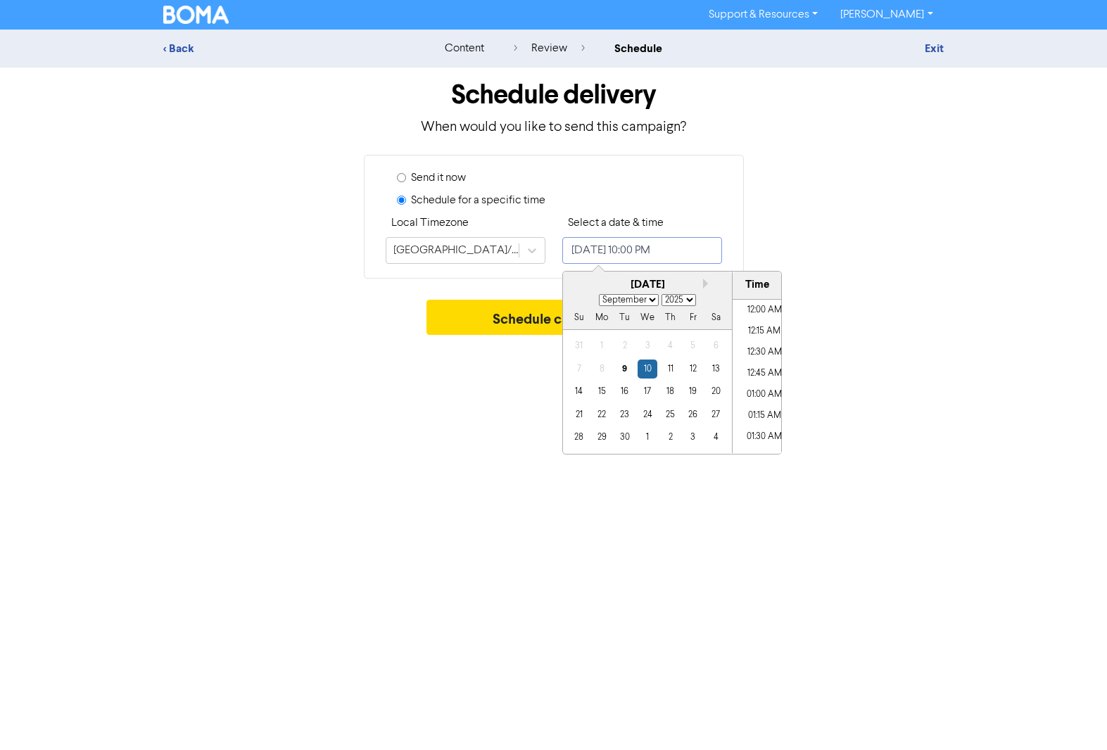
click at [604, 250] on input "[DATE] 10:00 PM" at bounding box center [642, 250] width 160 height 27
click at [623, 414] on div "23" at bounding box center [623, 414] width 19 height 19
click at [755, 312] on li "07:00 PM" at bounding box center [763, 317] width 63 height 21
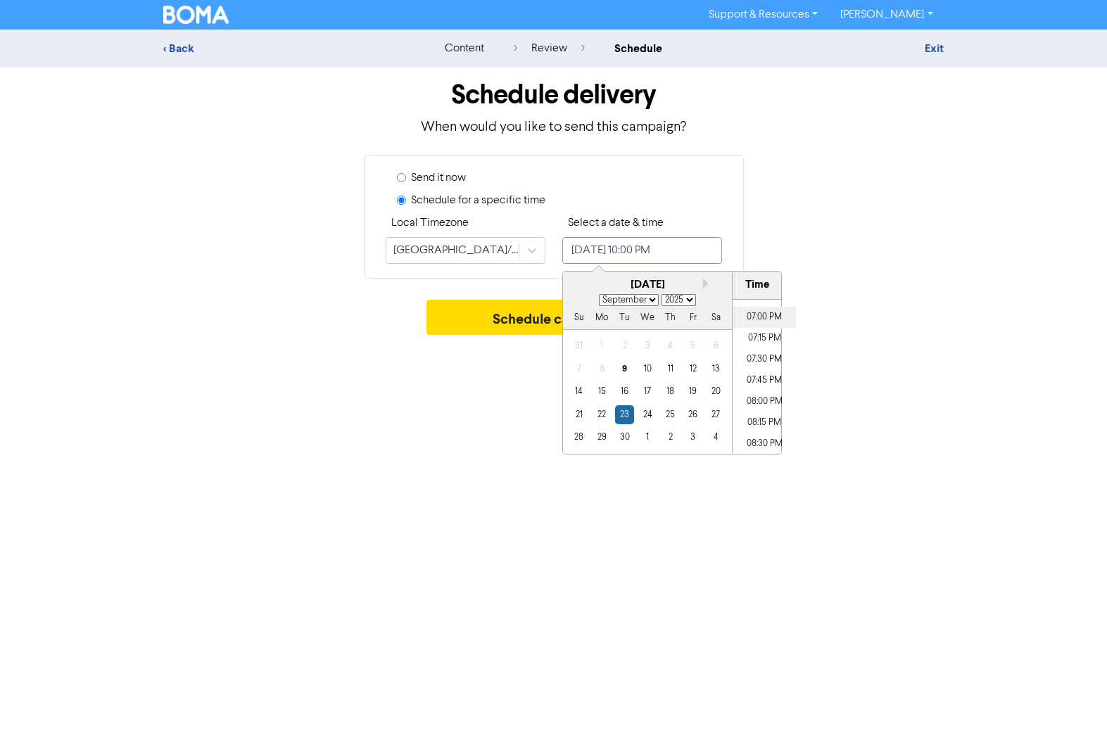
type input "[DATE] 7:00 PM"
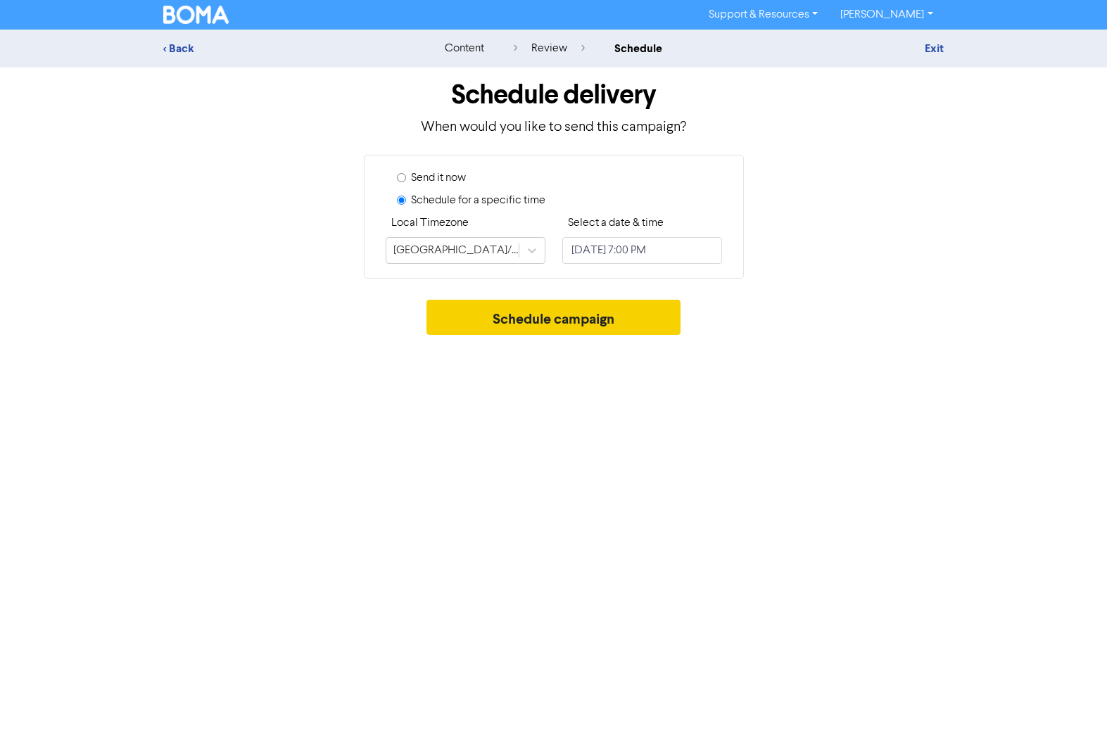
click at [500, 319] on button "Schedule campaign" at bounding box center [553, 317] width 254 height 35
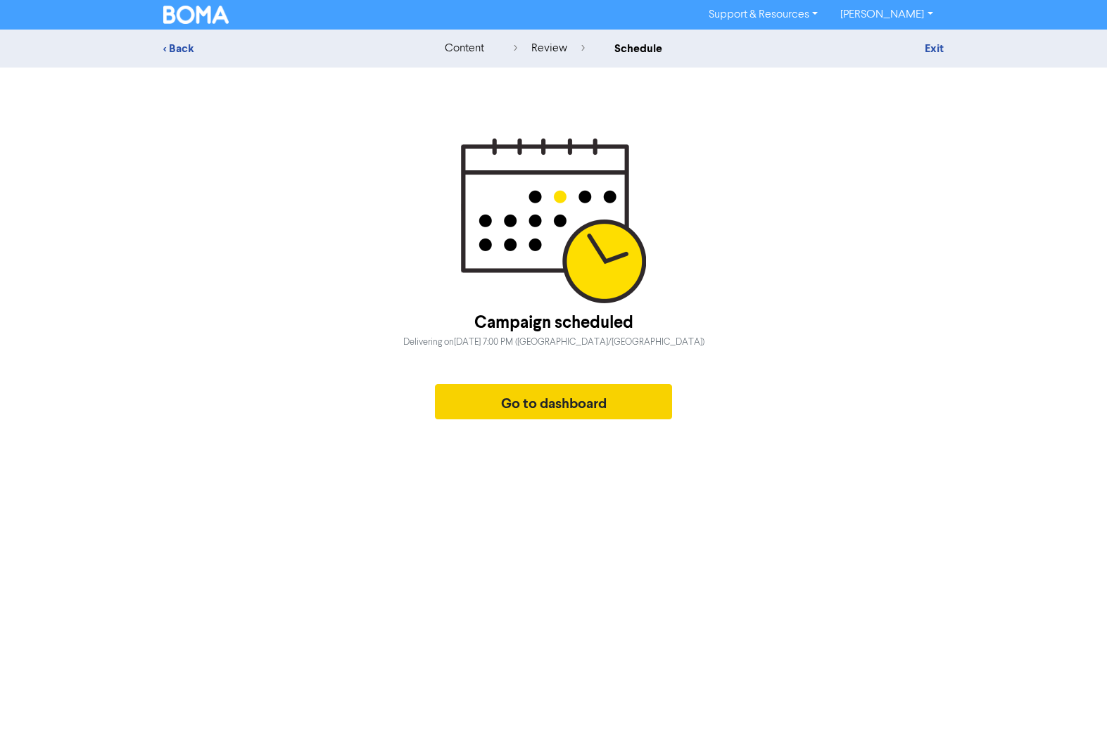
click at [526, 406] on button "Go to dashboard" at bounding box center [554, 401] width 238 height 35
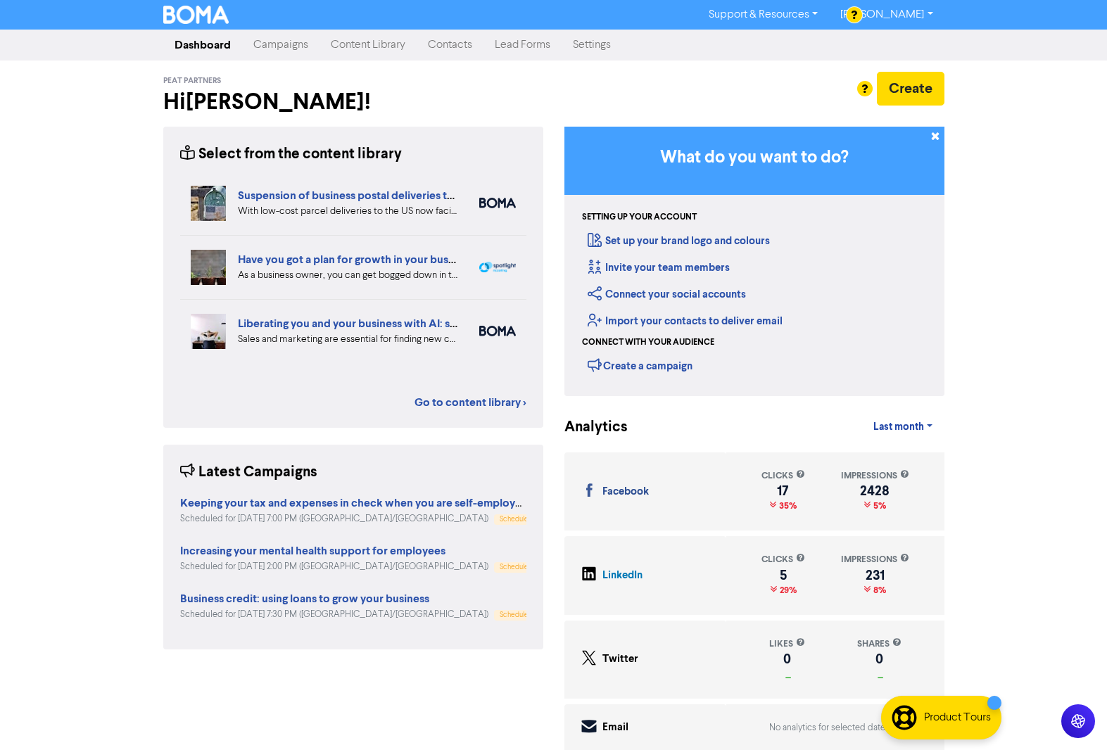
click at [279, 44] on link "Campaigns" at bounding box center [280, 45] width 77 height 28
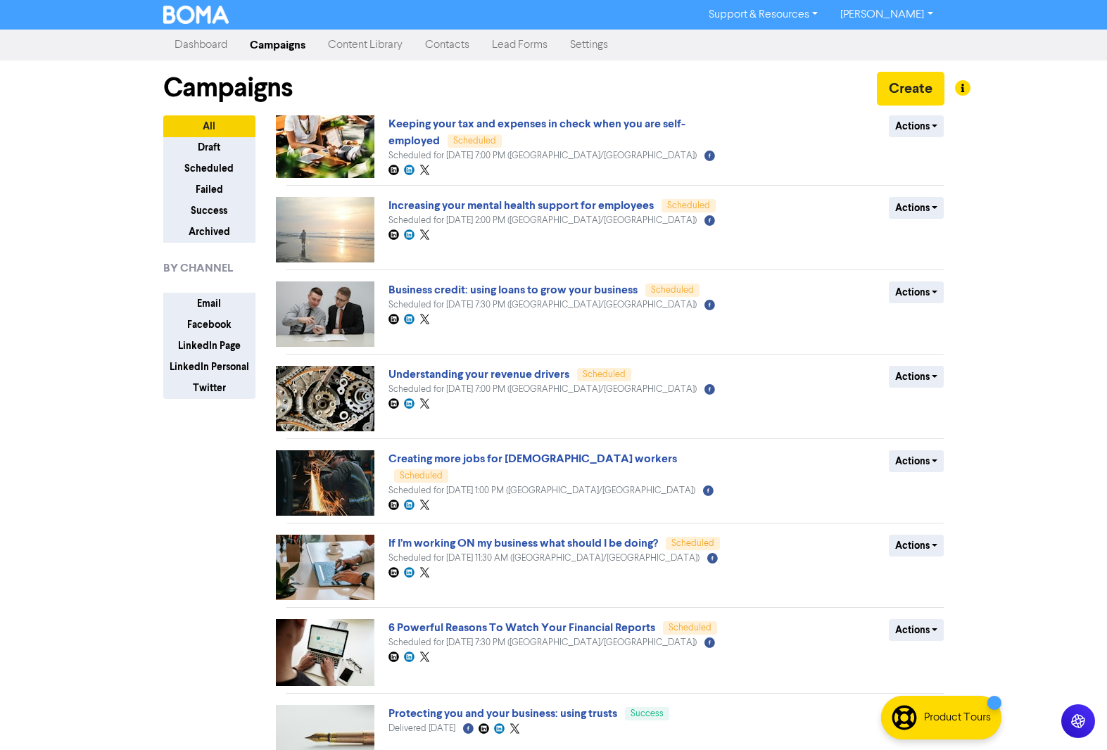
click at [370, 49] on link "Content Library" at bounding box center [365, 45] width 97 height 28
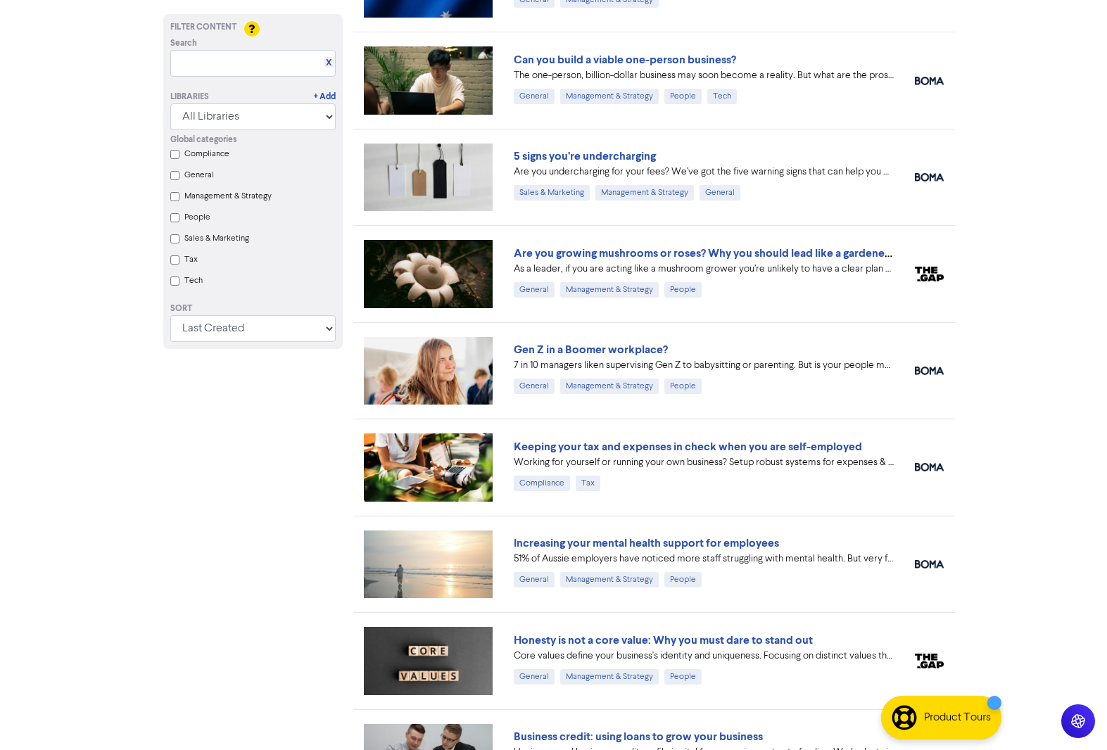
scroll to position [745, 0]
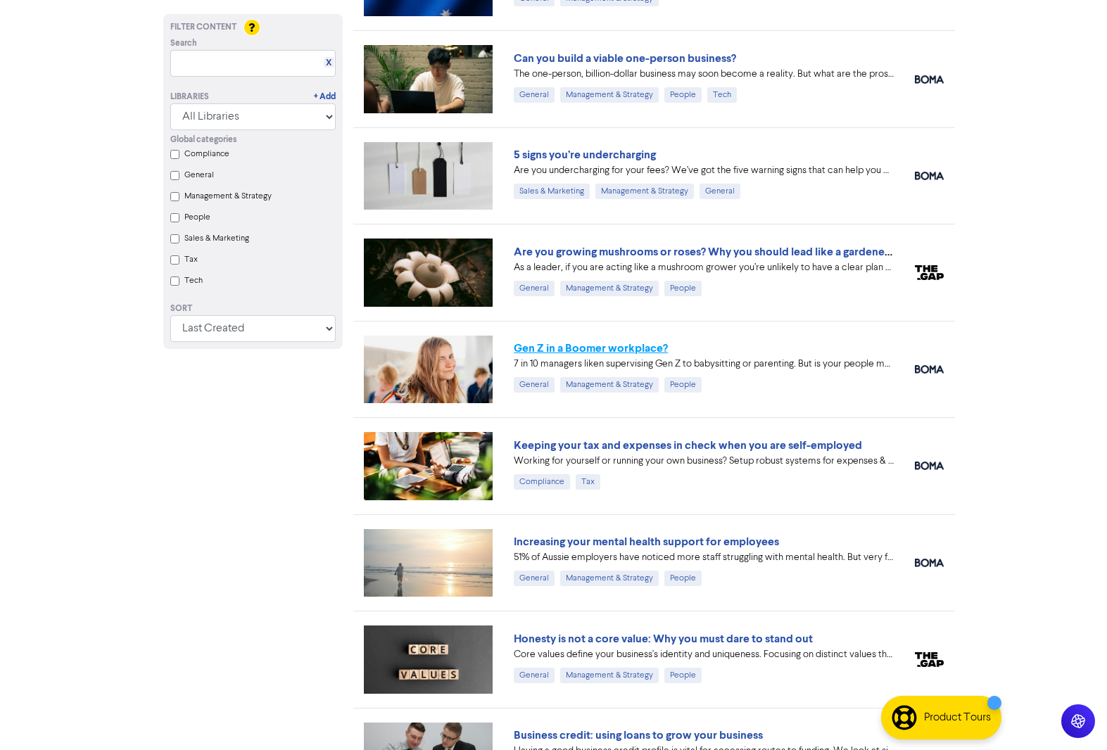
click at [599, 348] on link "Gen Z in a Boomer workplace?" at bounding box center [591, 348] width 154 height 14
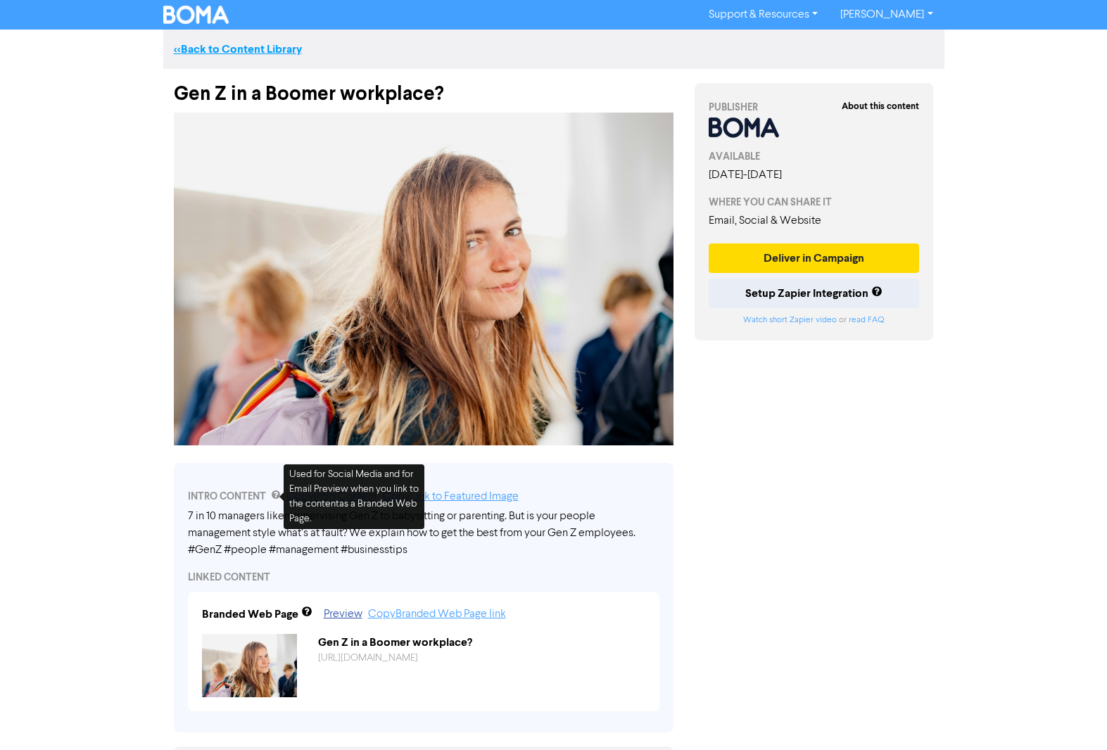
click at [239, 44] on link "<< Back to Content Library" at bounding box center [238, 49] width 128 height 14
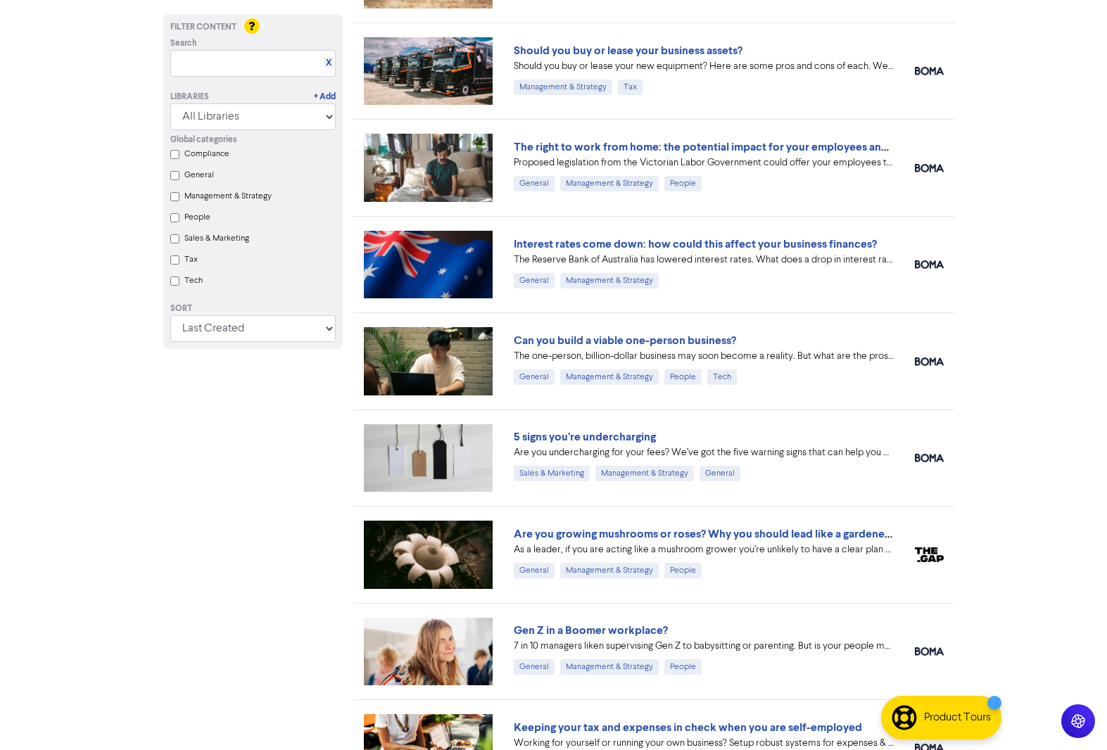
scroll to position [464, 0]
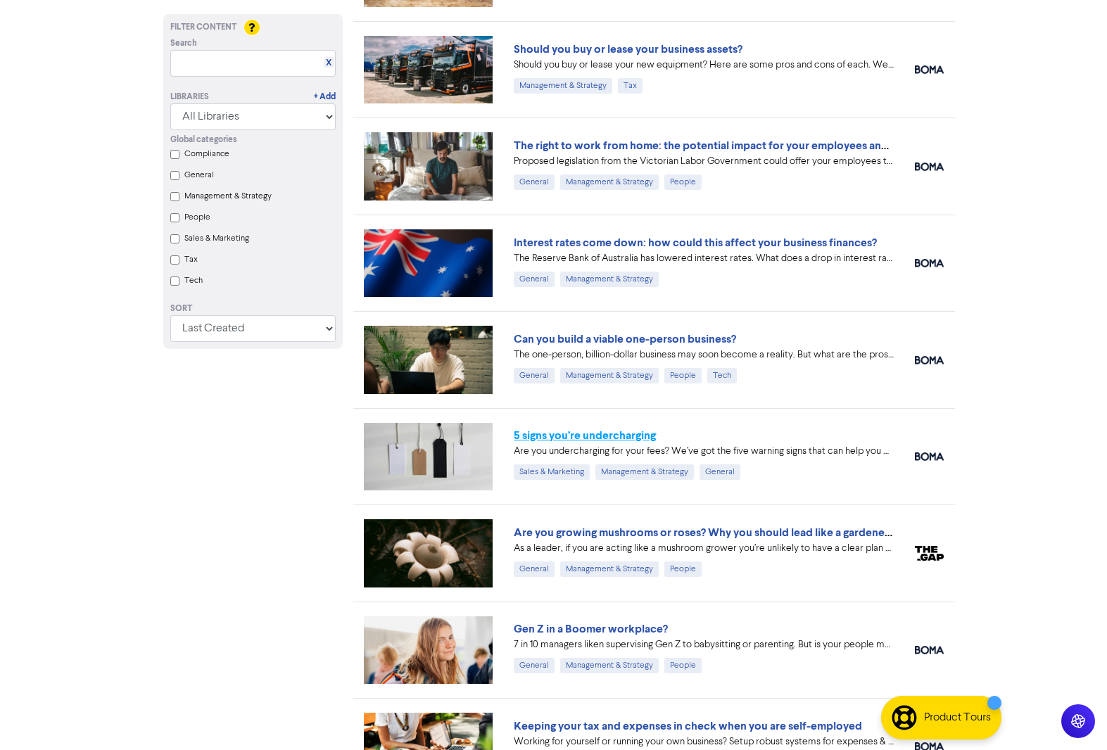
click at [586, 437] on link "5 signs you’re undercharging" at bounding box center [585, 435] width 142 height 14
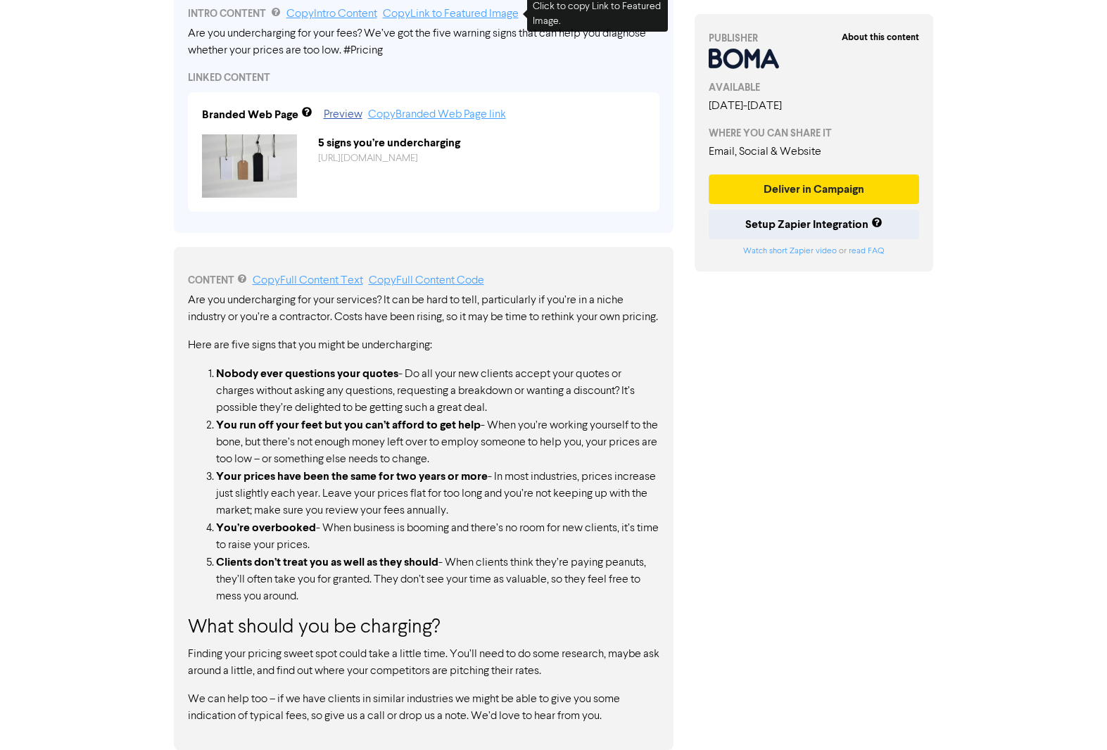
scroll to position [499, 0]
click at [788, 197] on button "Deliver in Campaign" at bounding box center [813, 189] width 211 height 30
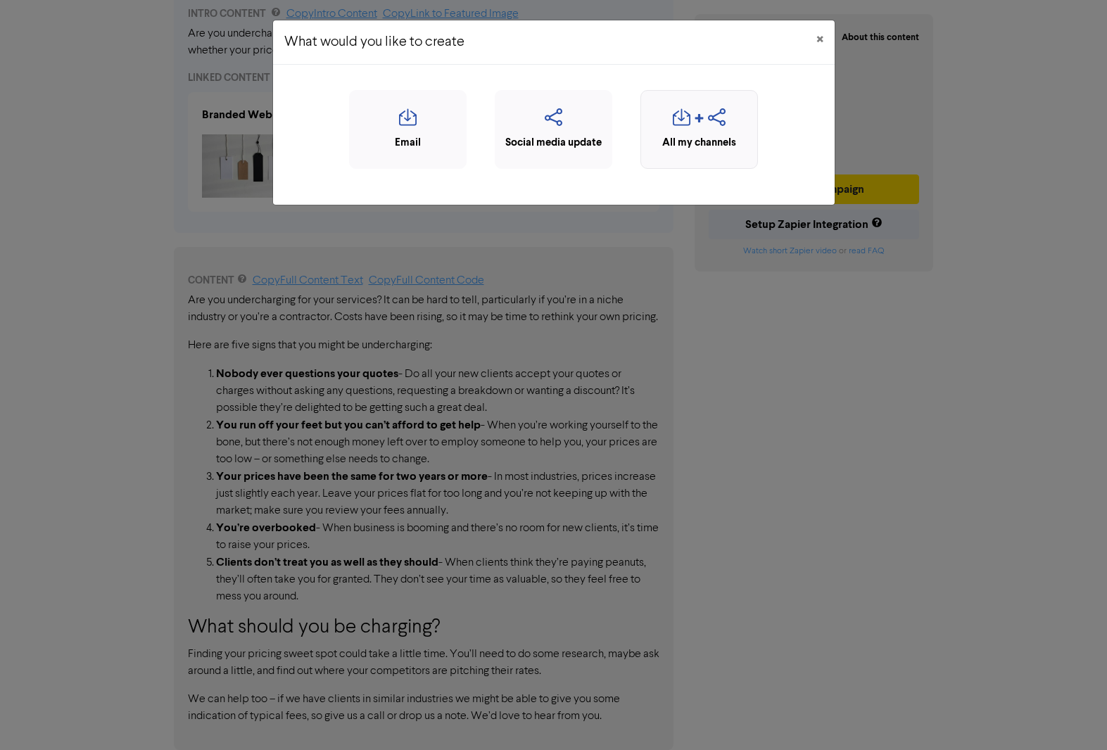
click at [690, 127] on div "button" at bounding box center [699, 121] width 102 height 27
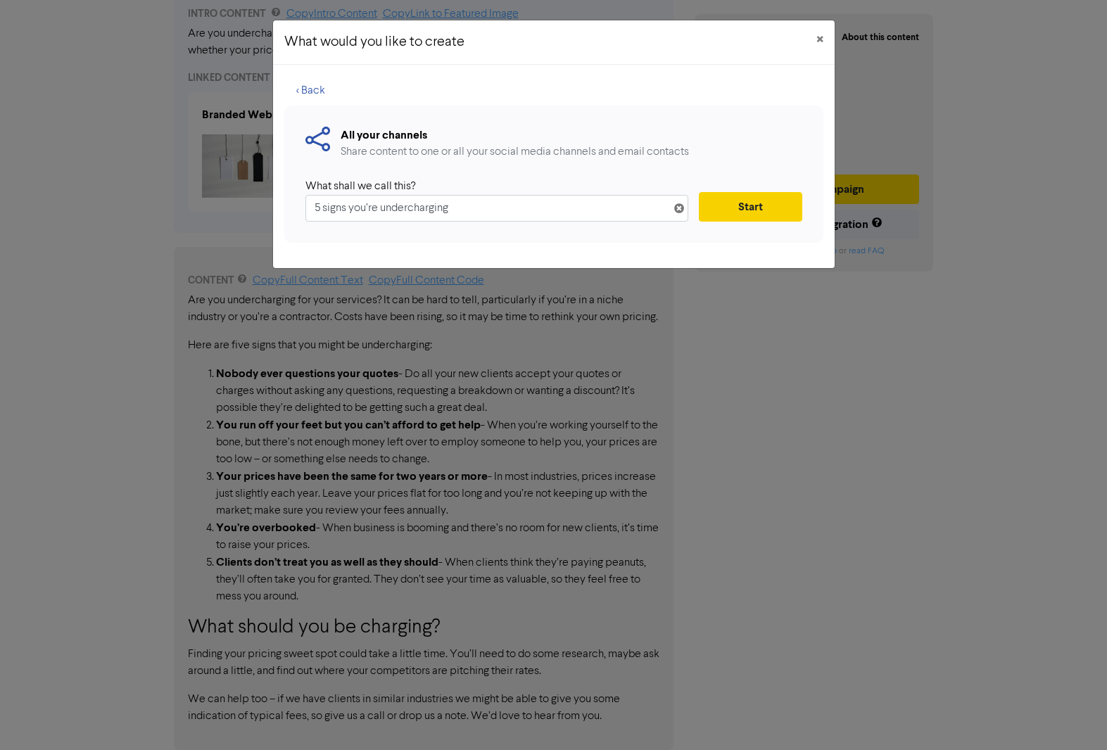
click at [747, 212] on button "Start" at bounding box center [750, 207] width 103 height 30
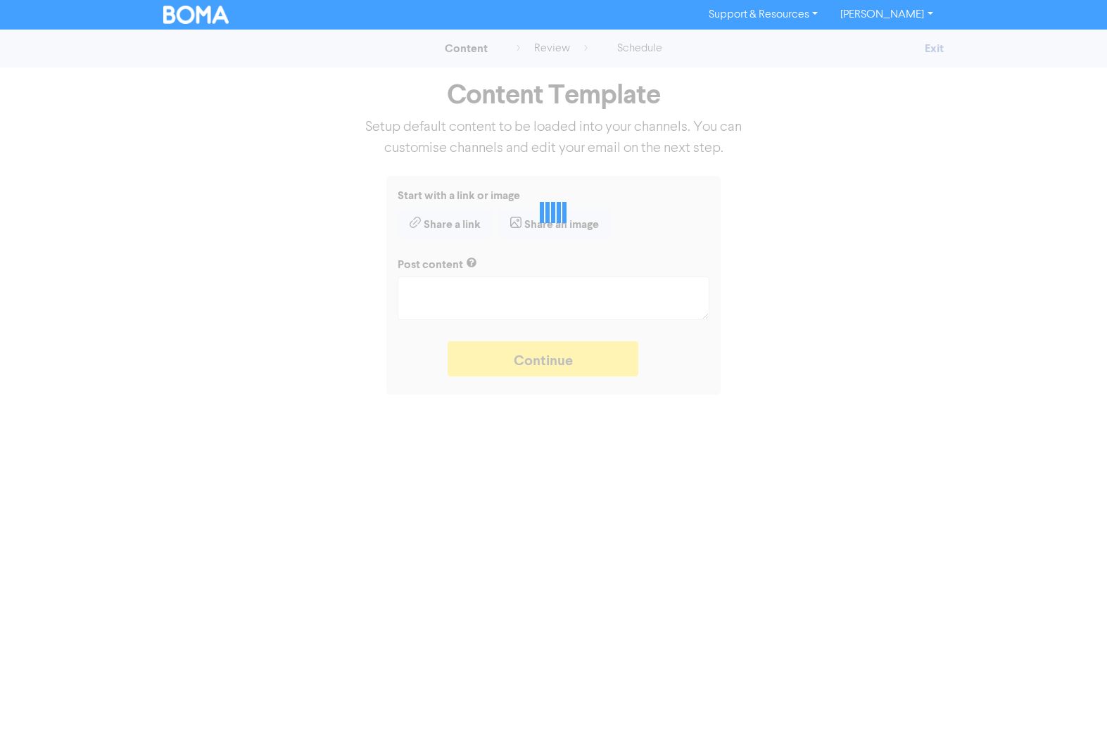
type textarea "x"
type textarea "Are you undercharging for your fees? We’ve got the five warning signs that can …"
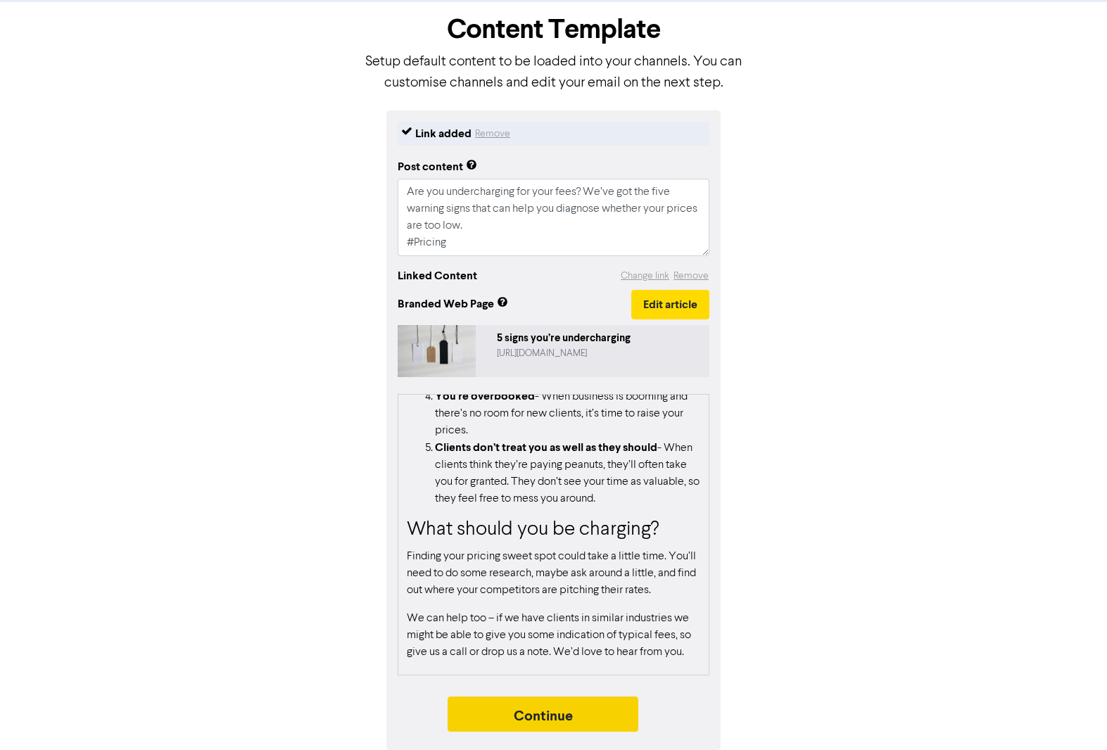
scroll to position [65, 0]
click at [591, 706] on button "Continue" at bounding box center [542, 713] width 191 height 35
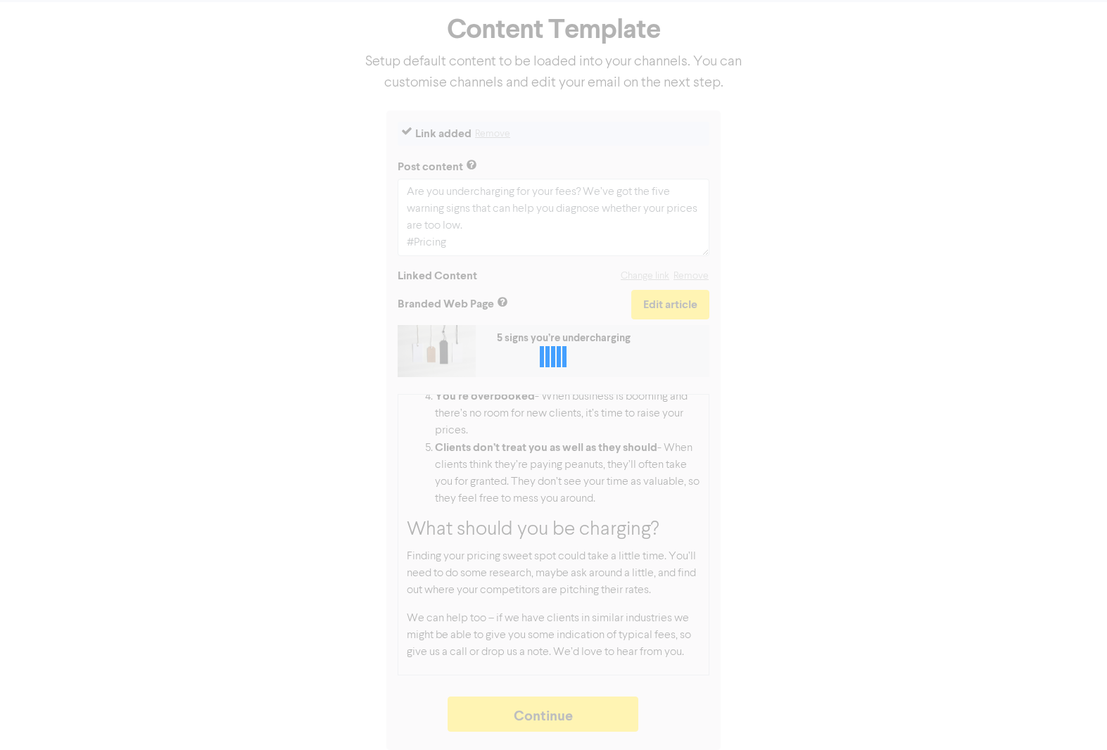
type textarea "x"
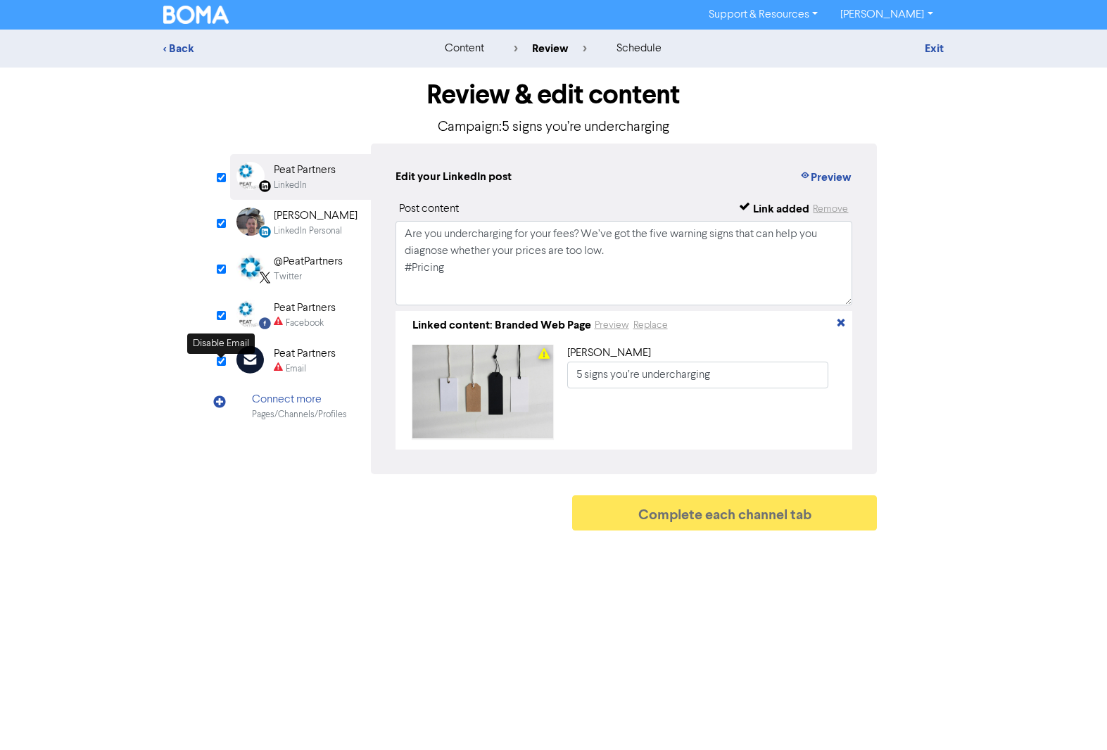
click at [222, 361] on input "checkbox" at bounding box center [221, 361] width 9 height 9
checkbox input "true"
type input "Are you undercharging for your fees? We’ve got the five warning signs that can …"
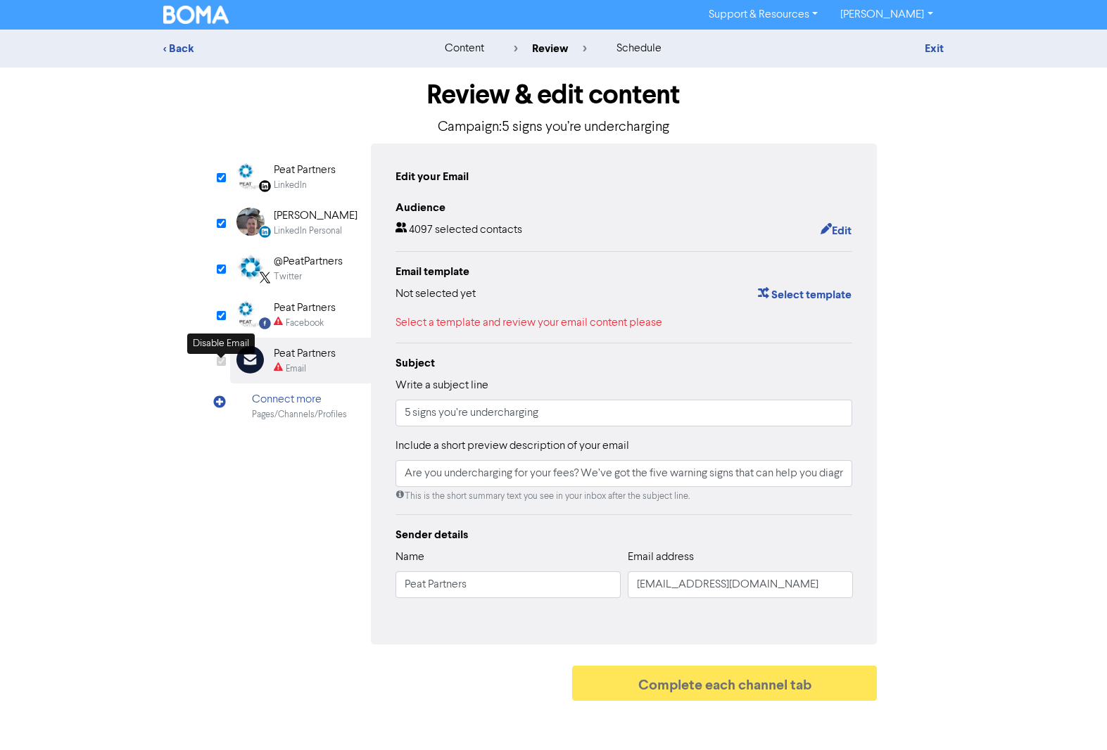
checkbox input "false"
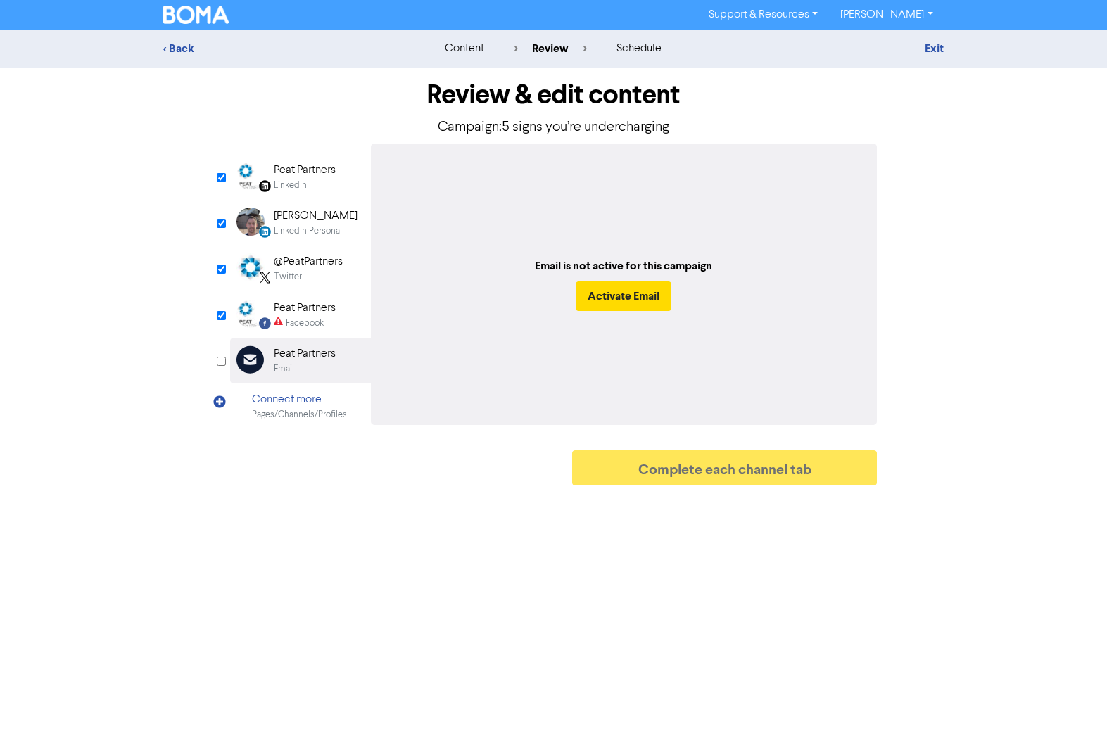
click at [305, 172] on div "Peat Partners" at bounding box center [305, 170] width 62 height 17
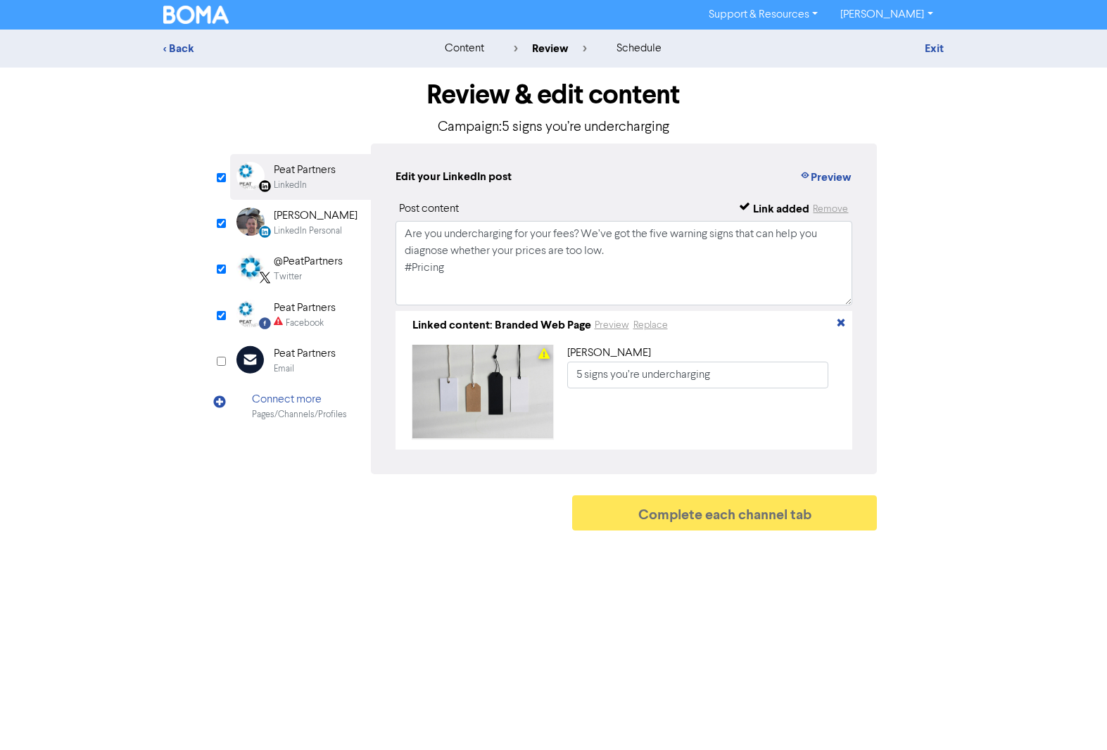
click at [300, 222] on div "[PERSON_NAME]" at bounding box center [316, 216] width 84 height 17
click at [300, 267] on div "@PeatPartners" at bounding box center [308, 261] width 69 height 17
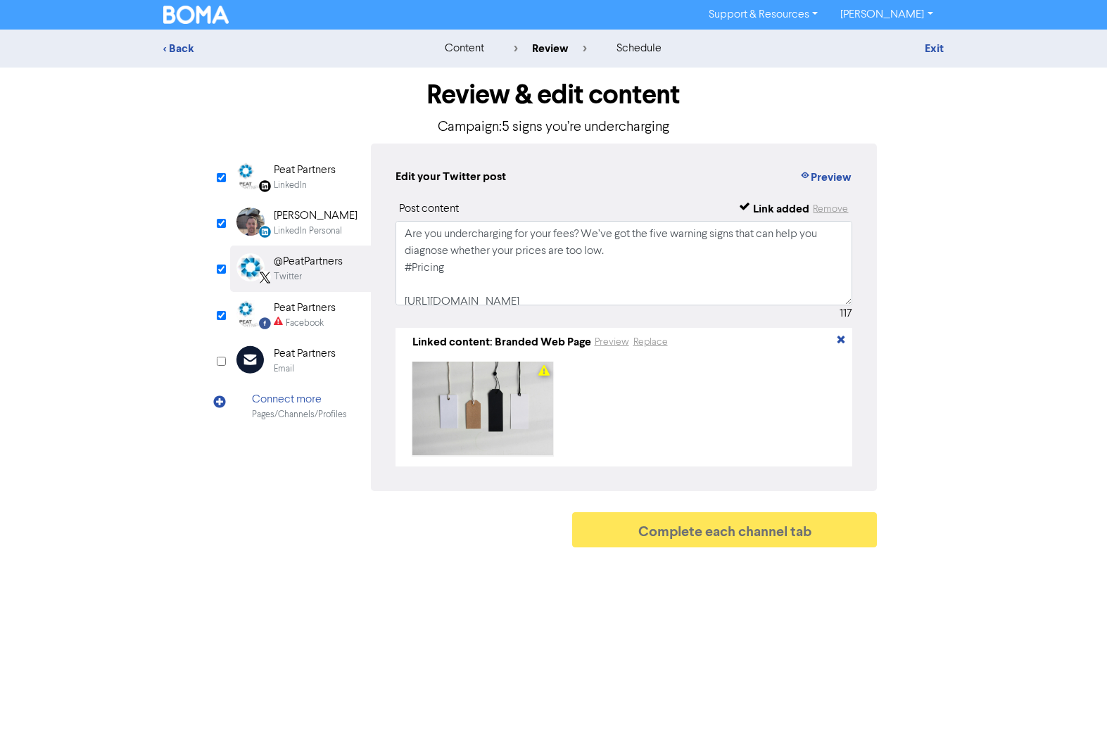
click at [301, 310] on div "Peat Partners" at bounding box center [305, 308] width 62 height 17
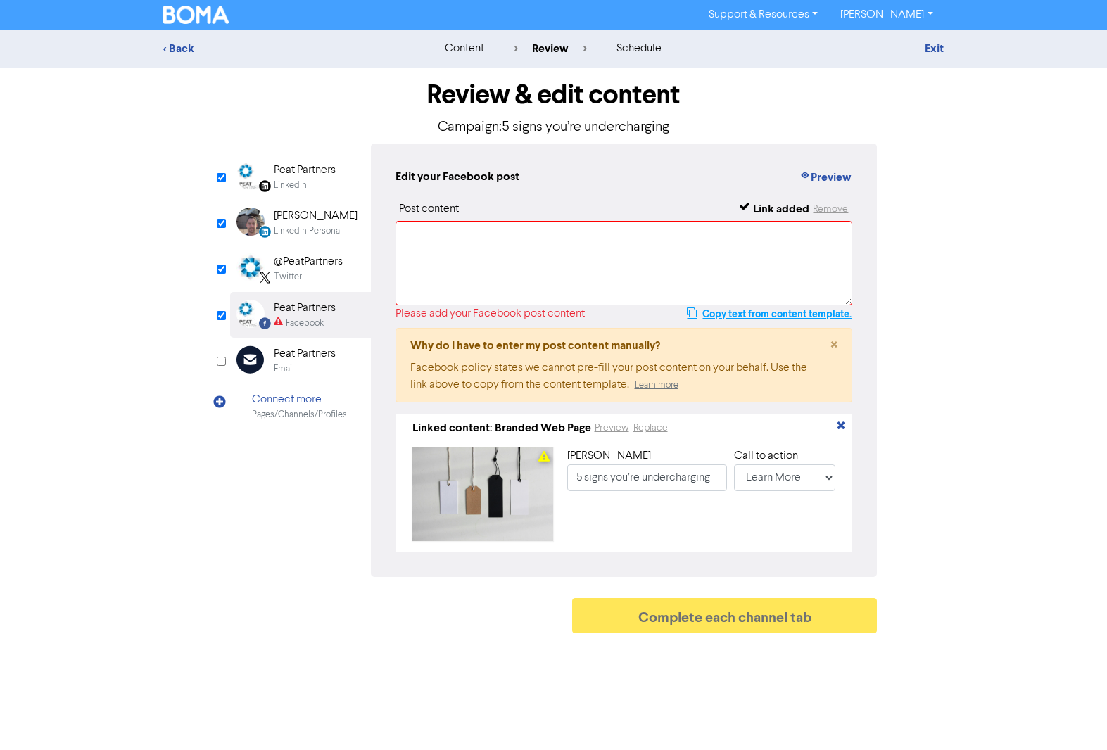
click at [754, 308] on button "Copy text from content template." at bounding box center [769, 313] width 166 height 17
click at [526, 248] on textarea at bounding box center [623, 263] width 457 height 84
paste textarea "Are you undercharging for your fees? We’ve got the five warning signs that can …"
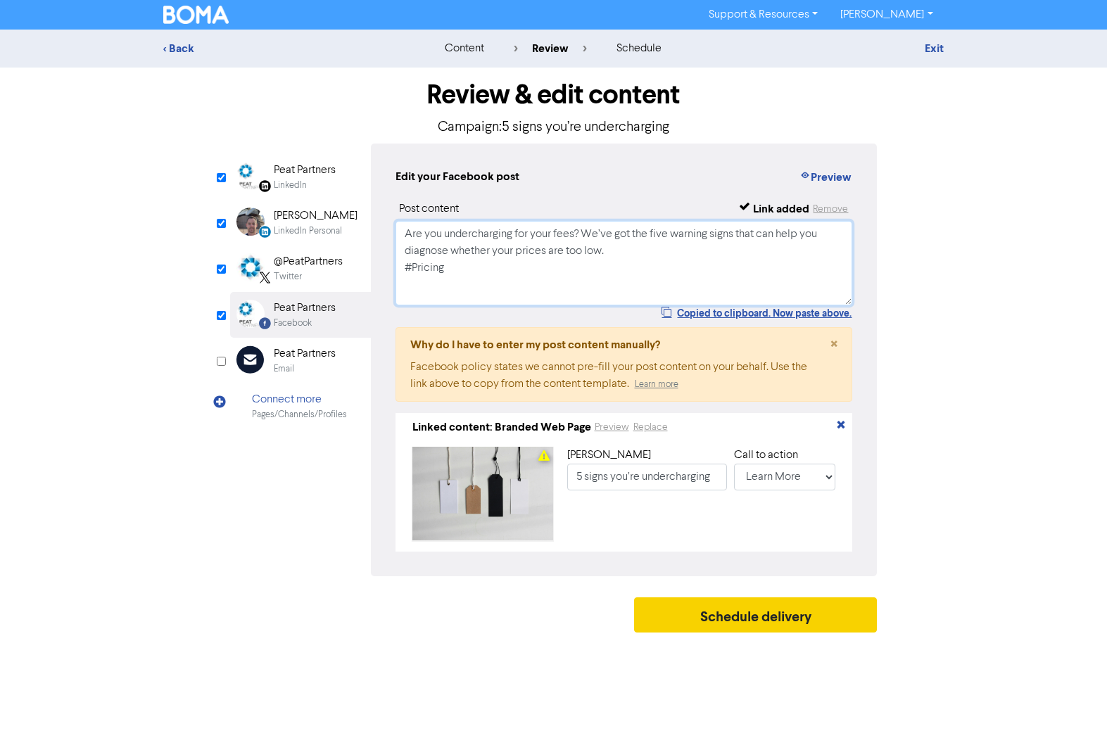
type textarea "Are you undercharging for your fees? We’ve got the five warning signs that can …"
click at [761, 622] on button "Schedule delivery" at bounding box center [755, 614] width 243 height 35
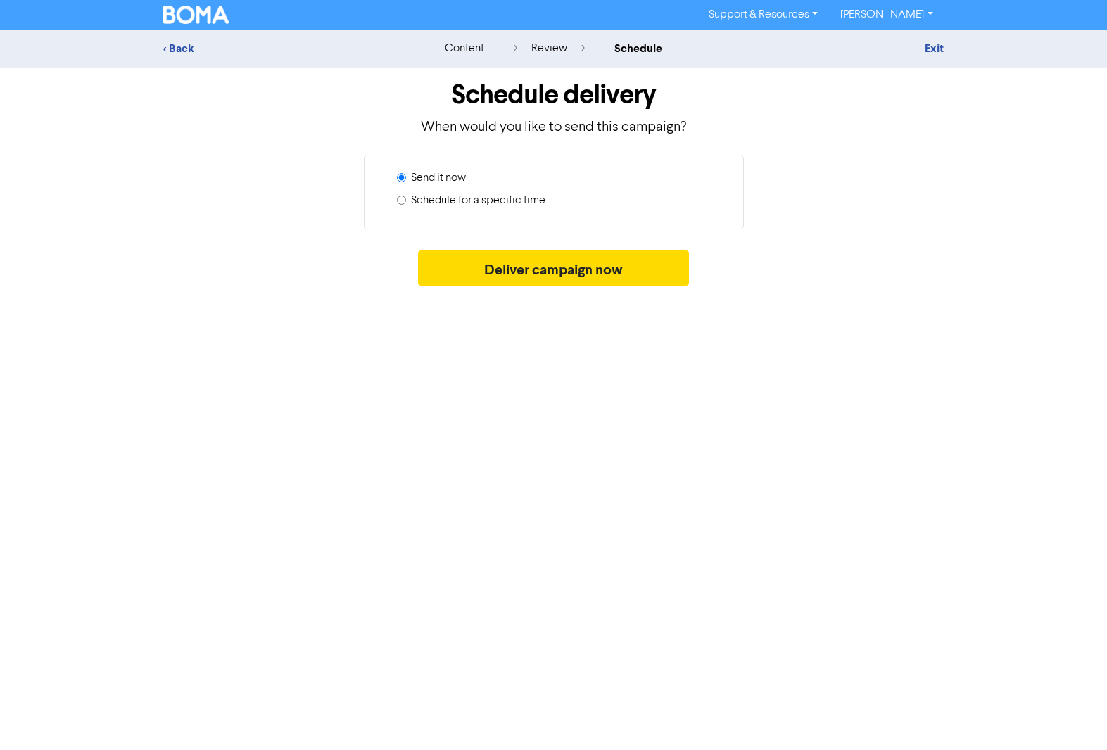
click at [502, 198] on label "Schedule for a specific time" at bounding box center [478, 200] width 134 height 17
click at [406, 198] on input "Schedule for a specific time" at bounding box center [401, 200] width 9 height 9
radio input "true"
radio input "false"
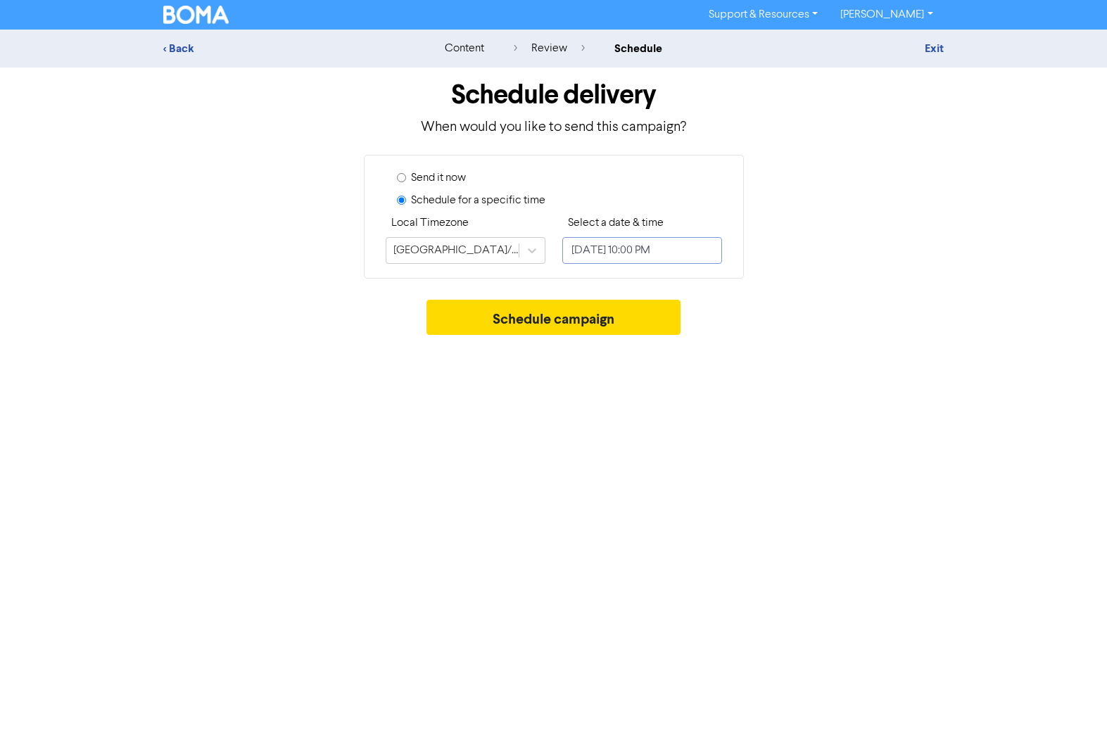
select select "8"
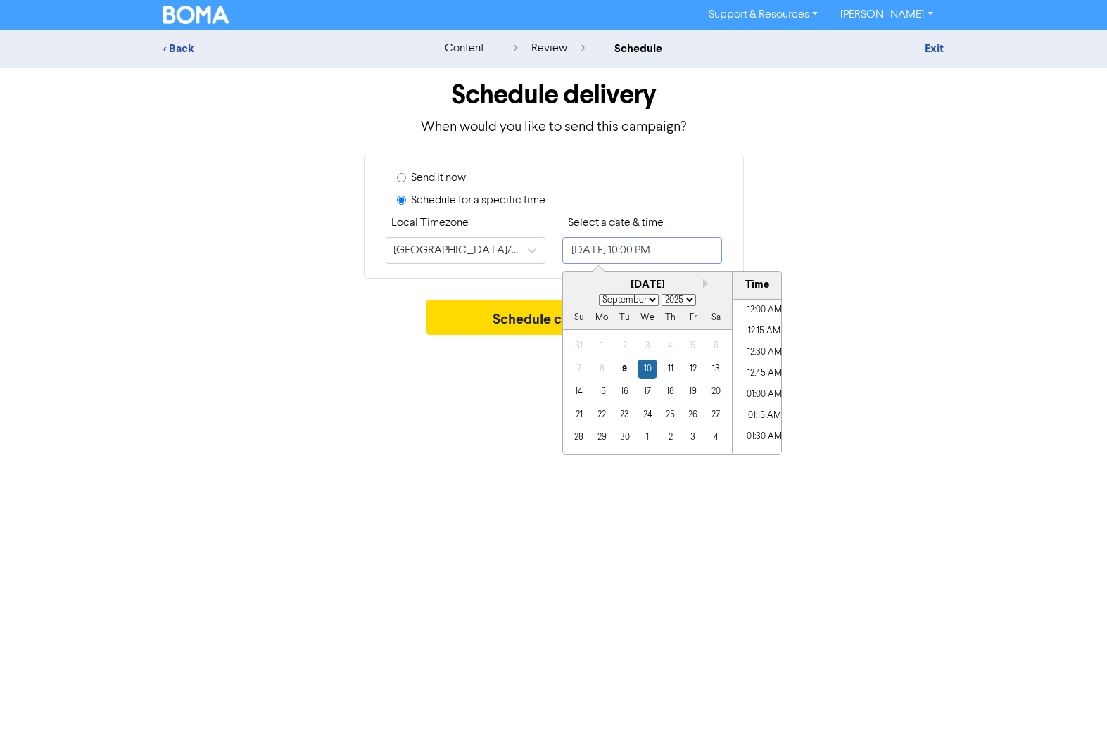
click at [612, 245] on input "[DATE] 10:00 PM" at bounding box center [642, 250] width 160 height 27
click at [670, 412] on div "25" at bounding box center [669, 414] width 19 height 19
click at [763, 339] on li "07:15 PM" at bounding box center [763, 343] width 63 height 21
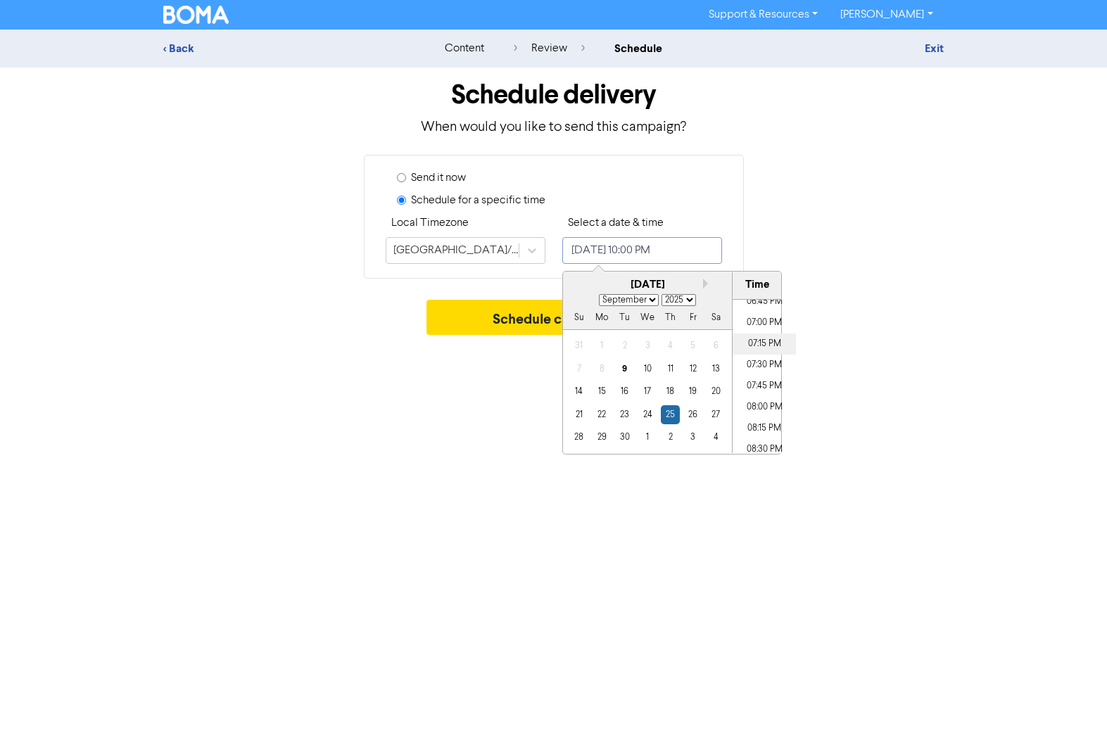
type input "[DATE] 7:15 PM"
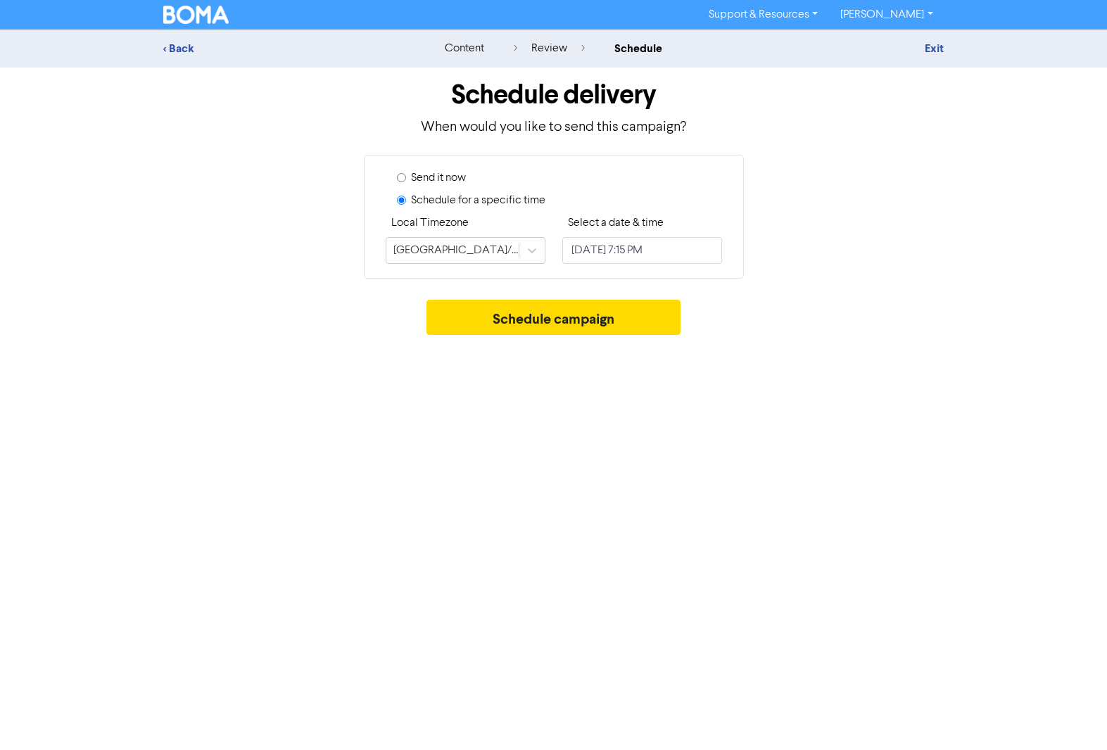
click at [518, 387] on div "Support & Resources Video Tutorials FAQ & Guides Marketing Education [PERSON_NA…" at bounding box center [553, 375] width 1107 height 750
click at [535, 322] on button "Schedule campaign" at bounding box center [553, 317] width 254 height 35
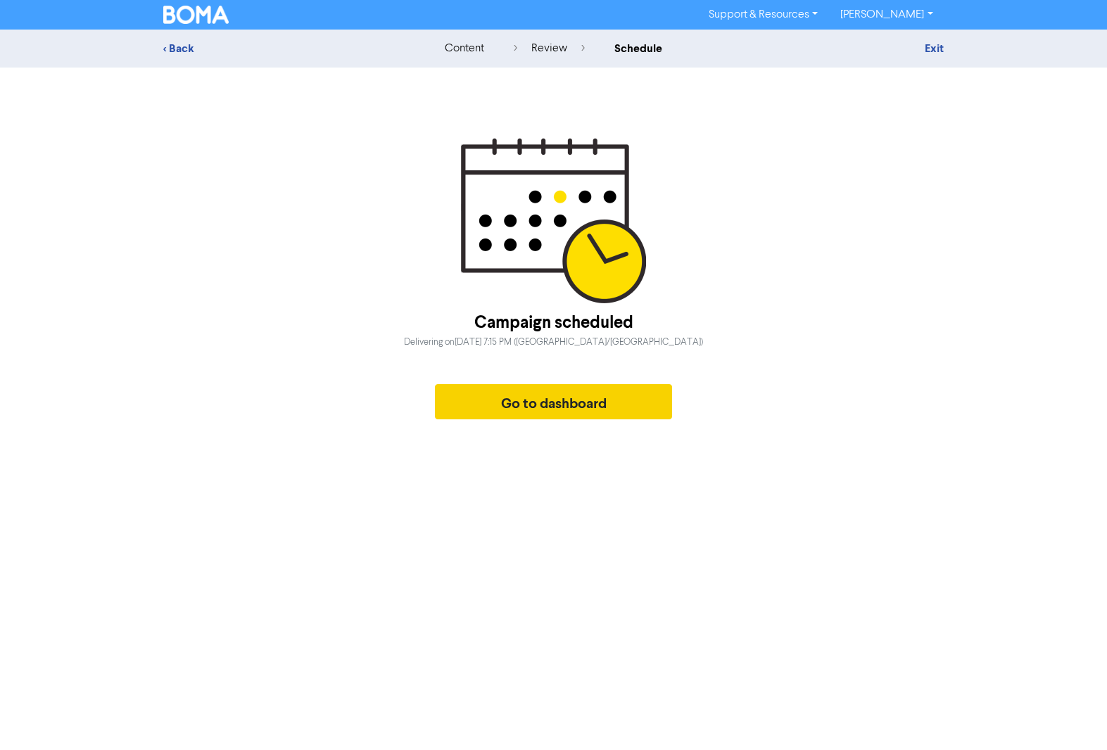
click at [528, 391] on button "Go to dashboard" at bounding box center [554, 401] width 238 height 35
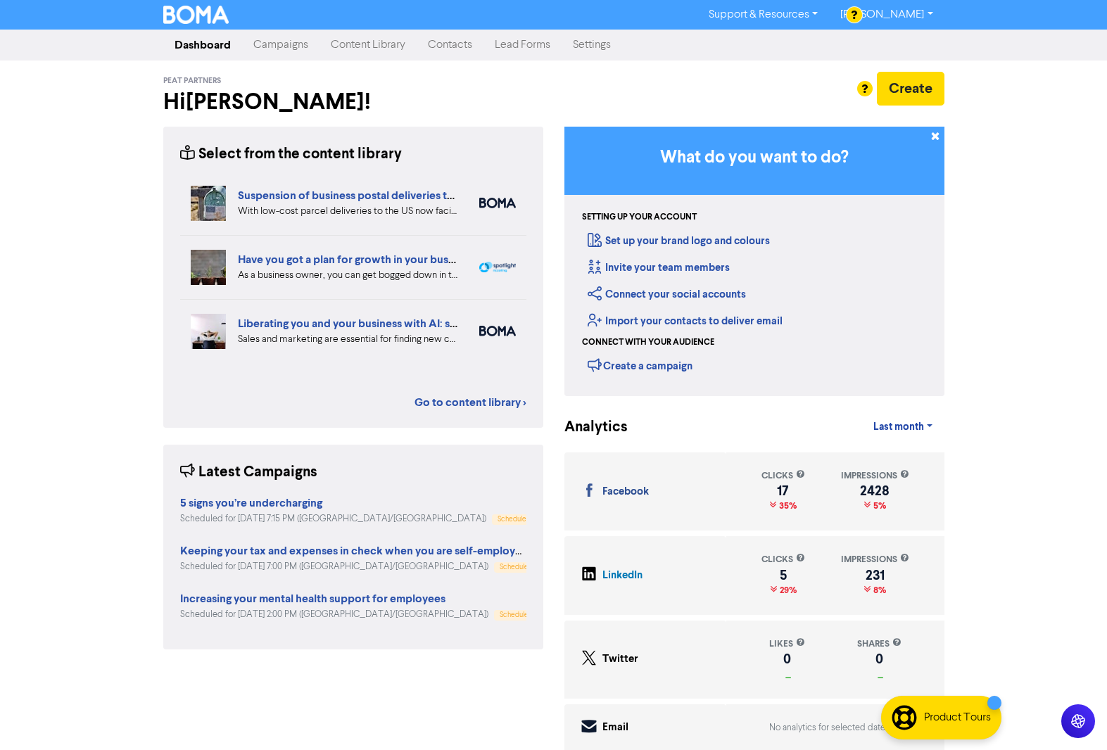
click at [275, 51] on link "Campaigns" at bounding box center [280, 45] width 77 height 28
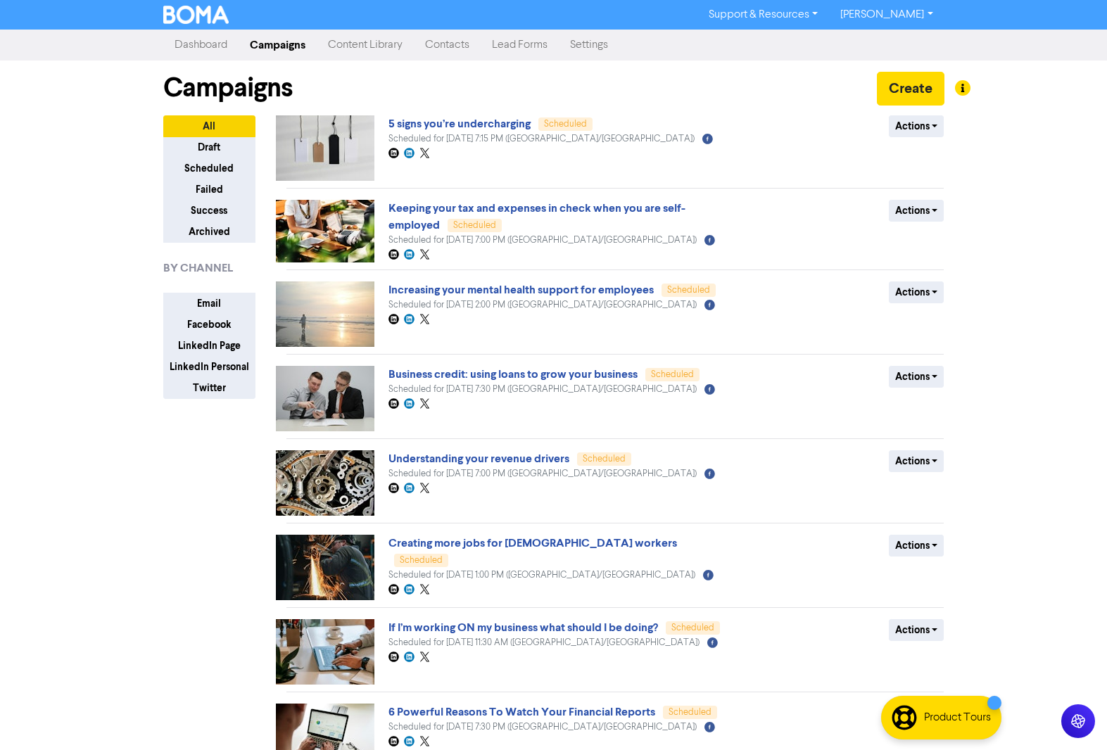
click at [372, 46] on link "Content Library" at bounding box center [365, 45] width 97 height 28
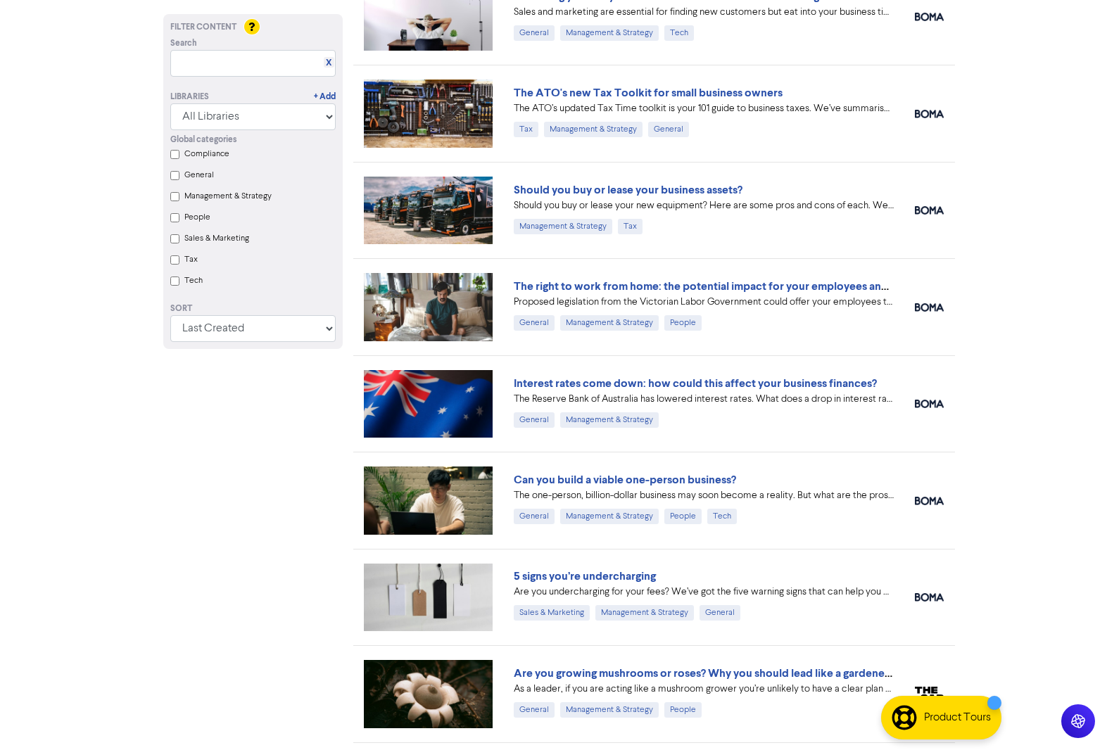
scroll to position [323, 0]
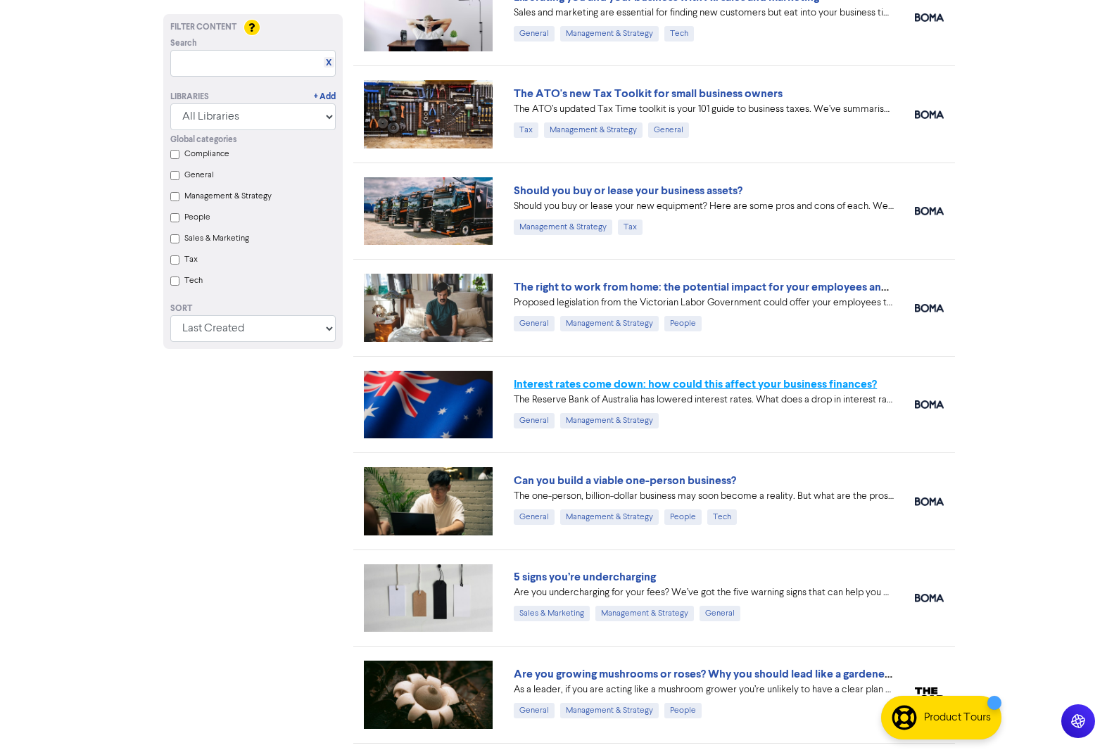
click at [687, 382] on link "Interest rates come down: how could this affect your business finances?" at bounding box center [695, 384] width 363 height 14
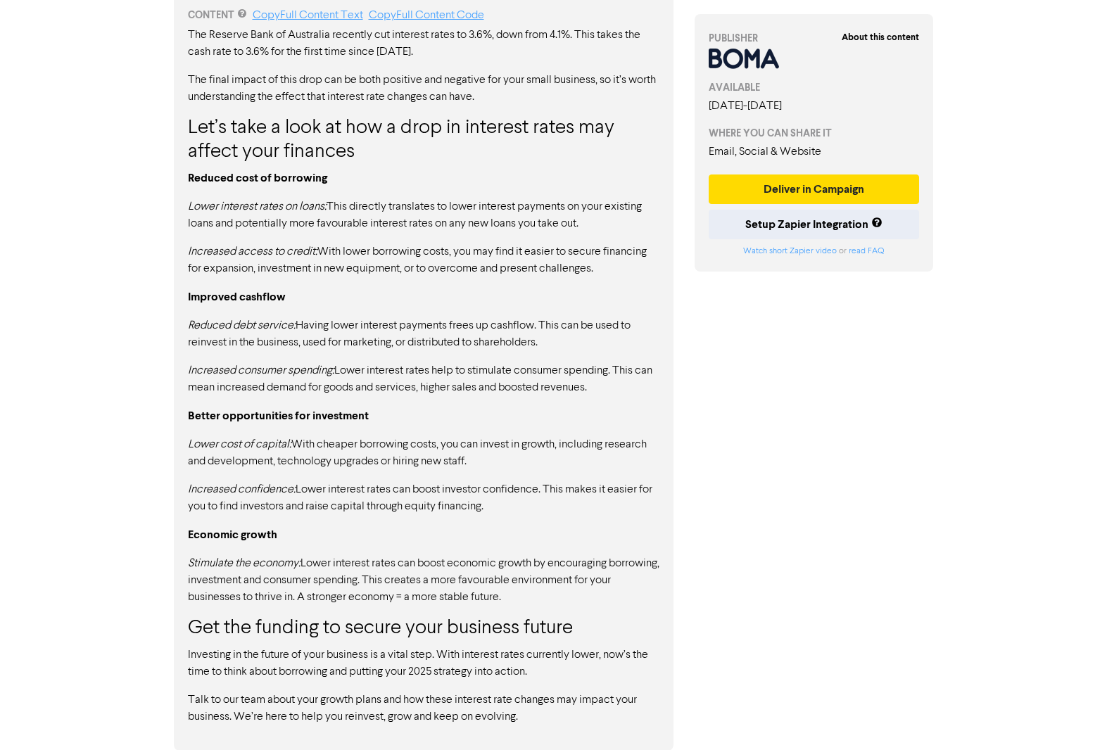
scroll to position [770, 0]
click at [822, 194] on button "Deliver in Campaign" at bounding box center [813, 189] width 211 height 30
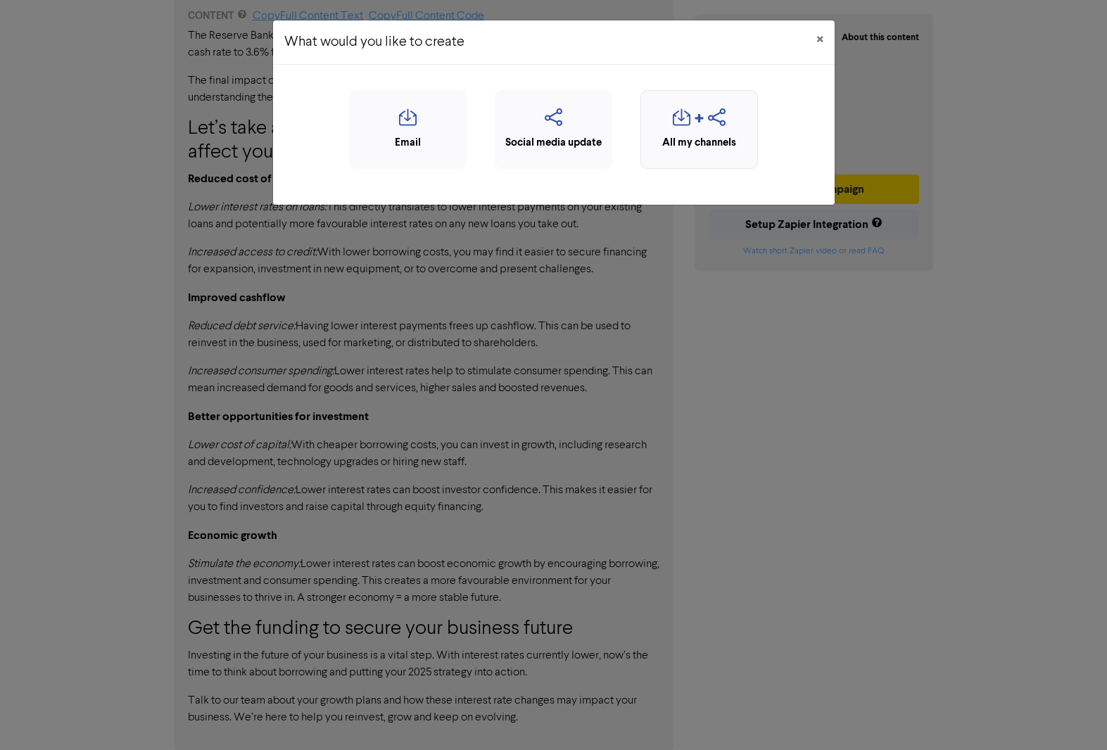
click at [704, 126] on icon "button" at bounding box center [699, 121] width 11 height 17
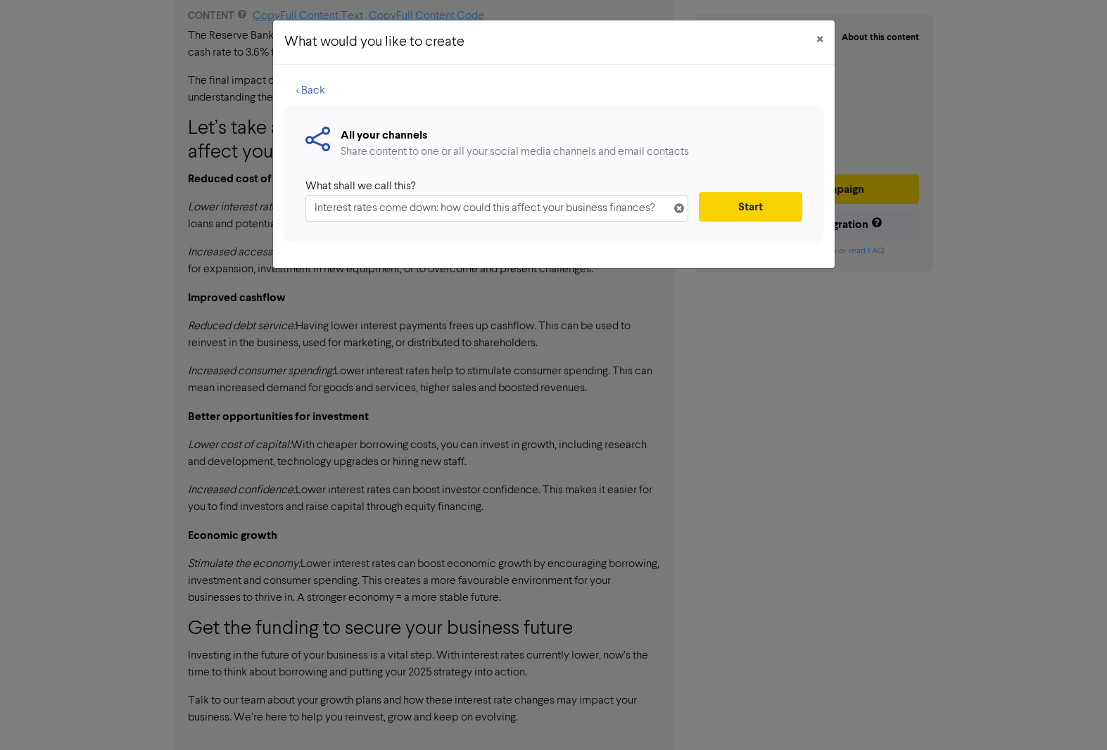
click at [755, 219] on button "Start" at bounding box center [750, 207] width 103 height 30
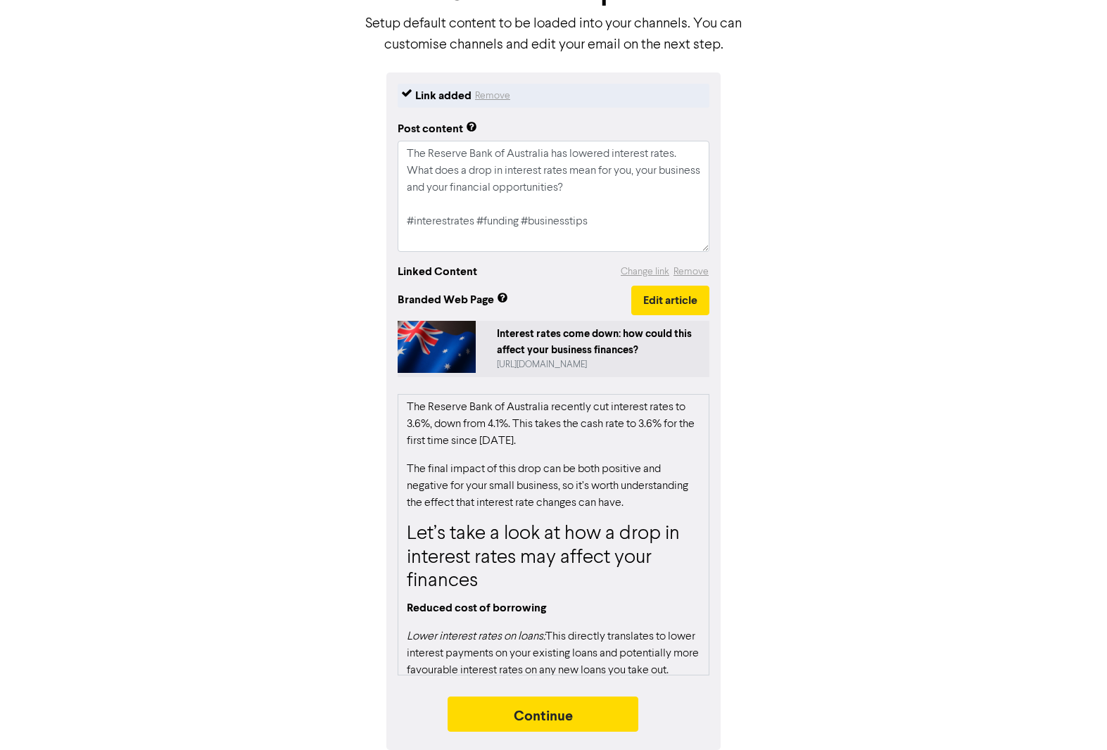
scroll to position [103, 0]
click at [562, 716] on button "Continue" at bounding box center [542, 714] width 191 height 35
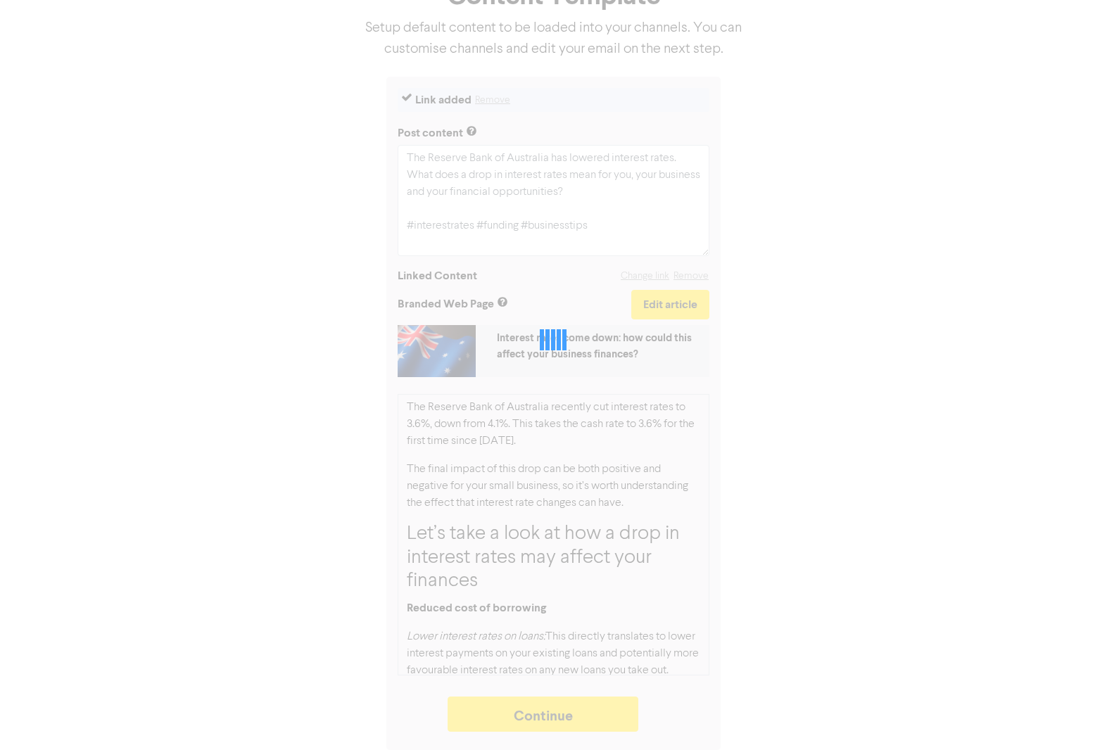
type textarea "x"
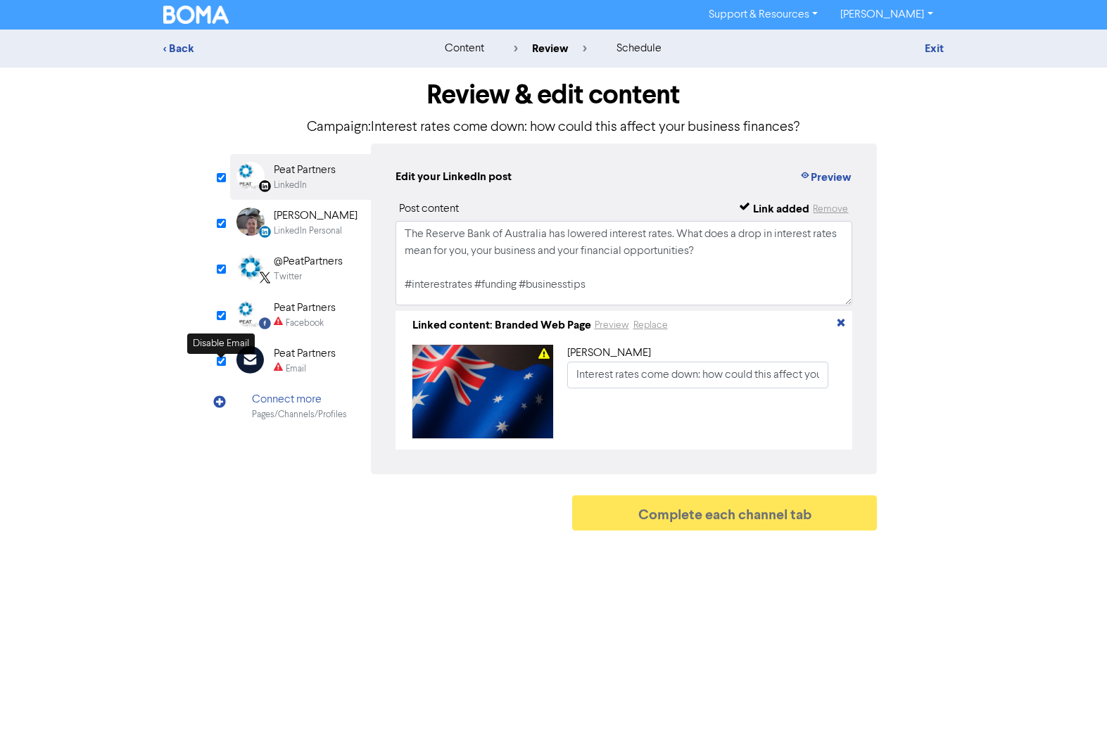
click at [219, 364] on input "checkbox" at bounding box center [221, 361] width 9 height 9
checkbox input "true"
type input "The Reserve Bank of Australia has lowered interest rates. What does a drop in i…"
checkbox input "false"
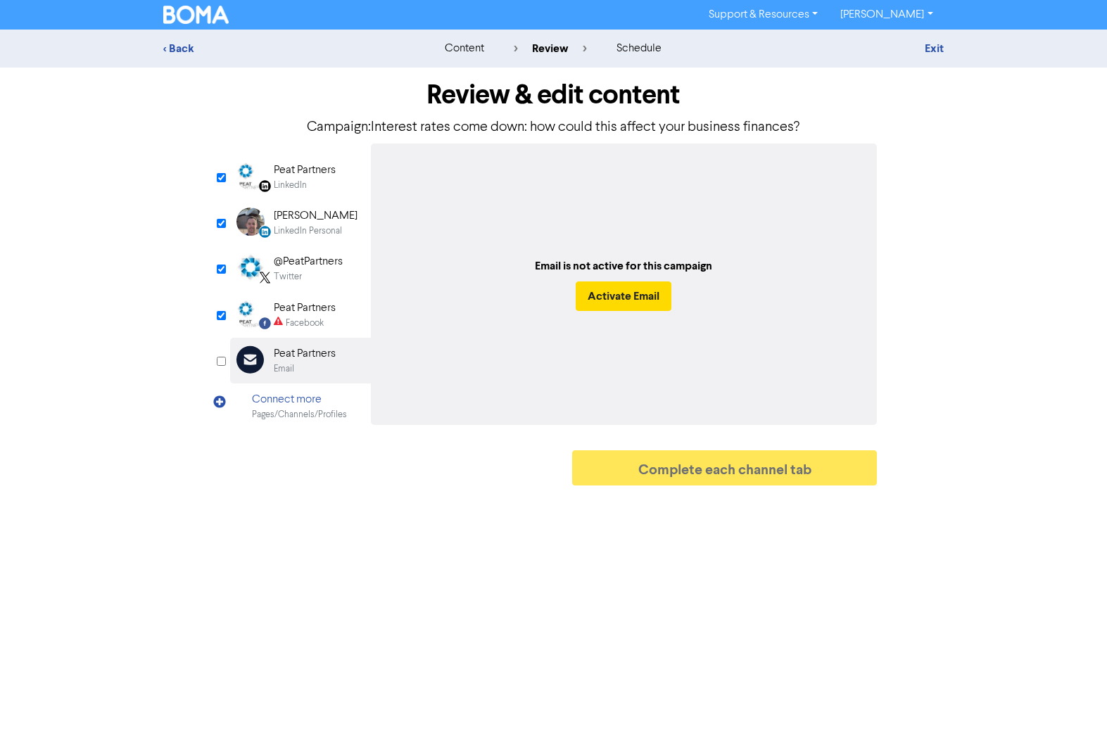
click at [298, 170] on div "Peat Partners" at bounding box center [305, 170] width 62 height 17
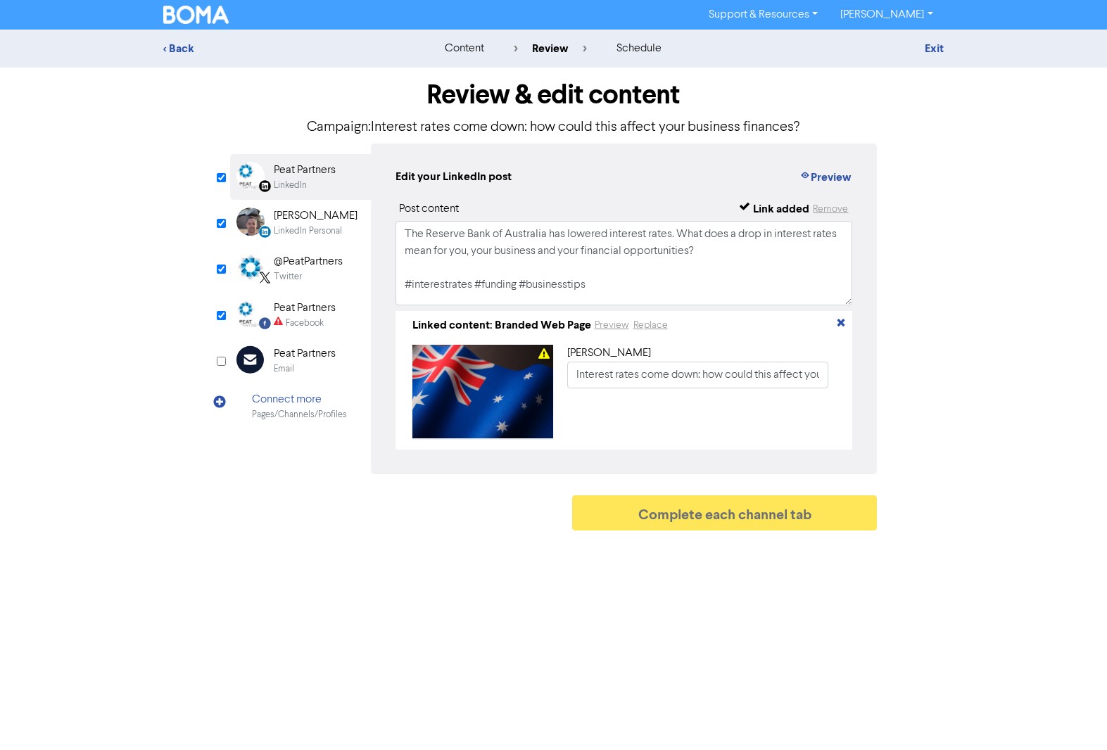
click at [303, 224] on div "[PERSON_NAME]" at bounding box center [316, 216] width 84 height 17
click at [300, 267] on div "@PeatPartners" at bounding box center [308, 261] width 69 height 17
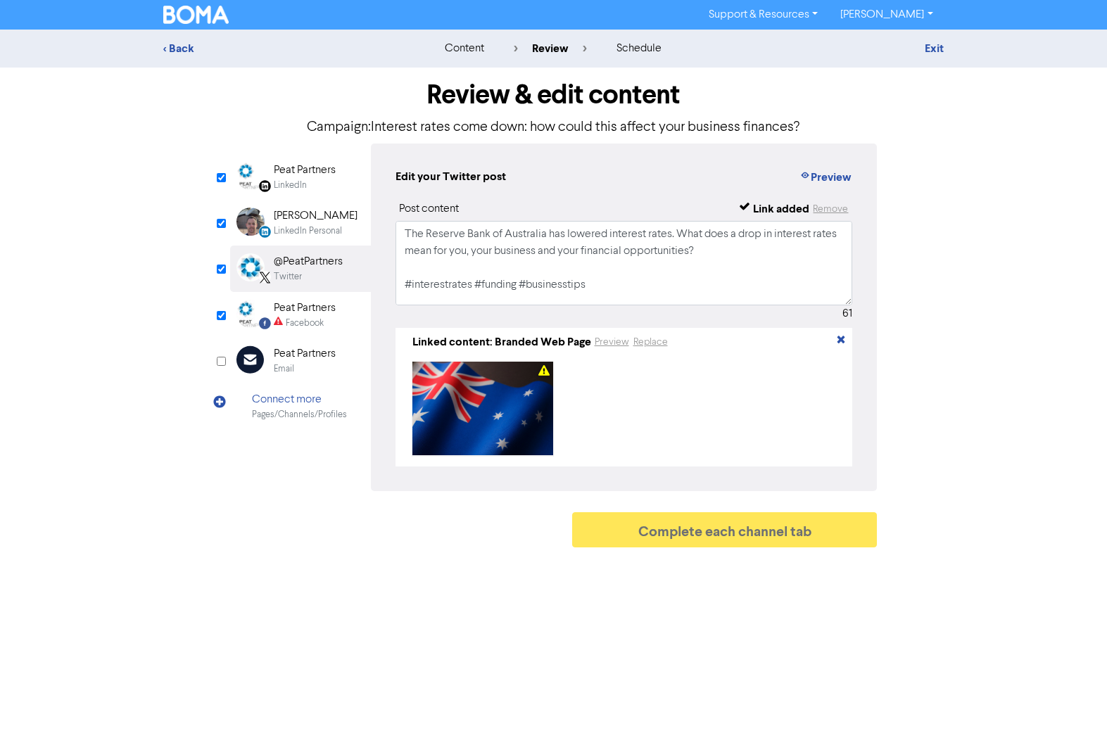
click at [307, 319] on div "Facebook" at bounding box center [305, 323] width 38 height 13
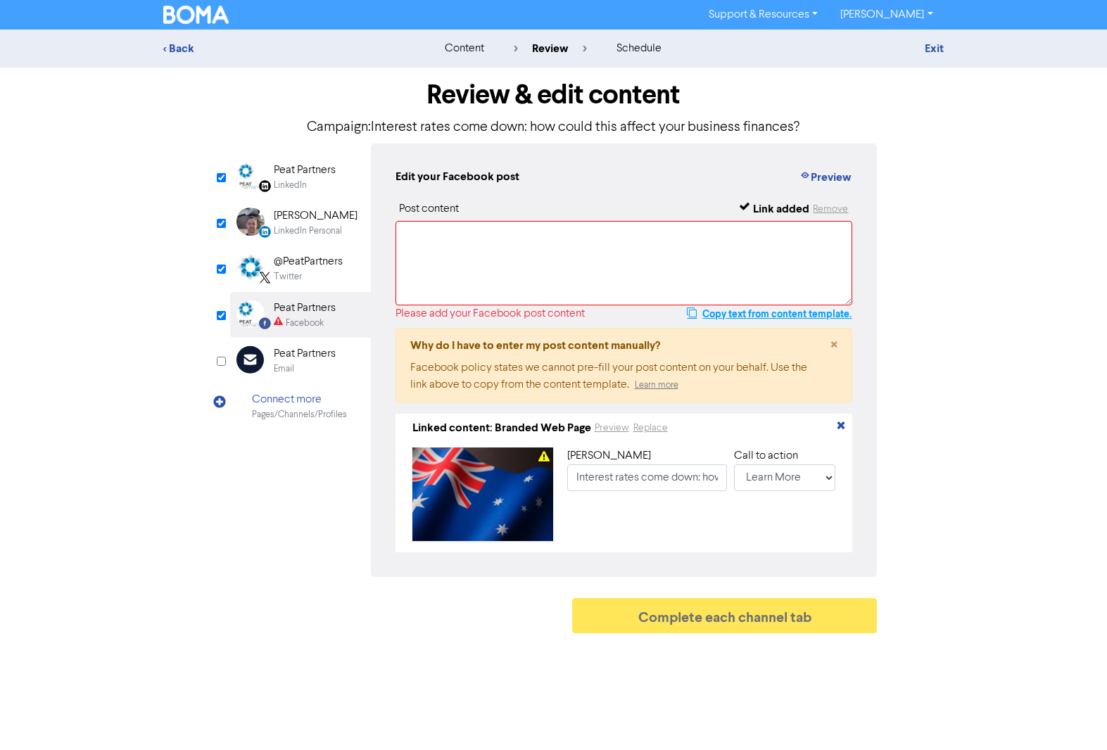
click at [711, 314] on button "Copy text from content template." at bounding box center [769, 313] width 166 height 17
click at [464, 253] on textarea at bounding box center [623, 263] width 457 height 84
paste textarea "The Reserve Bank of Australia has lowered interest rates. What does a drop in i…"
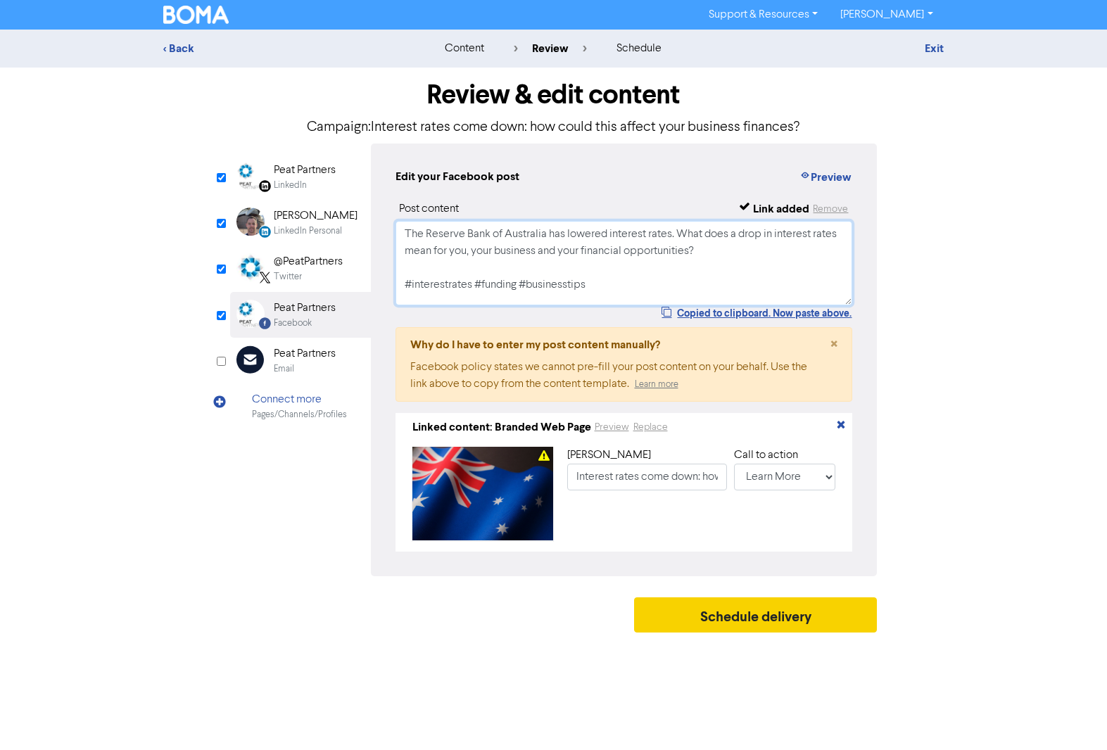
type textarea "The Reserve Bank of Australia has lowered interest rates. What does a drop in i…"
click at [737, 618] on button "Schedule delivery" at bounding box center [755, 614] width 243 height 35
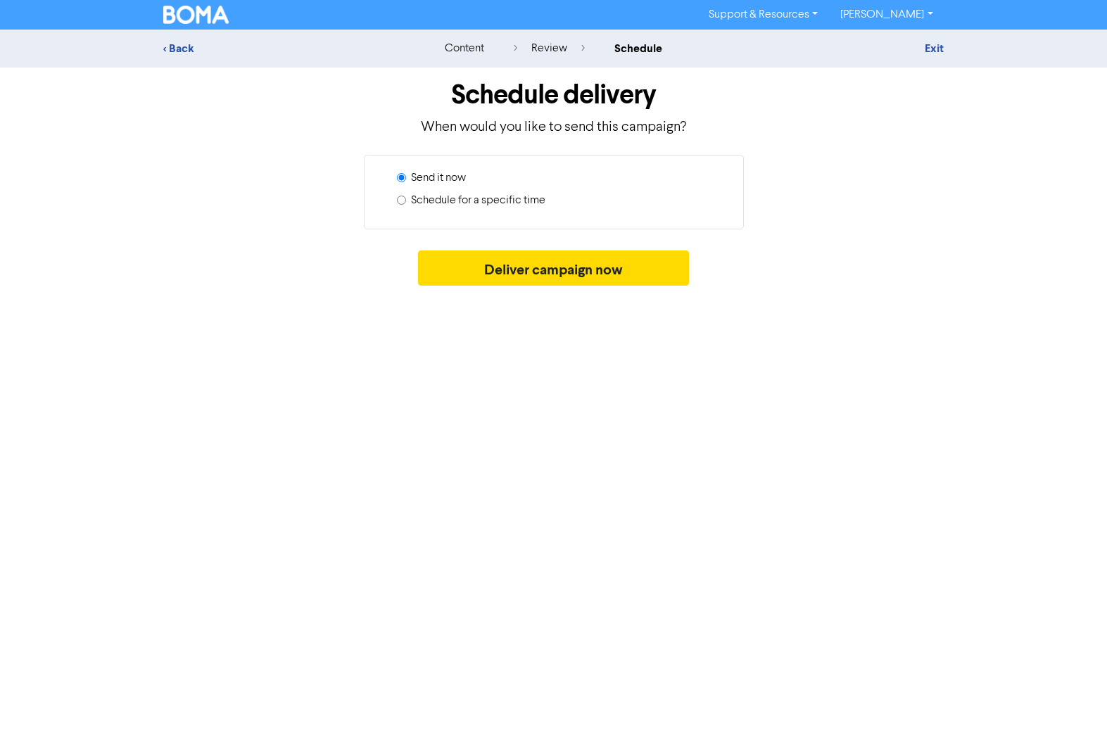
click at [509, 200] on label "Schedule for a specific time" at bounding box center [478, 200] width 134 height 17
click at [406, 200] on input "Schedule for a specific time" at bounding box center [401, 200] width 9 height 9
radio input "true"
radio input "false"
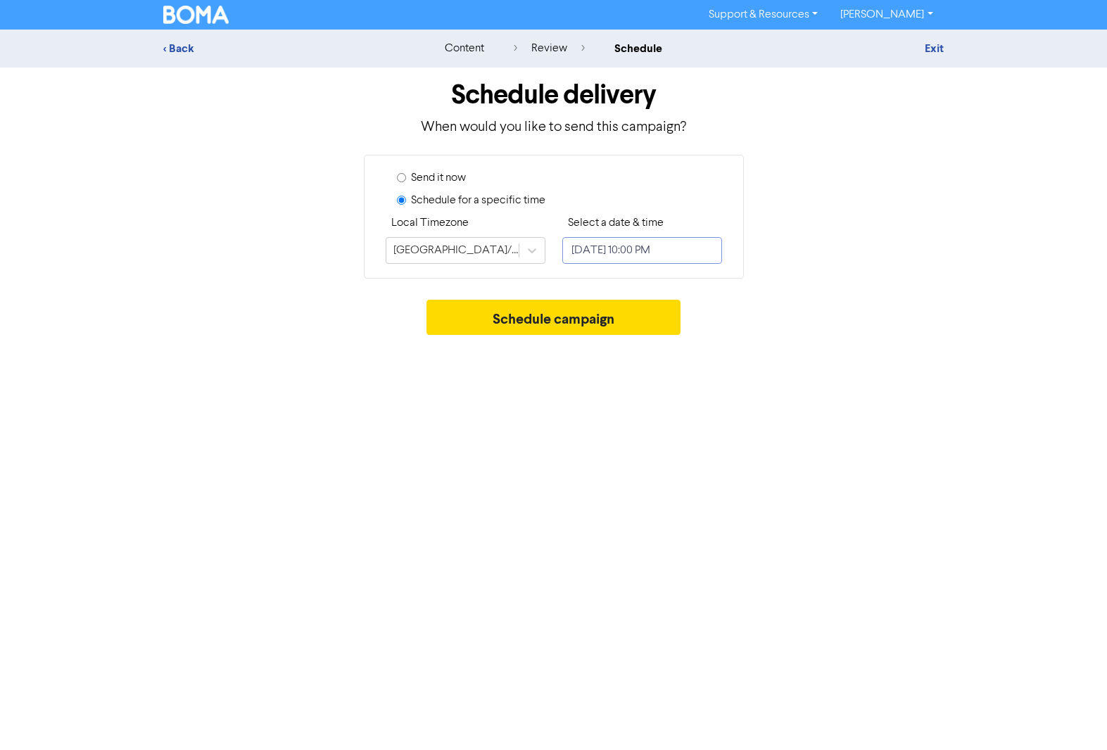
click at [616, 252] on input "[DATE] 10:00 PM" at bounding box center [642, 250] width 160 height 27
select select "8"
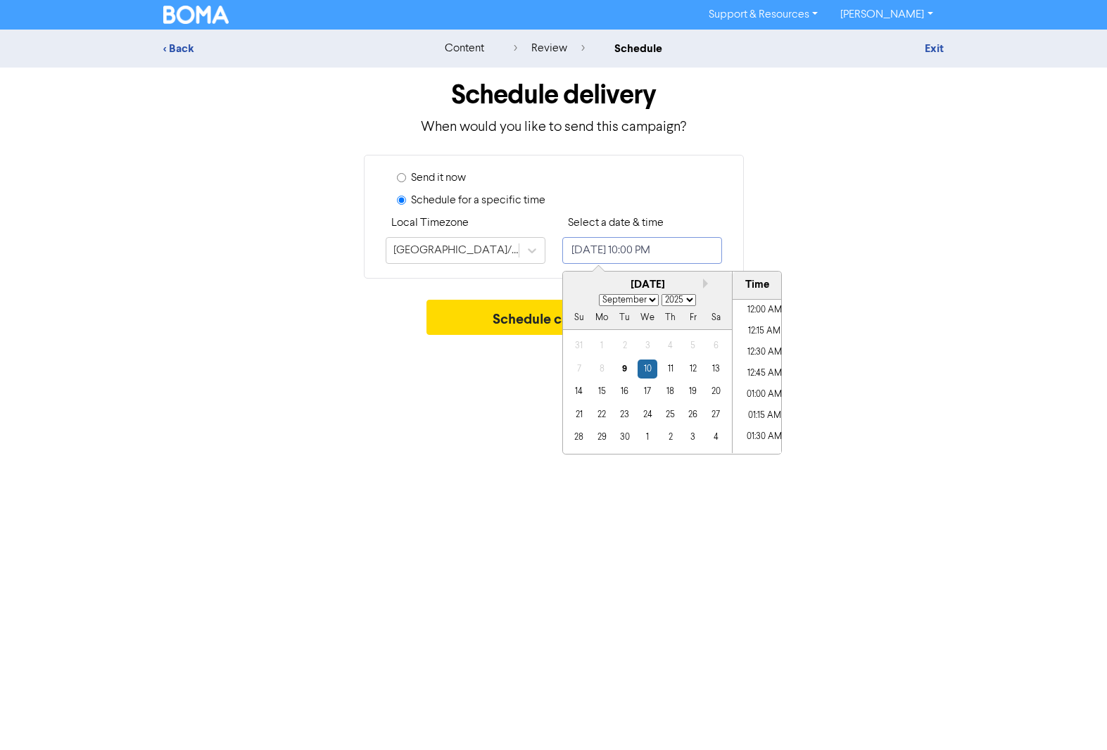
scroll to position [1791, 0]
click at [713, 414] on div "27" at bounding box center [715, 414] width 19 height 19
click at [758, 366] on li "10:30 AM" at bounding box center [763, 369] width 63 height 21
type input "[DATE] 10:30 AM"
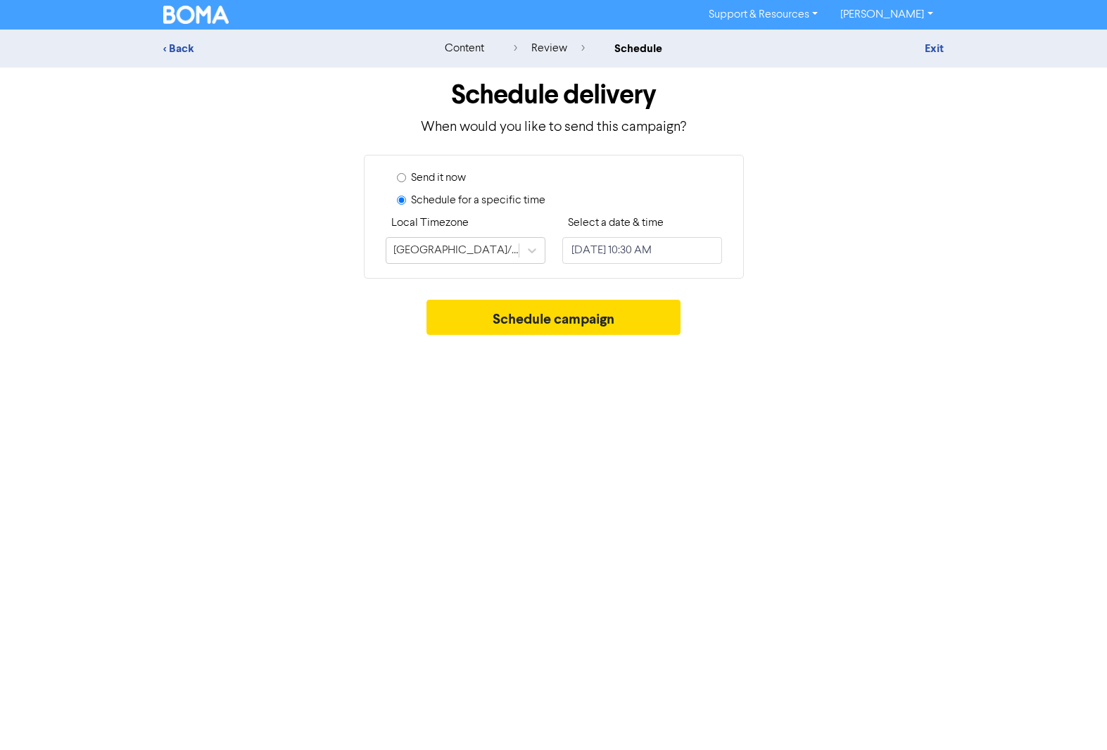
click at [516, 375] on div "Support & Resources Video Tutorials FAQ & Guides Marketing Education [PERSON_NA…" at bounding box center [553, 375] width 1107 height 750
click at [553, 315] on button "Schedule campaign" at bounding box center [553, 317] width 254 height 35
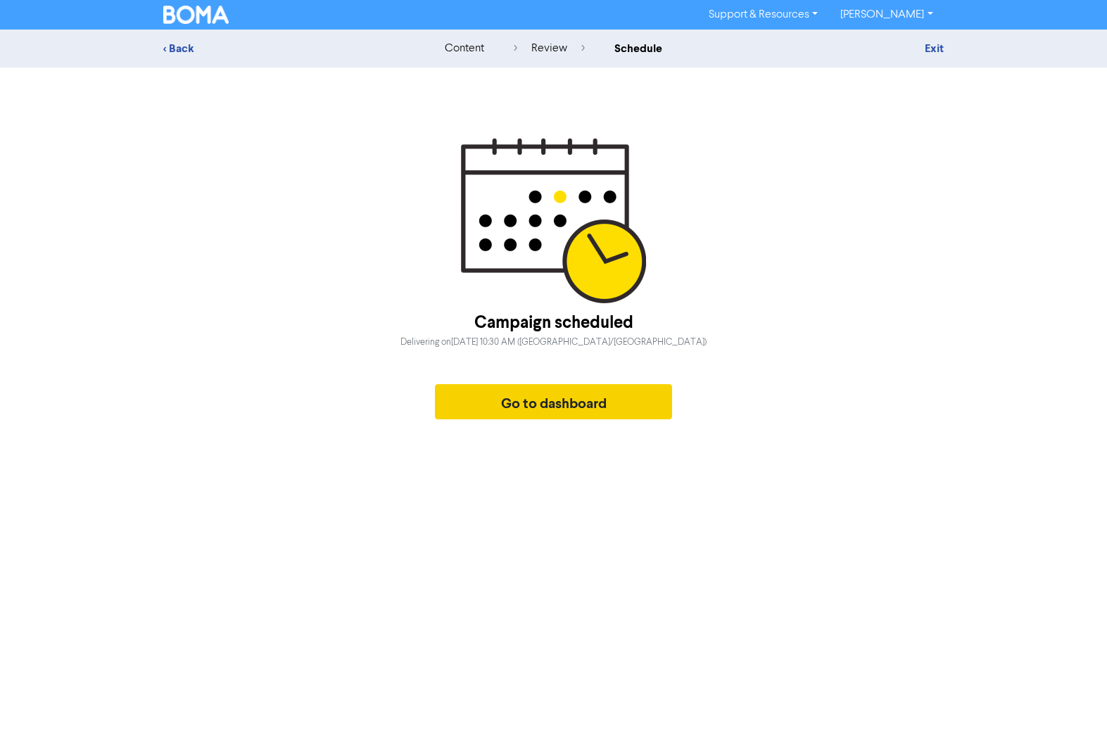
click at [547, 407] on button "Go to dashboard" at bounding box center [554, 401] width 238 height 35
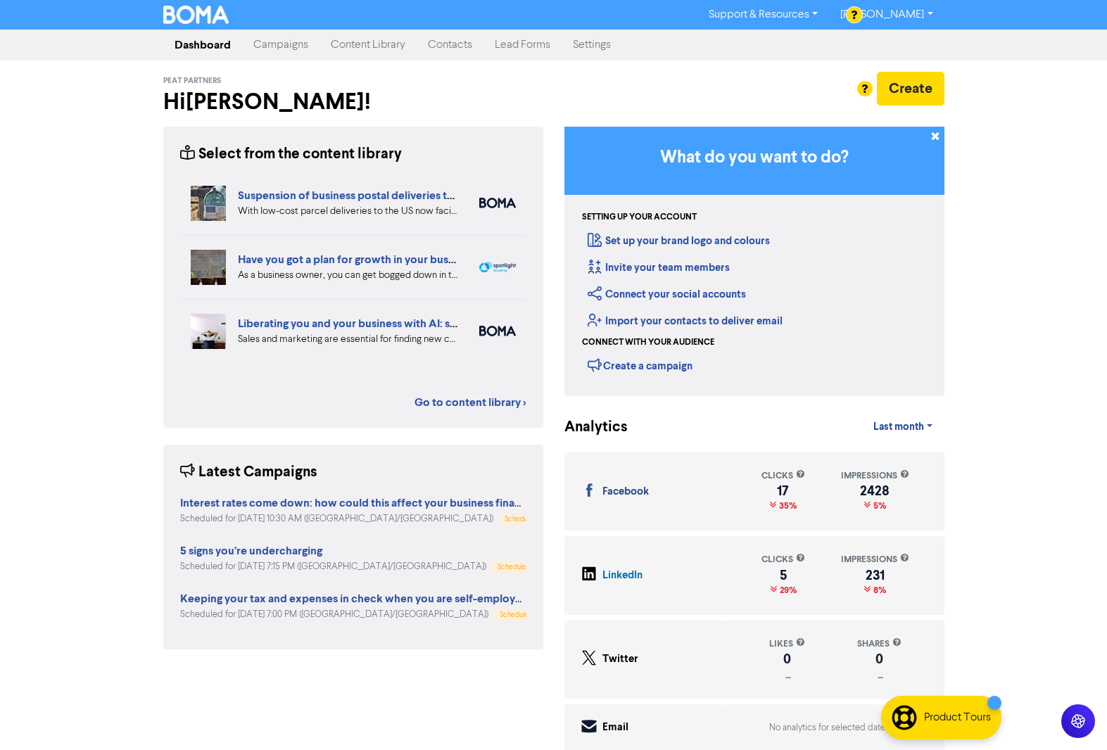
click at [281, 47] on link "Campaigns" at bounding box center [280, 45] width 77 height 28
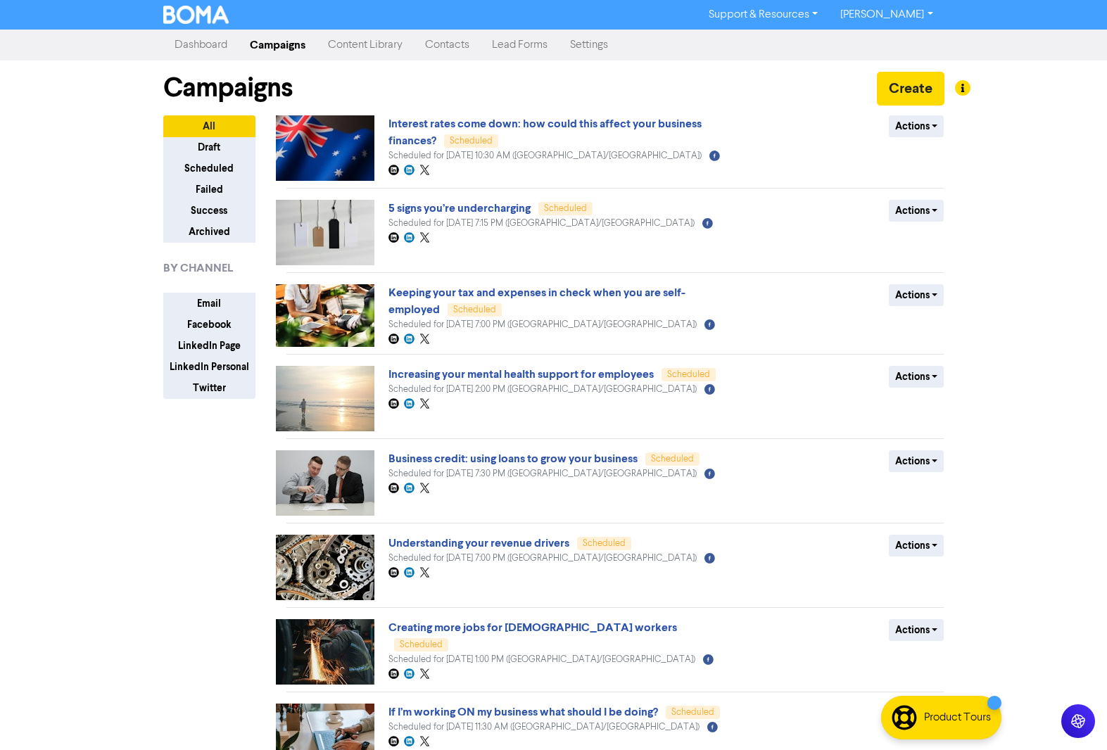
click at [375, 42] on link "Content Library" at bounding box center [365, 45] width 97 height 28
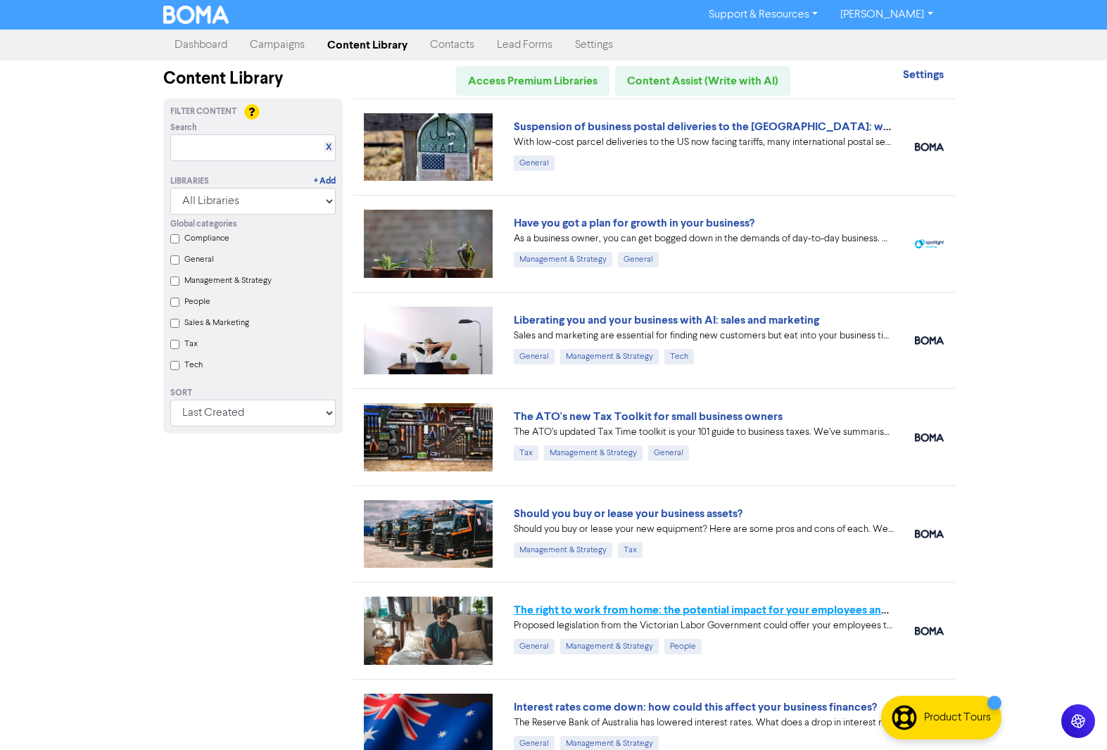
click at [708, 613] on link "The right to work from home: the potential impact for your employees and busine…" at bounding box center [724, 610] width 420 height 14
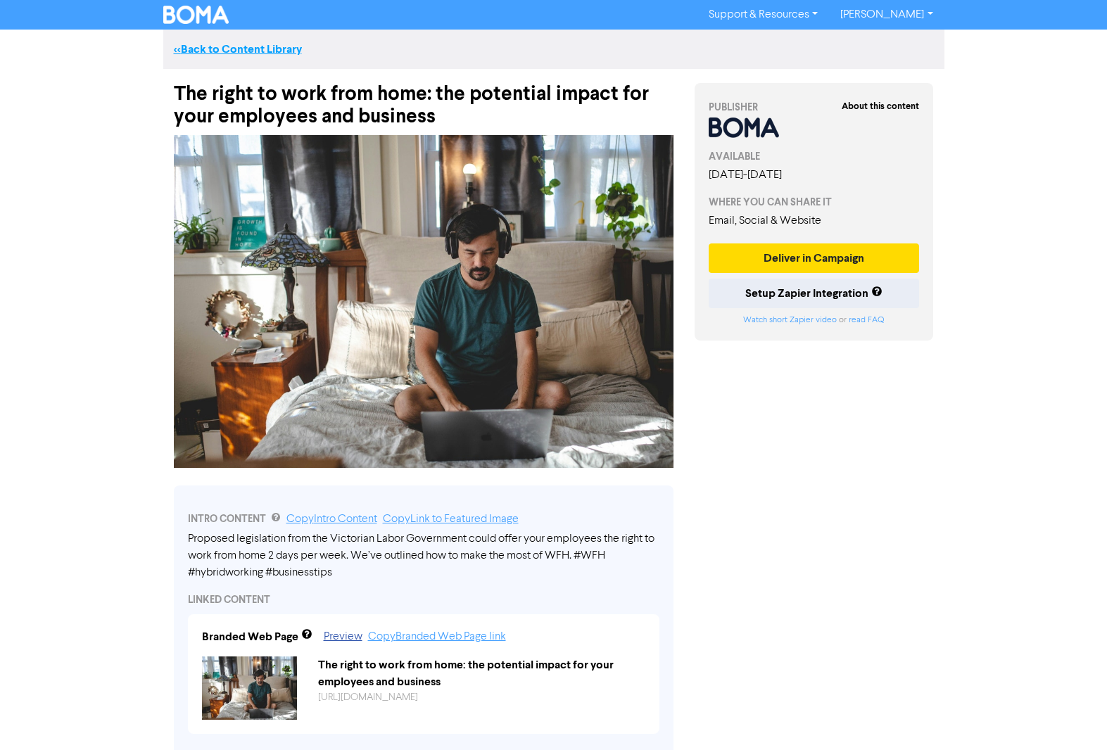
click at [227, 46] on link "<< Back to Content Library" at bounding box center [238, 49] width 128 height 14
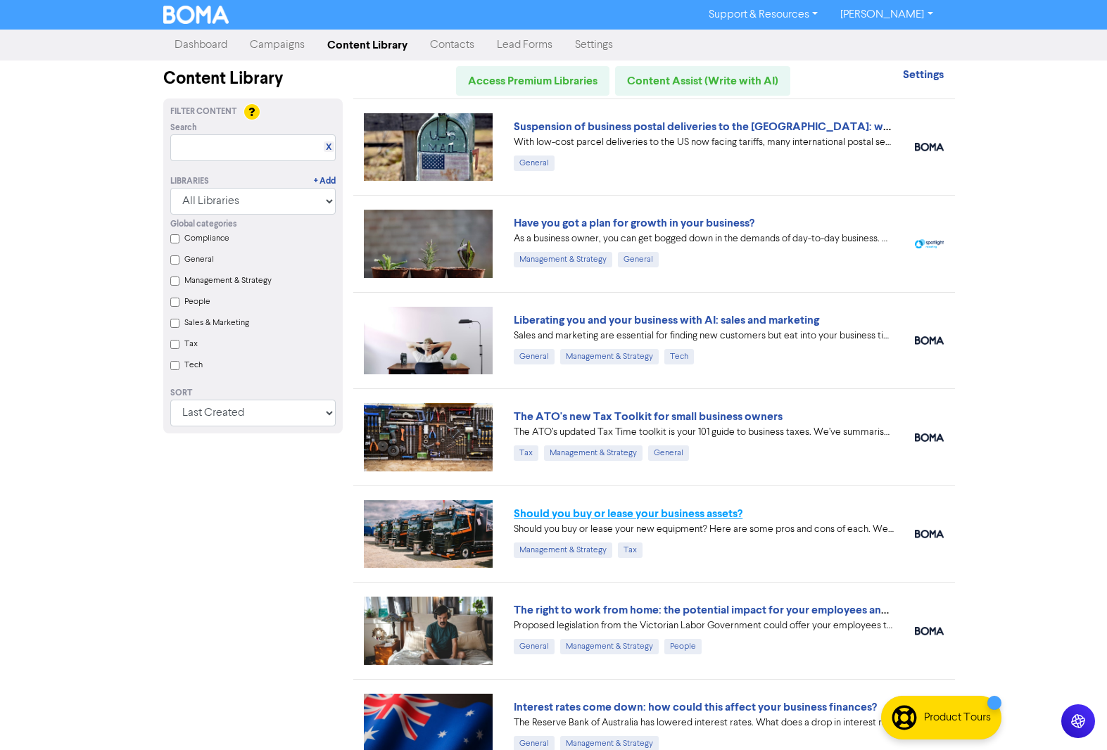
click at [676, 514] on link "Should you buy or lease your business assets?" at bounding box center [628, 514] width 229 height 14
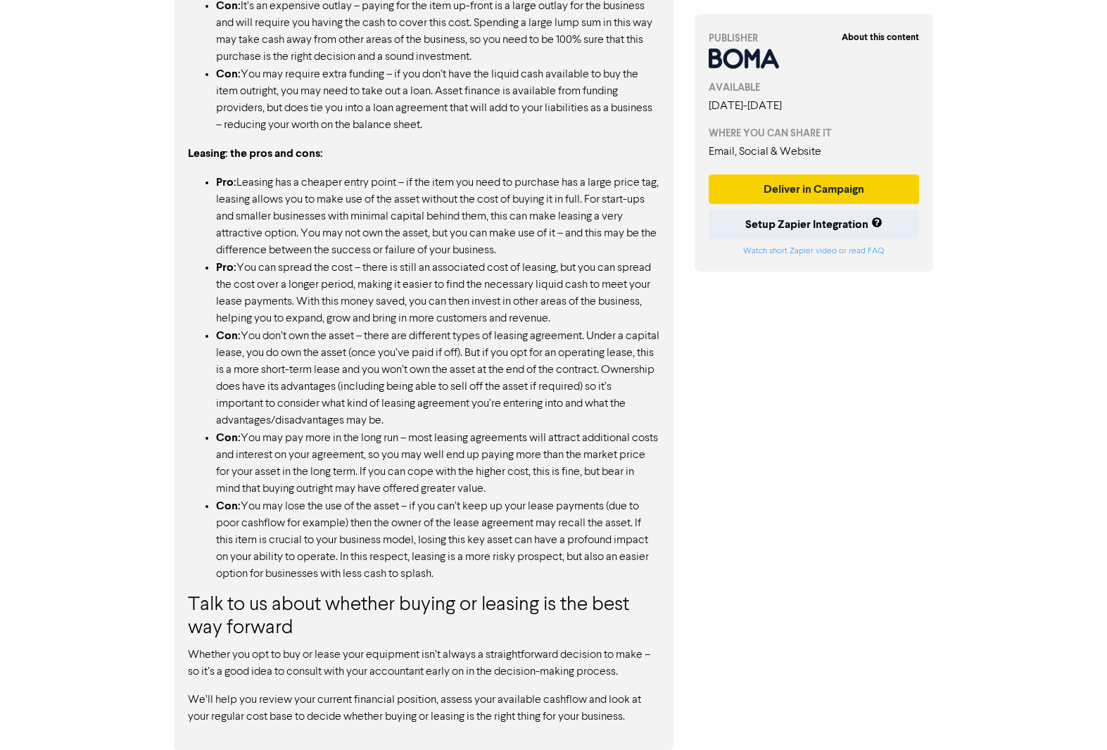
scroll to position [1185, 0]
click at [782, 199] on button "Deliver in Campaign" at bounding box center [813, 189] width 211 height 30
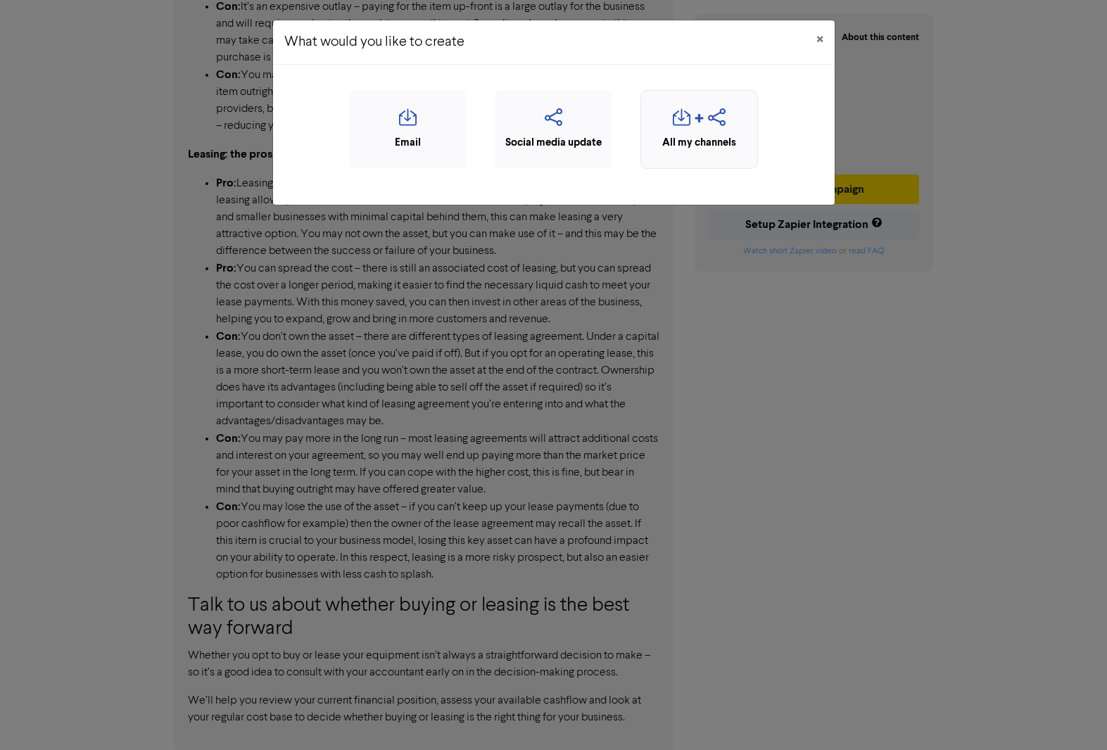
click at [706, 120] on div "button" at bounding box center [699, 121] width 102 height 27
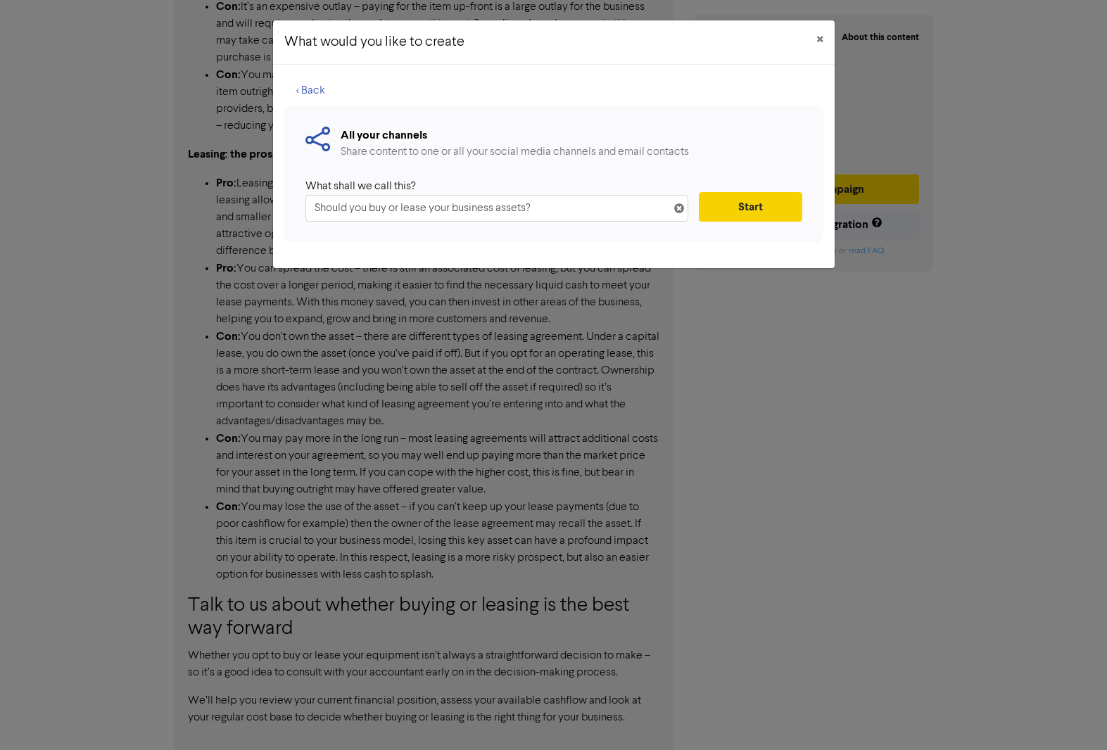
click at [744, 212] on button "Start" at bounding box center [750, 207] width 103 height 30
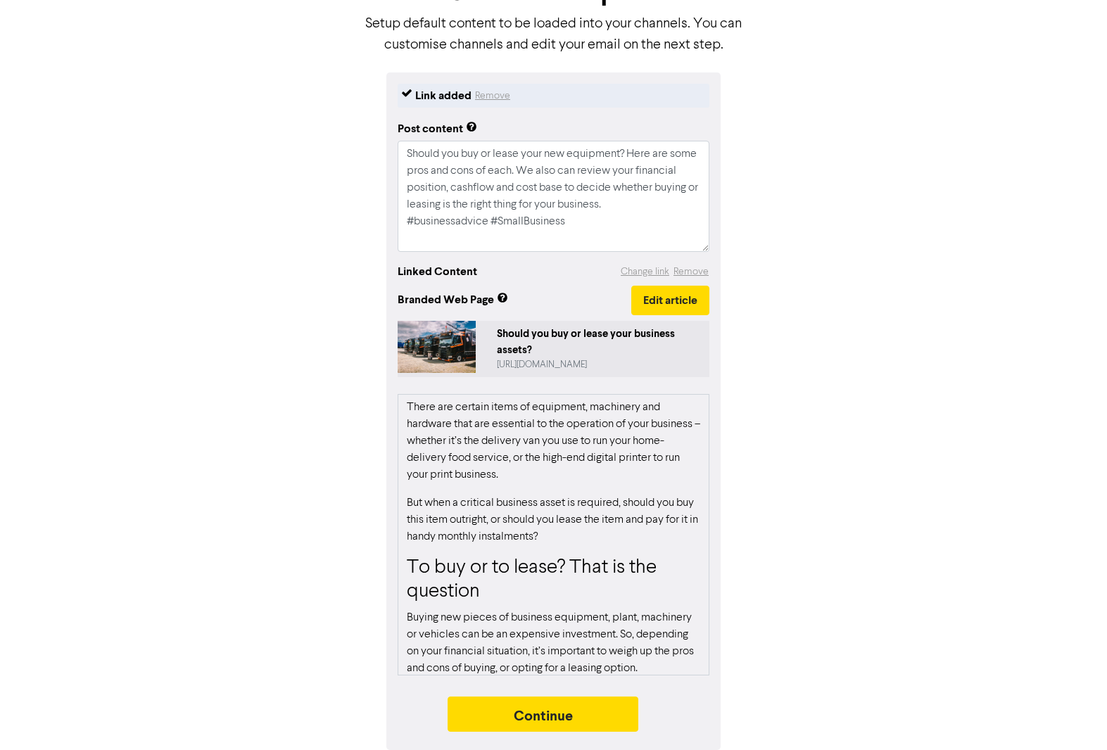
scroll to position [103, 0]
click at [530, 704] on button "Continue" at bounding box center [542, 714] width 191 height 35
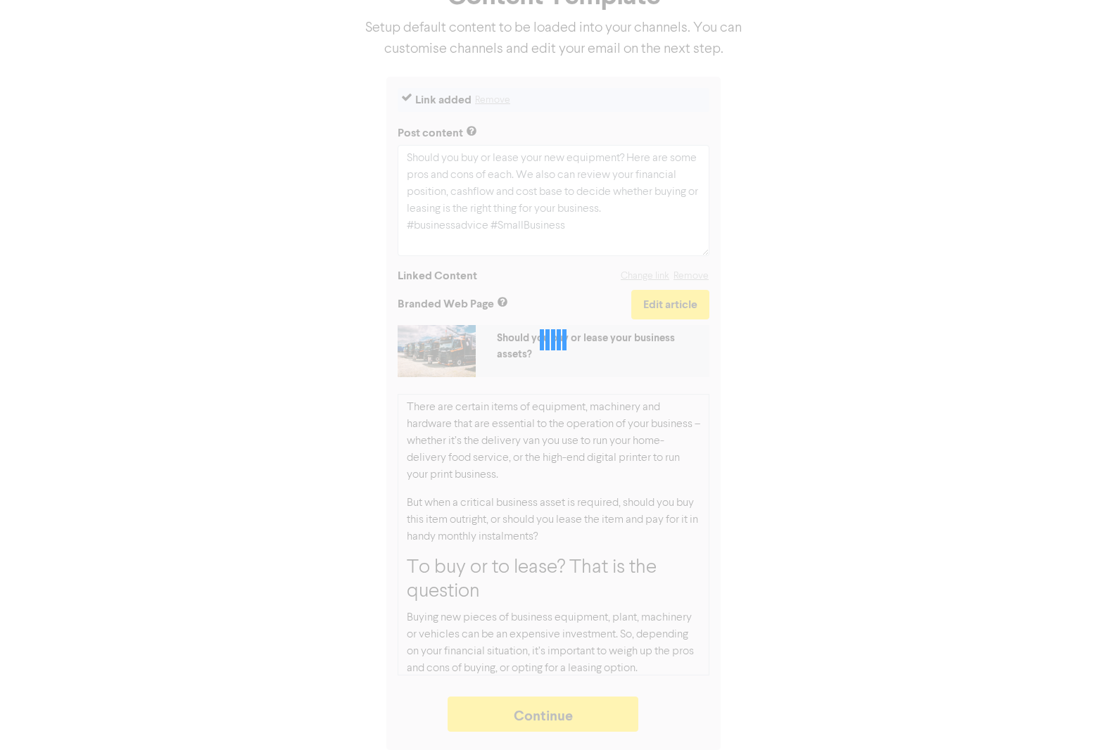
type textarea "x"
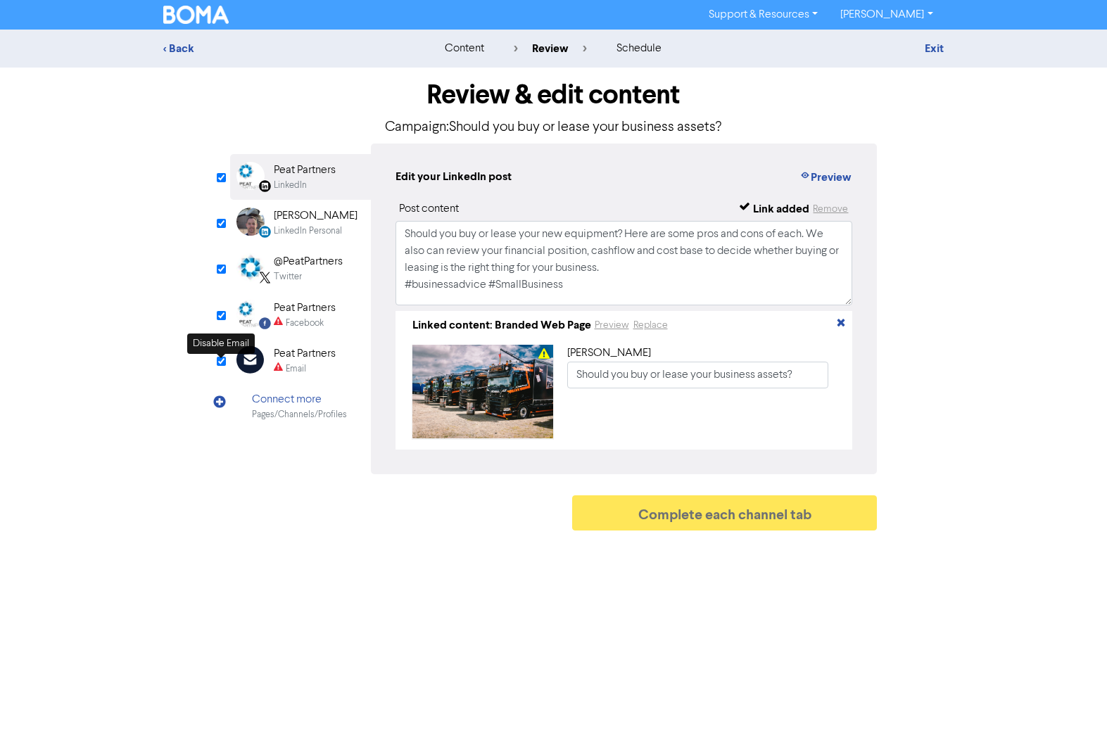
click at [221, 363] on input "checkbox" at bounding box center [221, 361] width 9 height 9
checkbox input "true"
type input "Should you buy or lease your new equipment? Here are some pros and cons of each…"
checkbox input "false"
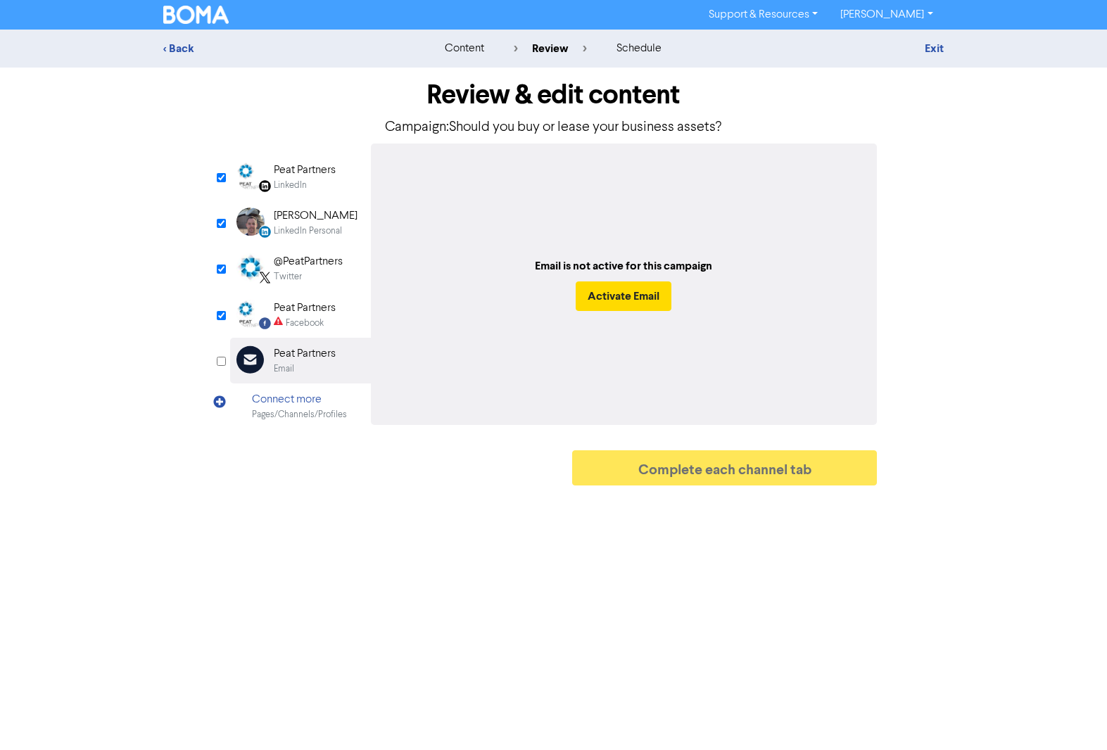
click at [291, 168] on div "Peat Partners" at bounding box center [305, 170] width 62 height 17
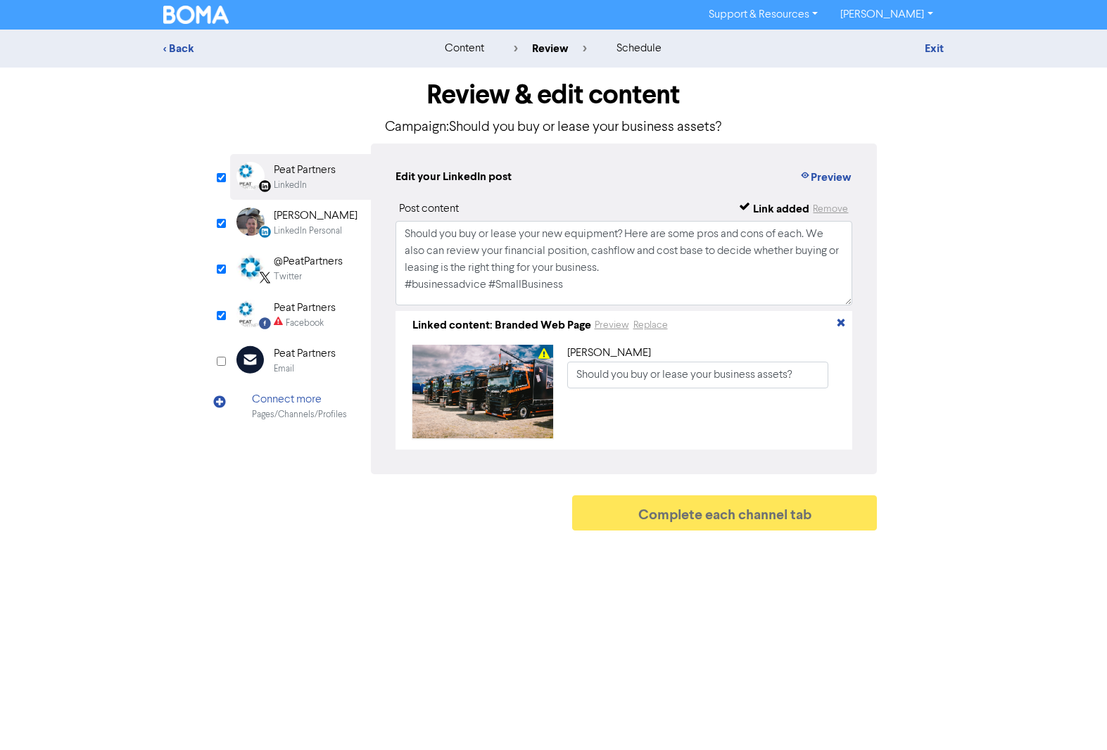
click at [297, 222] on div "[PERSON_NAME]" at bounding box center [316, 216] width 84 height 17
click at [292, 263] on div "@PeatPartners" at bounding box center [308, 261] width 69 height 17
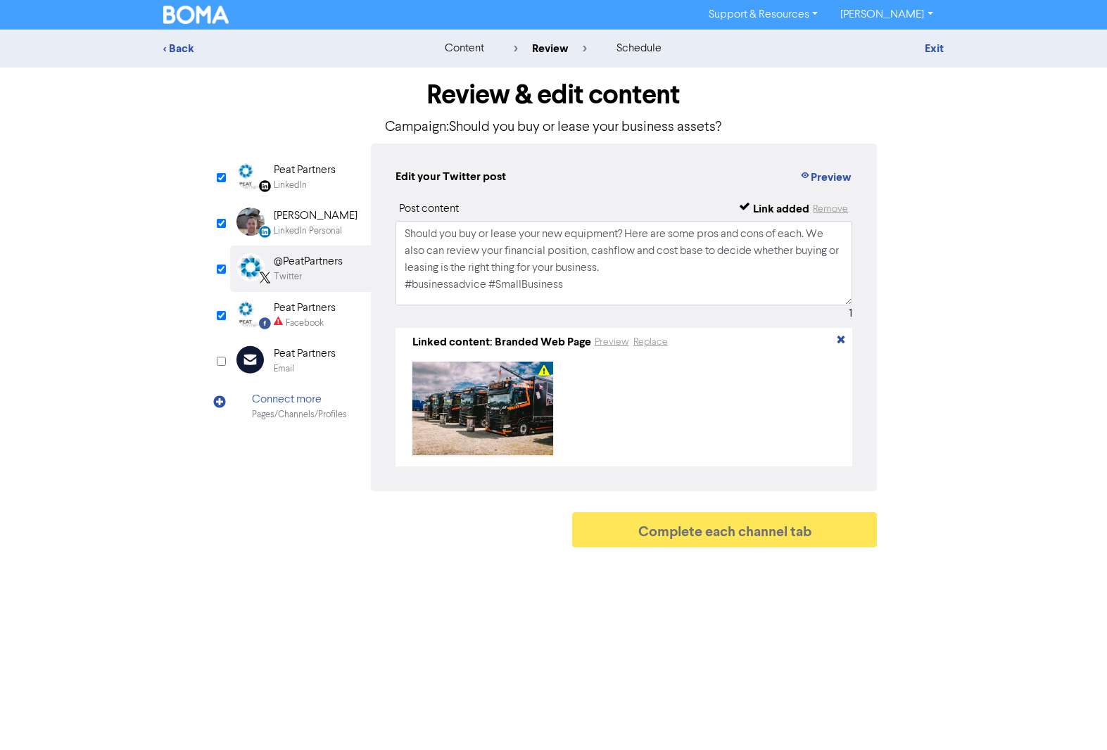
click at [296, 312] on div "Peat Partners" at bounding box center [305, 308] width 62 height 17
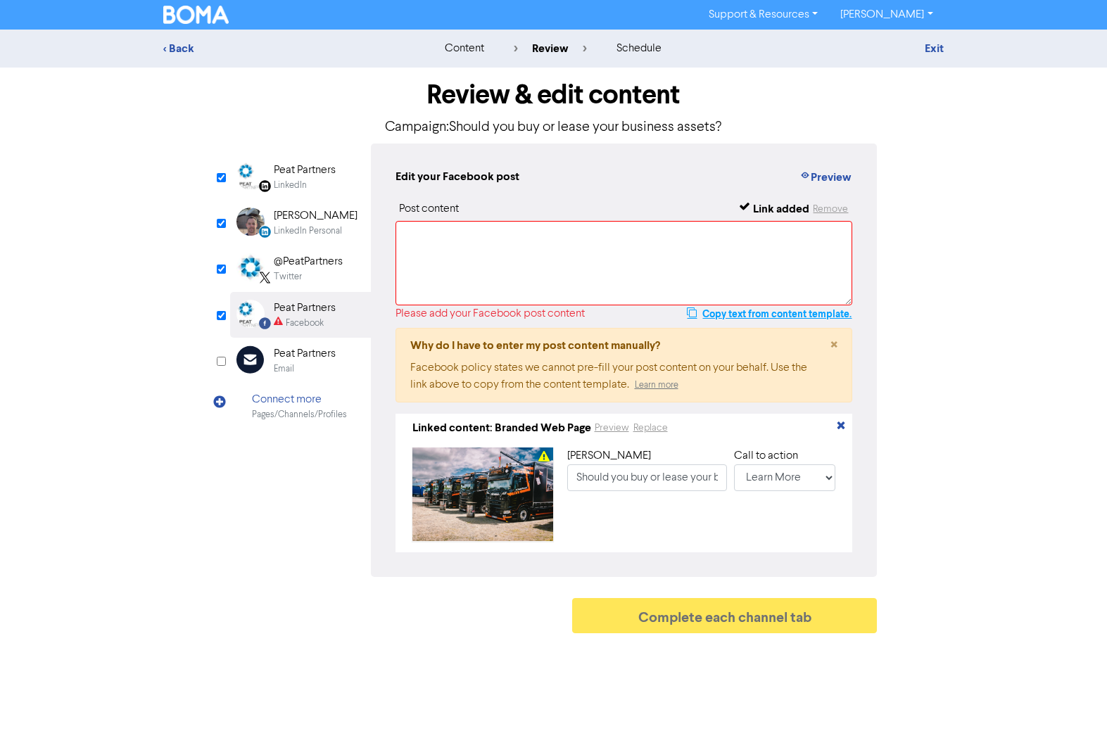
click at [739, 317] on button "Copy text from content template." at bounding box center [769, 313] width 166 height 17
click at [438, 248] on textarea at bounding box center [623, 263] width 457 height 84
paste textarea "Should you buy or lease your new equipment? Here are some pros and cons of each…"
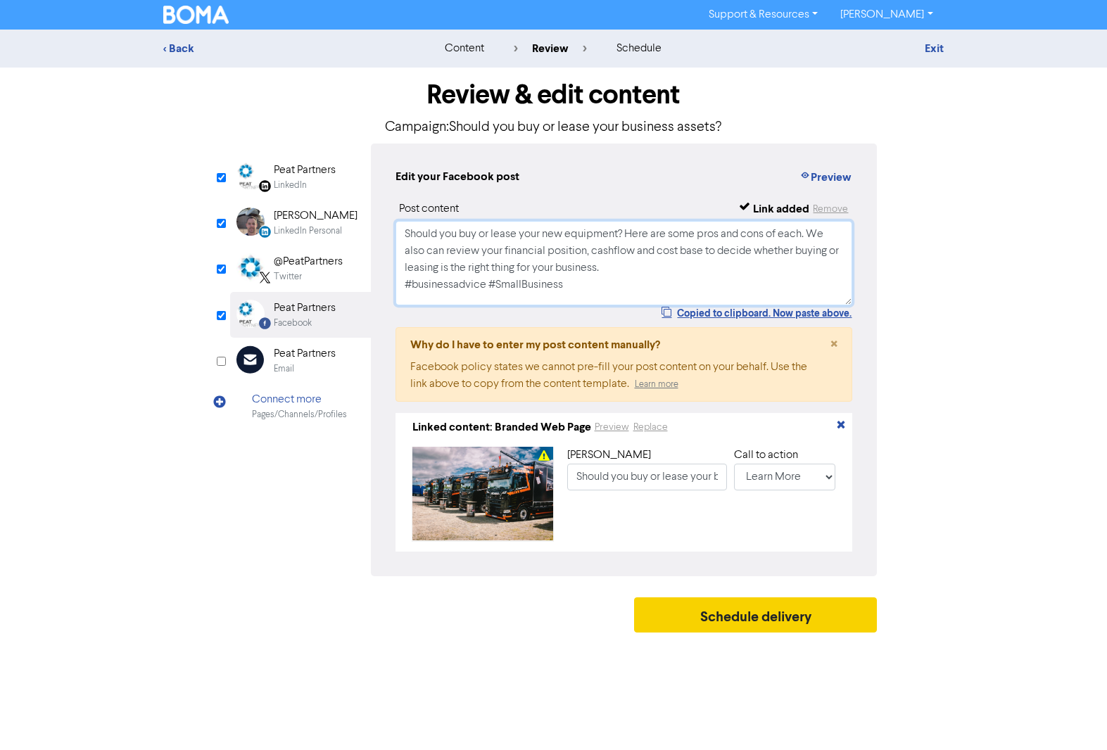
type textarea "Should you buy or lease your new equipment? Here are some pros and cons of each…"
click at [763, 619] on button "Schedule delivery" at bounding box center [755, 614] width 243 height 35
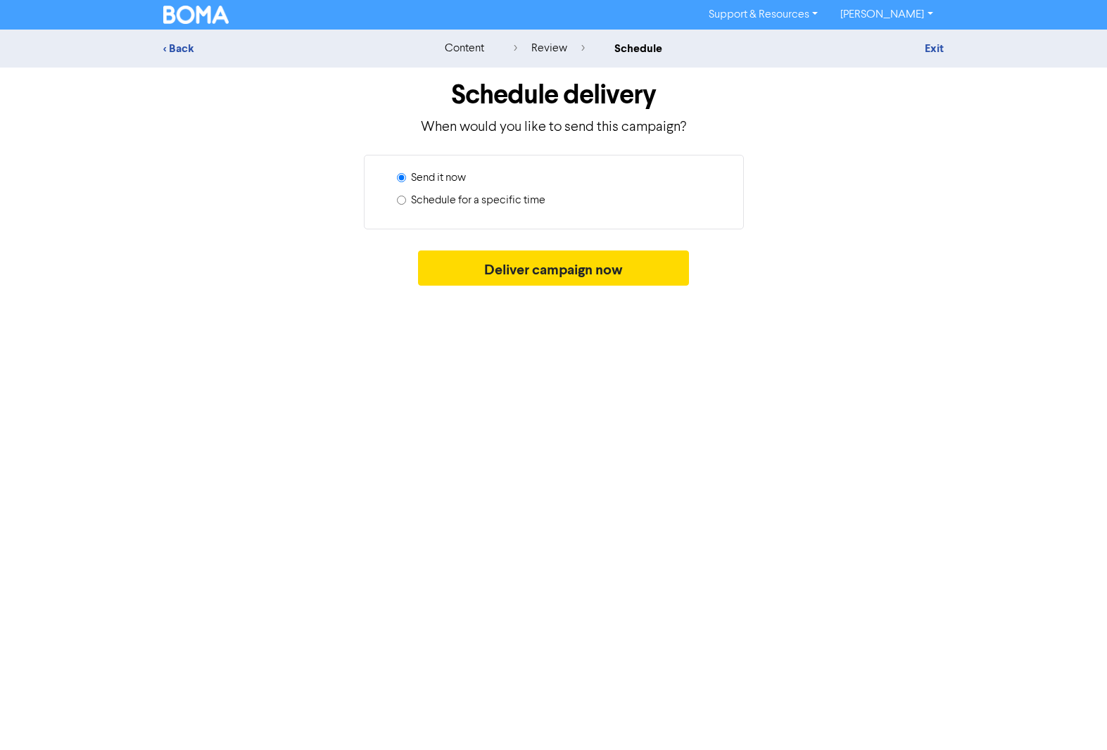
click at [505, 208] on label "Schedule for a specific time" at bounding box center [478, 200] width 134 height 17
click at [406, 205] on input "Schedule for a specific time" at bounding box center [401, 200] width 9 height 9
radio input "true"
radio input "false"
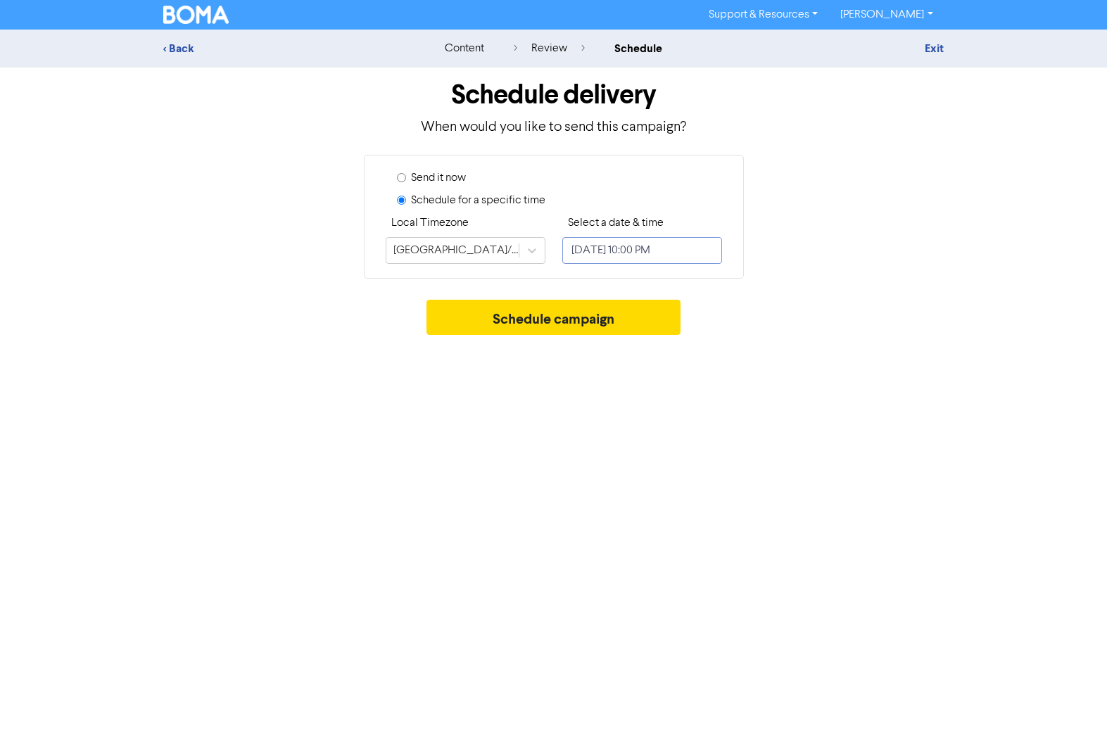
click at [609, 259] on input "[DATE] 10:00 PM" at bounding box center [642, 250] width 160 height 27
select select "8"
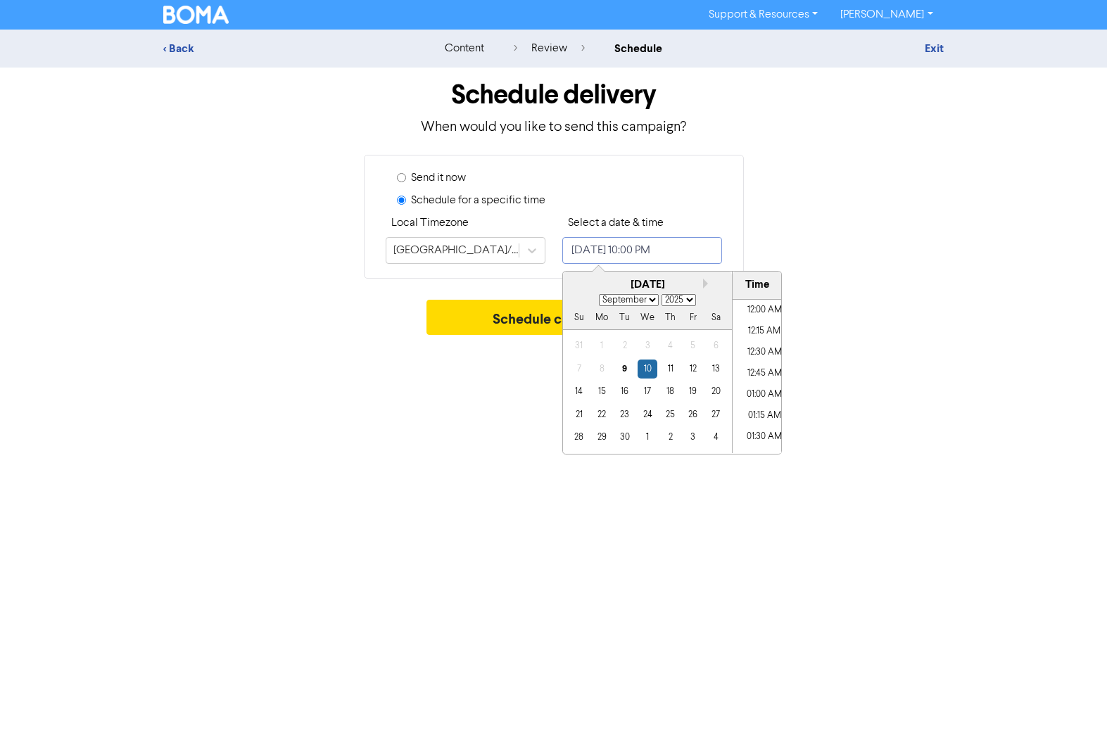
scroll to position [1791, 0]
click at [598, 433] on div "29" at bounding box center [601, 437] width 19 height 19
click at [769, 332] on li "07:00 PM" at bounding box center [763, 335] width 63 height 21
click at [759, 410] on li "08:00 PM" at bounding box center [763, 419] width 63 height 21
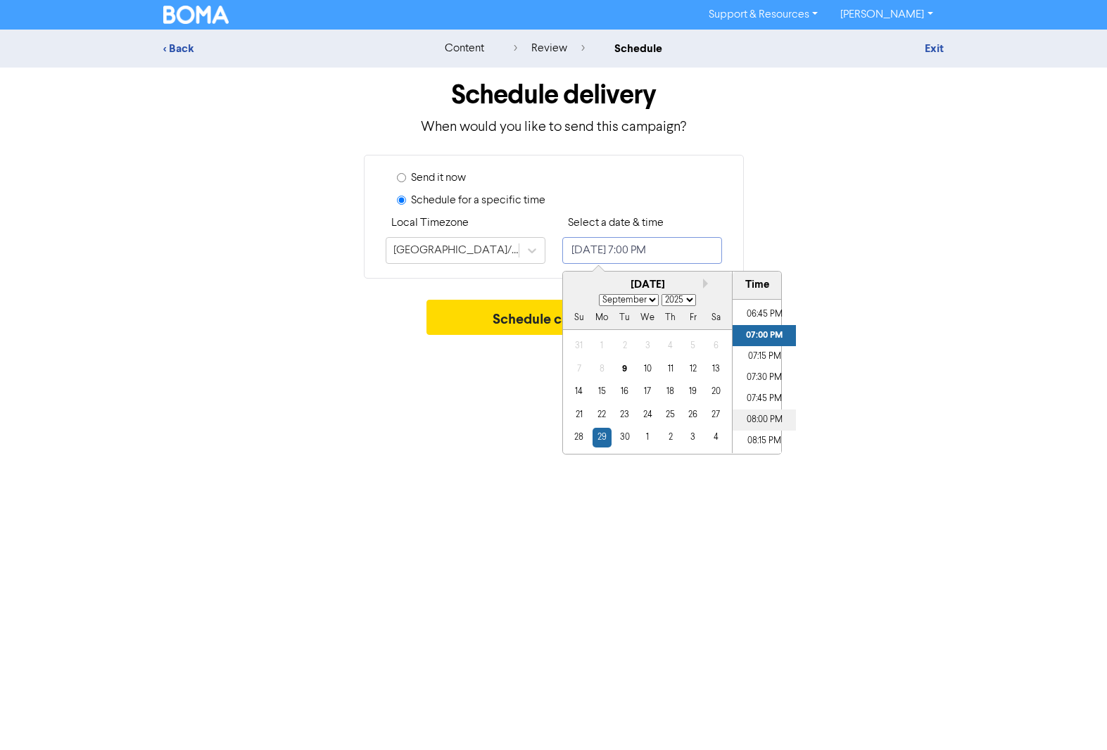
type input "[DATE] 8:00 PM"
click at [530, 319] on button "Schedule campaign" at bounding box center [553, 317] width 254 height 35
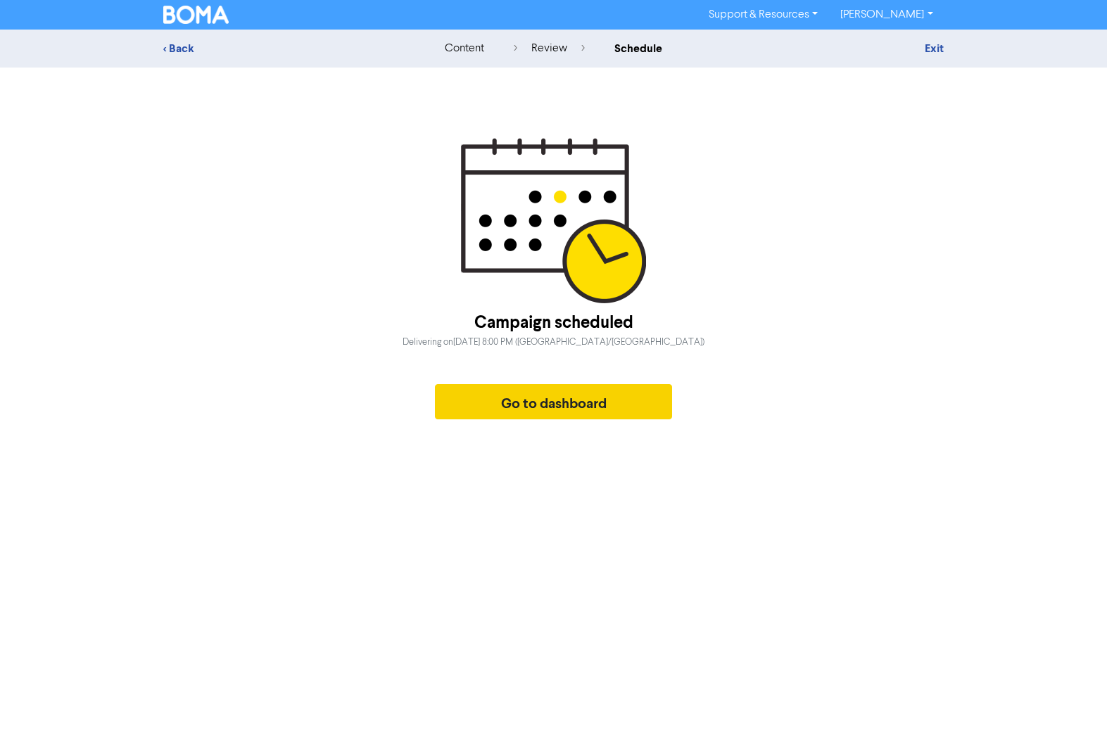
click at [554, 408] on button "Go to dashboard" at bounding box center [554, 401] width 238 height 35
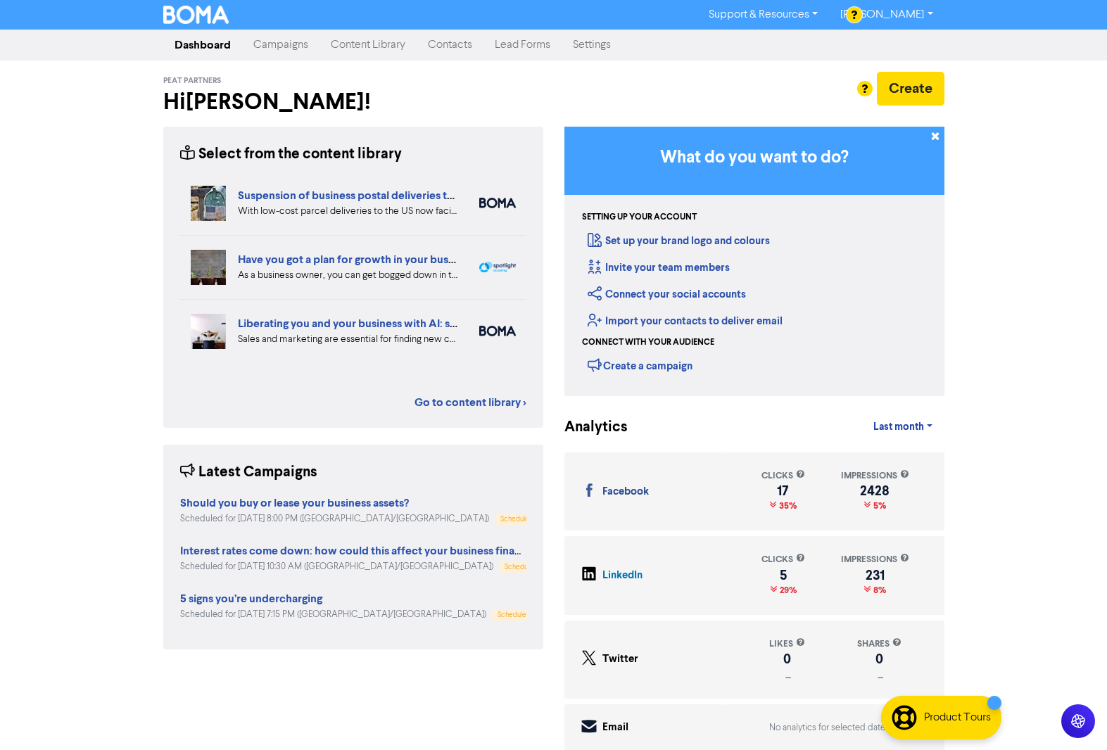
click at [276, 42] on link "Campaigns" at bounding box center [280, 45] width 77 height 28
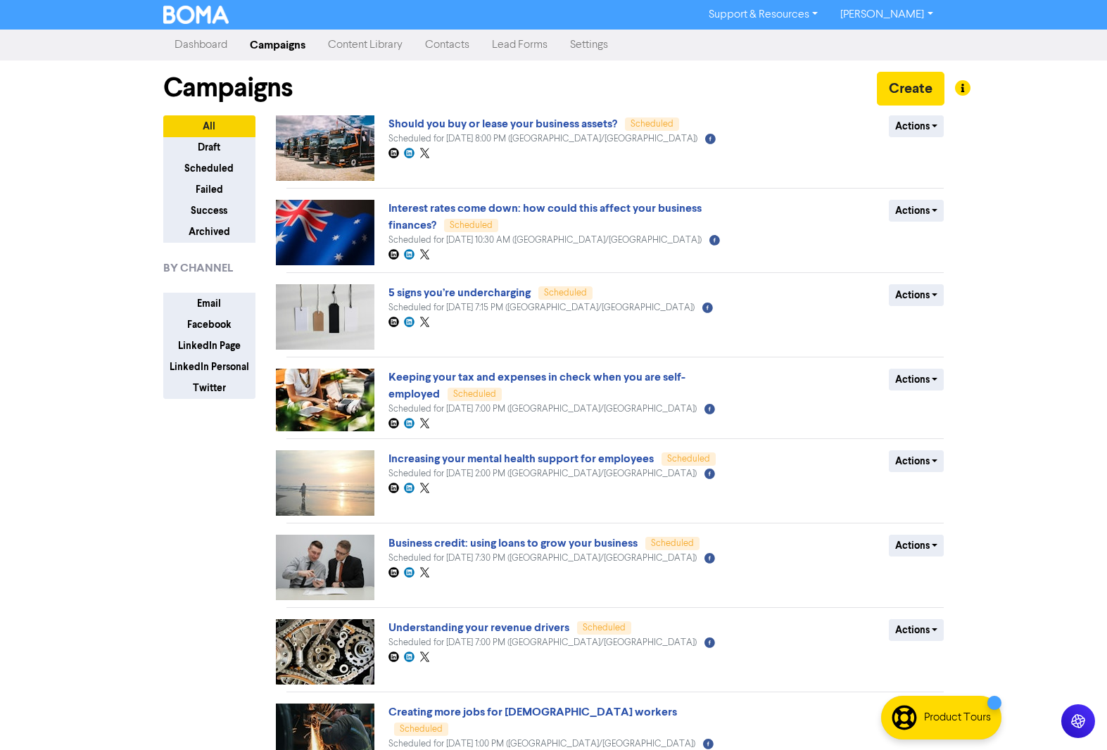
click at [375, 42] on link "Content Library" at bounding box center [365, 45] width 97 height 28
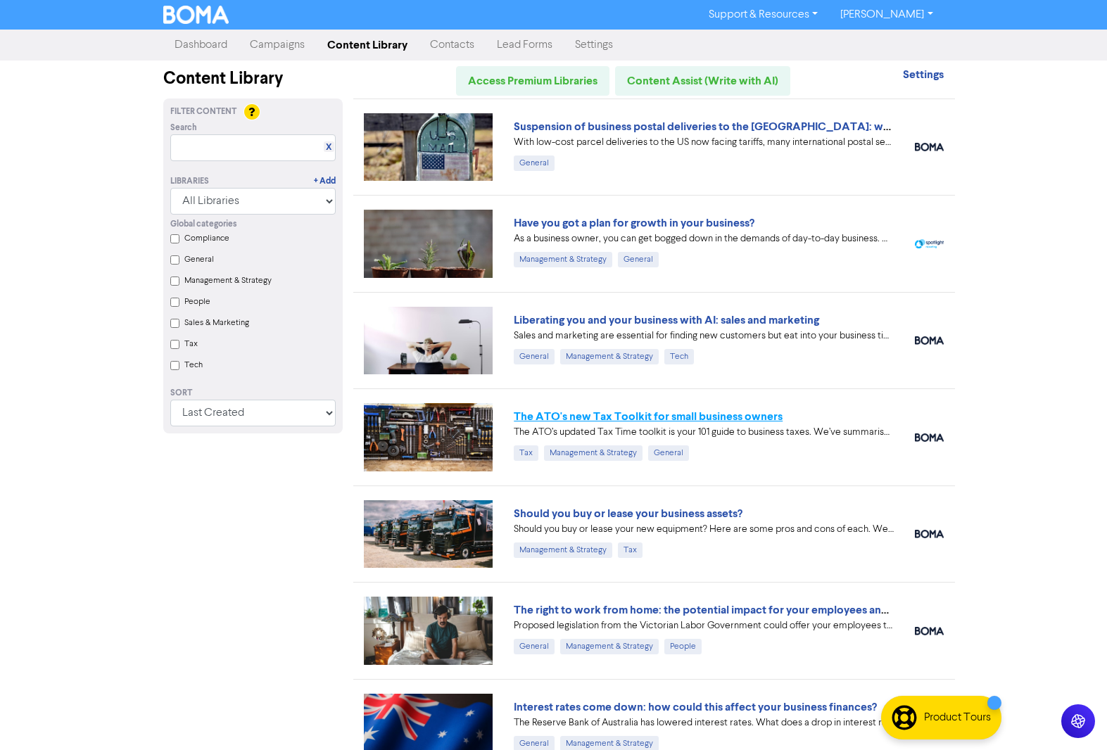
click at [695, 421] on link "The ATO's new Tax Toolkit for small business owners" at bounding box center [648, 416] width 269 height 14
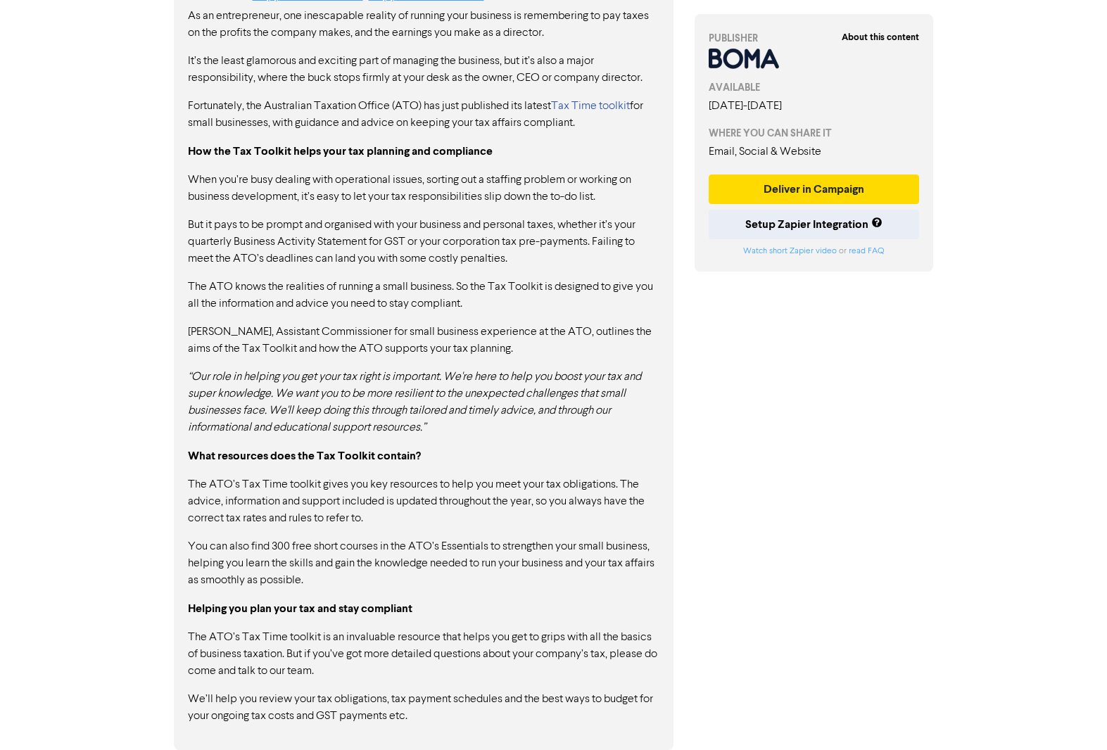
scroll to position [784, 0]
click at [811, 188] on button "Deliver in Campaign" at bounding box center [813, 189] width 211 height 30
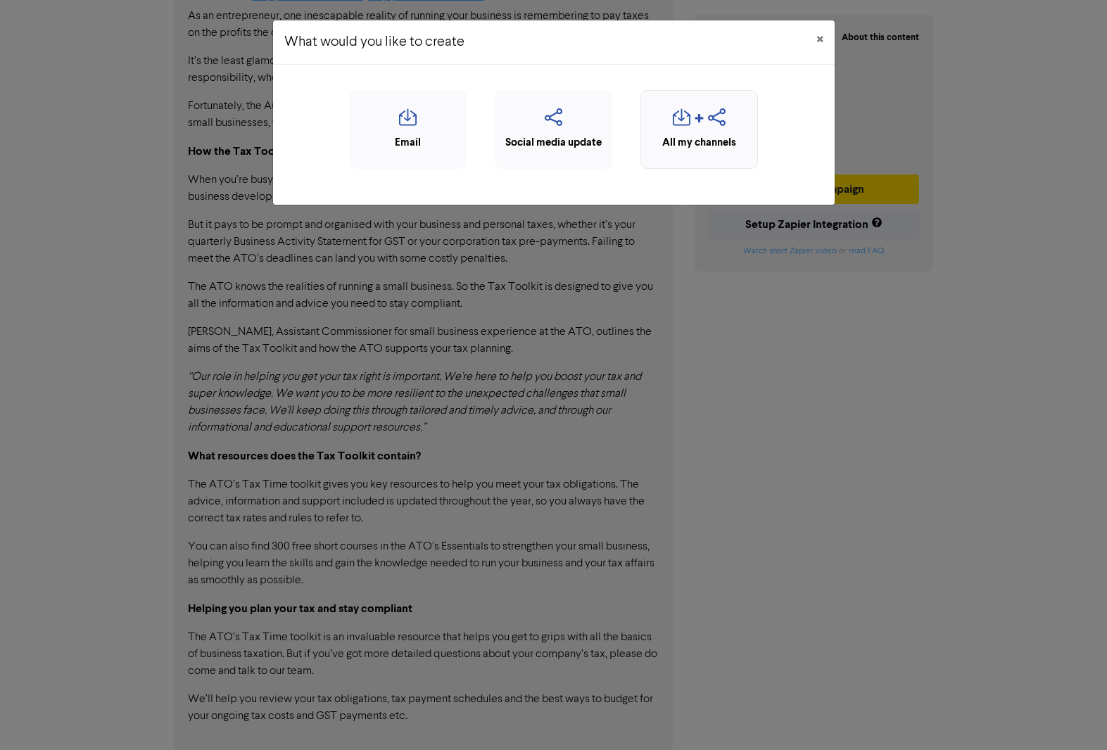
click at [683, 128] on icon "button" at bounding box center [682, 121] width 18 height 27
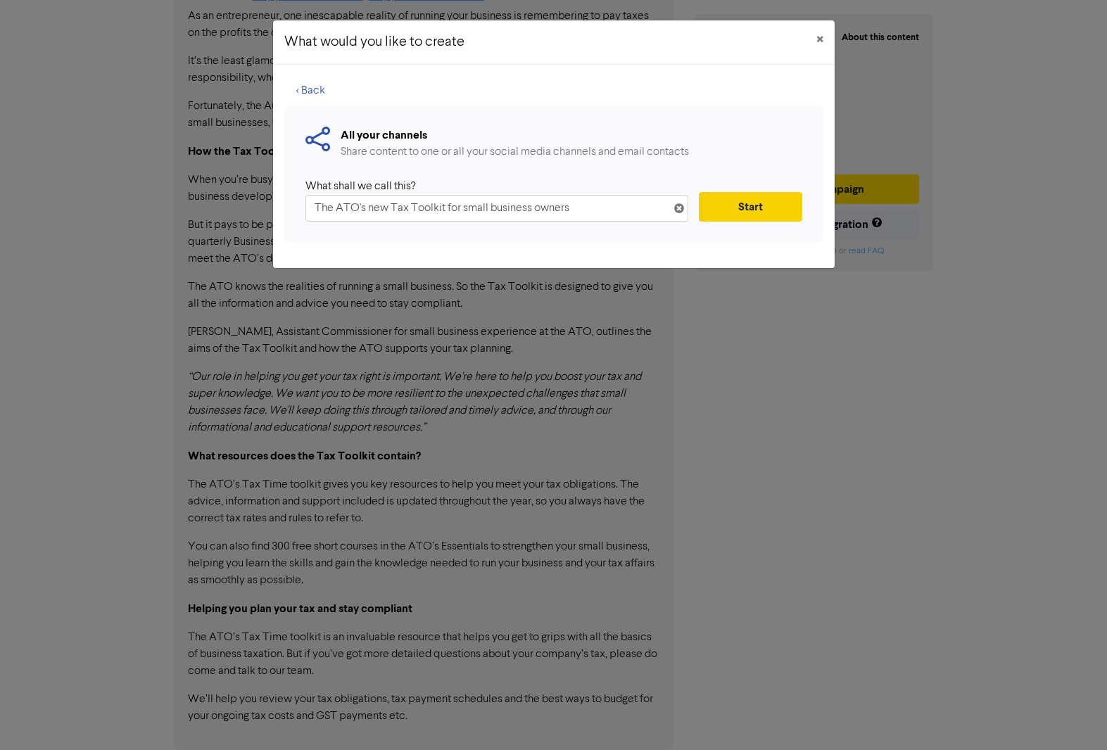
click at [718, 213] on button "Start" at bounding box center [750, 207] width 103 height 30
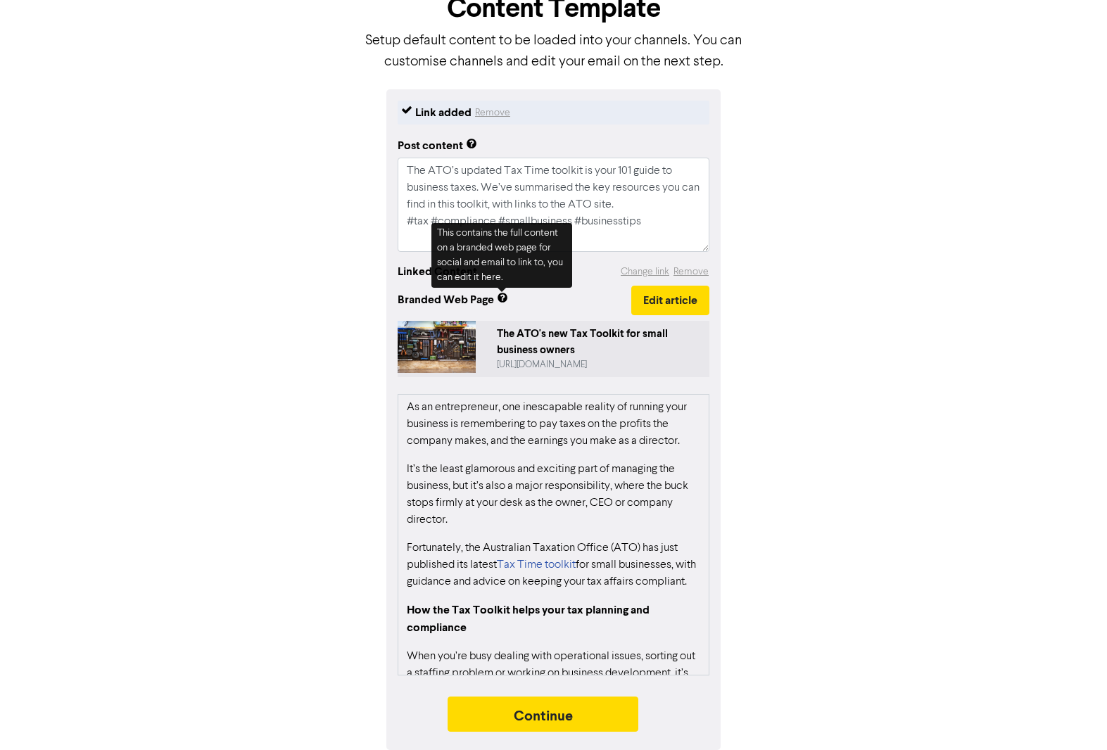
scroll to position [86, 0]
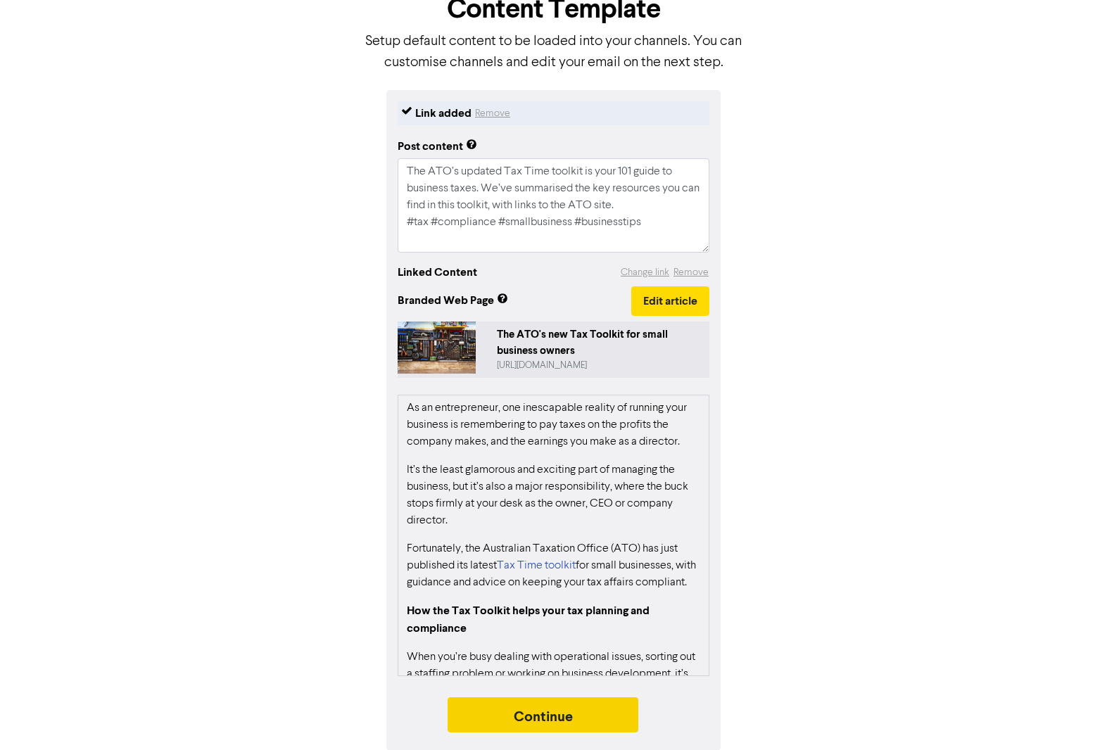
click at [547, 711] on button "Continue" at bounding box center [542, 714] width 191 height 35
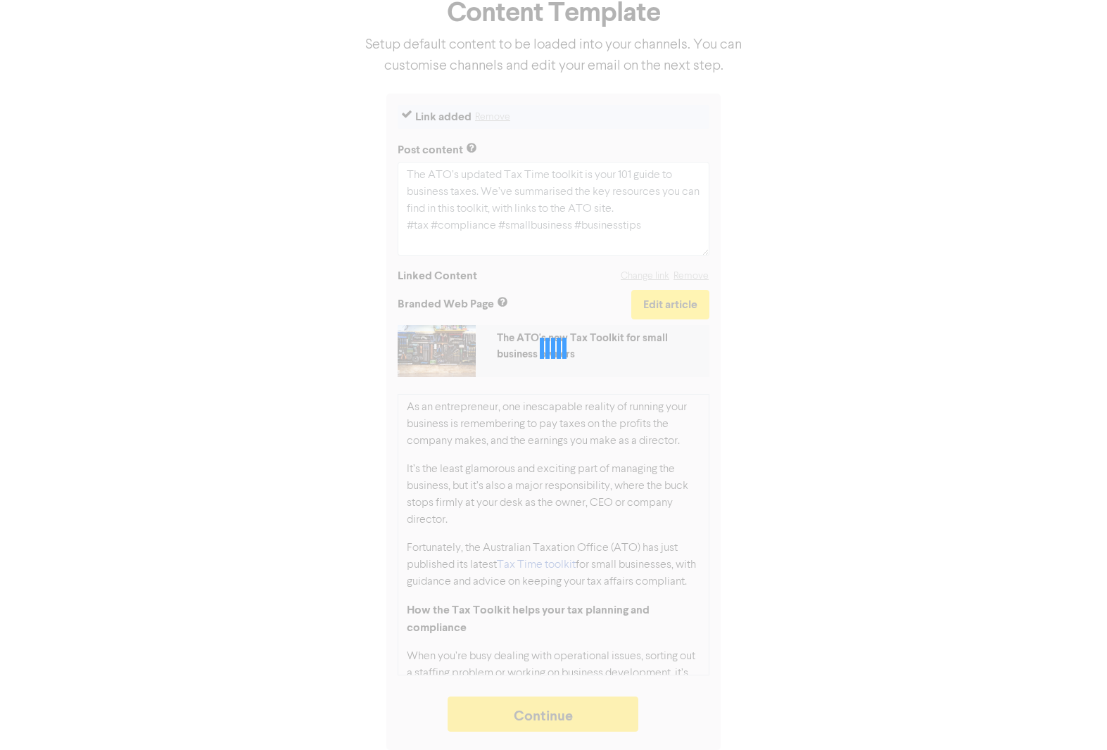
scroll to position [82, 0]
type textarea "x"
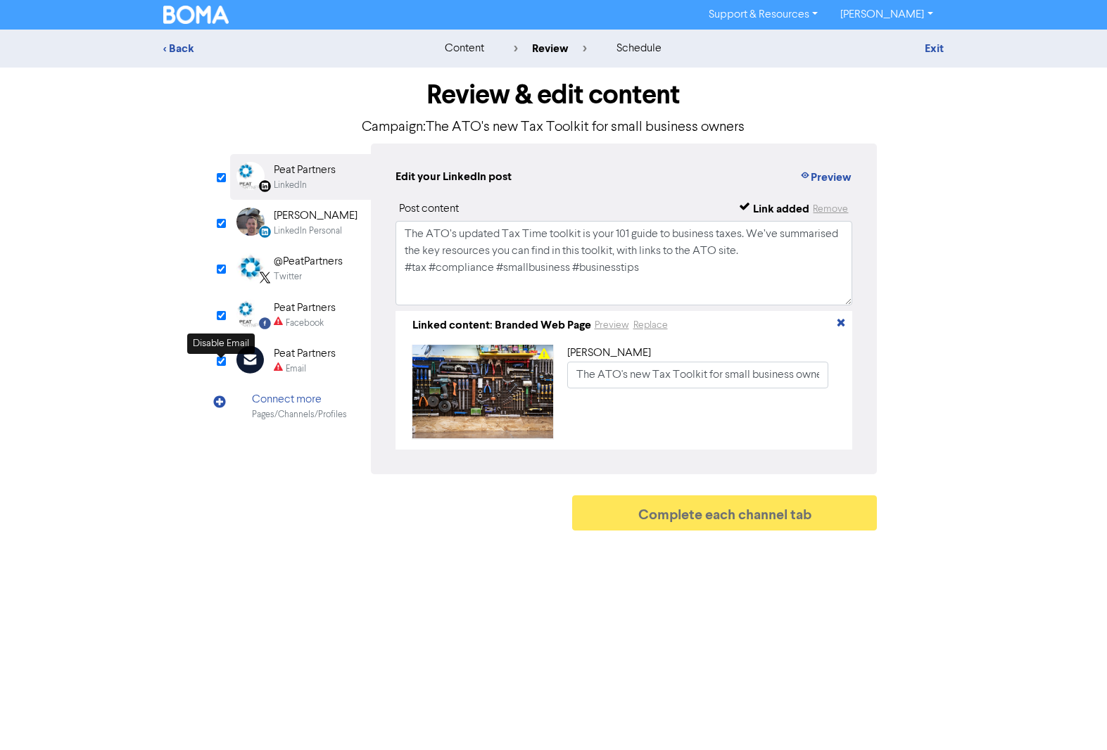
click at [222, 361] on input "checkbox" at bounding box center [221, 361] width 9 height 9
checkbox input "true"
type input "The ATO’s updated Tax Time toolkit is your 101 guide to business taxes. We’ve s…"
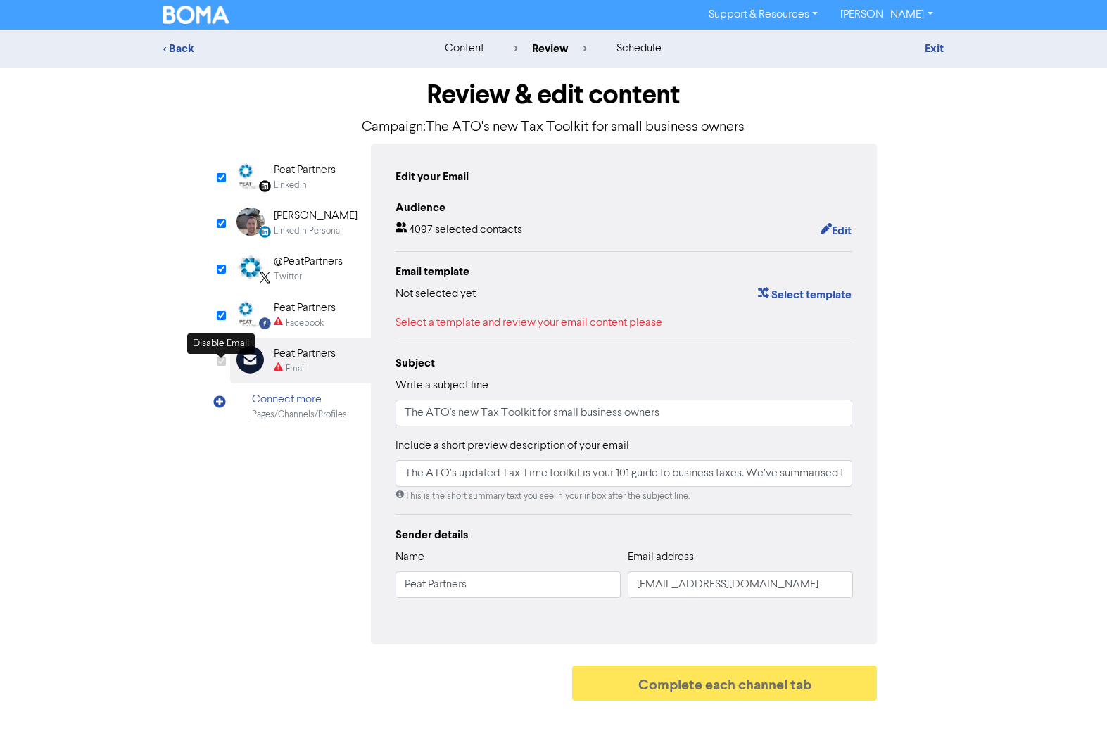
checkbox input "false"
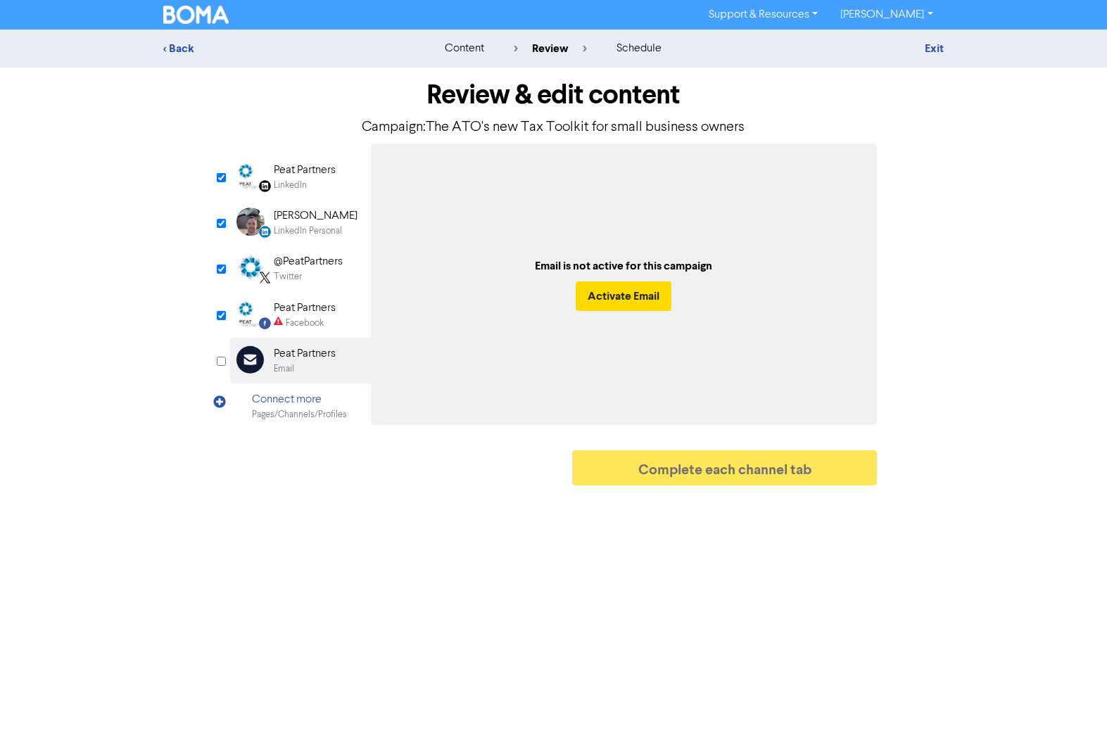
click at [300, 174] on div "Peat Partners" at bounding box center [305, 170] width 62 height 17
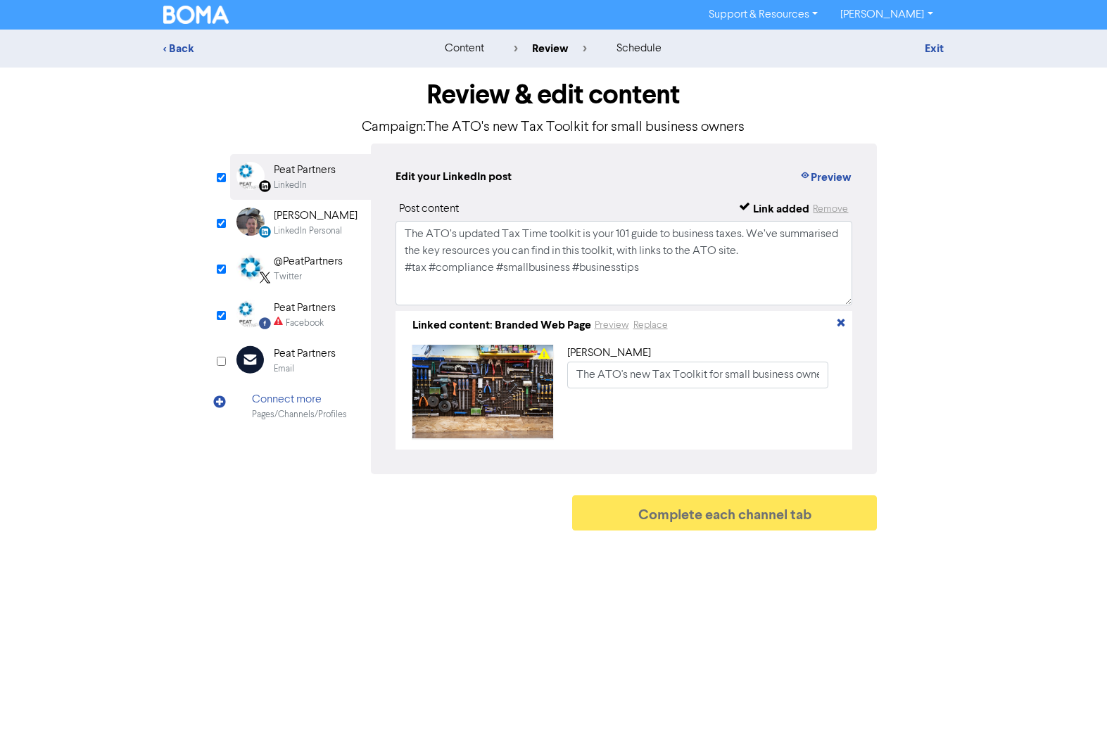
click at [303, 228] on div "LinkedIn Personal" at bounding box center [308, 230] width 68 height 13
click at [305, 266] on div "@PeatPartners" at bounding box center [308, 261] width 69 height 17
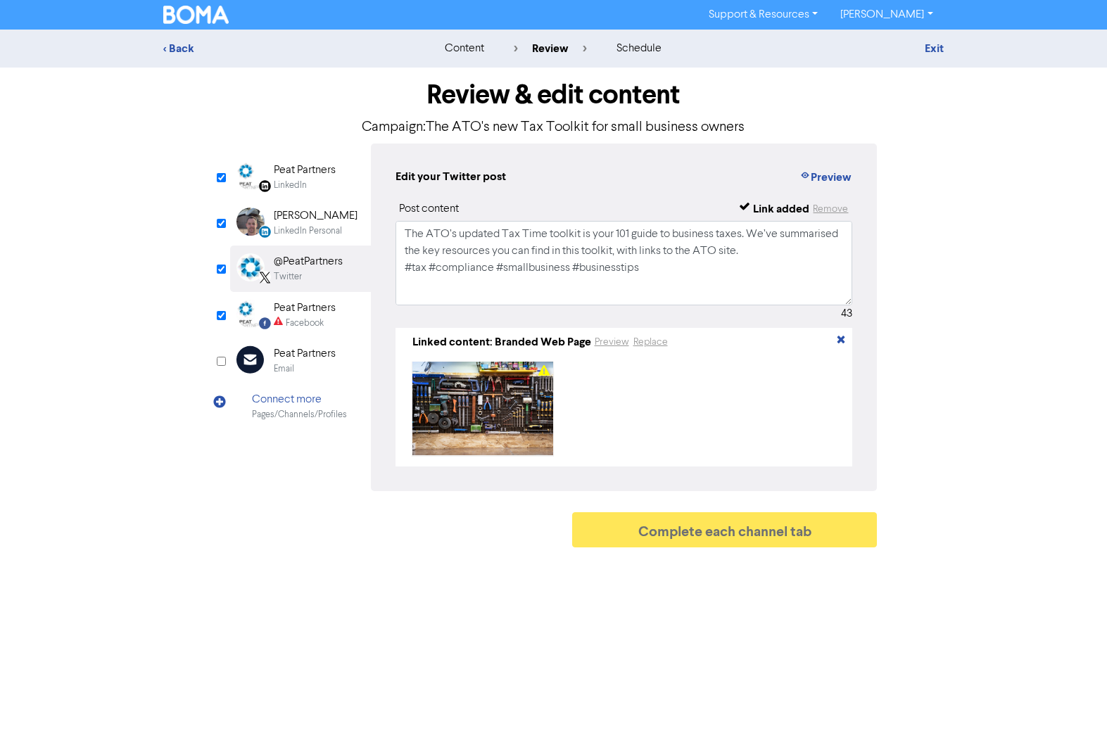
click at [308, 307] on div "Peat Partners" at bounding box center [305, 308] width 62 height 17
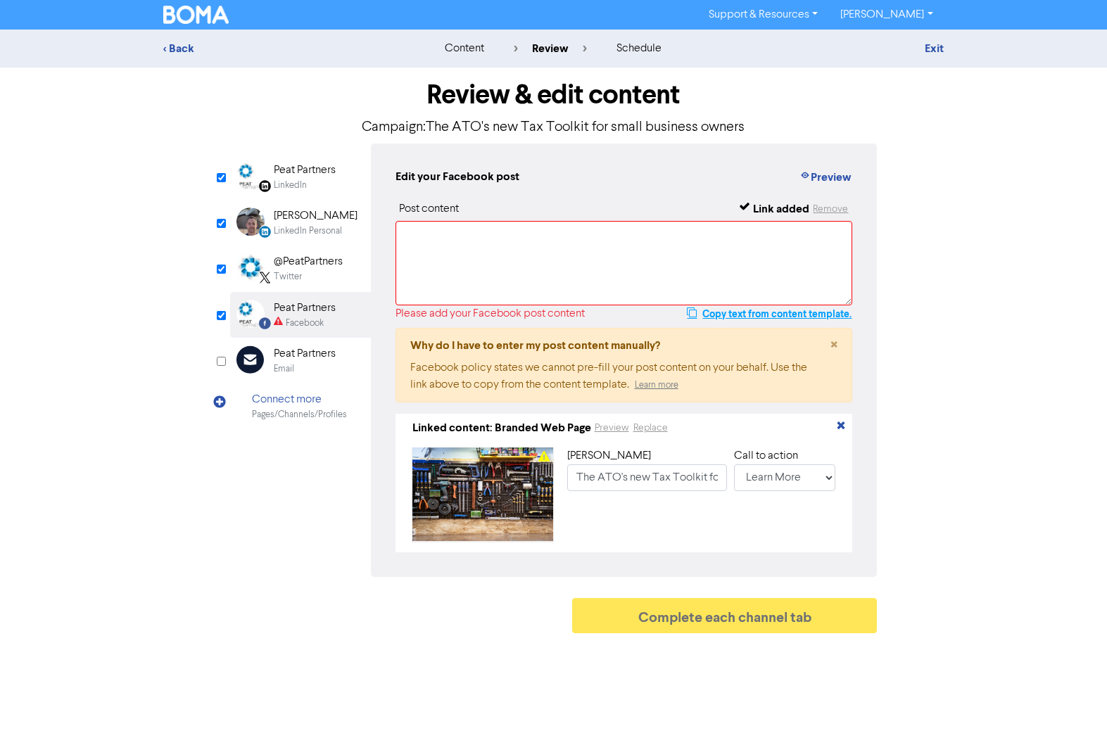
click at [730, 319] on button "Copy text from content template." at bounding box center [769, 313] width 166 height 17
click at [457, 258] on textarea at bounding box center [623, 263] width 457 height 84
paste textarea "The ATO’s updated Tax Time toolkit is your 101 guide to business taxes. We’ve s…"
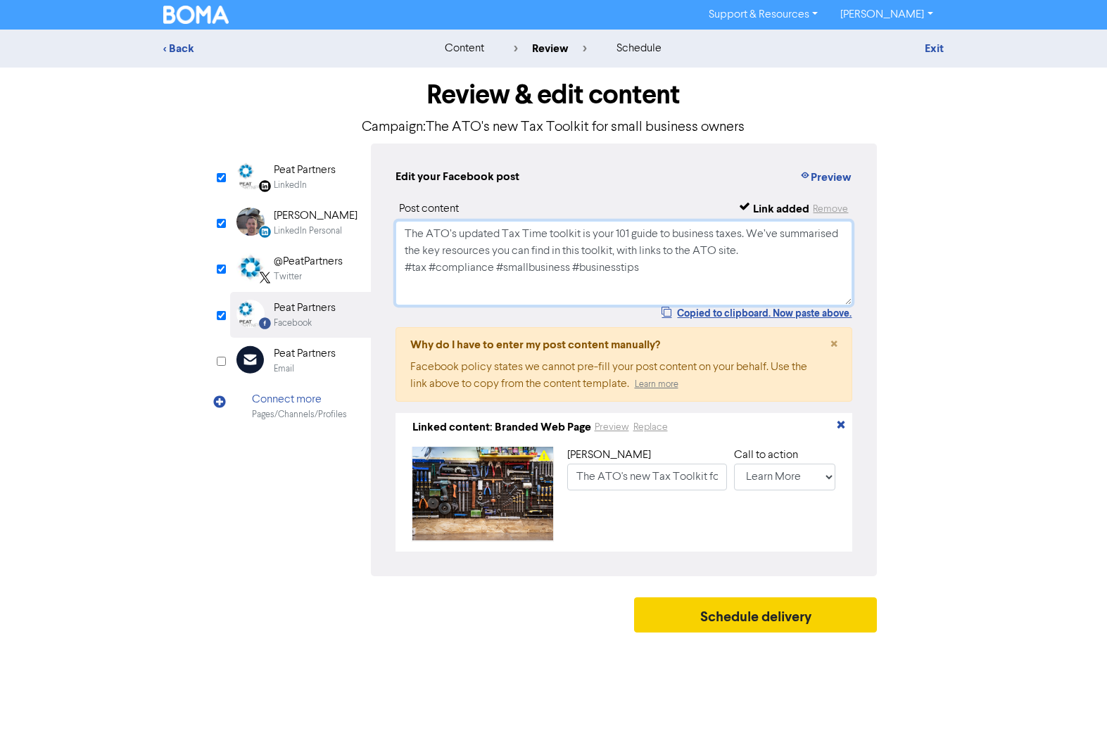
type textarea "The ATO’s updated Tax Time toolkit is your 101 guide to business taxes. We’ve s…"
click at [758, 621] on button "Schedule delivery" at bounding box center [755, 614] width 243 height 35
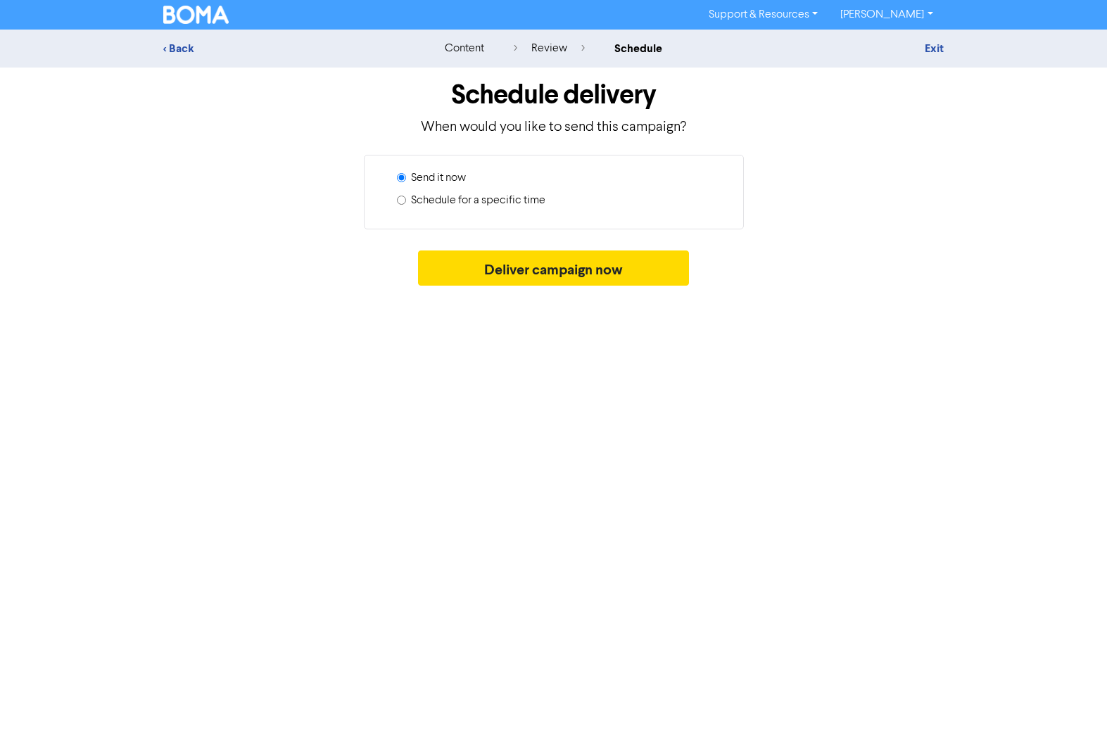
click at [491, 207] on label "Schedule for a specific time" at bounding box center [478, 200] width 134 height 17
click at [406, 205] on input "Schedule for a specific time" at bounding box center [401, 200] width 9 height 9
radio input "true"
radio input "false"
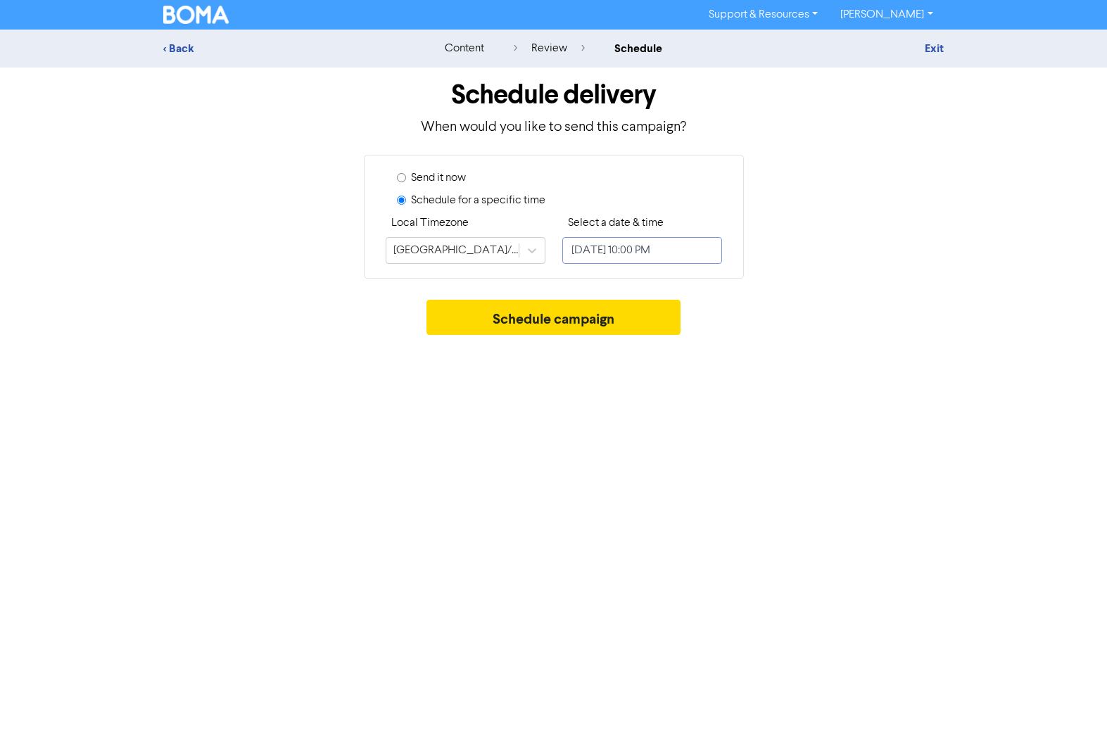
click at [620, 258] on input "[DATE] 10:00 PM" at bounding box center [642, 250] width 160 height 27
select select "8"
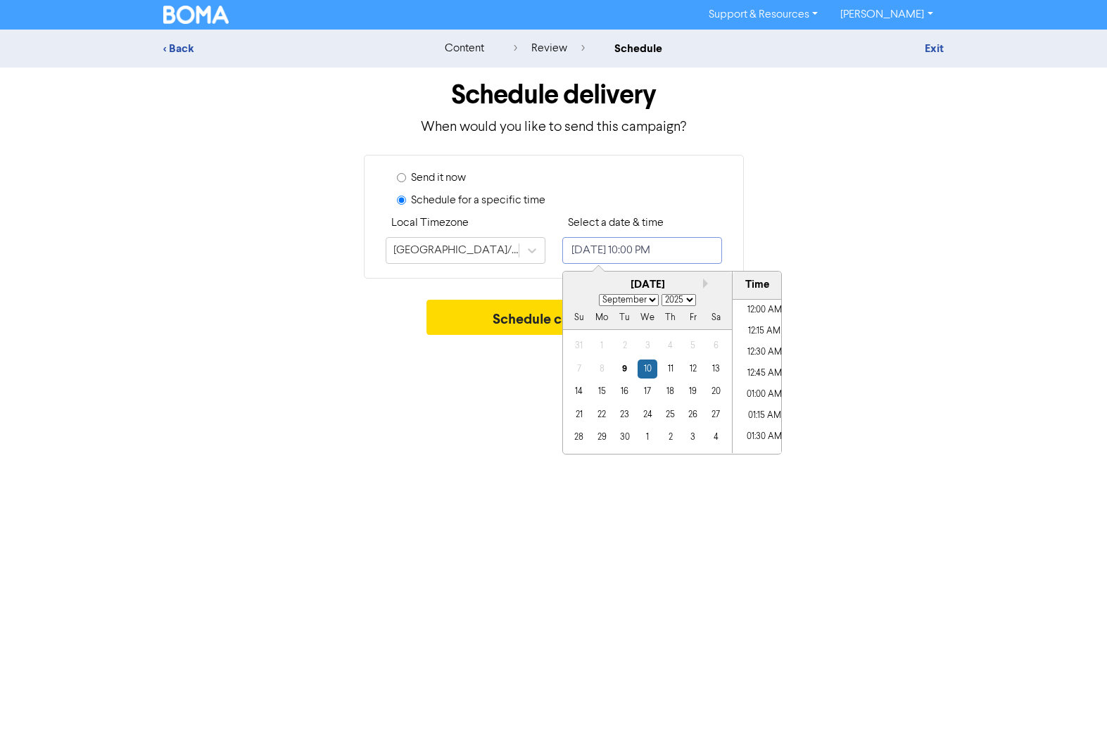
scroll to position [1791, 0]
click at [642, 436] on div "1" at bounding box center [646, 437] width 19 height 19
type input "[DATE] 10:00 PM"
select select "9"
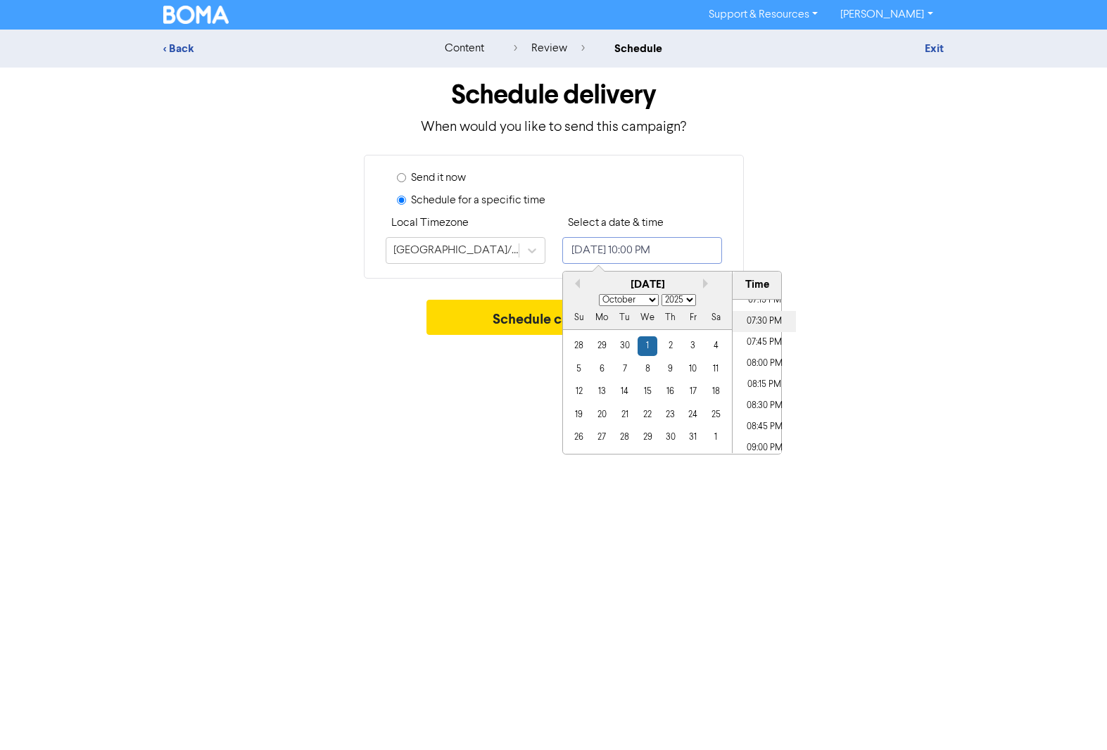
click at [760, 317] on li "07:30 PM" at bounding box center [763, 321] width 63 height 21
type input "[DATE] 7:30 PM"
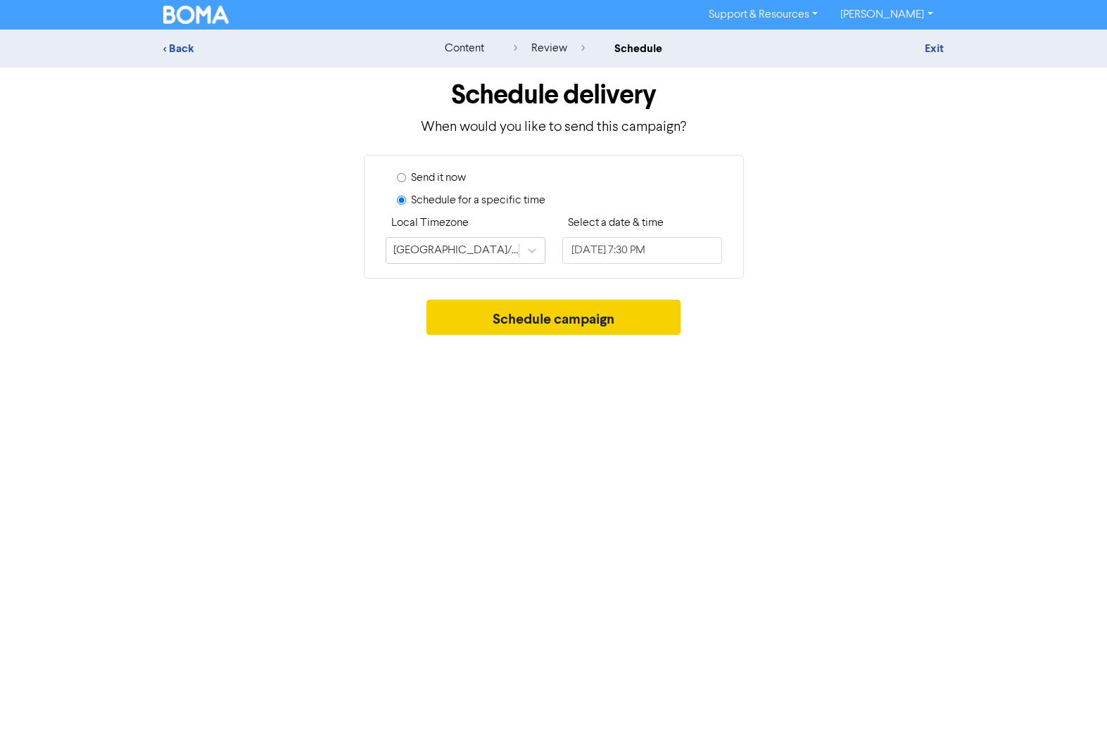
click at [507, 319] on button "Schedule campaign" at bounding box center [553, 317] width 254 height 35
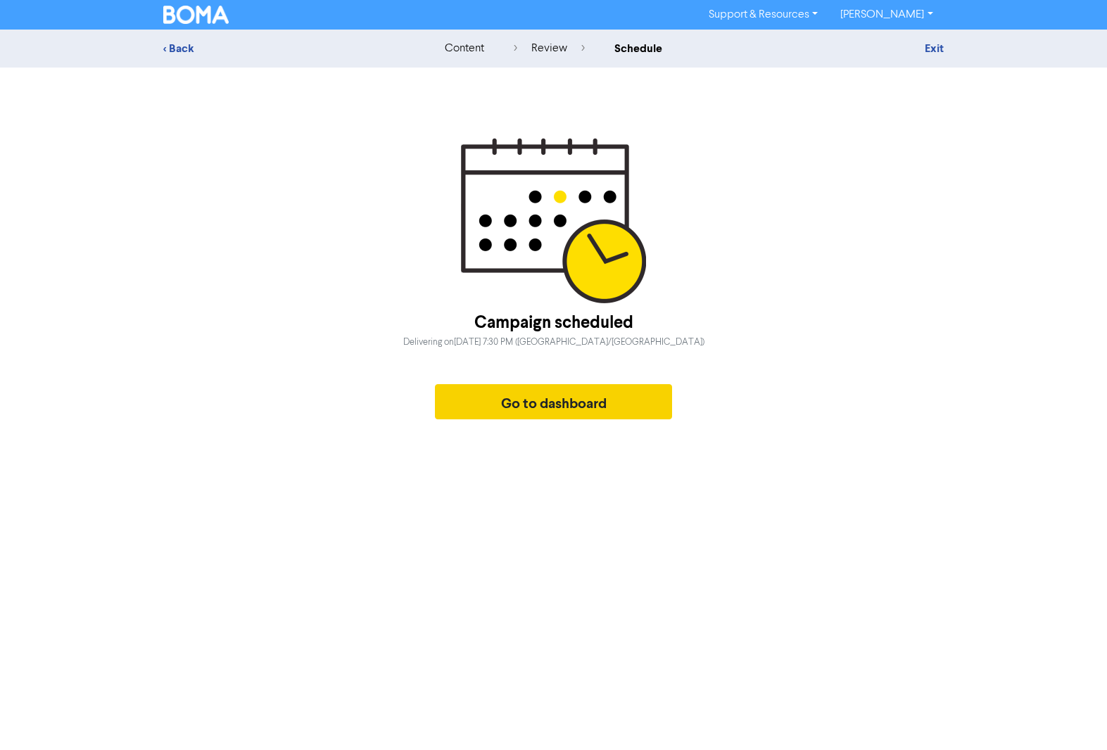
click at [541, 412] on button "Go to dashboard" at bounding box center [554, 401] width 238 height 35
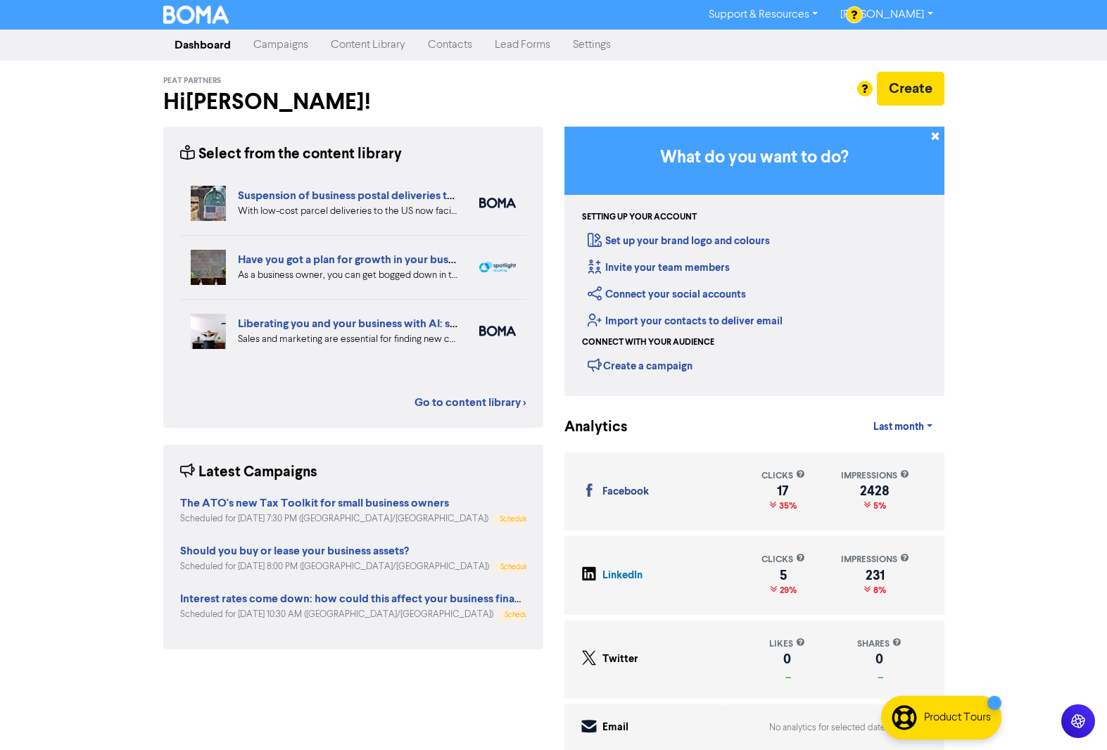
click at [280, 47] on link "Campaigns" at bounding box center [280, 45] width 77 height 28
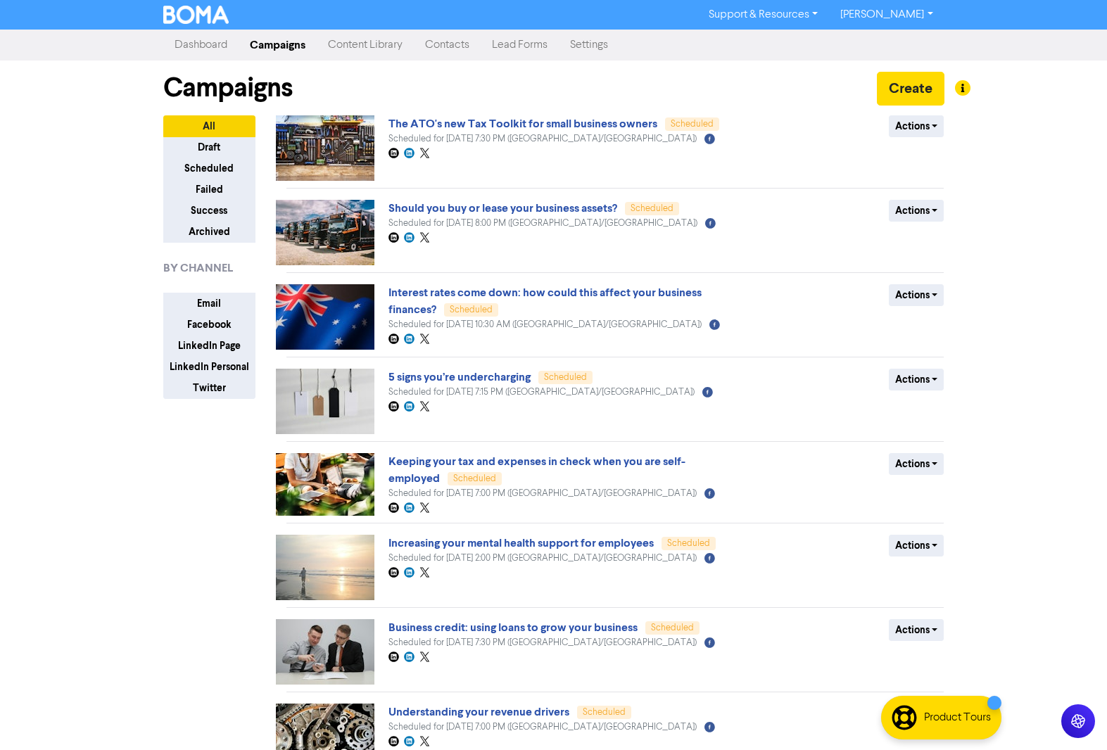
click at [352, 44] on link "Content Library" at bounding box center [365, 45] width 97 height 28
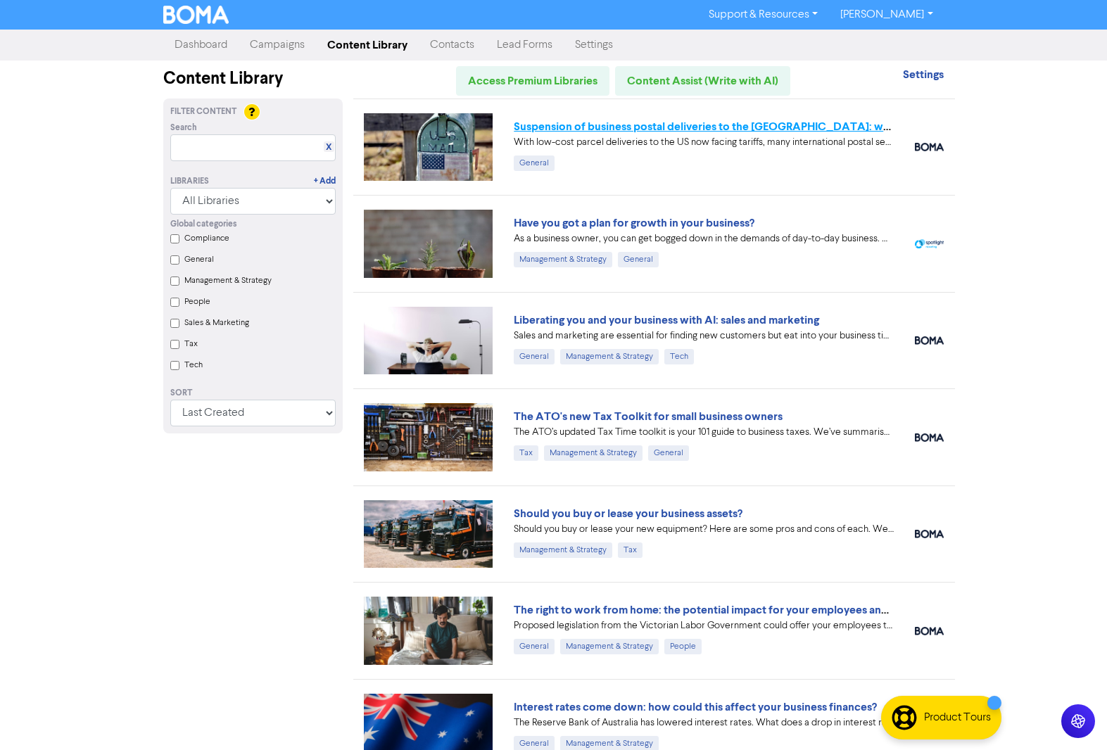
click at [675, 127] on link "Suspension of business postal deliveries to the [GEOGRAPHIC_DATA]: what options…" at bounding box center [761, 127] width 495 height 14
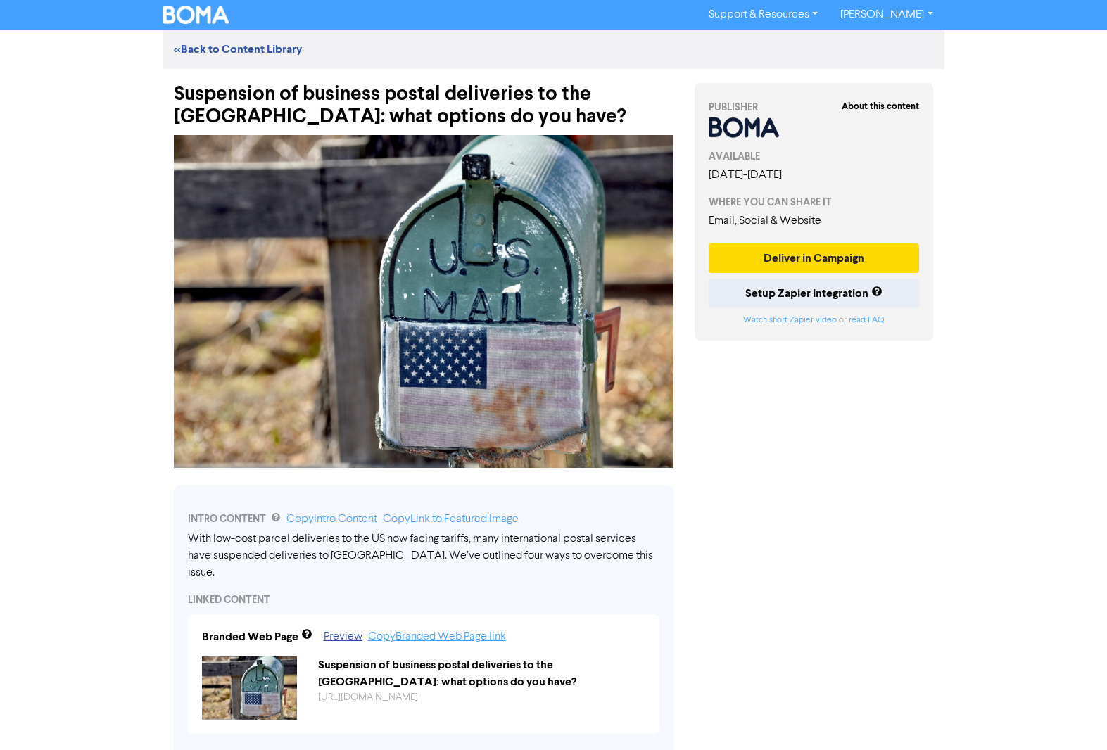
click at [883, 12] on link "[PERSON_NAME]" at bounding box center [886, 15] width 115 height 23
click at [889, 39] on button "Log Out" at bounding box center [884, 42] width 111 height 17
